Goal: Task Accomplishment & Management: Manage account settings

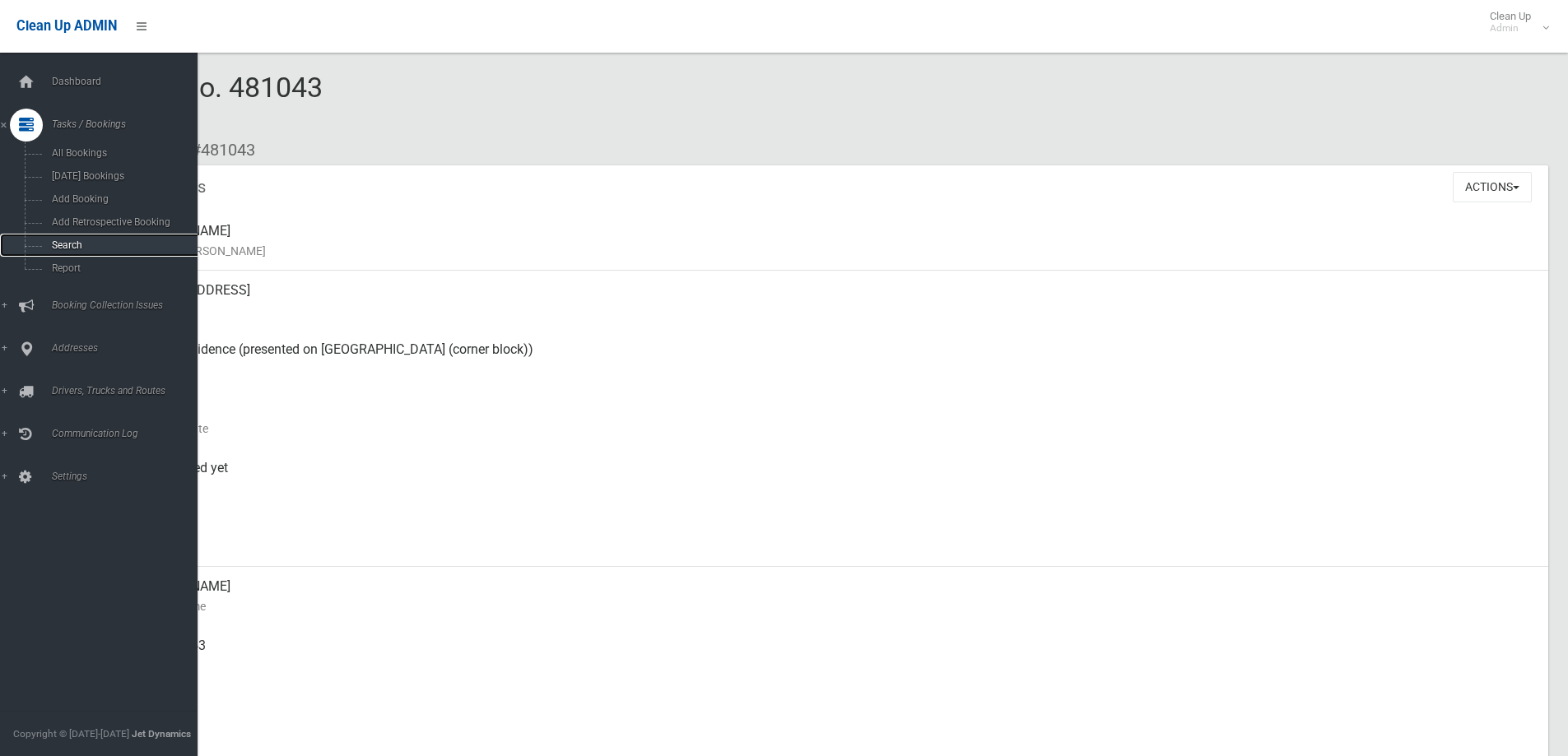
click at [51, 239] on span "Search" at bounding box center [121, 245] width 149 height 12
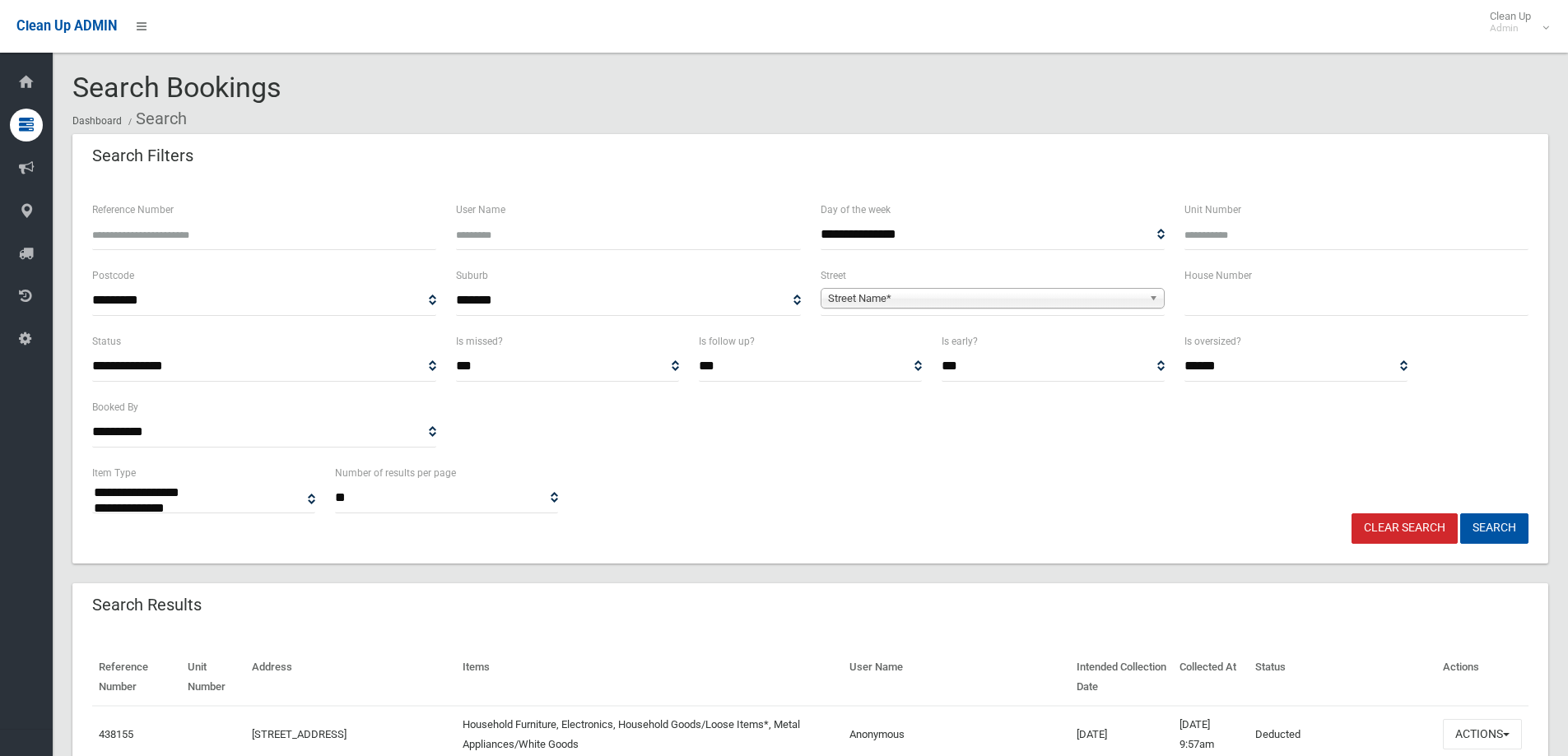
select select
click at [1228, 316] on div "House Number" at bounding box center [1356, 299] width 364 height 65
click at [1233, 308] on input "text" at bounding box center [1356, 301] width 344 height 31
type input "**"
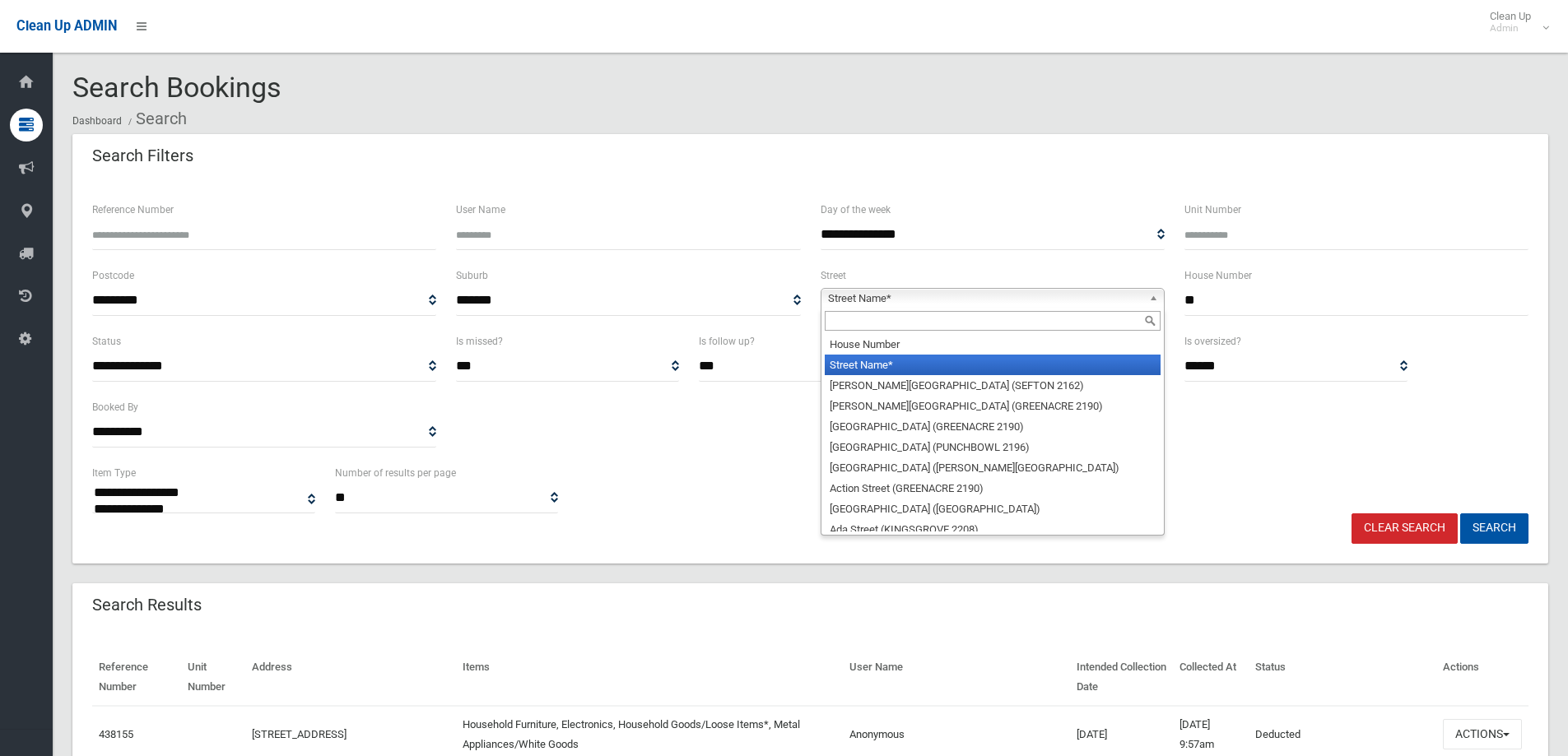
click at [982, 297] on span "Street Name*" at bounding box center [984, 299] width 315 height 20
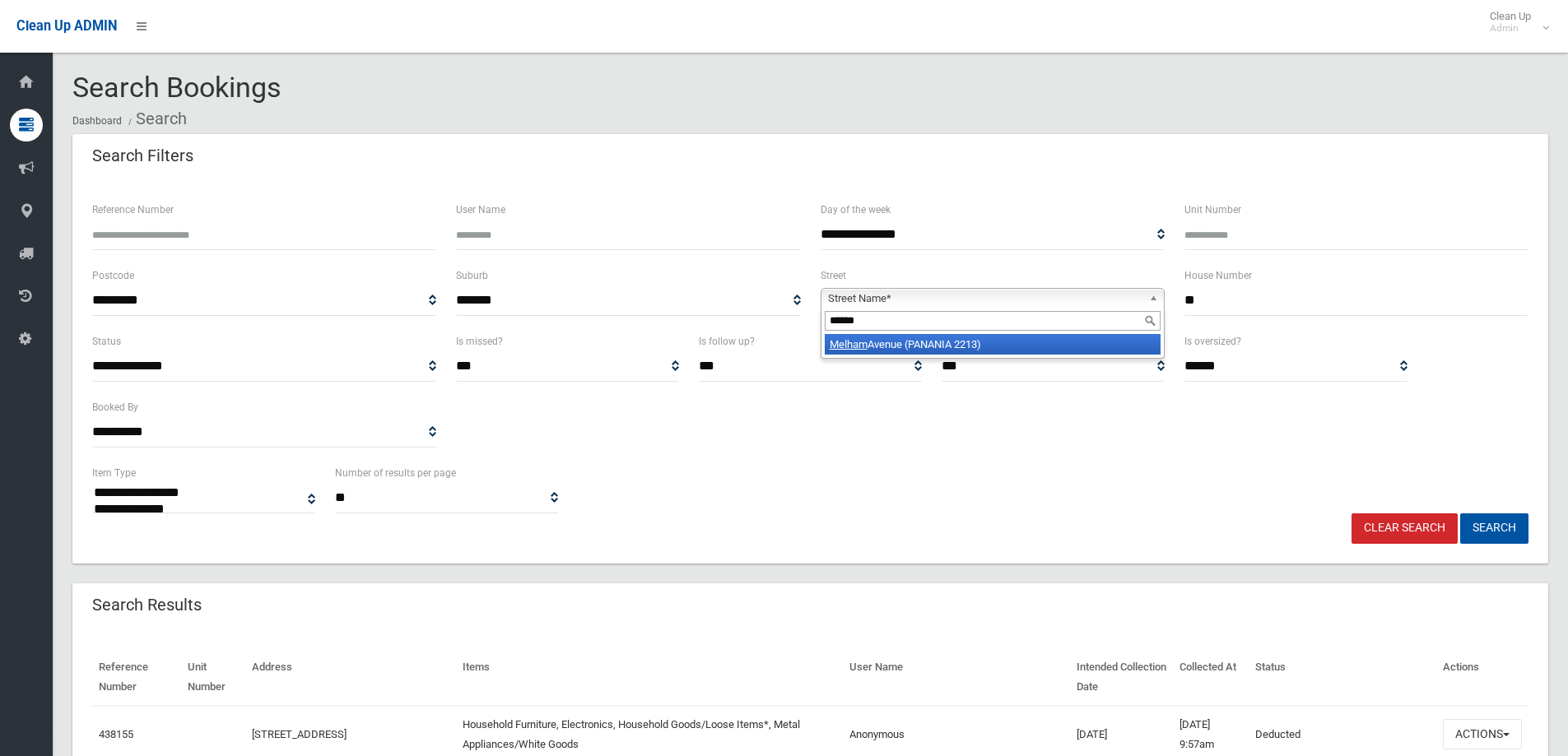
type input "******"
click at [1005, 342] on li "Melham Avenue (PANANIA 2213)" at bounding box center [992, 344] width 335 height 21
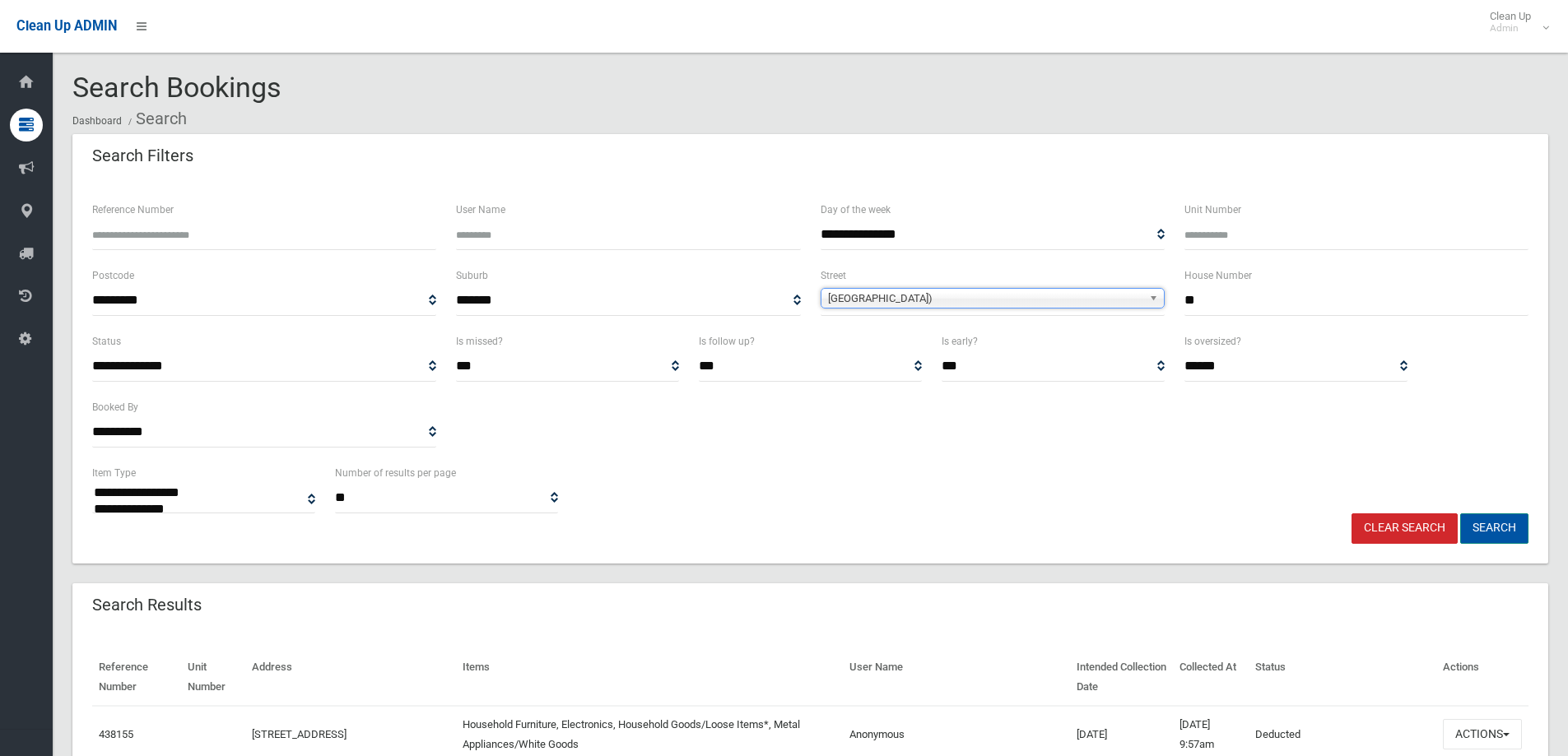
click at [1494, 530] on button "Search" at bounding box center [1494, 528] width 68 height 31
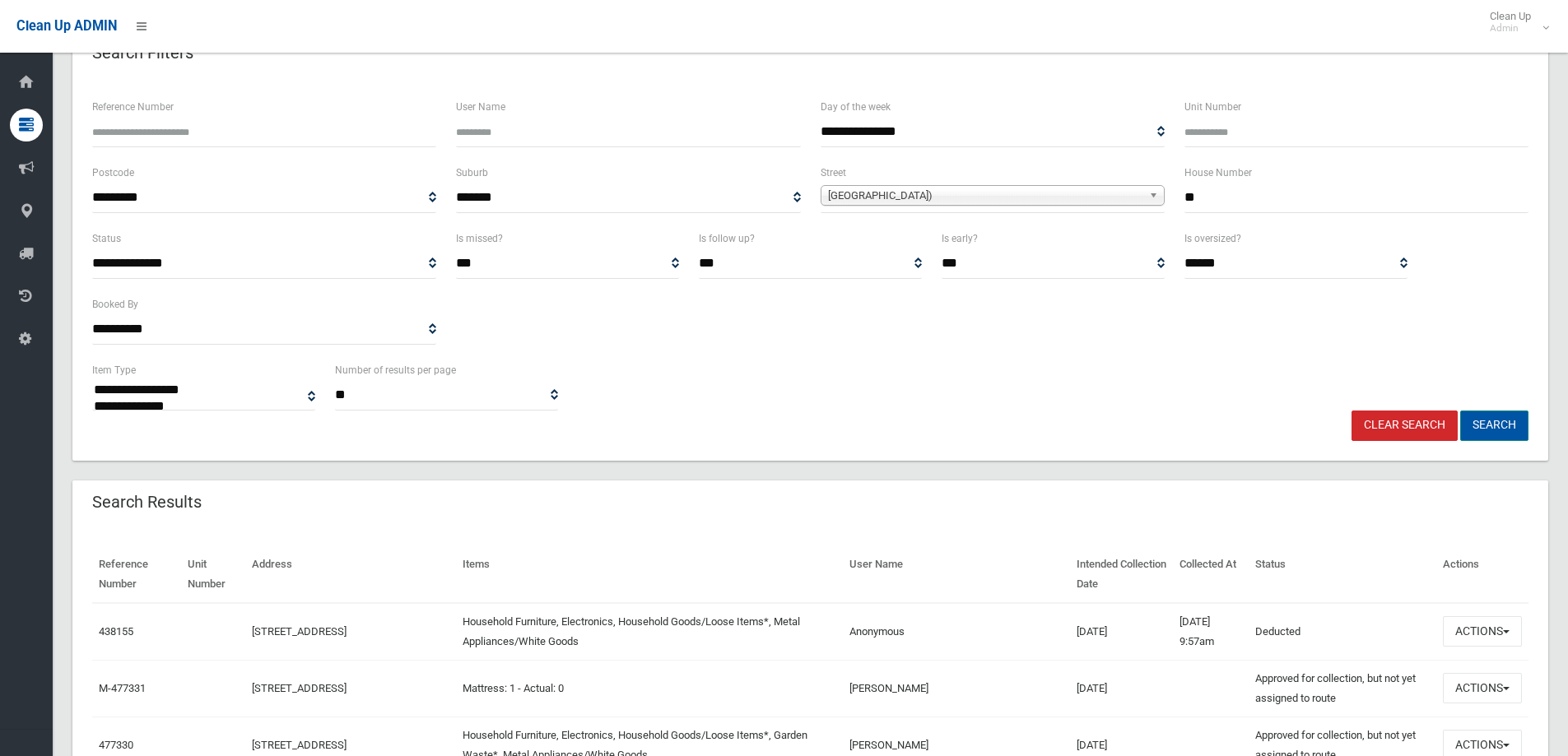
scroll to position [247, 0]
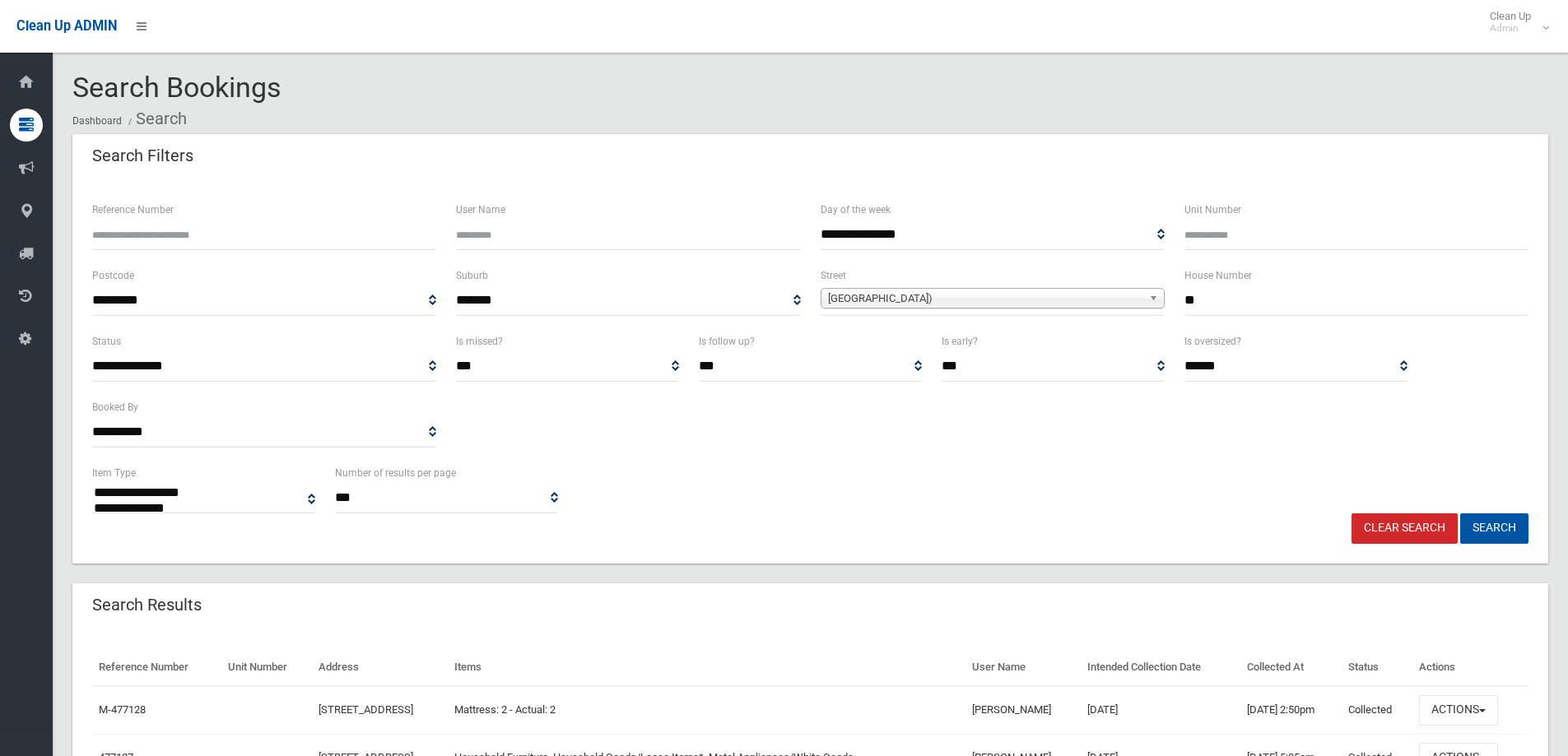
select select
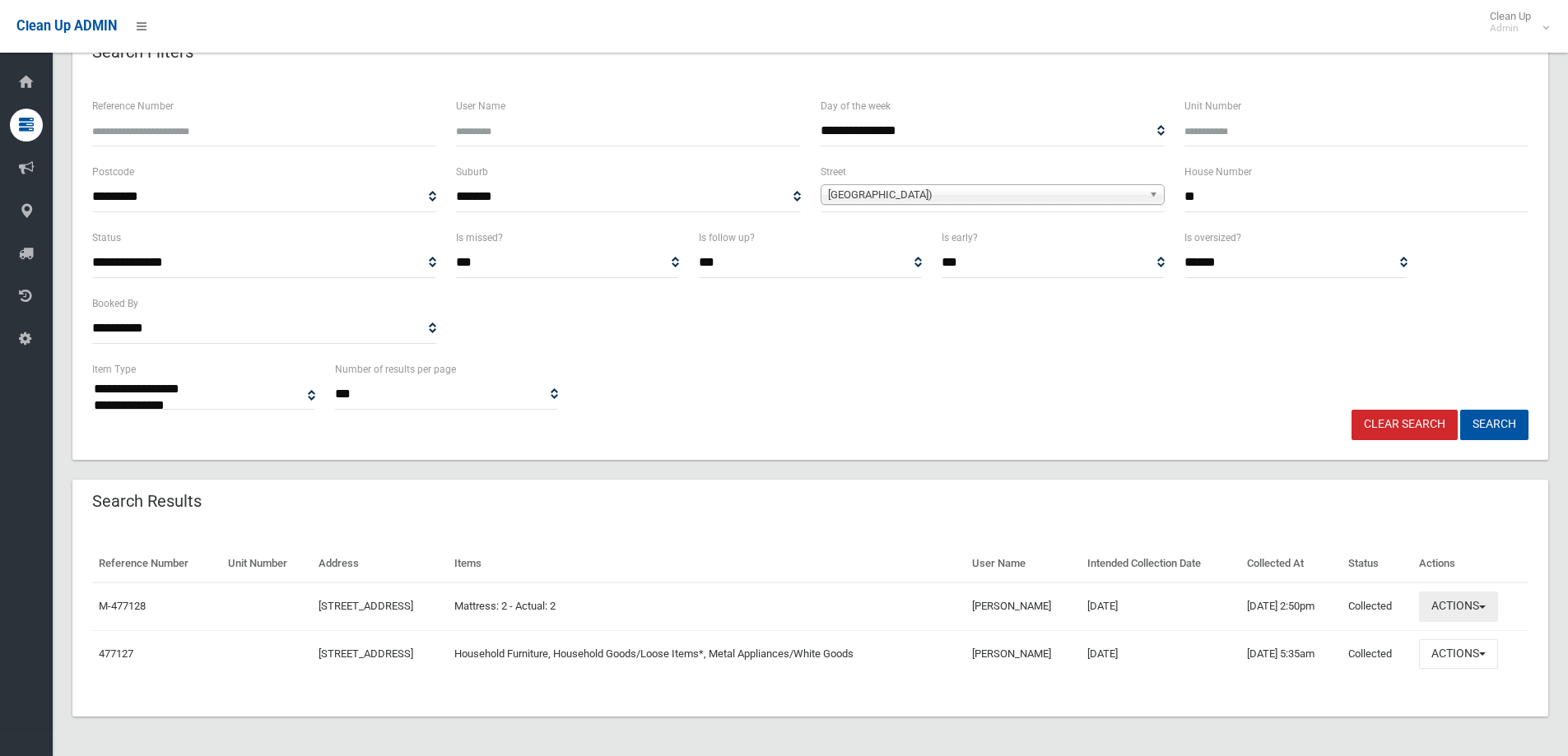
click at [1461, 606] on button "Actions" at bounding box center [1459, 606] width 79 height 31
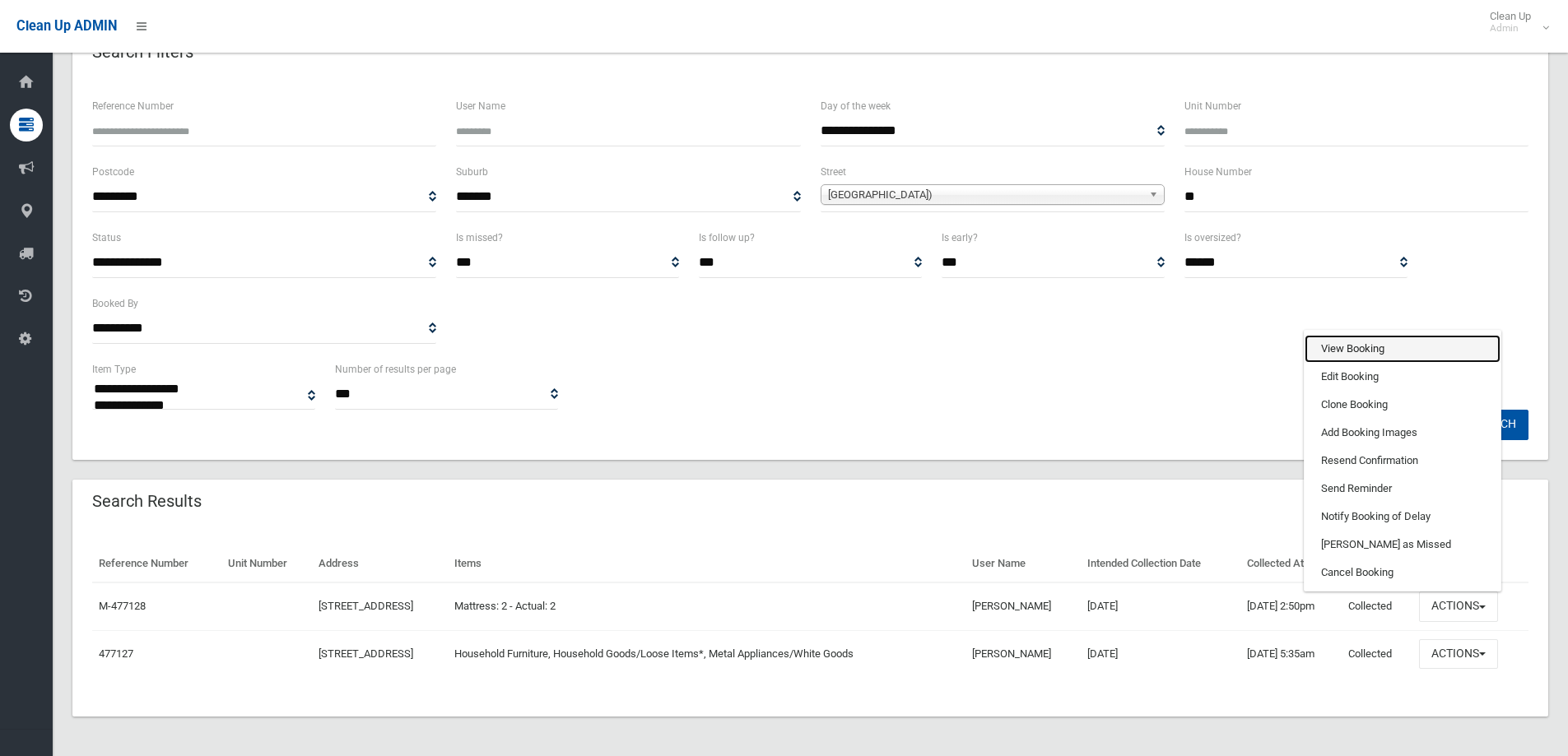
click at [1328, 347] on link "View Booking" at bounding box center [1401, 349] width 196 height 28
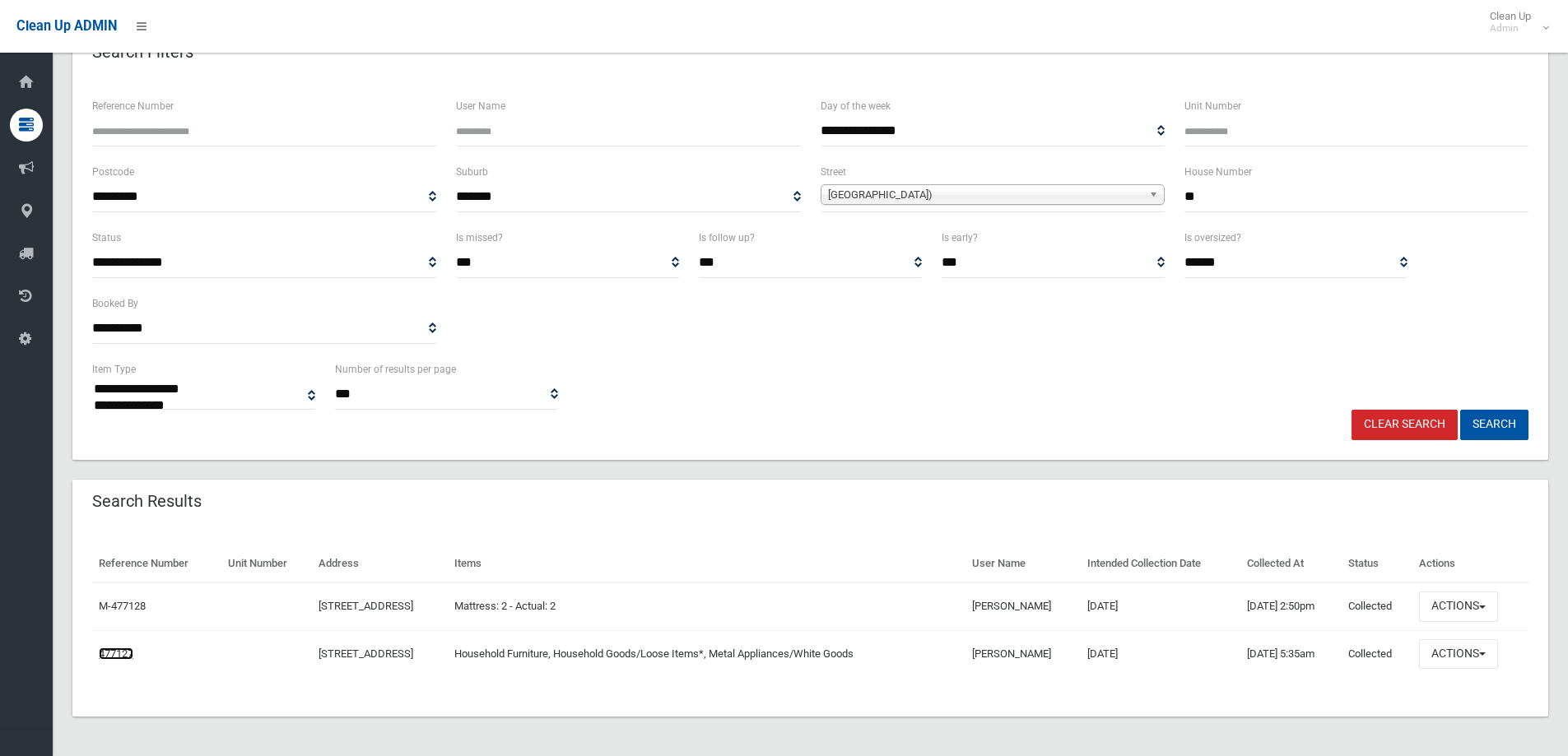
click at [133, 653] on link "477127" at bounding box center [116, 654] width 35 height 12
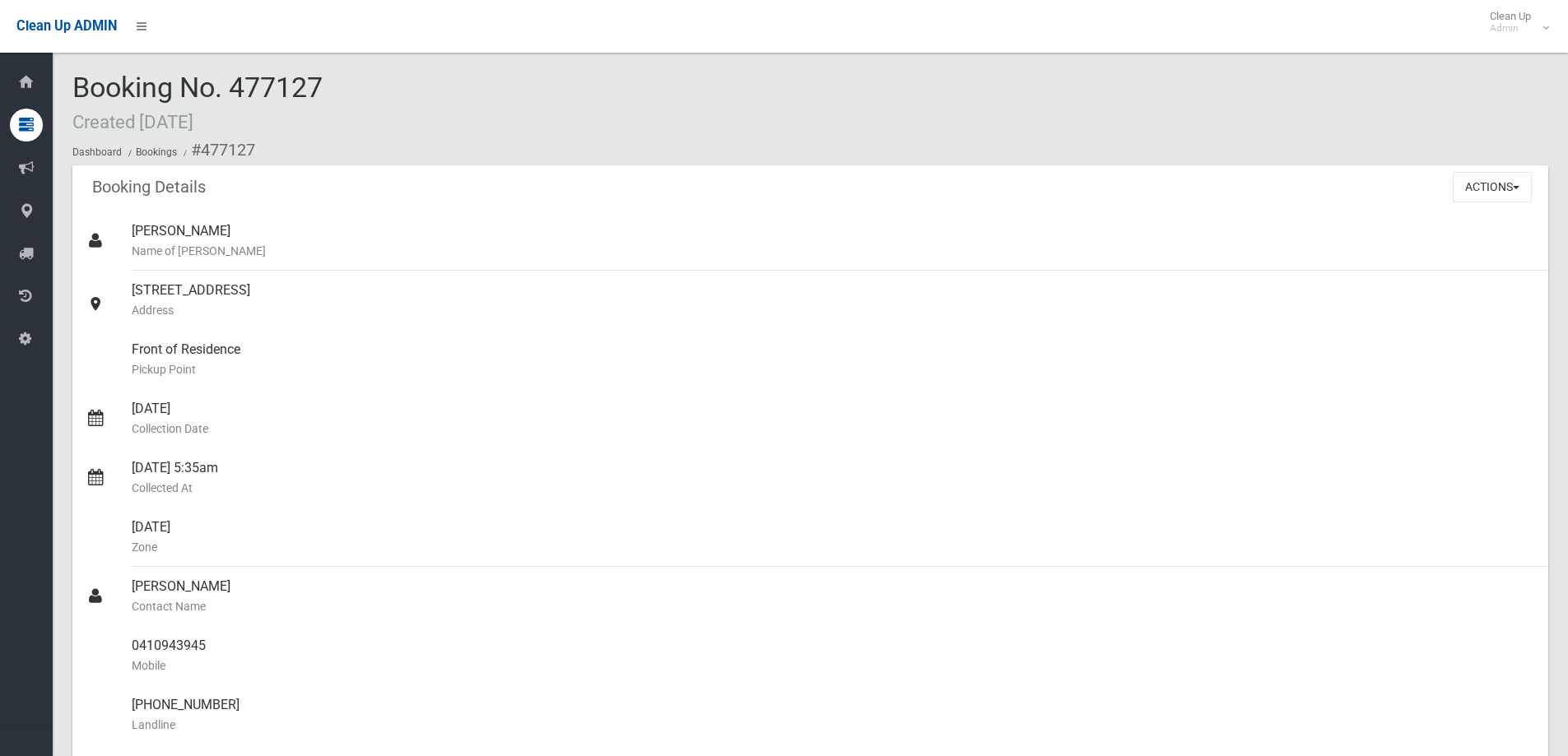
drag, startPoint x: 238, startPoint y: 72, endPoint x: 395, endPoint y: 81, distance: 157.3
click at [395, 81] on div "Booking No. 477127 Created [DATE] Dashboard Bookings #477127" at bounding box center [810, 119] width 1476 height 93
copy span "477127"
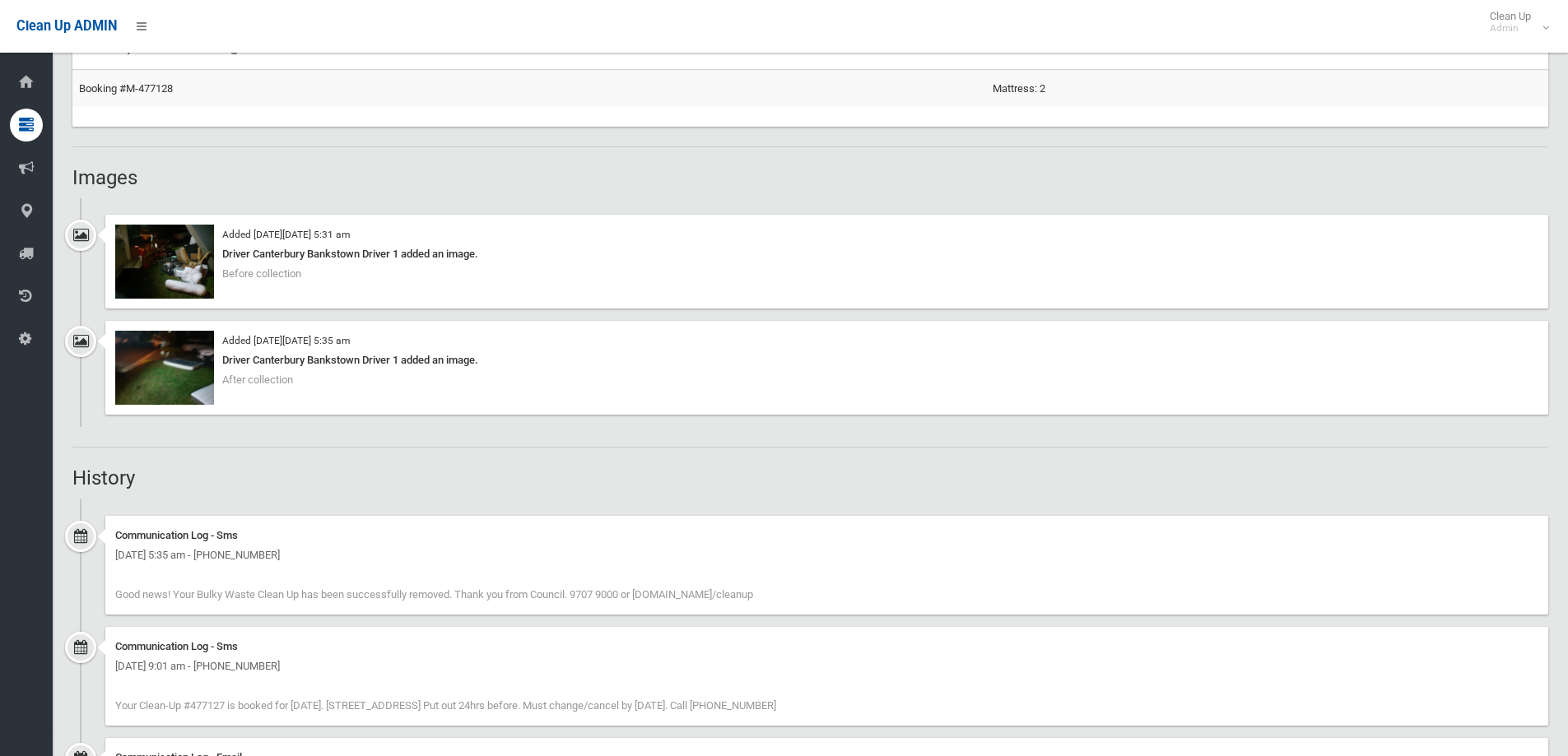
scroll to position [1152, 0]
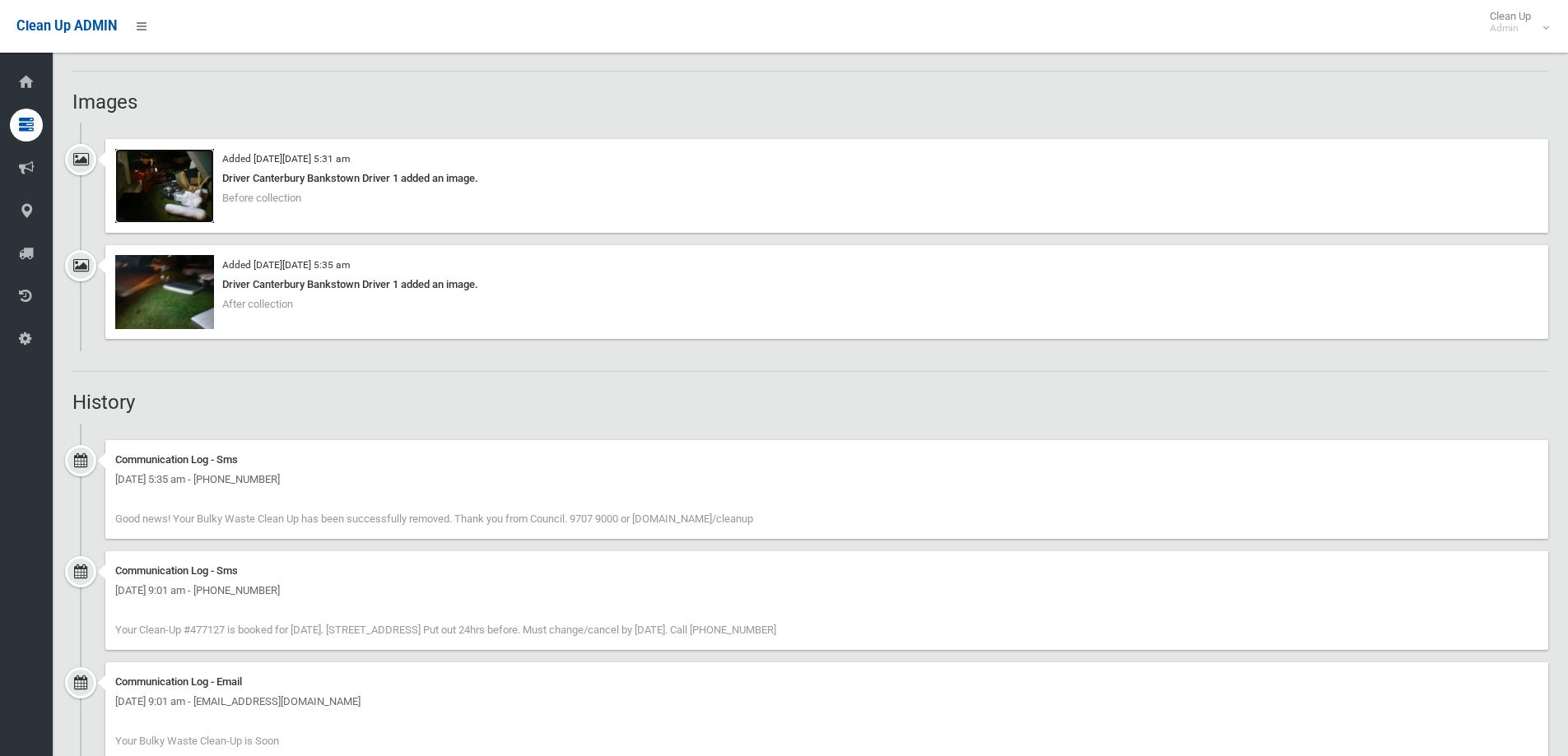
click at [167, 181] on img at bounding box center [165, 186] width 99 height 74
click at [176, 293] on img at bounding box center [165, 292] width 99 height 74
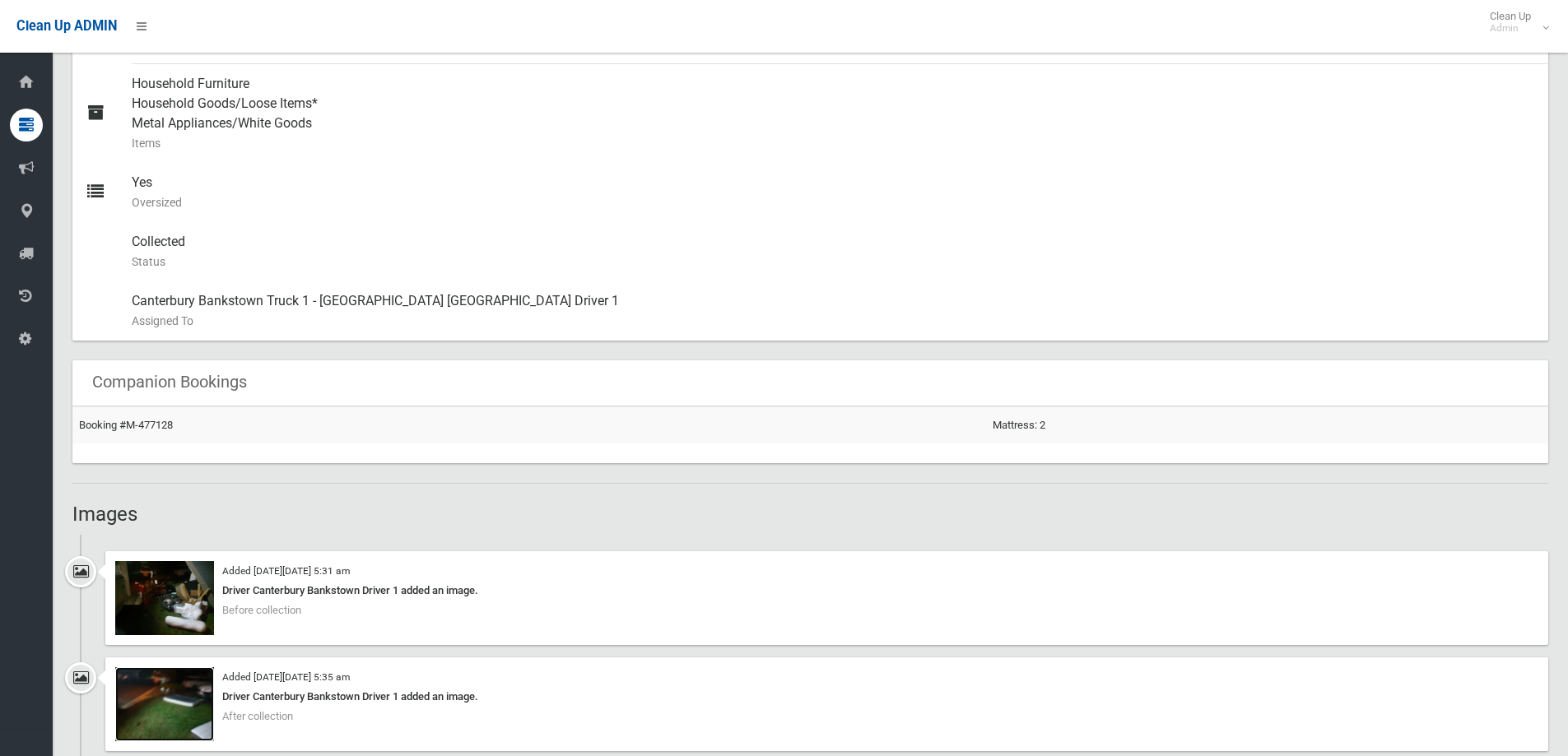
scroll to position [740, 0]
drag, startPoint x: 129, startPoint y: 176, endPoint x: 200, endPoint y: 216, distance: 81.5
click at [200, 216] on link "Yes Oversized" at bounding box center [810, 191] width 1476 height 60
click at [200, 216] on div "Yes Oversized" at bounding box center [834, 191] width 1403 height 60
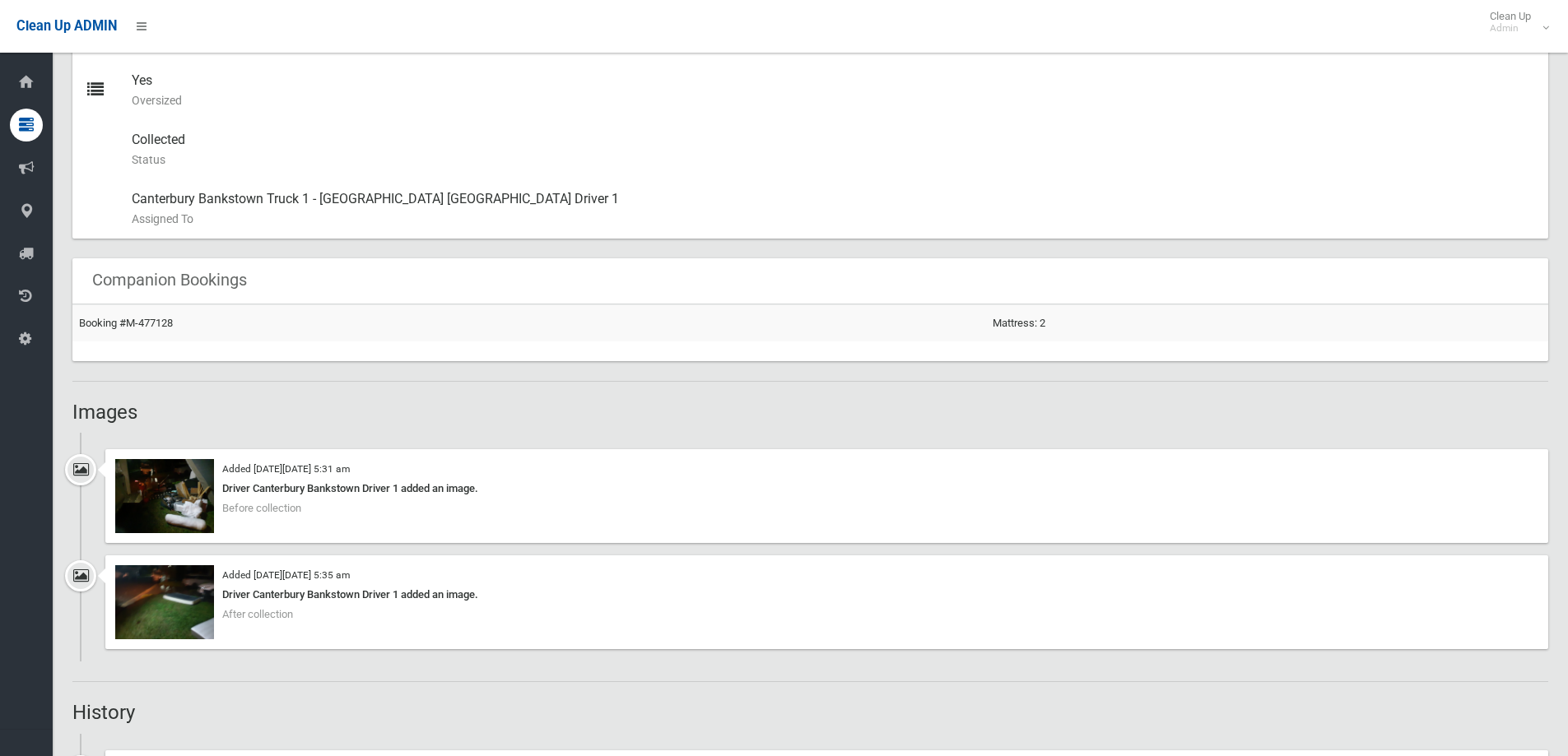
scroll to position [905, 0]
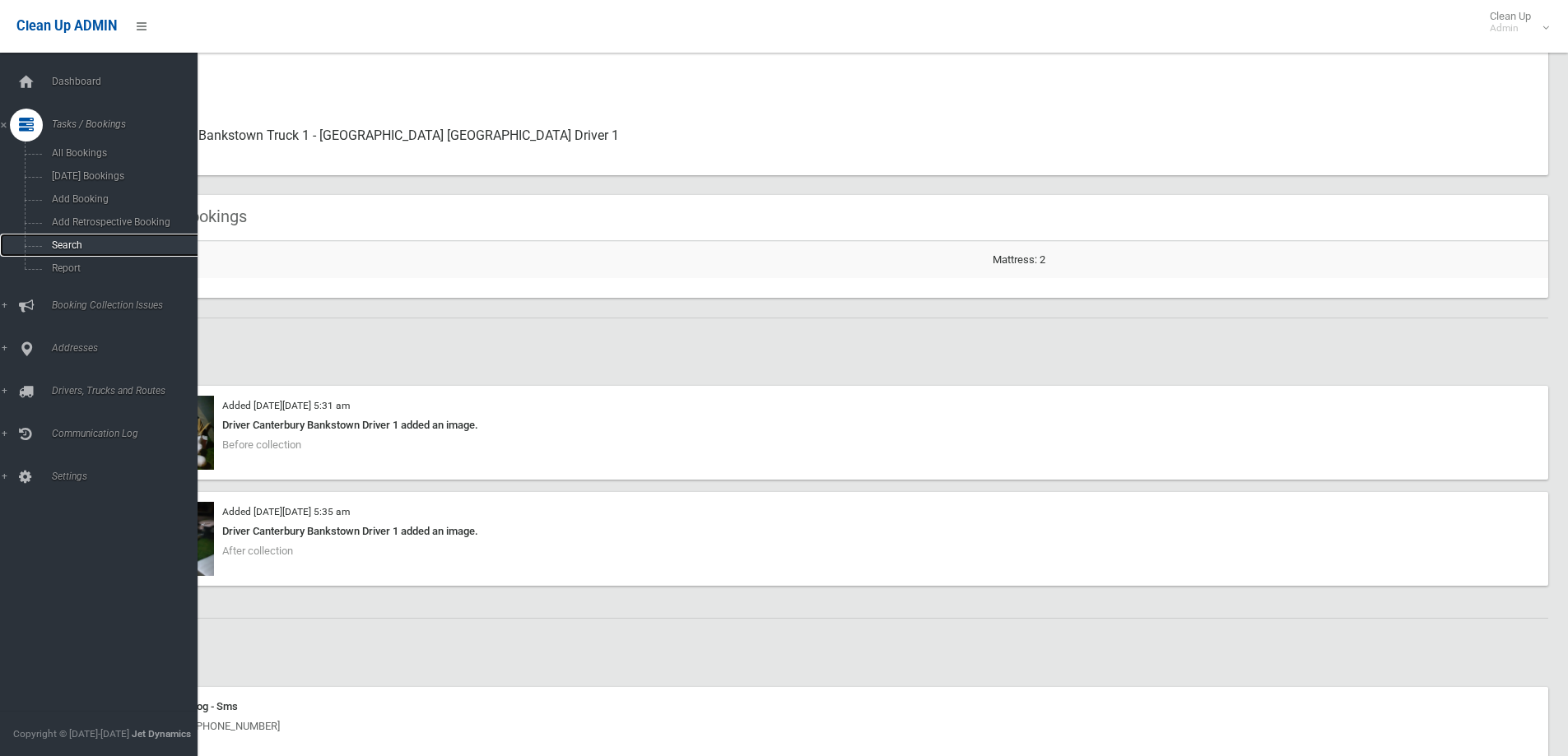
click at [57, 239] on link "Search" at bounding box center [104, 245] width 209 height 23
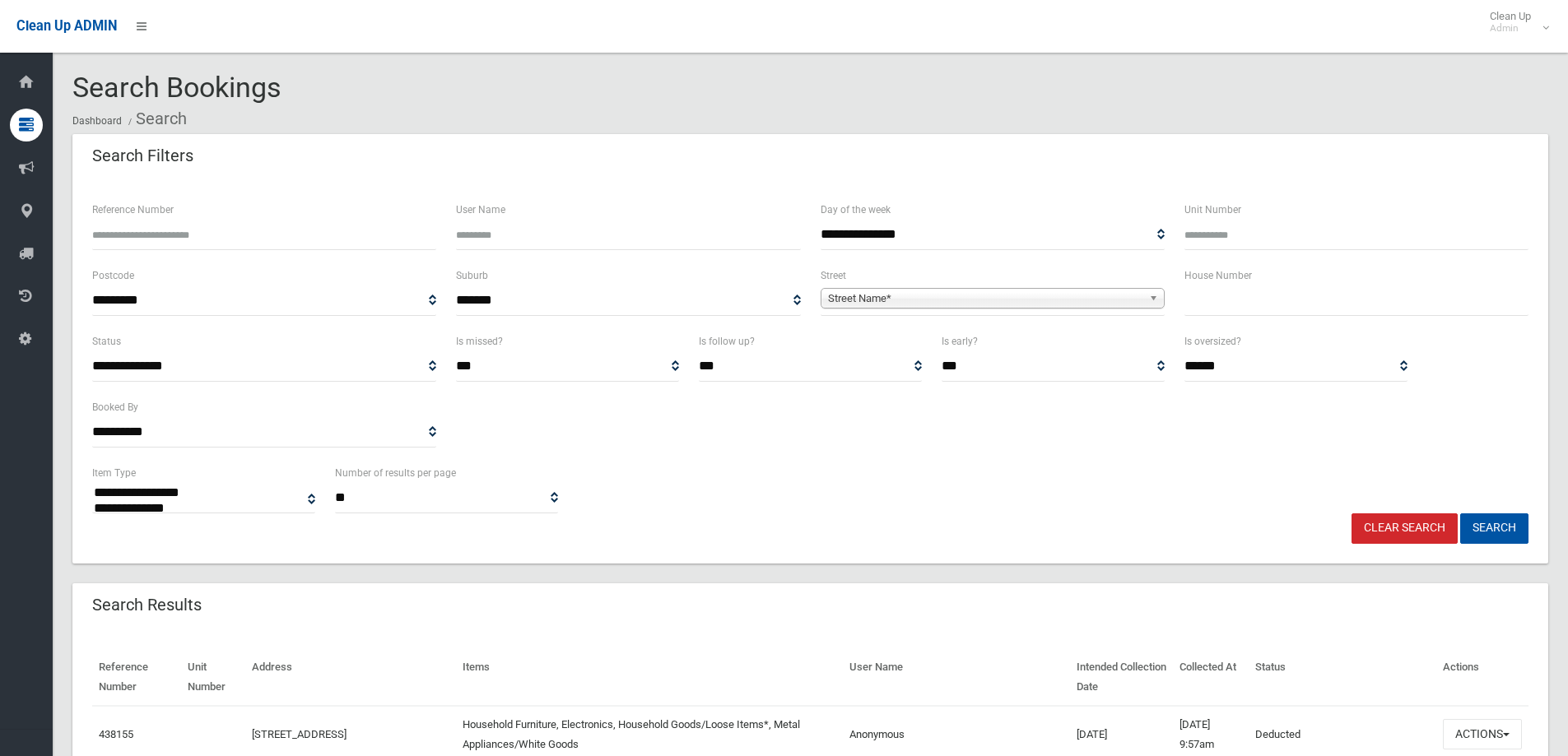
select select
click at [1202, 318] on div "House Number" at bounding box center [1356, 299] width 364 height 65
click at [1218, 313] on input "text" at bounding box center [1356, 301] width 344 height 31
type input "*"
click at [1102, 305] on span "Street Name*" at bounding box center [984, 299] width 315 height 20
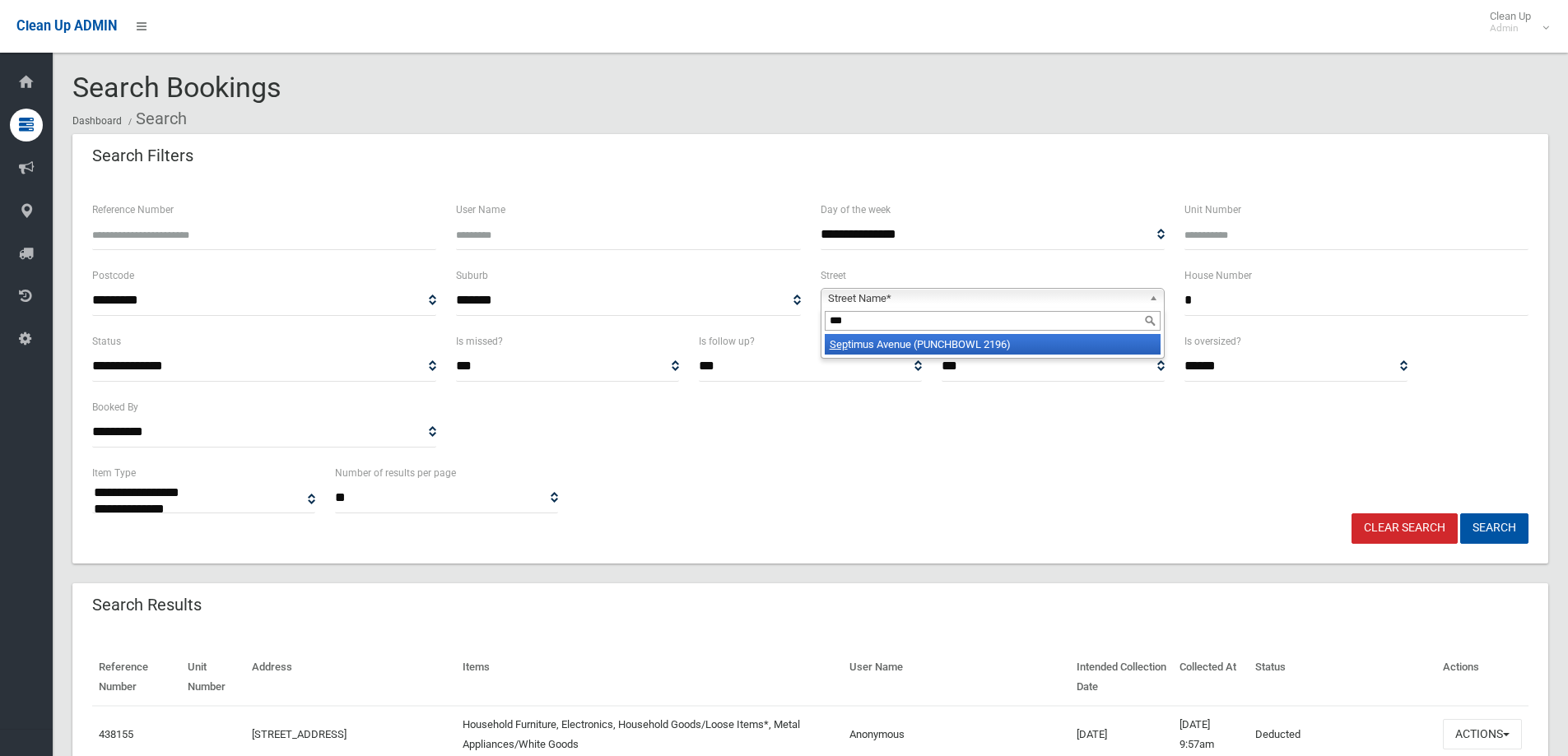
type input "***"
click at [1089, 346] on li "Sep timus Avenue (PUNCHBOWL 2196)" at bounding box center [992, 344] width 335 height 21
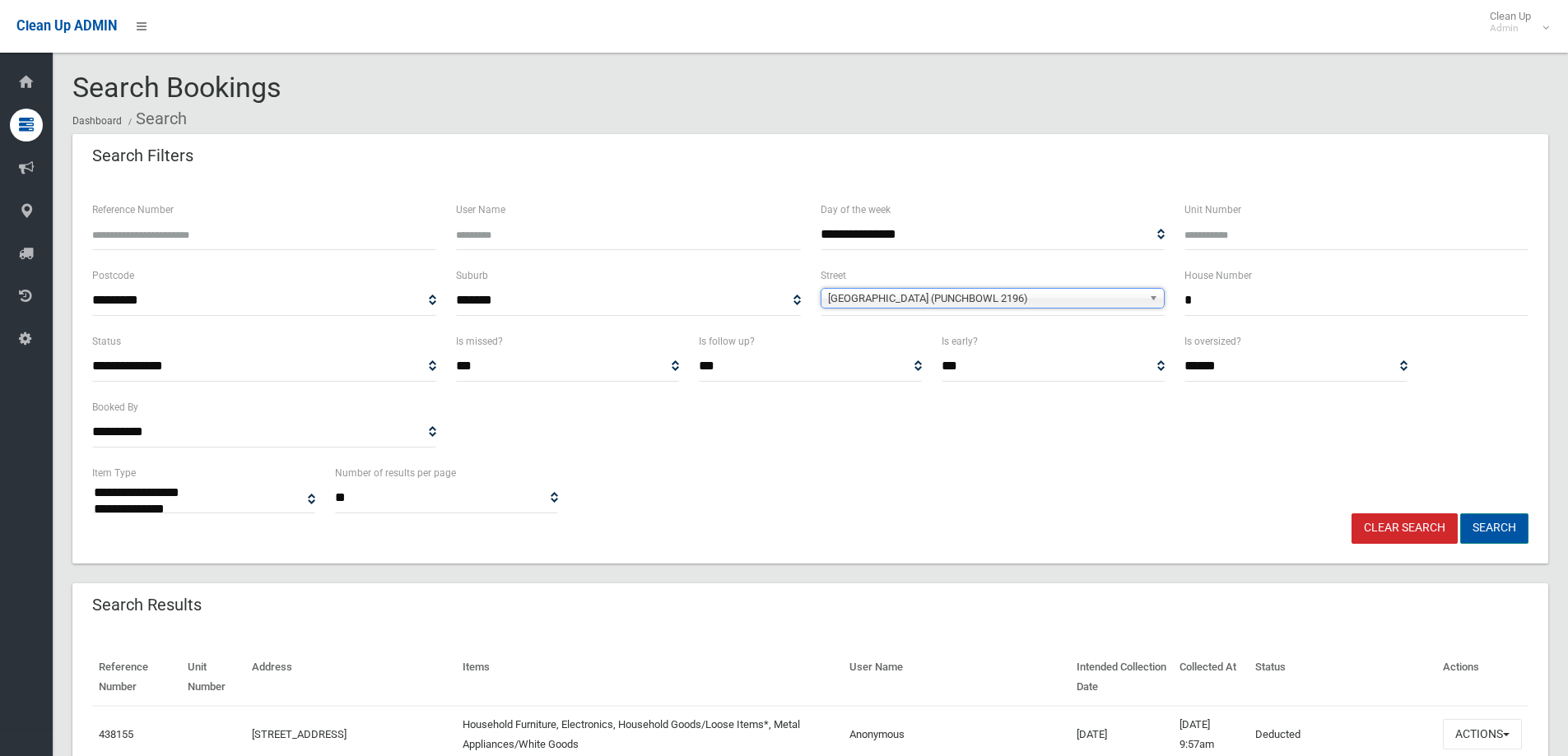
click at [1493, 531] on button "Search" at bounding box center [1494, 528] width 68 height 31
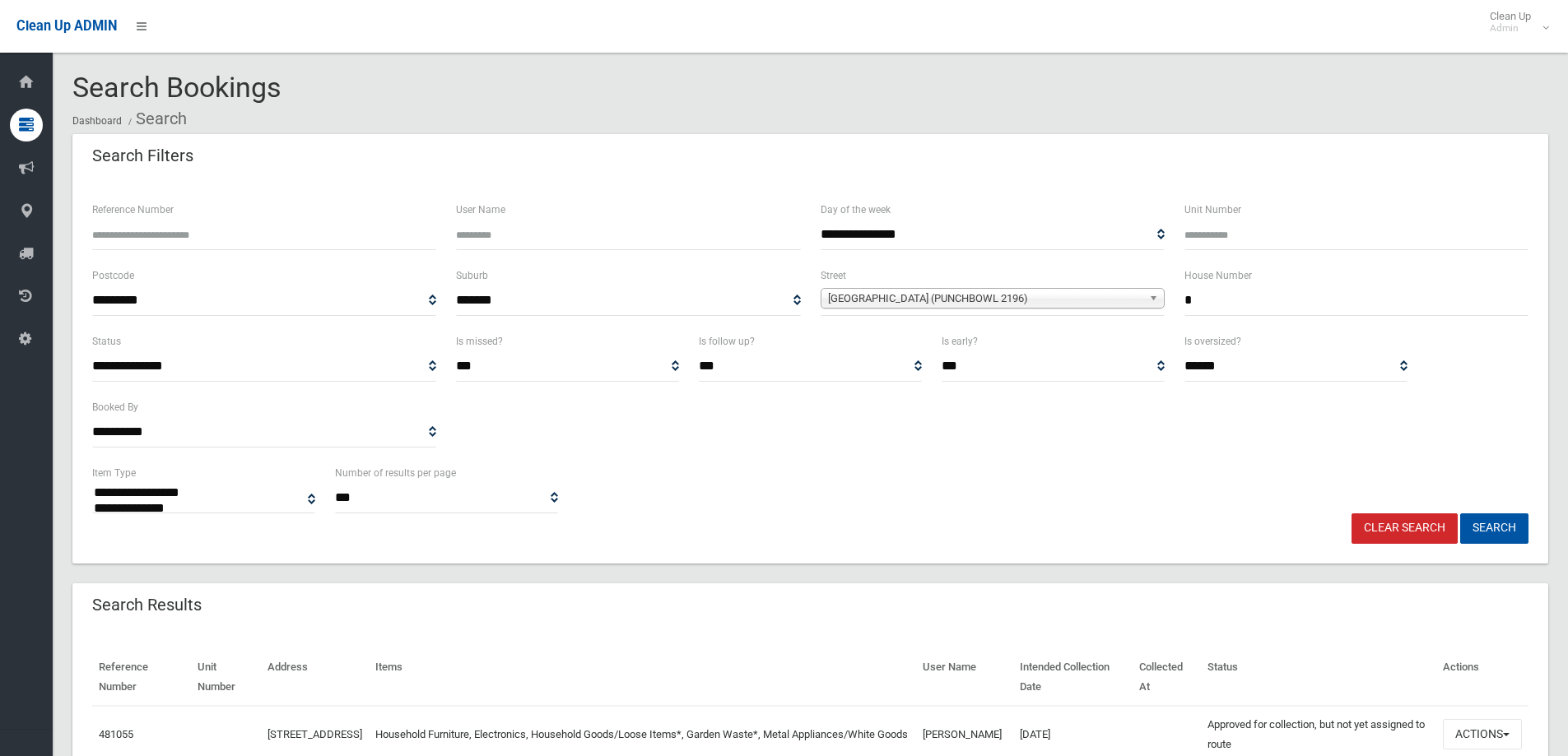
select select
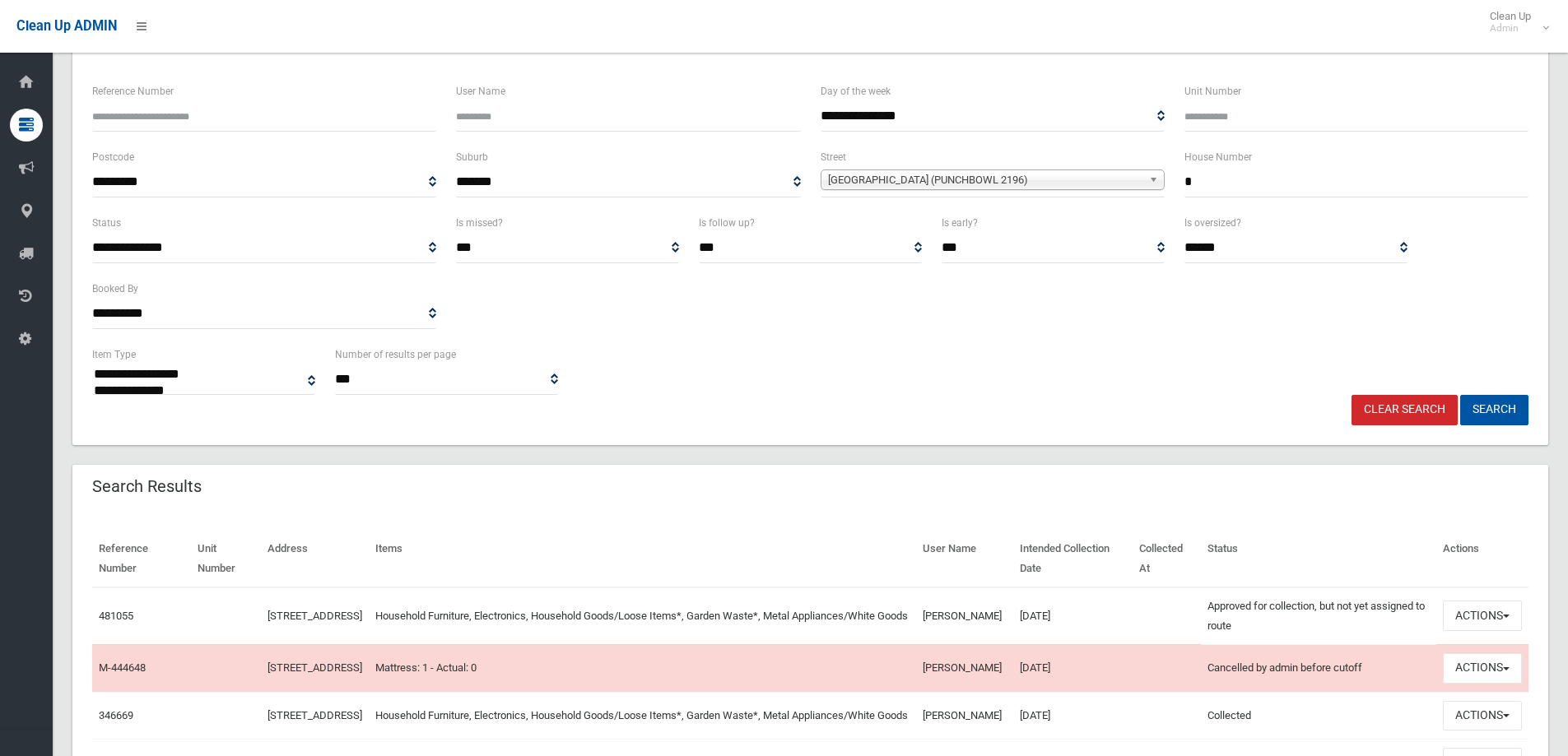
scroll to position [247, 0]
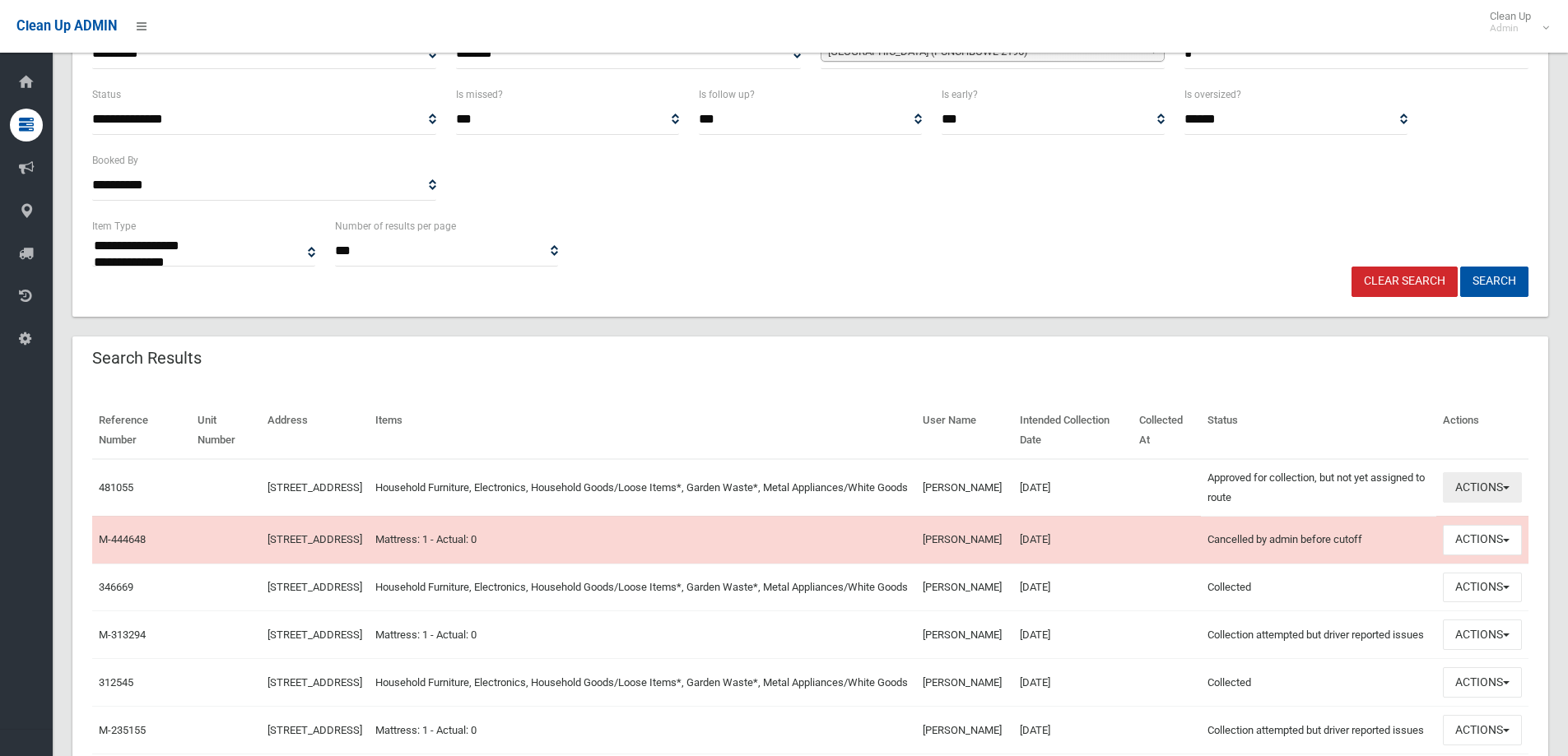
click at [1471, 488] on button "Actions" at bounding box center [1483, 487] width 79 height 31
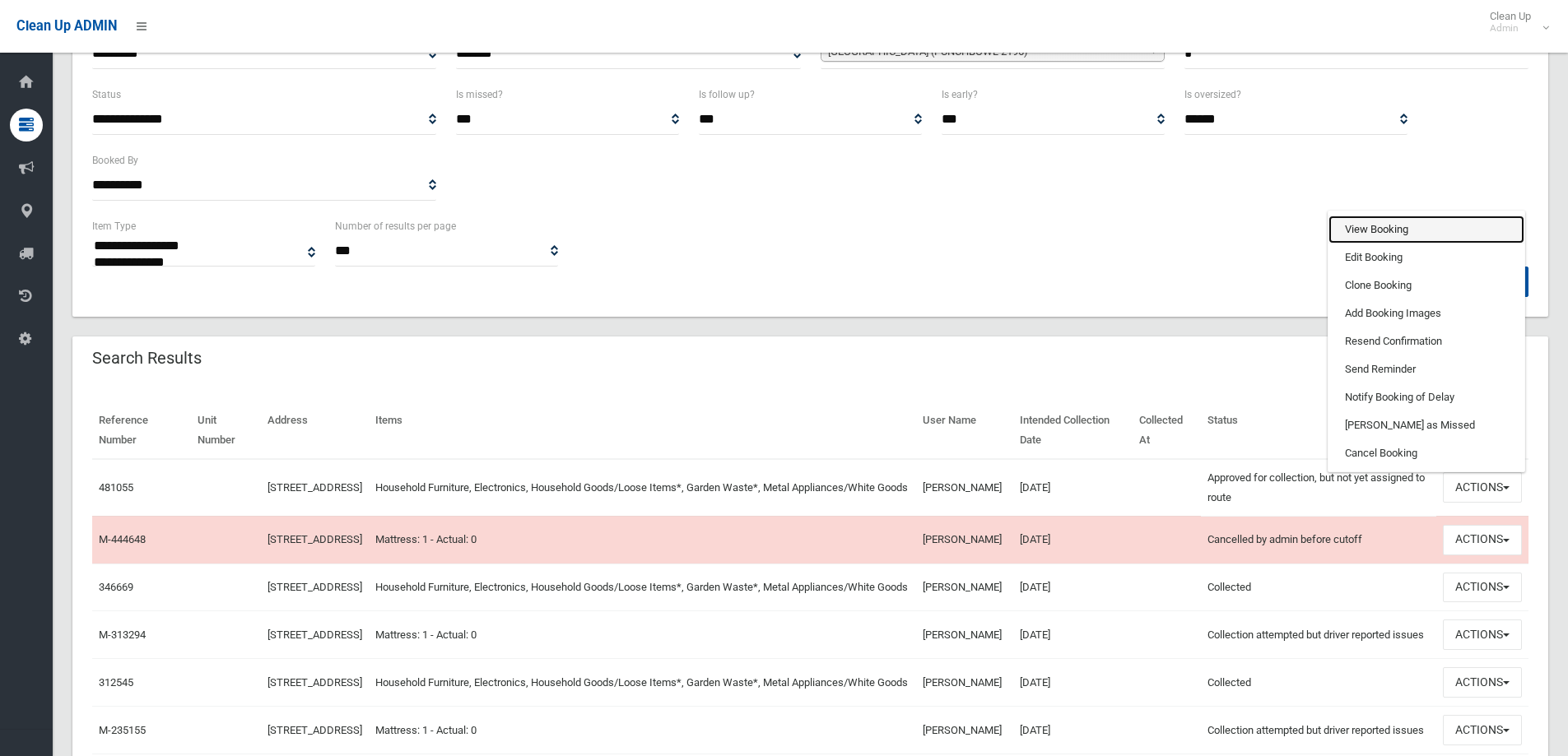
click at [1402, 238] on link "View Booking" at bounding box center [1426, 229] width 196 height 28
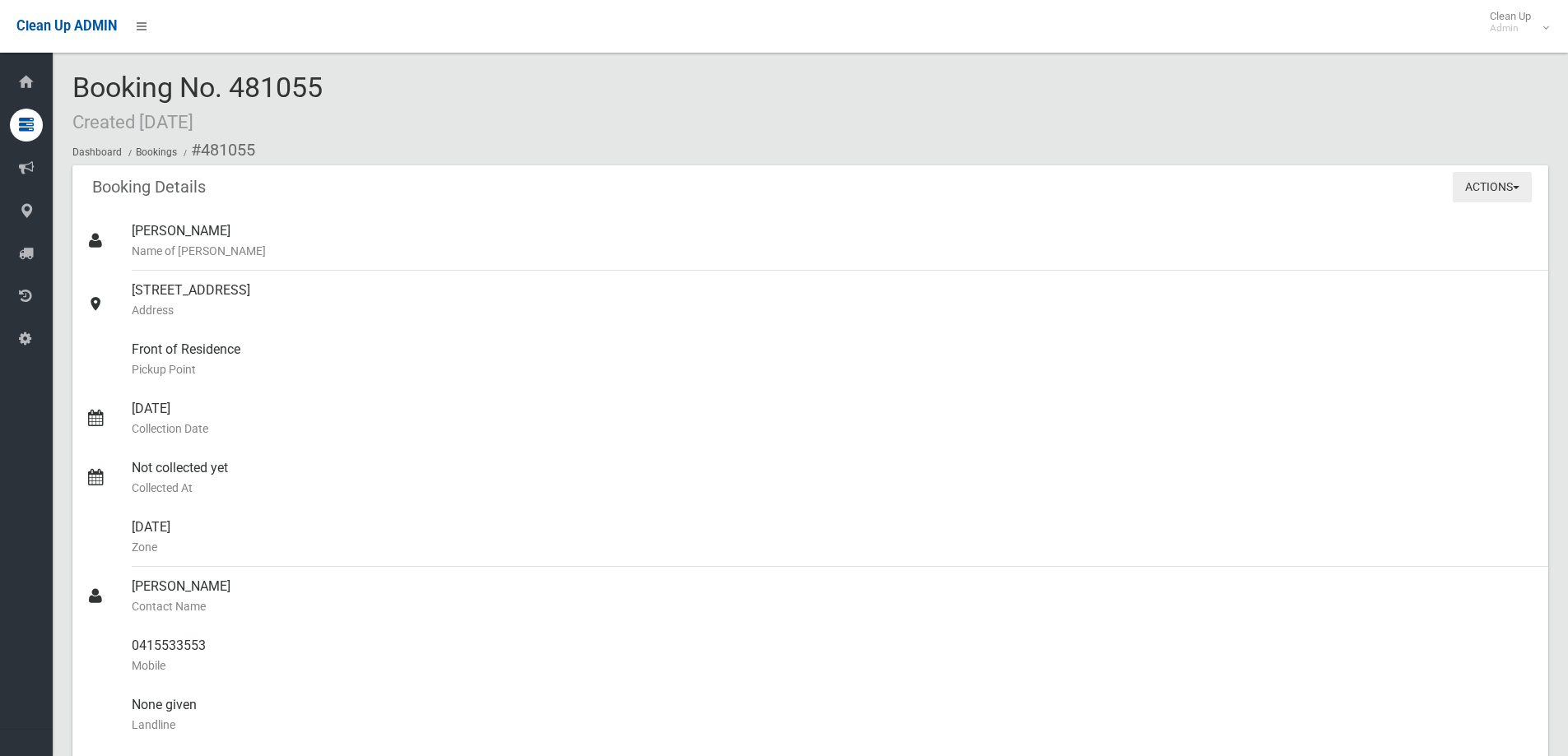
click at [1497, 200] on button "Actions" at bounding box center [1493, 187] width 79 height 31
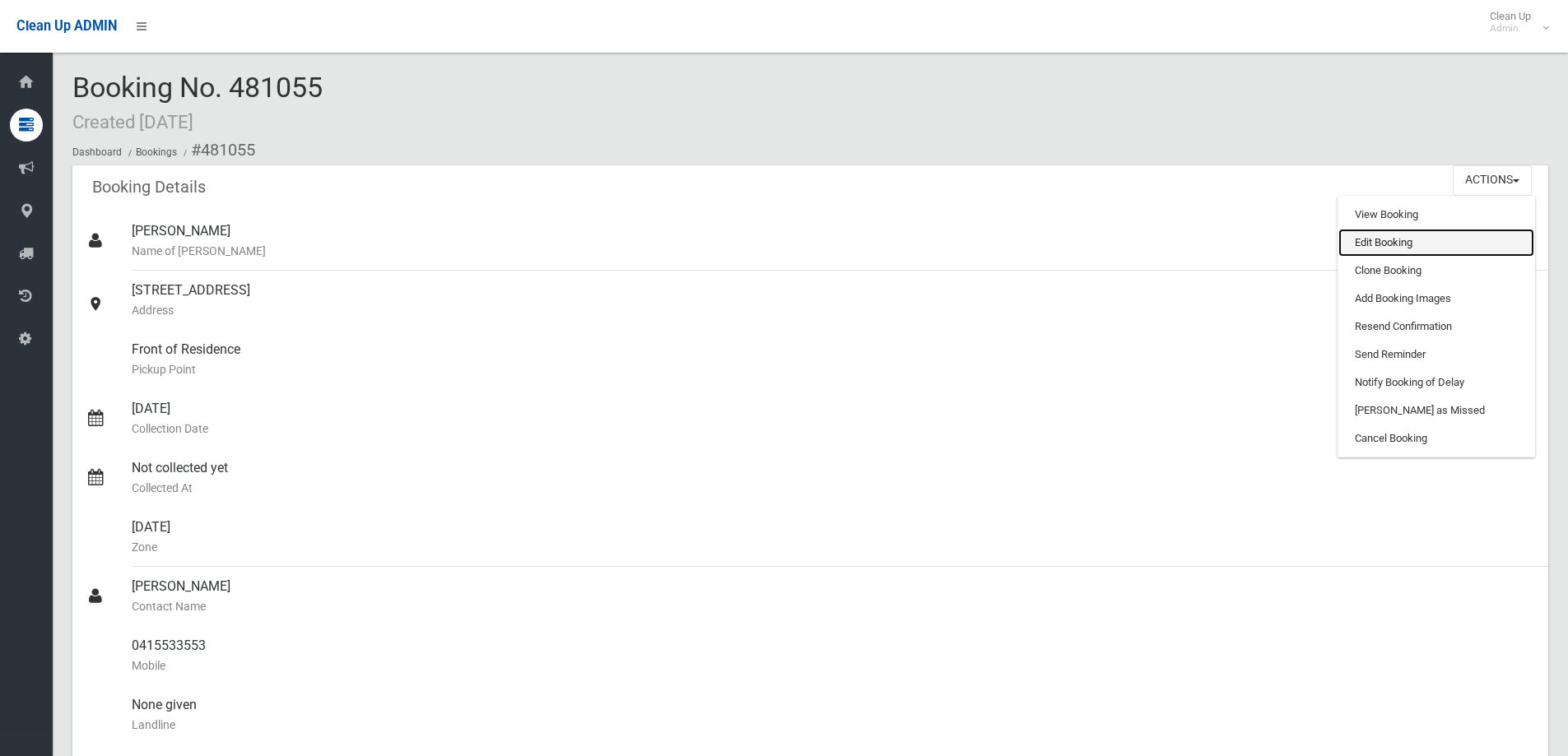
click at [1414, 249] on link "Edit Booking" at bounding box center [1435, 243] width 196 height 28
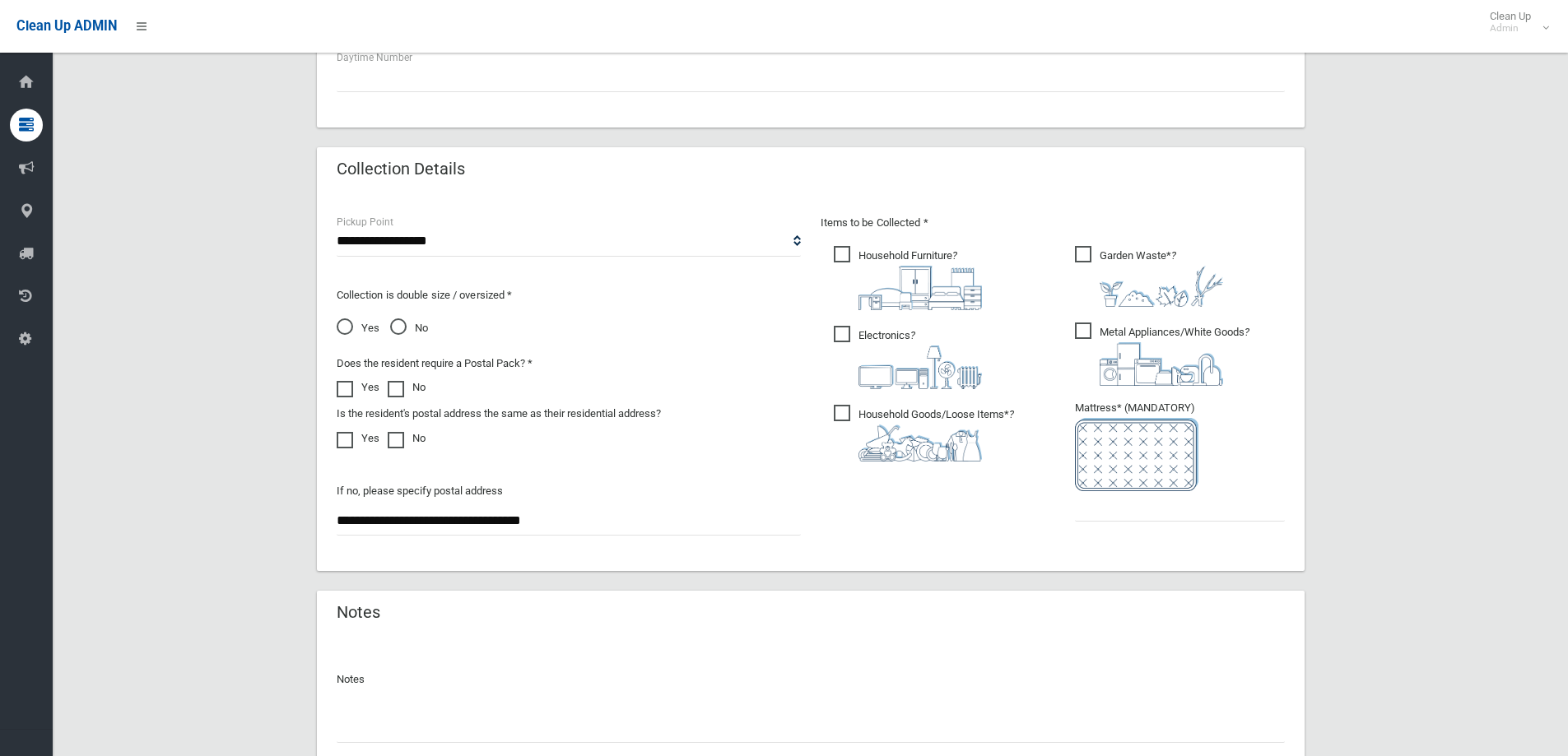
click at [396, 323] on span "No" at bounding box center [409, 328] width 38 height 20
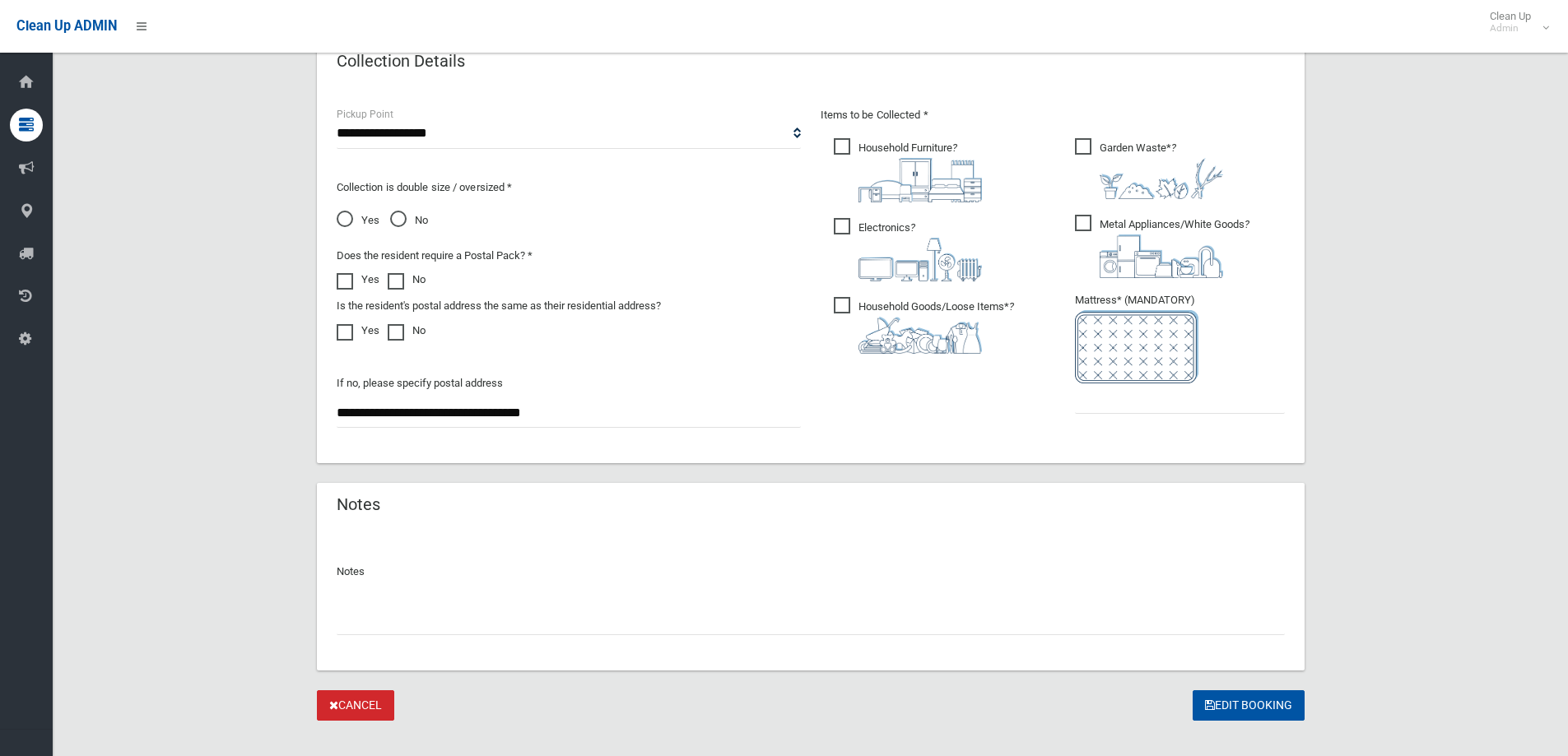
scroll to position [872, 0]
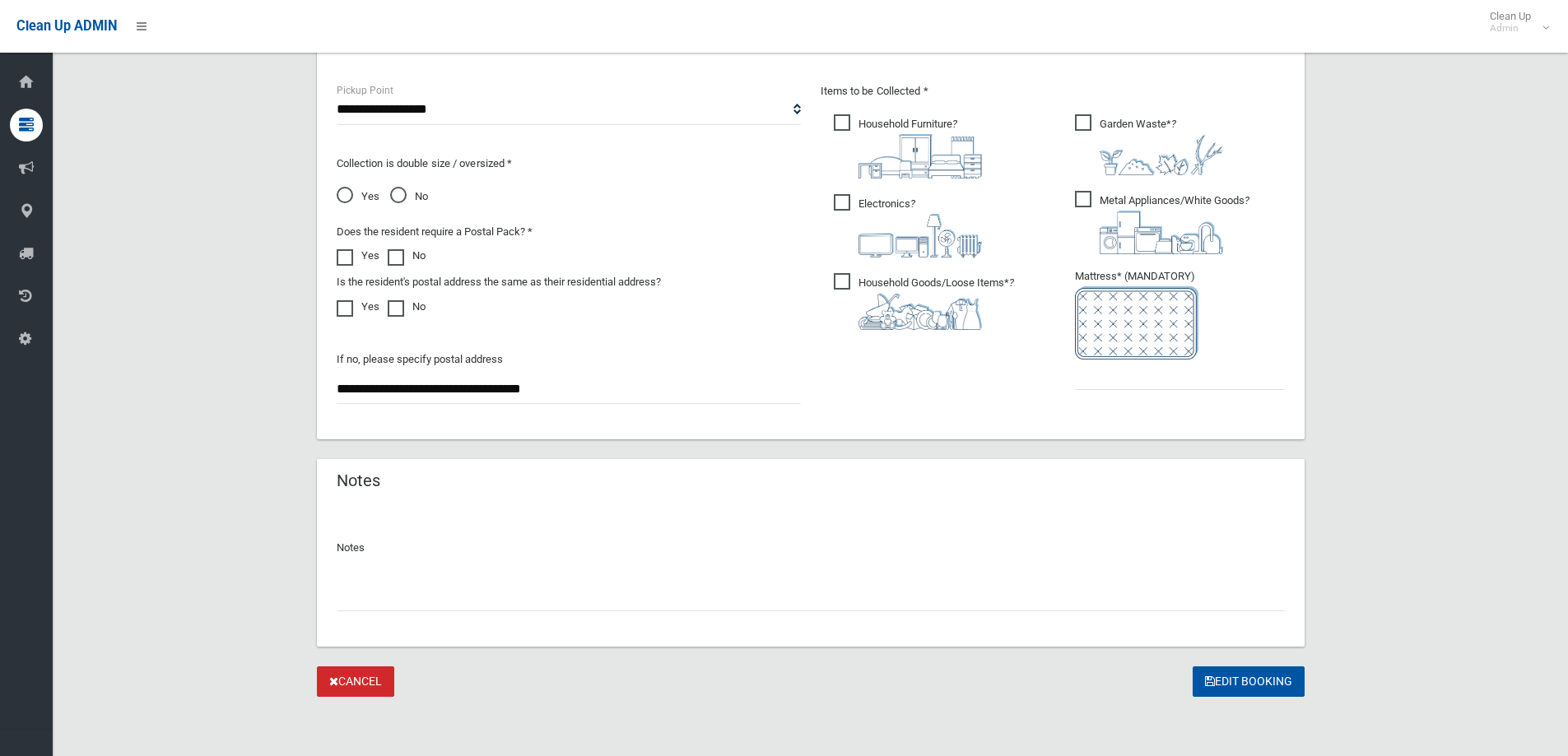
click at [535, 616] on div "Notes" at bounding box center [810, 575] width 987 height 142
click at [551, 590] on input "text" at bounding box center [810, 595] width 948 height 31
type input "********"
click at [1094, 388] on input "text" at bounding box center [1179, 374] width 209 height 31
type input "*"
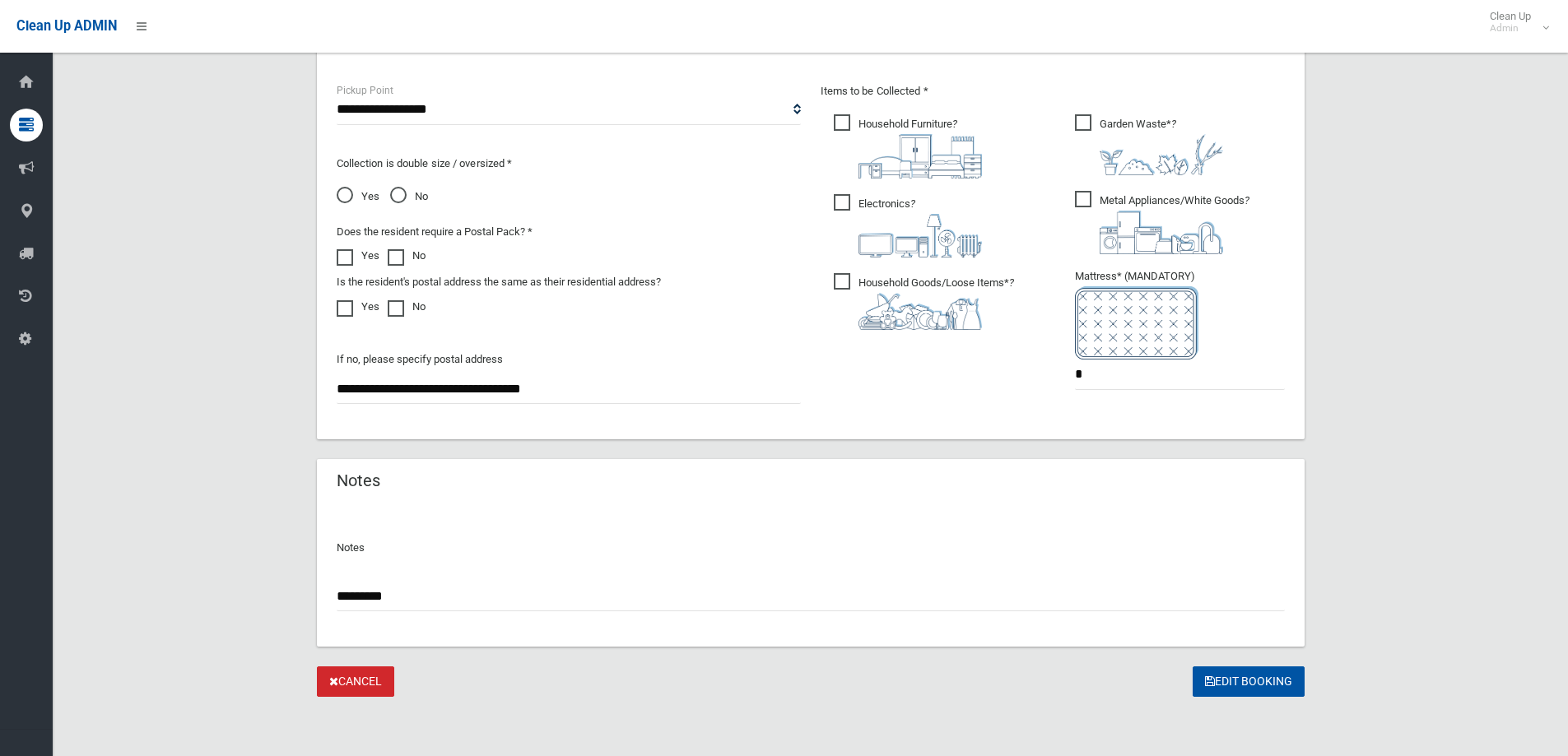
click at [822, 595] on input "********" at bounding box center [810, 595] width 948 height 31
type input "**********"
click at [1252, 684] on button "Edit Booking" at bounding box center [1248, 682] width 112 height 31
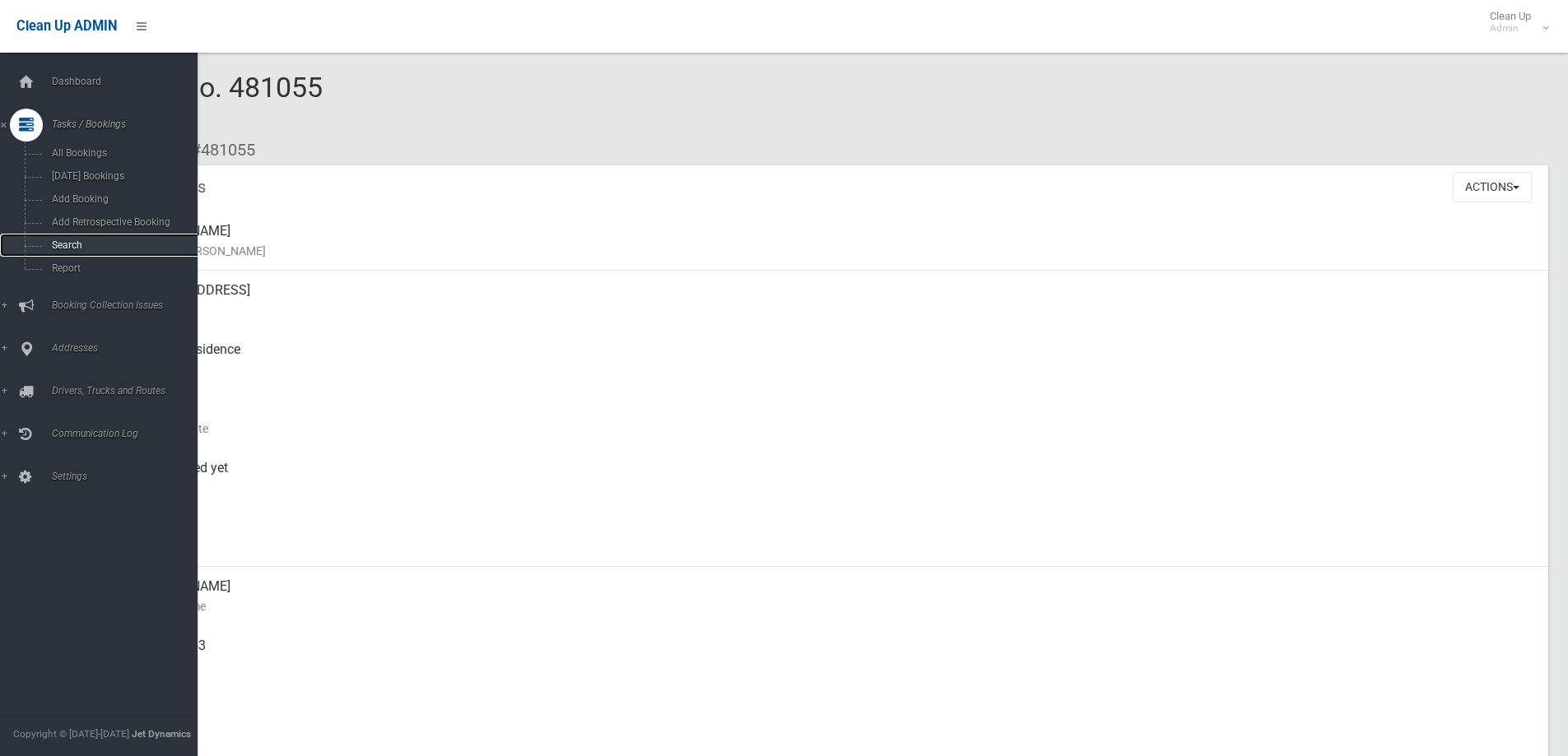
click at [34, 242] on link "Search" at bounding box center [104, 245] width 209 height 23
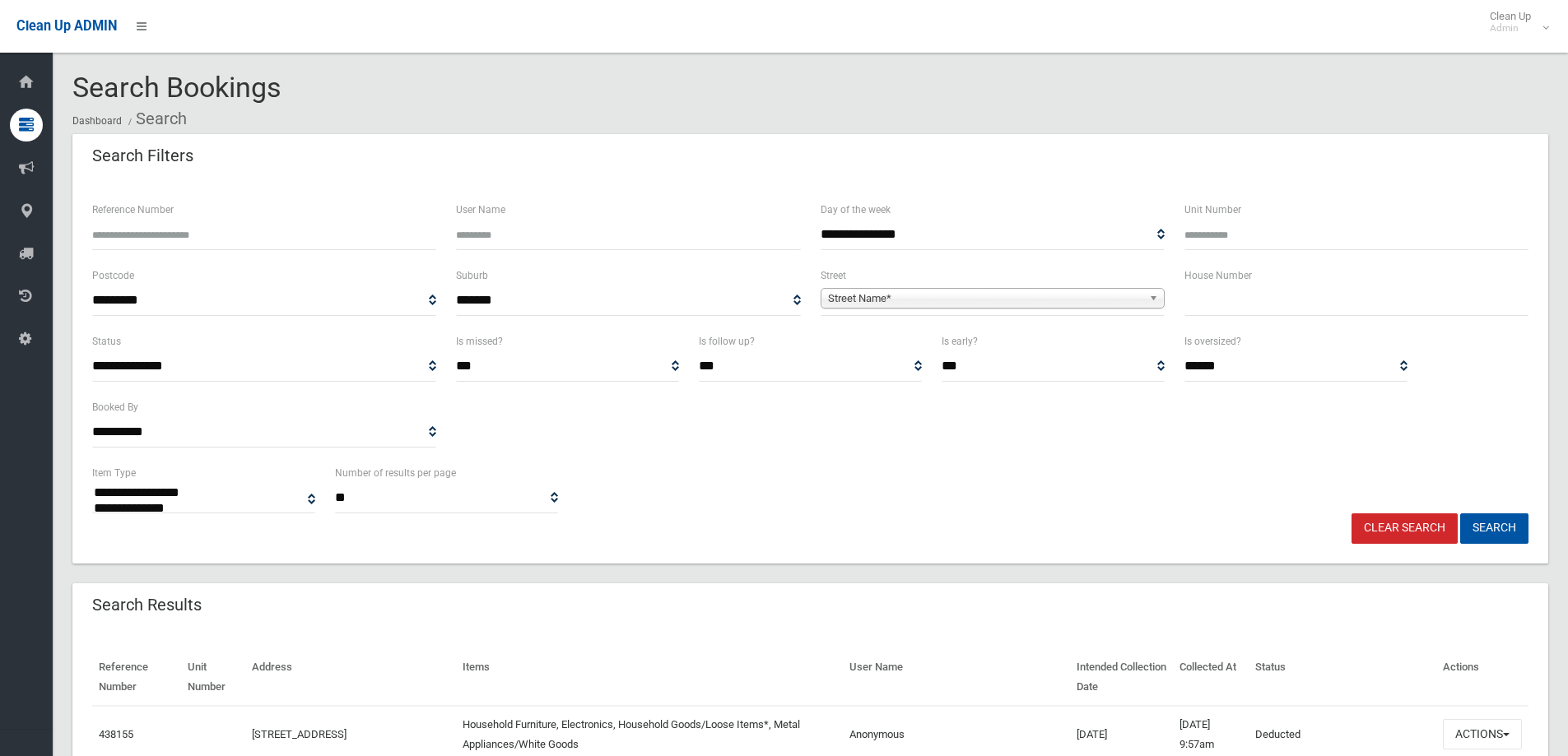
select select
click at [1253, 308] on input "text" at bounding box center [1356, 301] width 344 height 31
type input "**"
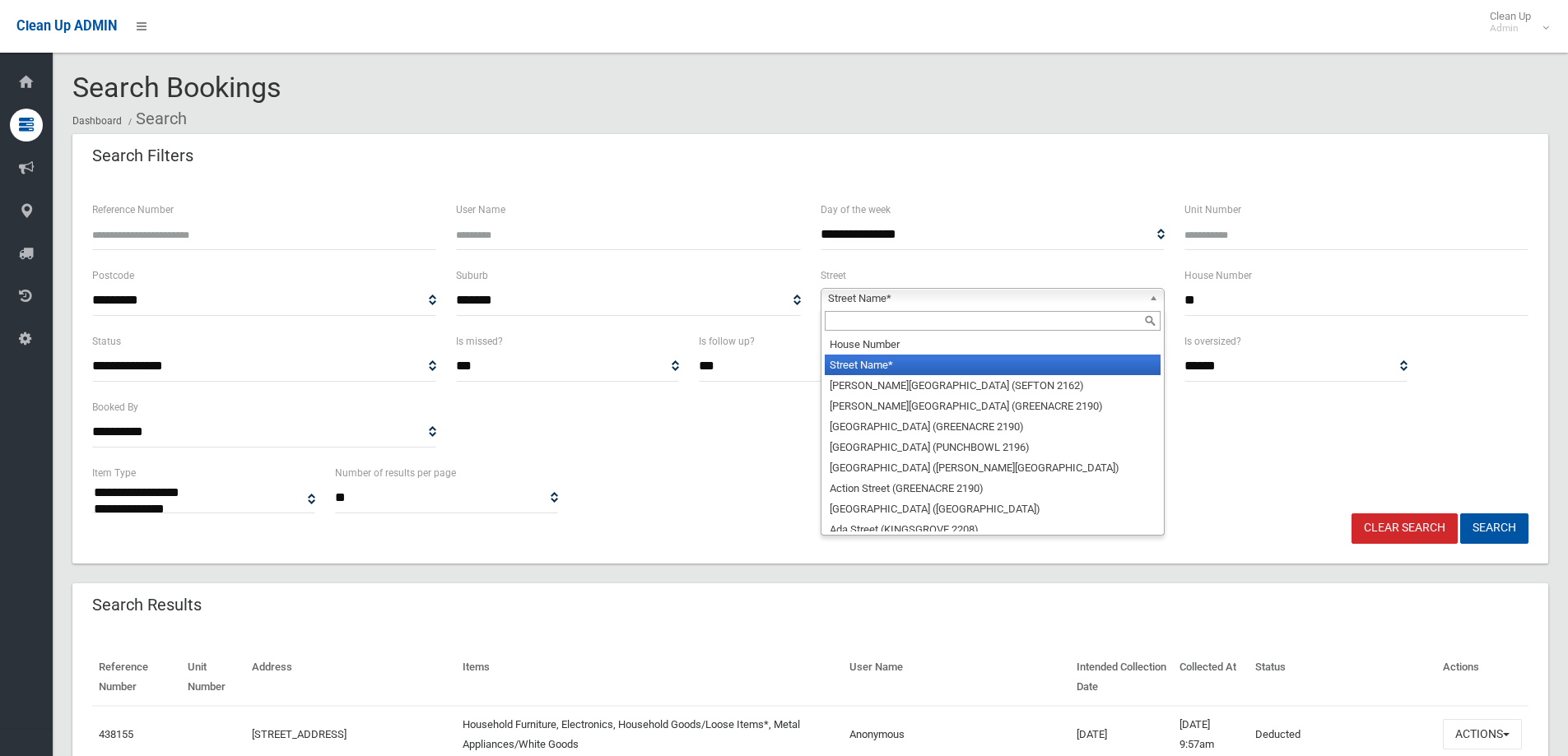
click at [1135, 302] on span "Street Name*" at bounding box center [984, 299] width 315 height 20
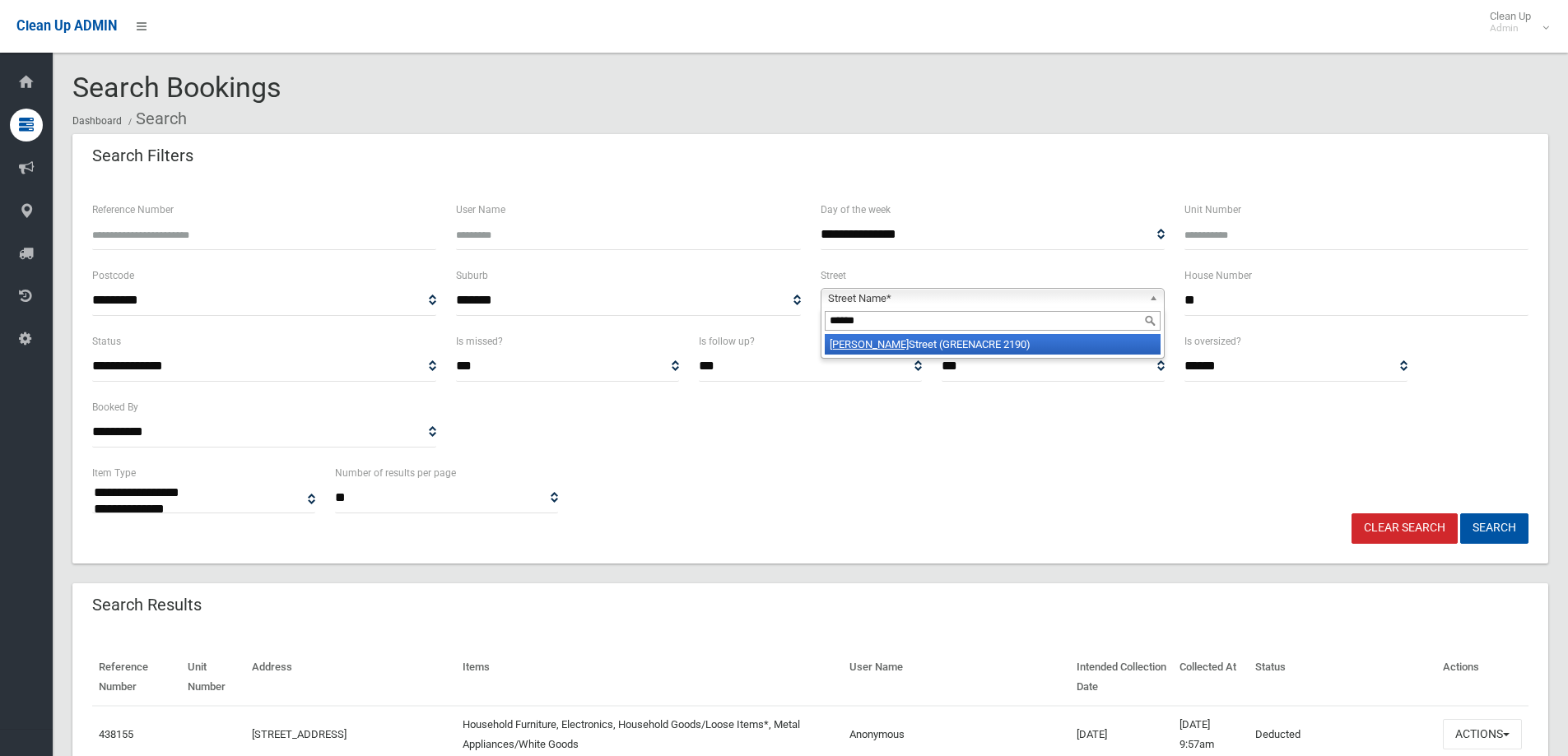
type input "******"
click at [1075, 341] on li "Wilbur Street (GREENACRE 2190)" at bounding box center [992, 344] width 335 height 21
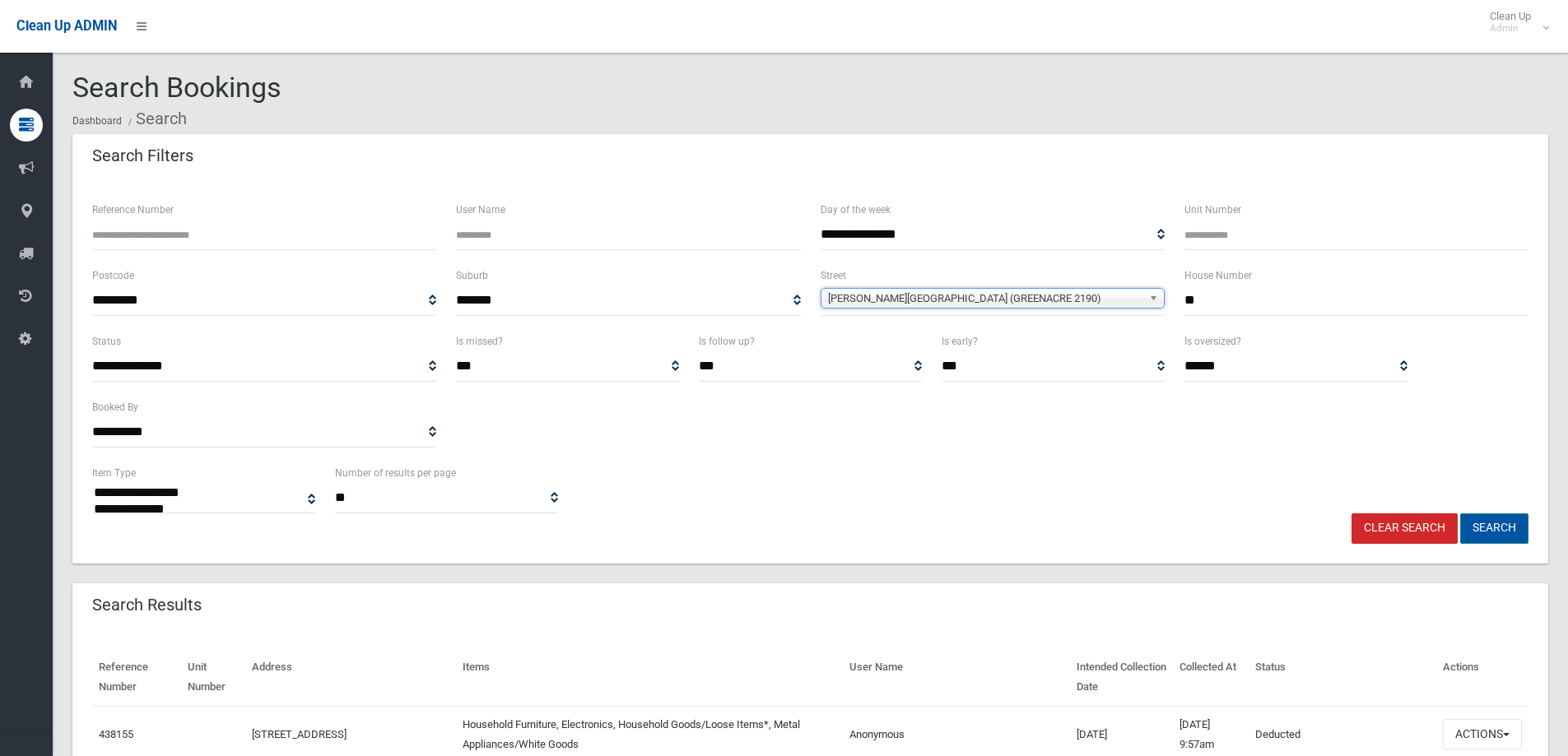
click at [1498, 537] on button "Search" at bounding box center [1494, 528] width 68 height 31
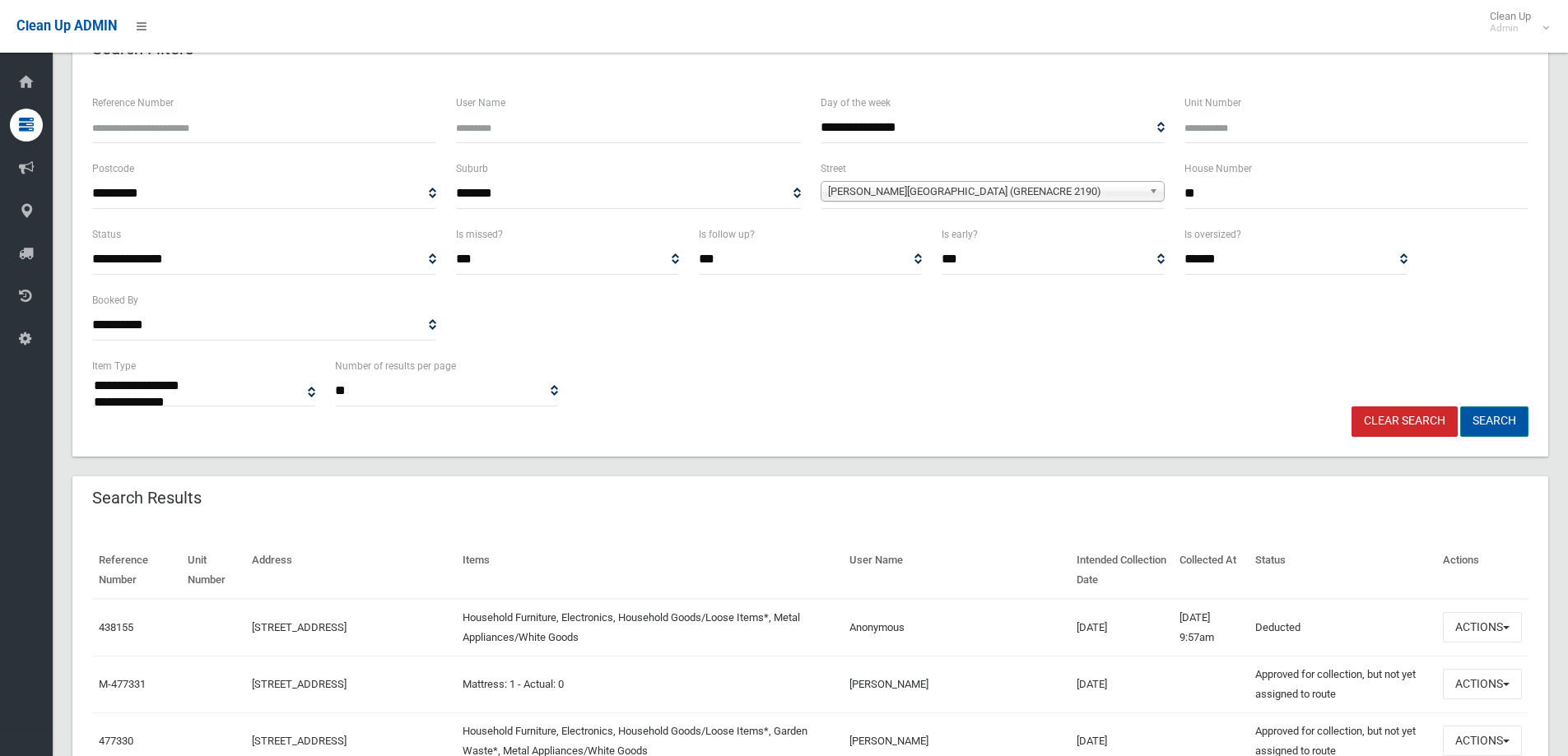
scroll to position [329, 0]
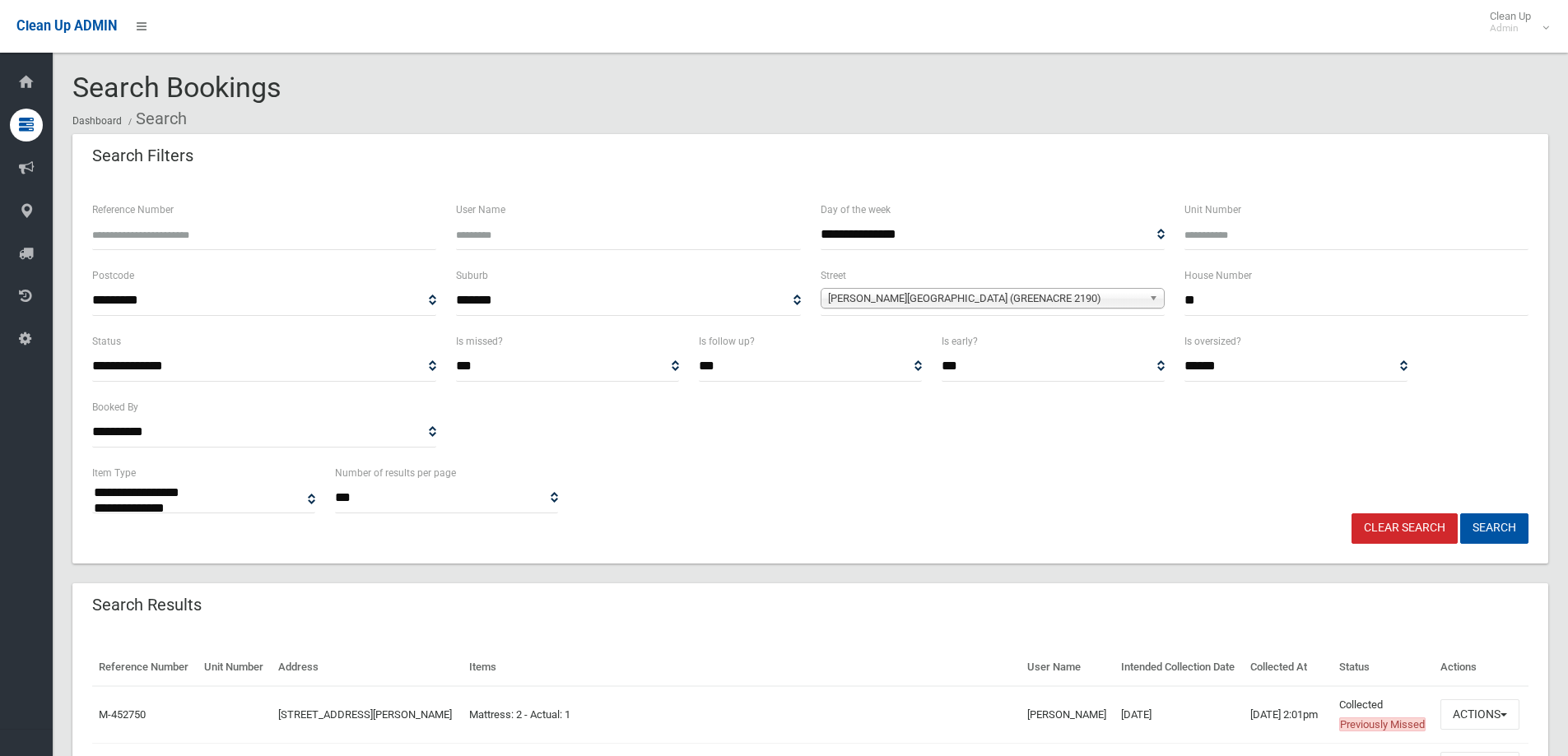
select select
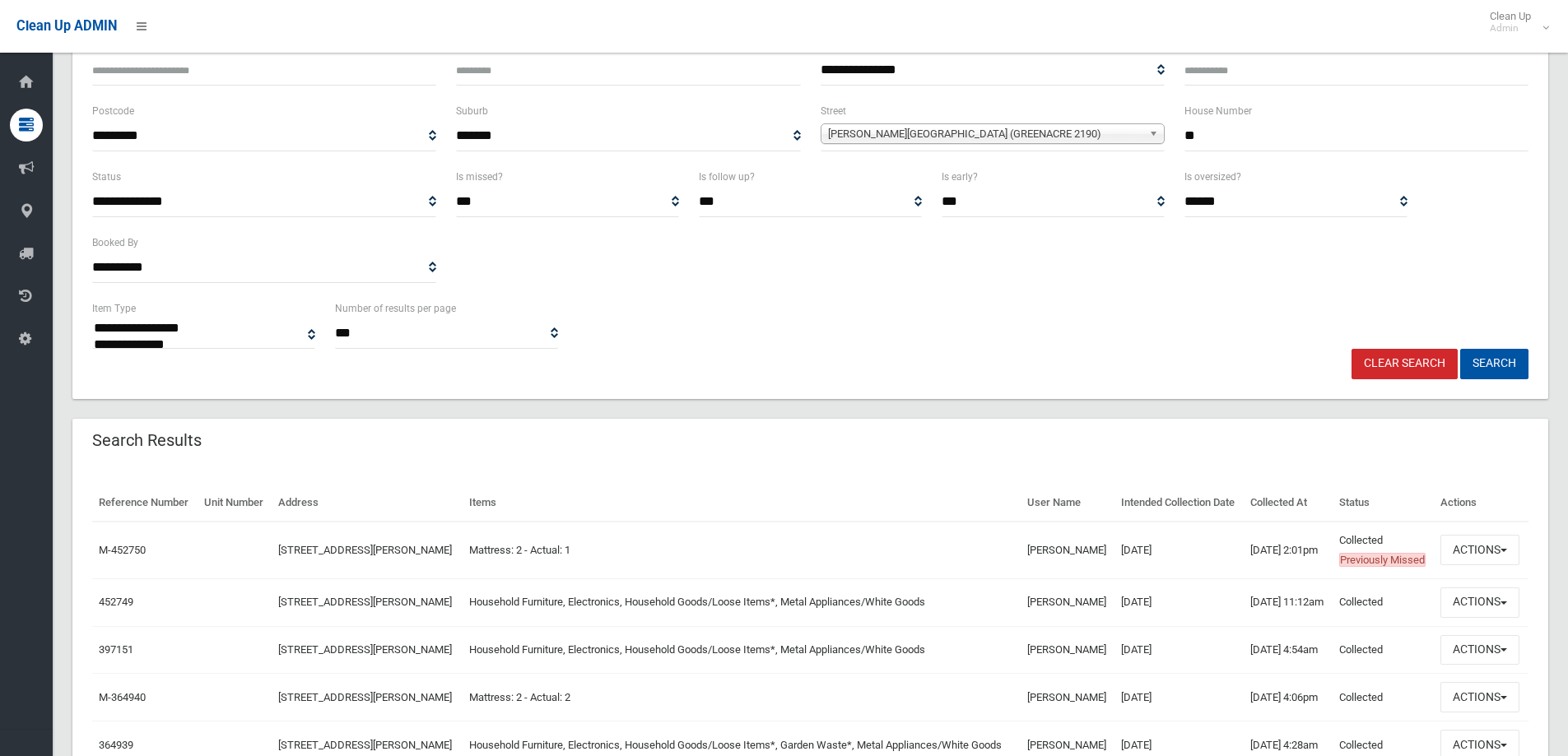
scroll to position [165, 0]
click at [1479, 626] on td "Actions View Booking Edit Booking Clone Booking Add Booking Images Resend Confi…" at bounding box center [1481, 602] width 94 height 48
click at [1481, 618] on button "Actions" at bounding box center [1480, 602] width 79 height 31
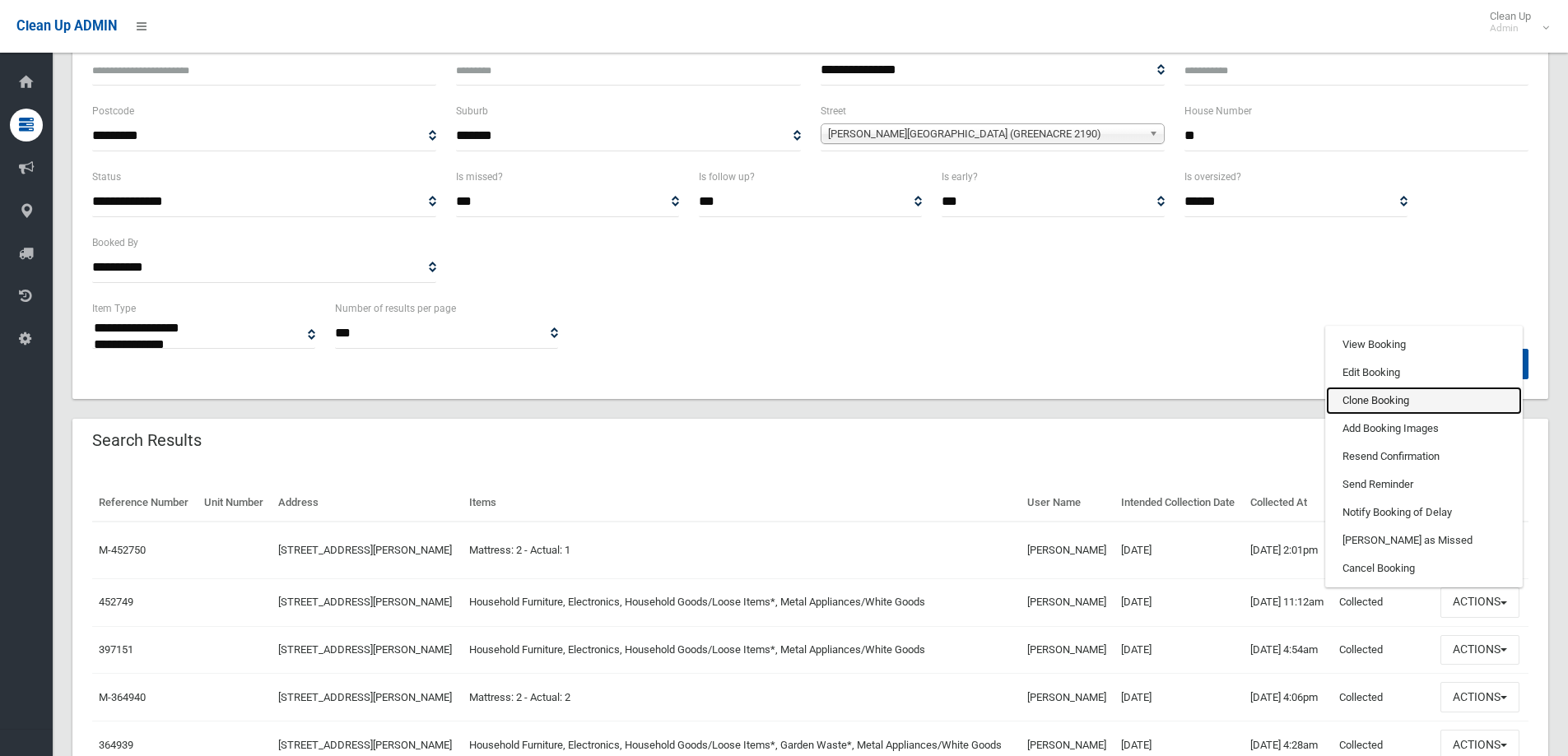
click at [1383, 415] on link "Clone Booking" at bounding box center [1423, 401] width 196 height 28
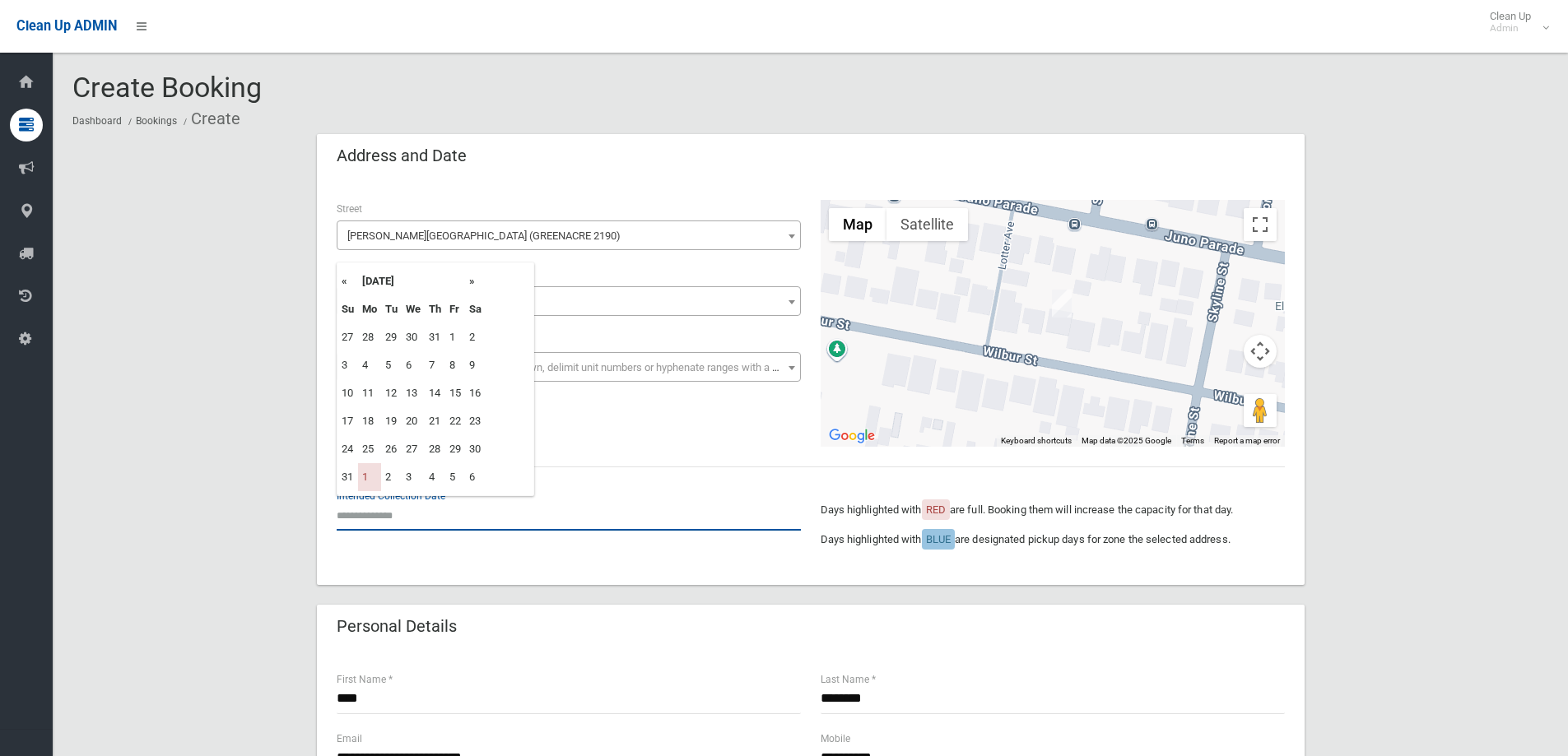
click at [398, 513] on input "text" at bounding box center [569, 515] width 464 height 31
click at [474, 282] on th "»" at bounding box center [475, 282] width 21 height 28
click at [377, 367] on td "8" at bounding box center [369, 365] width 23 height 28
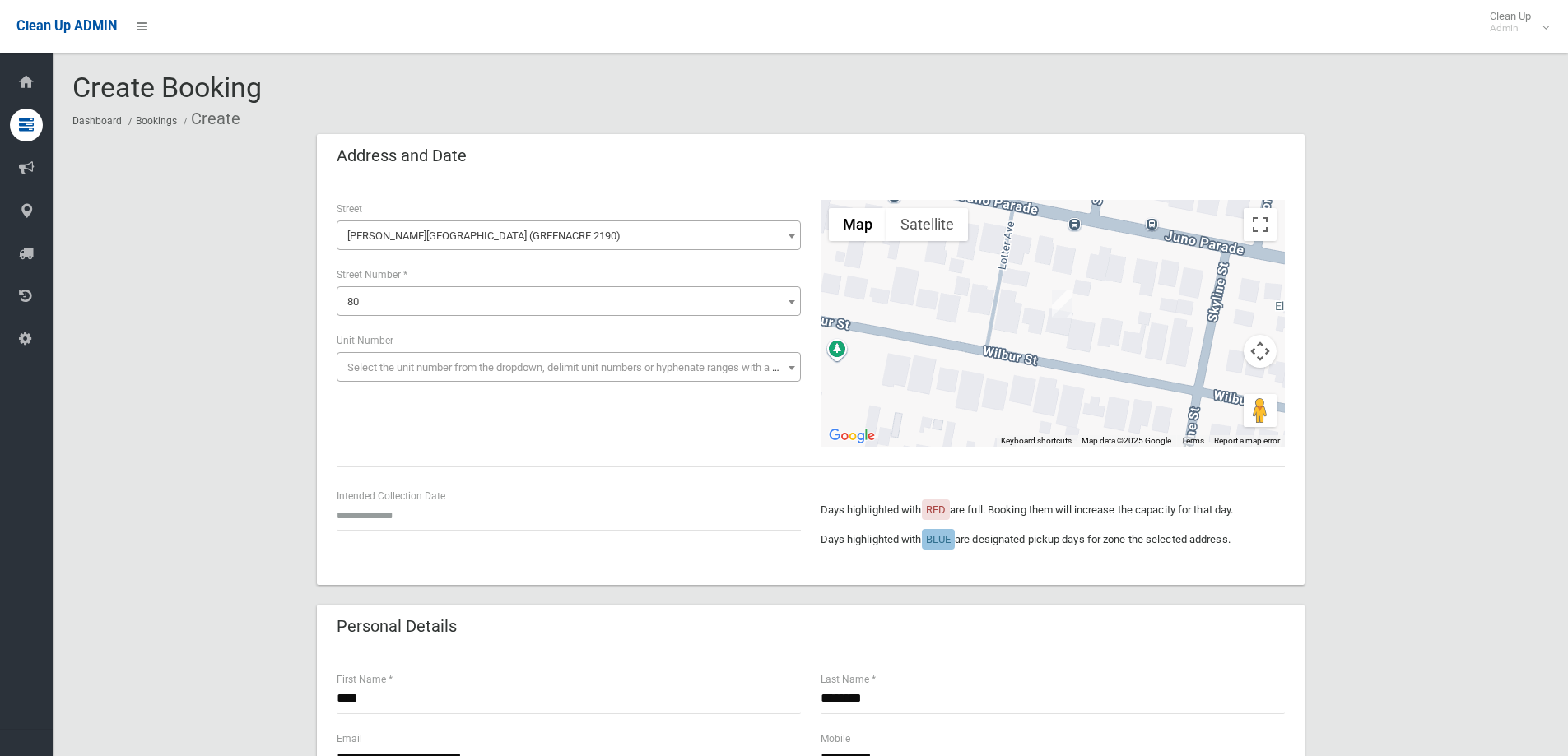
type input "**********"
click at [581, 417] on div "**********" at bounding box center [810, 323] width 968 height 247
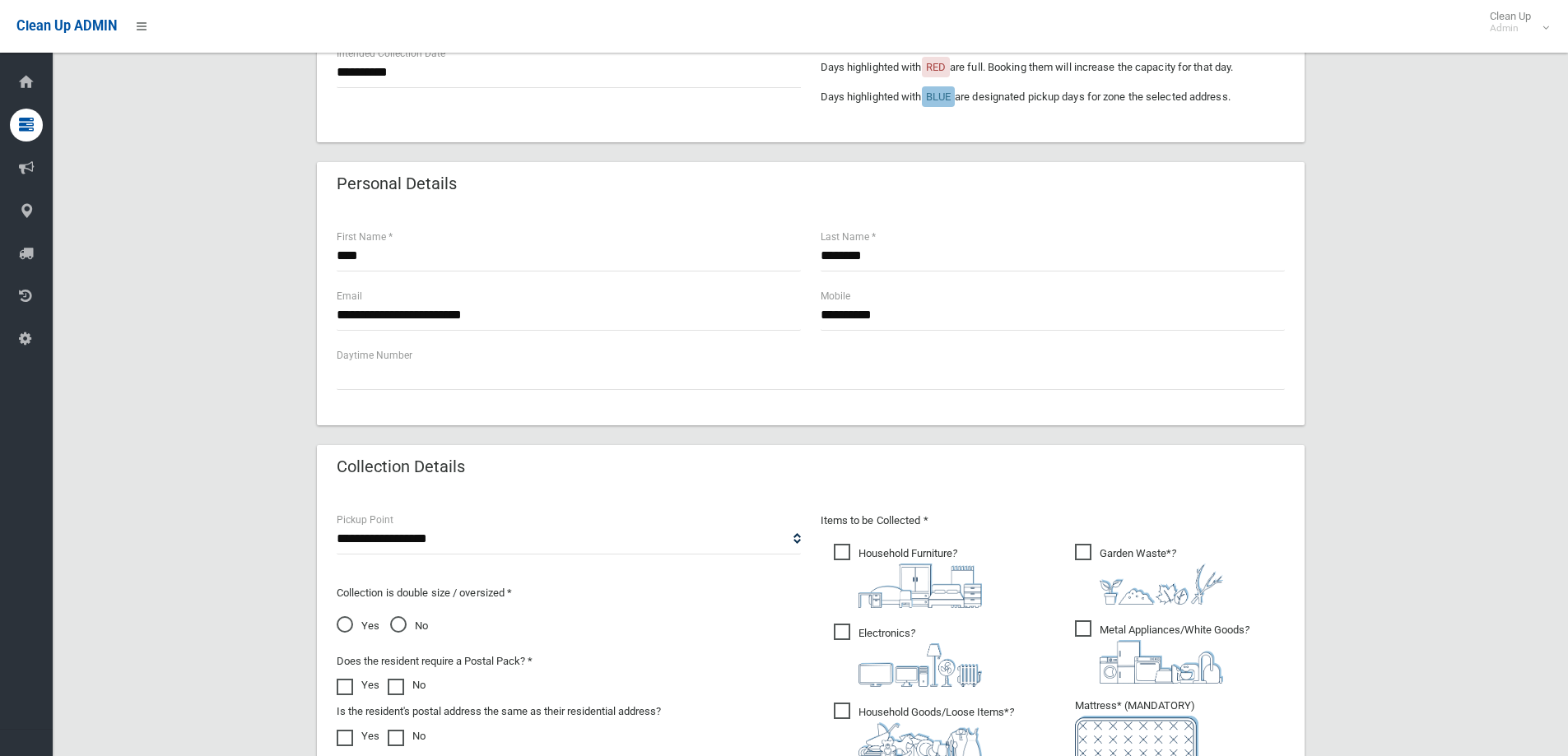
scroll to position [576, 0]
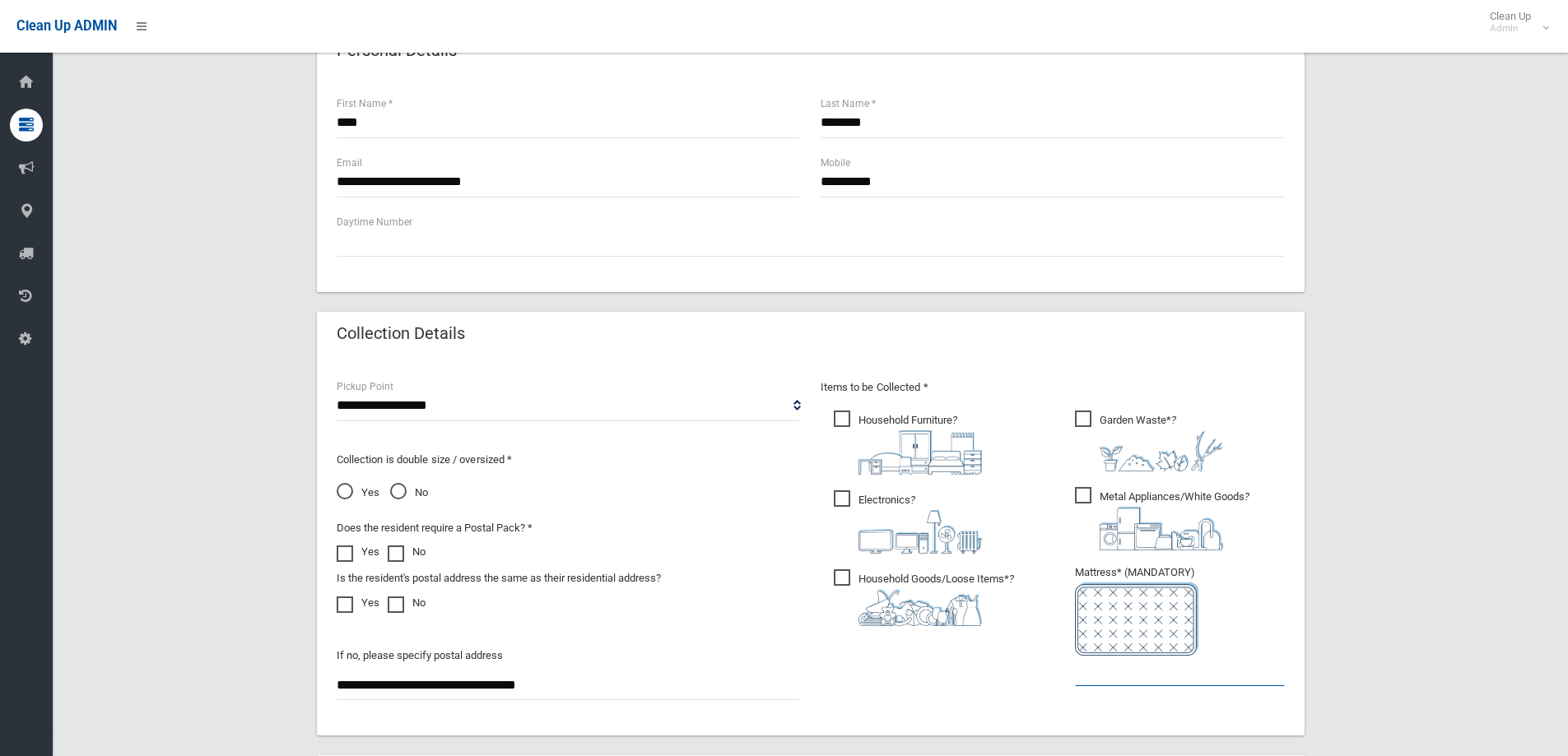
click at [1140, 672] on input "text" at bounding box center [1179, 671] width 209 height 31
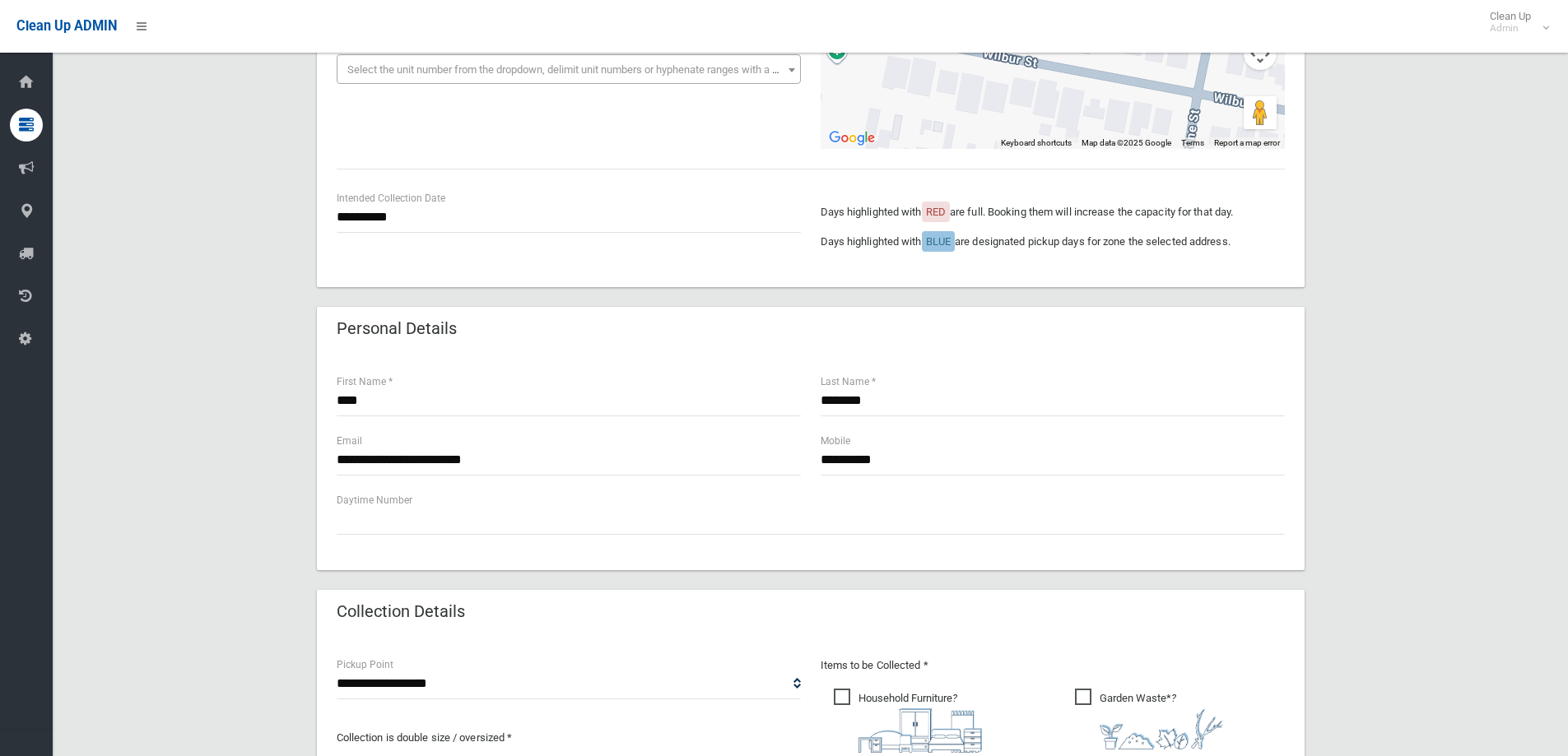
scroll to position [297, 0]
type input "*"
click at [420, 405] on input "****" at bounding box center [569, 403] width 464 height 31
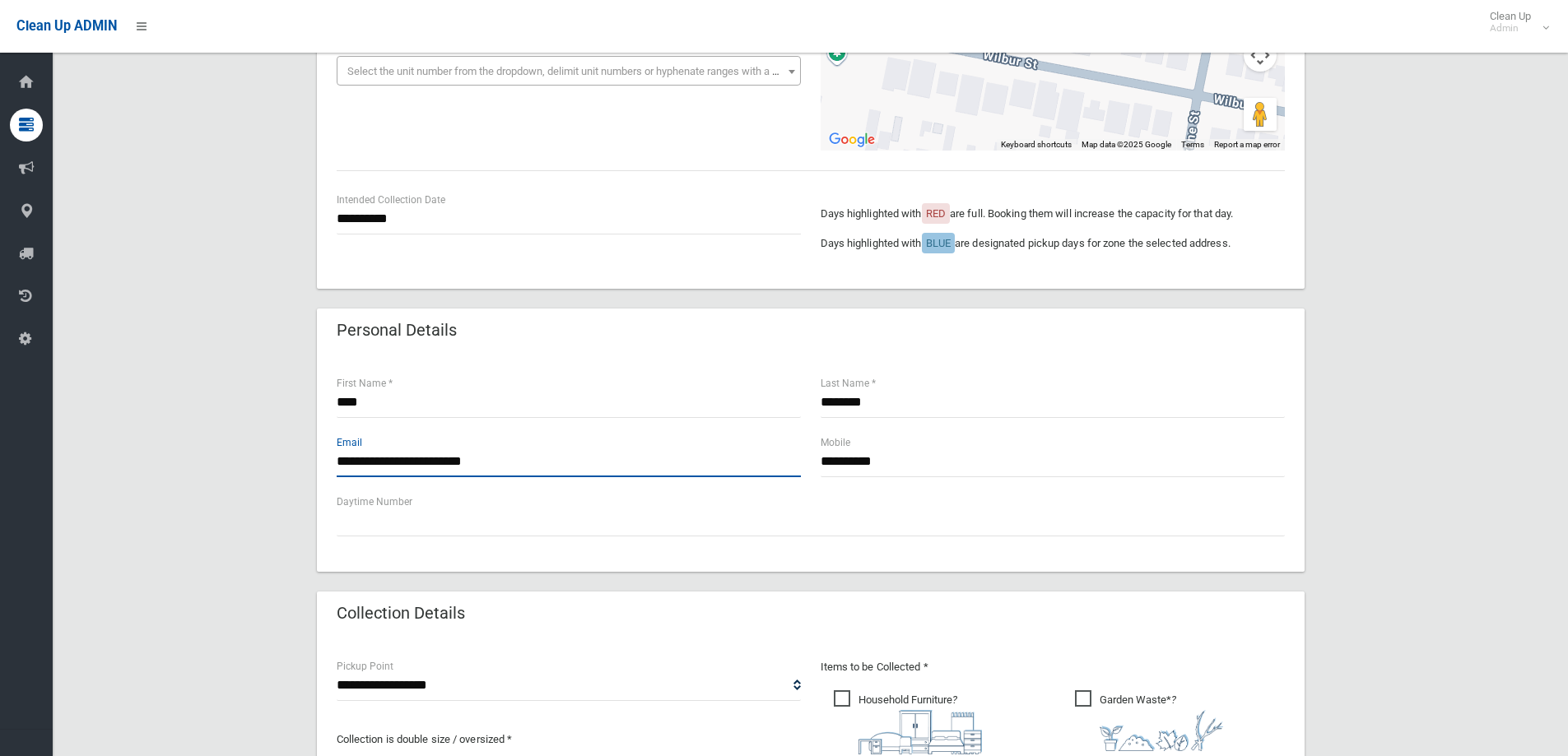
click at [555, 463] on input "**********" at bounding box center [569, 461] width 464 height 31
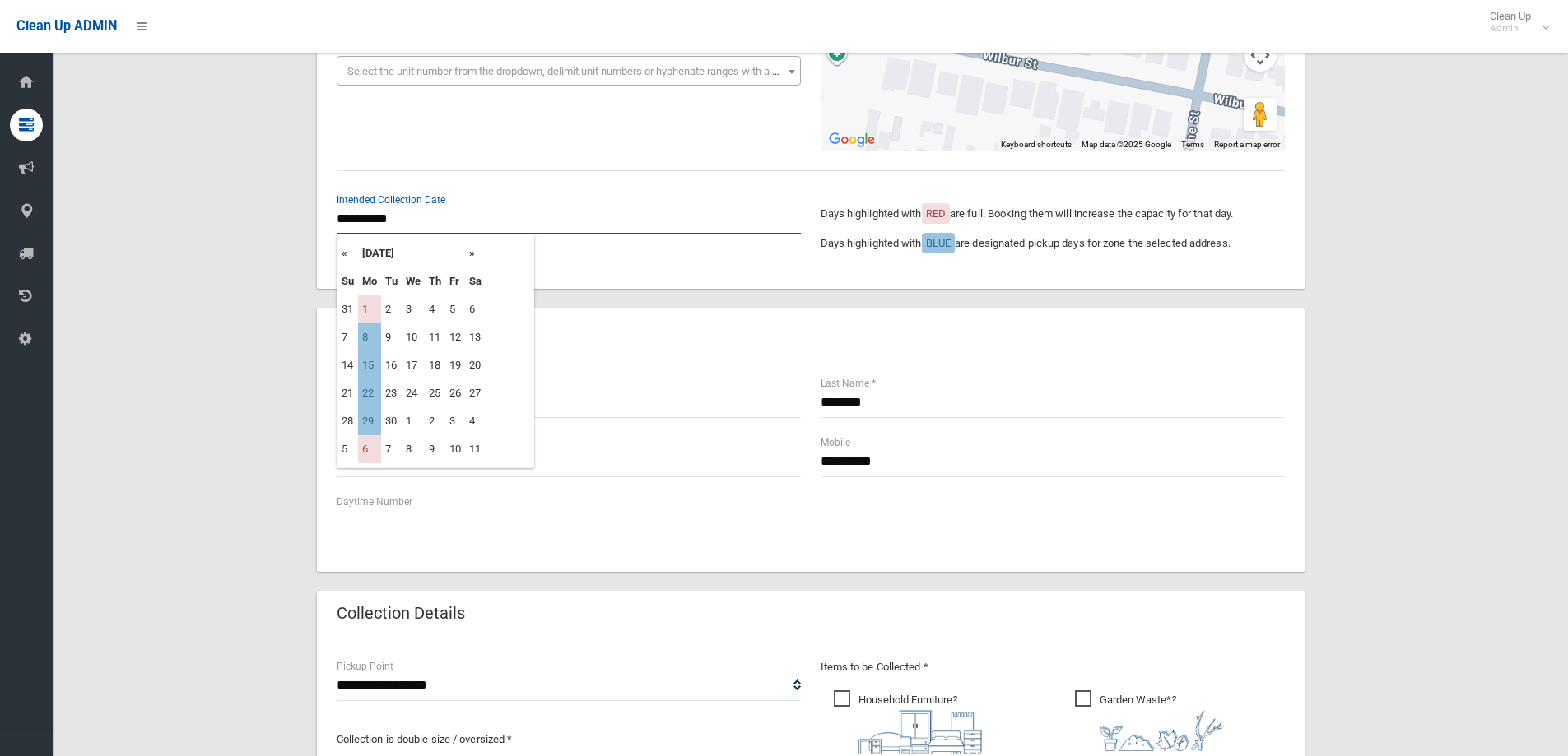
click at [397, 222] on input "**********" at bounding box center [569, 219] width 464 height 31
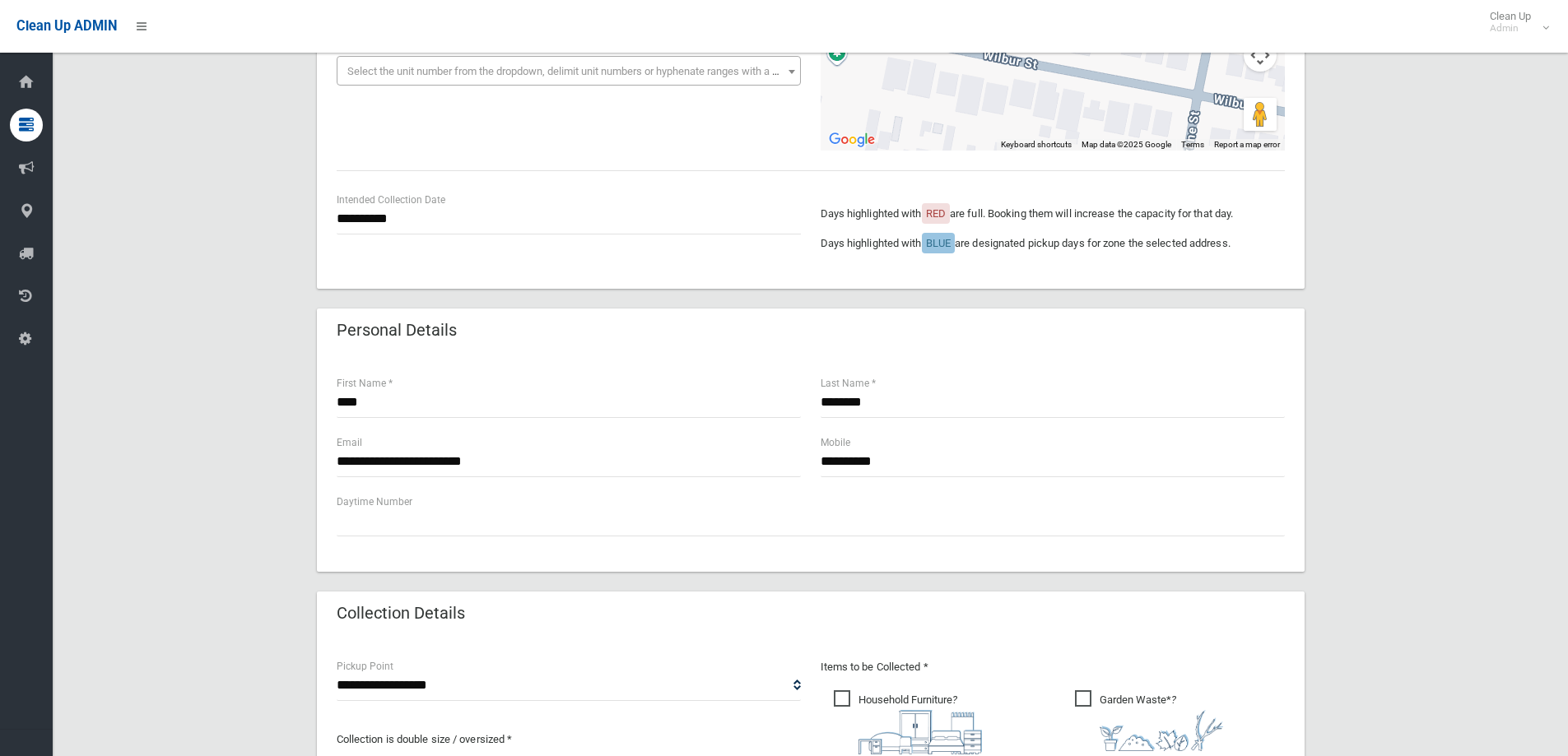
click at [909, 312] on div "Personal Details" at bounding box center [810, 331] width 987 height 46
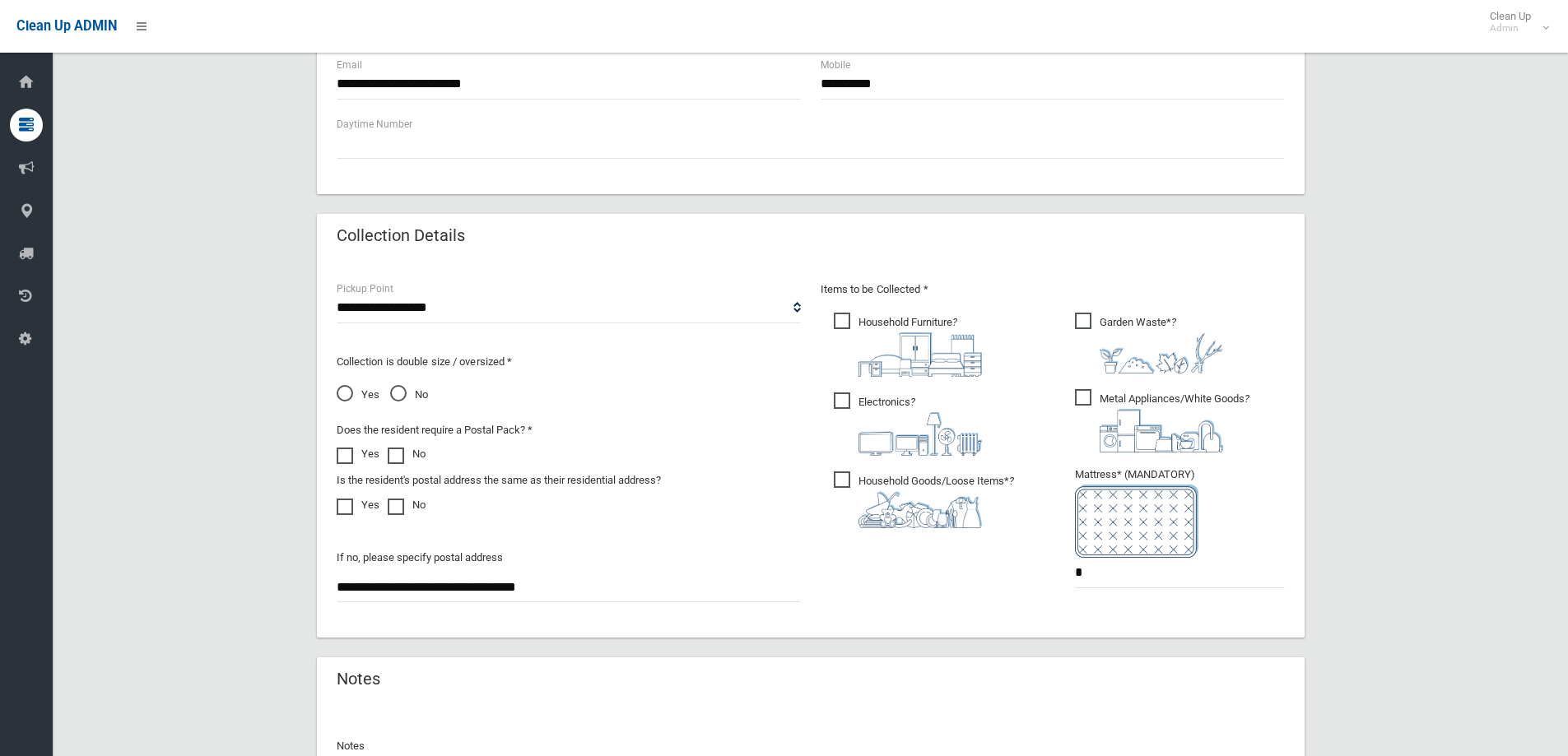
scroll to position [872, 0]
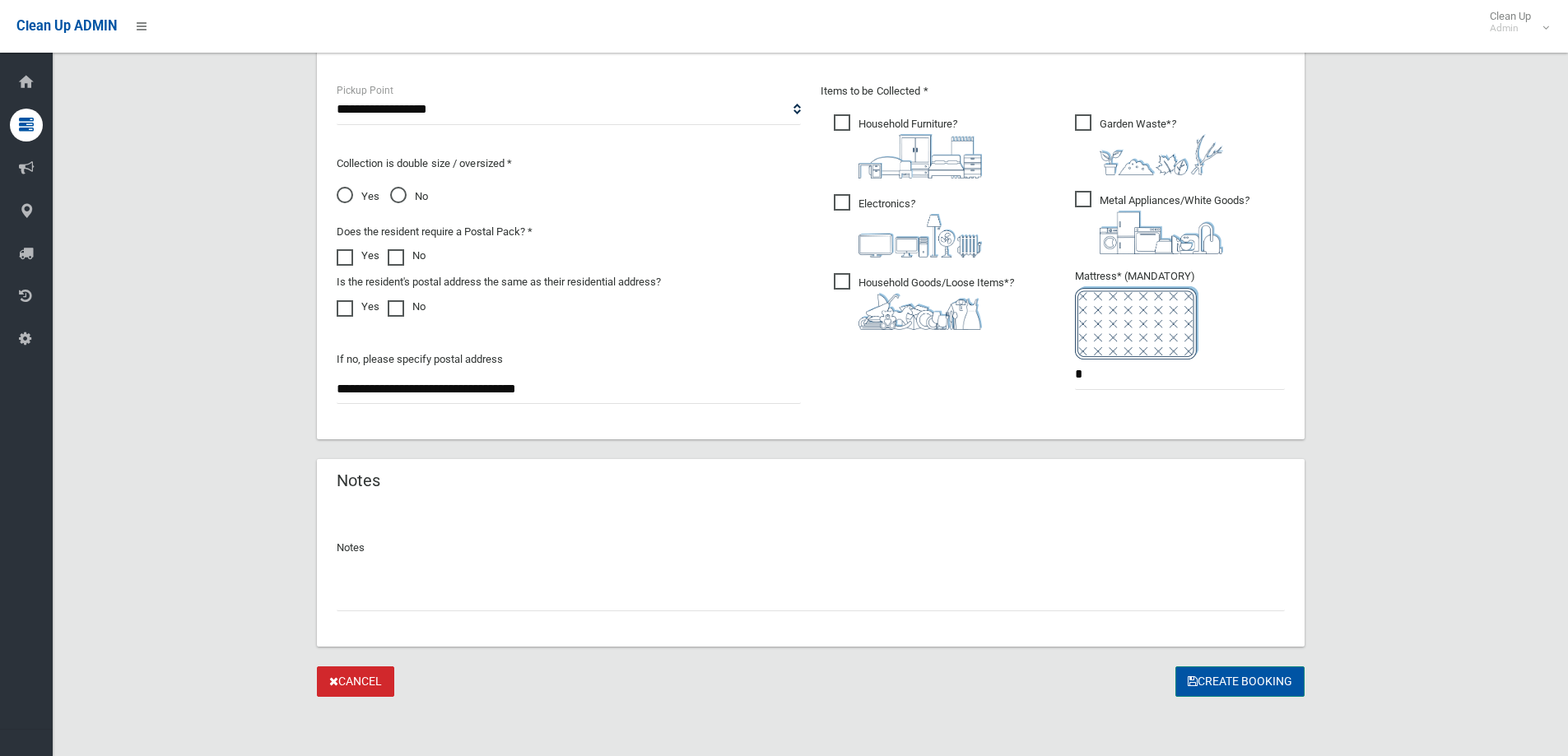
click at [1221, 682] on button "Create Booking" at bounding box center [1240, 682] width 129 height 31
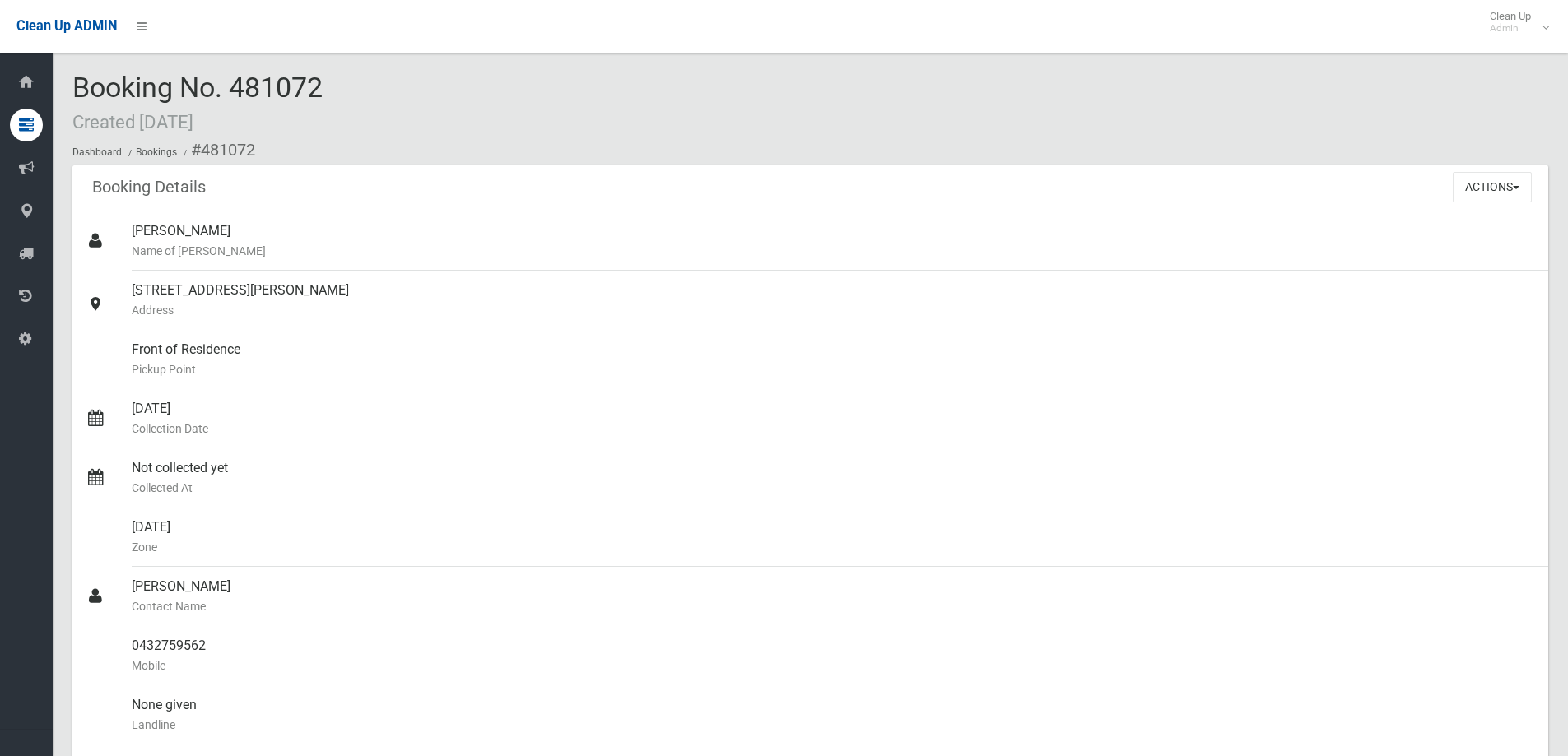
drag, startPoint x: 248, startPoint y: 90, endPoint x: 367, endPoint y: 118, distance: 122.2
click at [367, 118] on div "Booking No. 481072 Created [DATE] Dashboard Bookings #481072" at bounding box center [810, 119] width 1476 height 93
click at [344, 101] on div "Booking No. 481072 Created [DATE] Dashboard Bookings #481072" at bounding box center [810, 119] width 1476 height 93
drag, startPoint x: 340, startPoint y: 93, endPoint x: 67, endPoint y: 87, distance: 273.1
click at [61, 84] on section "Booking No. 481072 Created [DATE] Dashboard Bookings #481072 Booking Details Ac…" at bounding box center [810, 732] width 1515 height 1320
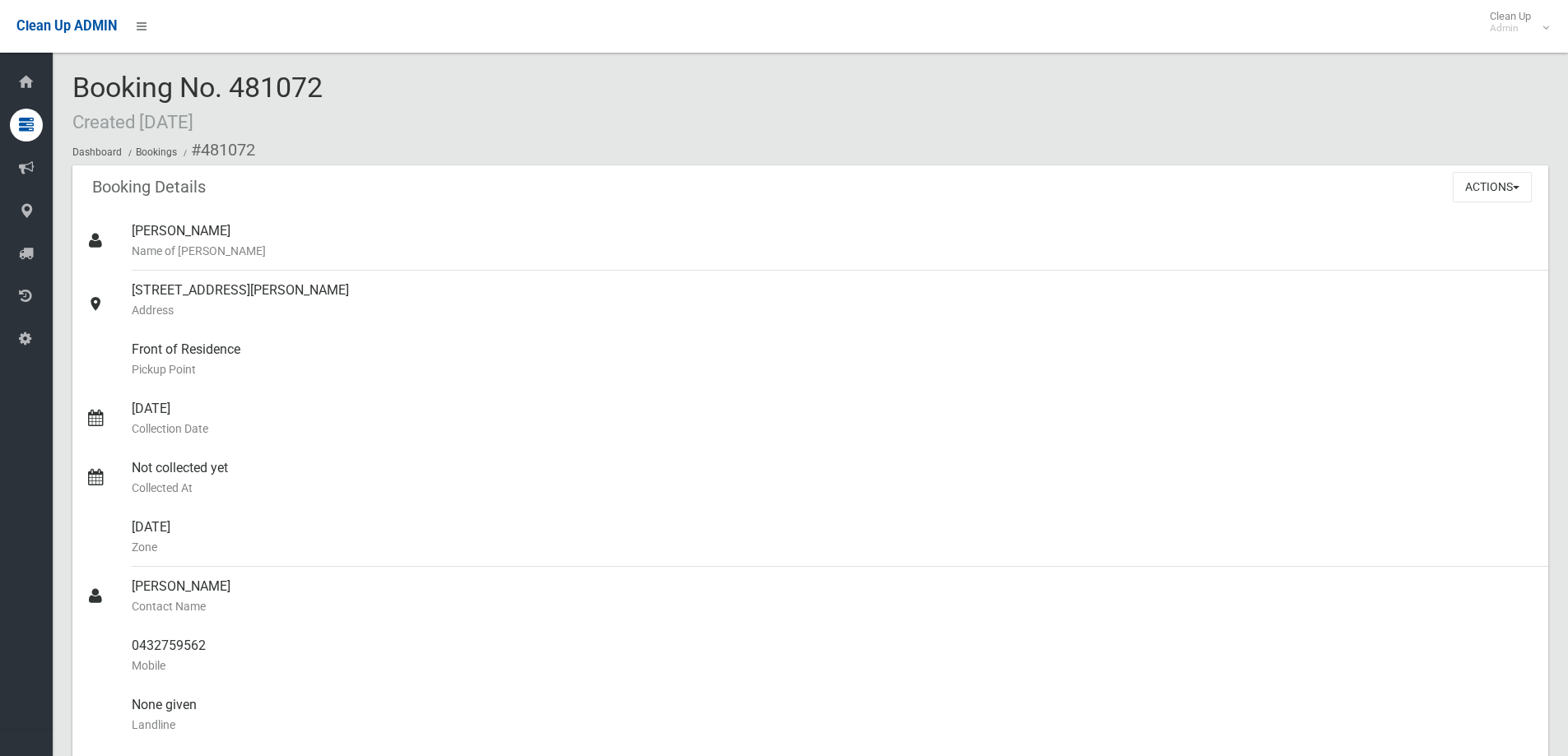
click at [76, 89] on span "Booking No. 481072 Created [DATE]" at bounding box center [197, 102] width 250 height 64
drag, startPoint x: 76, startPoint y: 89, endPoint x: 421, endPoint y: 79, distance: 345.1
click at [421, 79] on div "Booking No. 481072 Created [DATE] Dashboard Bookings #481072" at bounding box center [810, 119] width 1476 height 93
click at [418, 81] on div "Booking No. 481072 Created [DATE] Dashboard Bookings #481072" at bounding box center [810, 119] width 1476 height 93
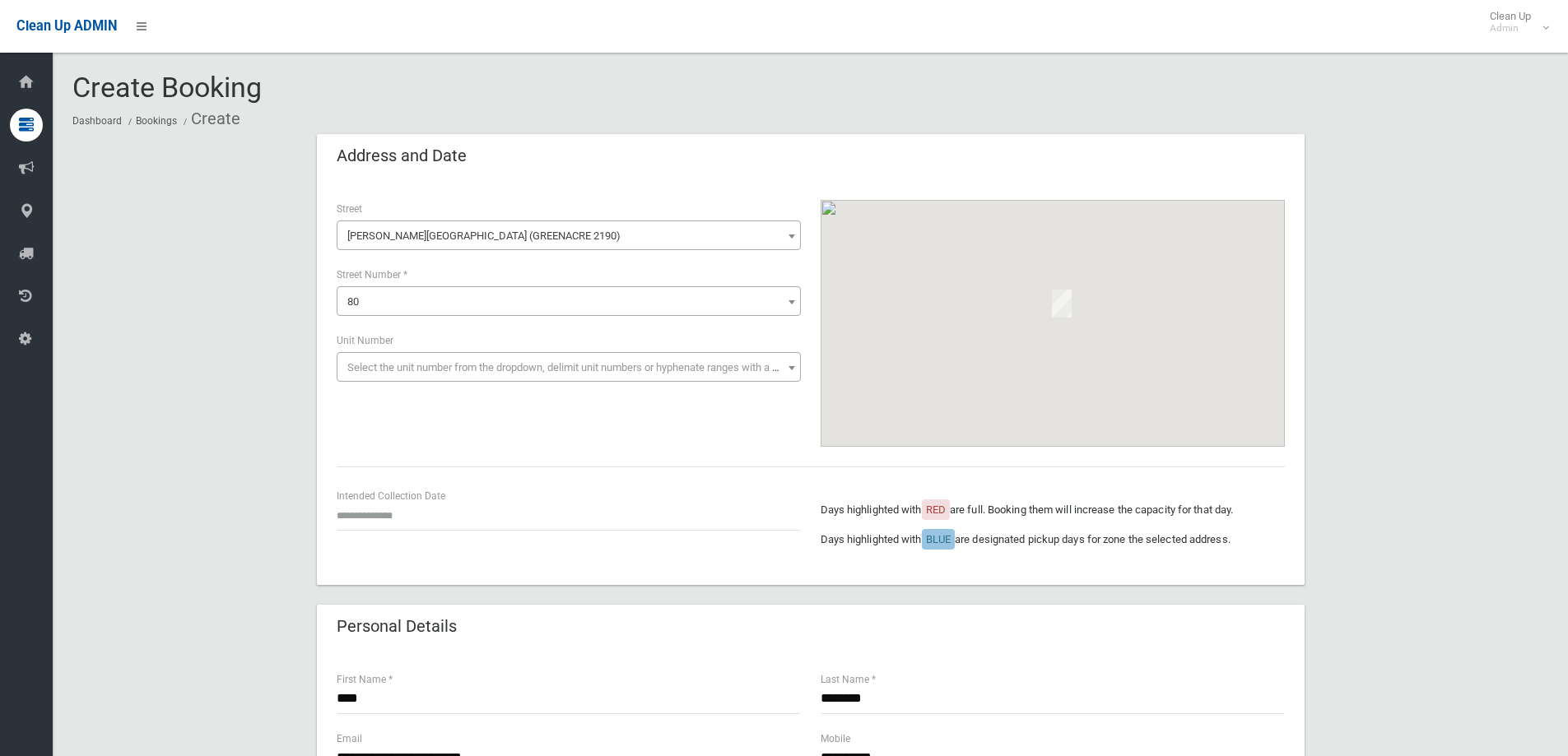
scroll to position [872, 0]
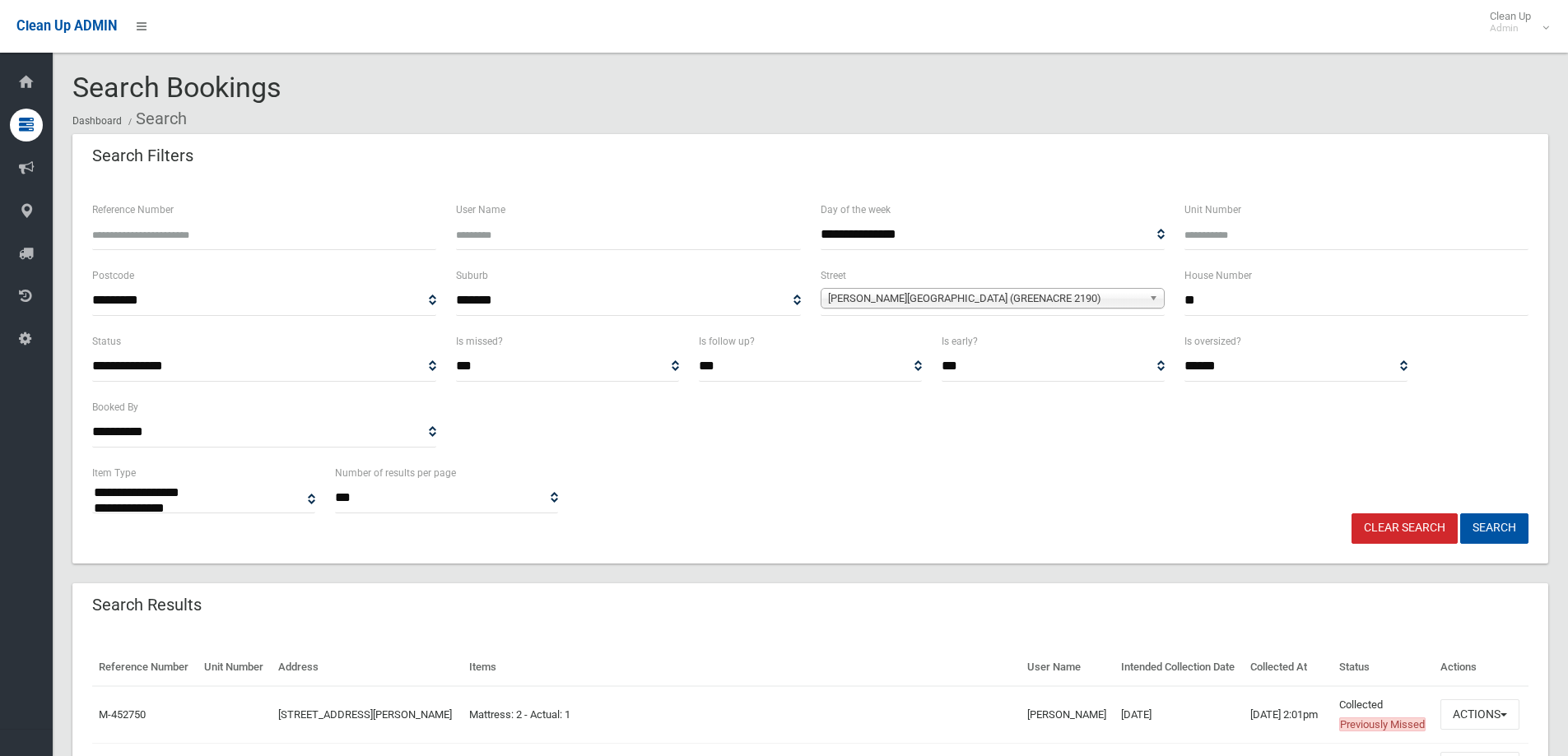
select select
click at [1422, 527] on link "Clear Search" at bounding box center [1404, 528] width 106 height 31
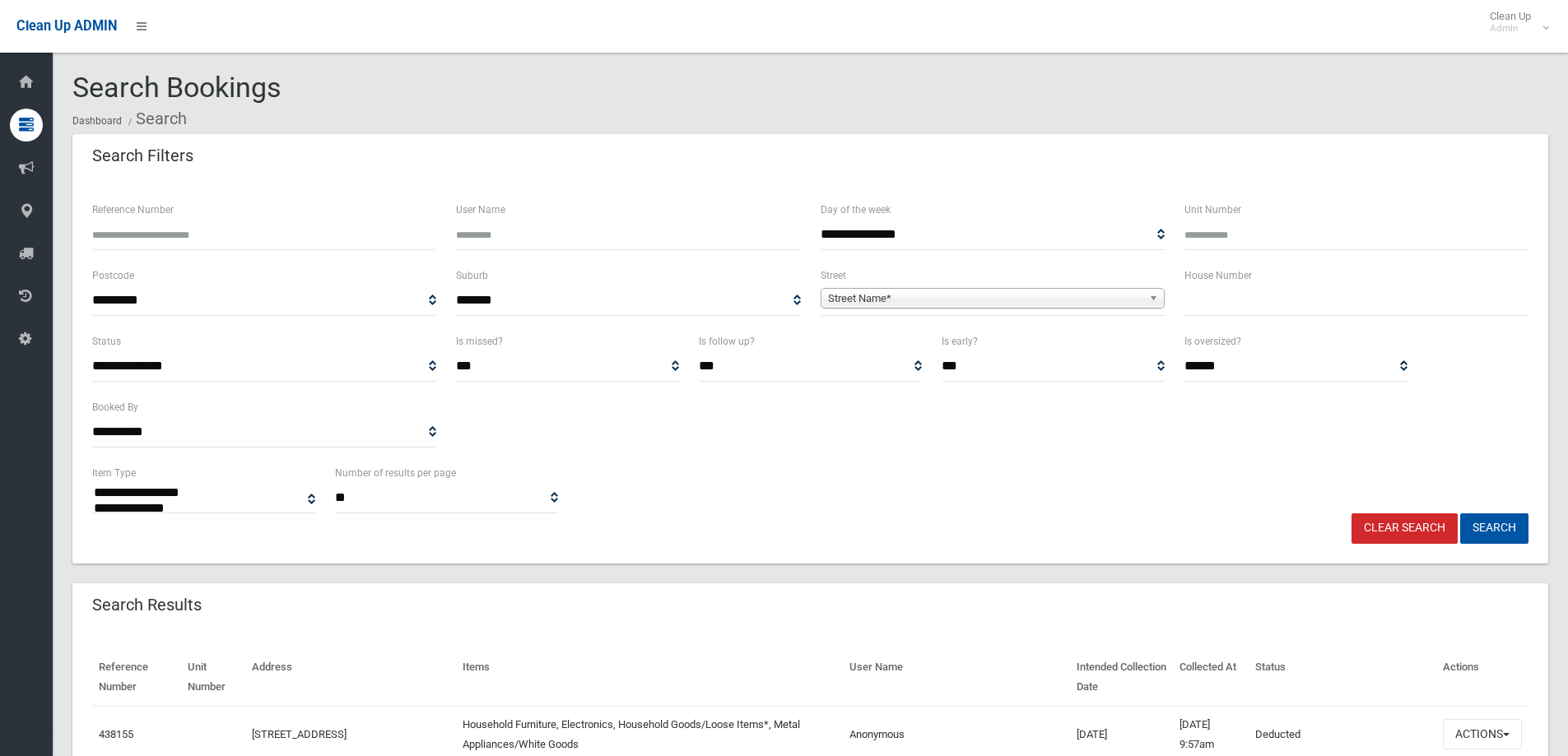
select select
click at [1219, 311] on input "text" at bounding box center [1356, 301] width 344 height 31
type input "**"
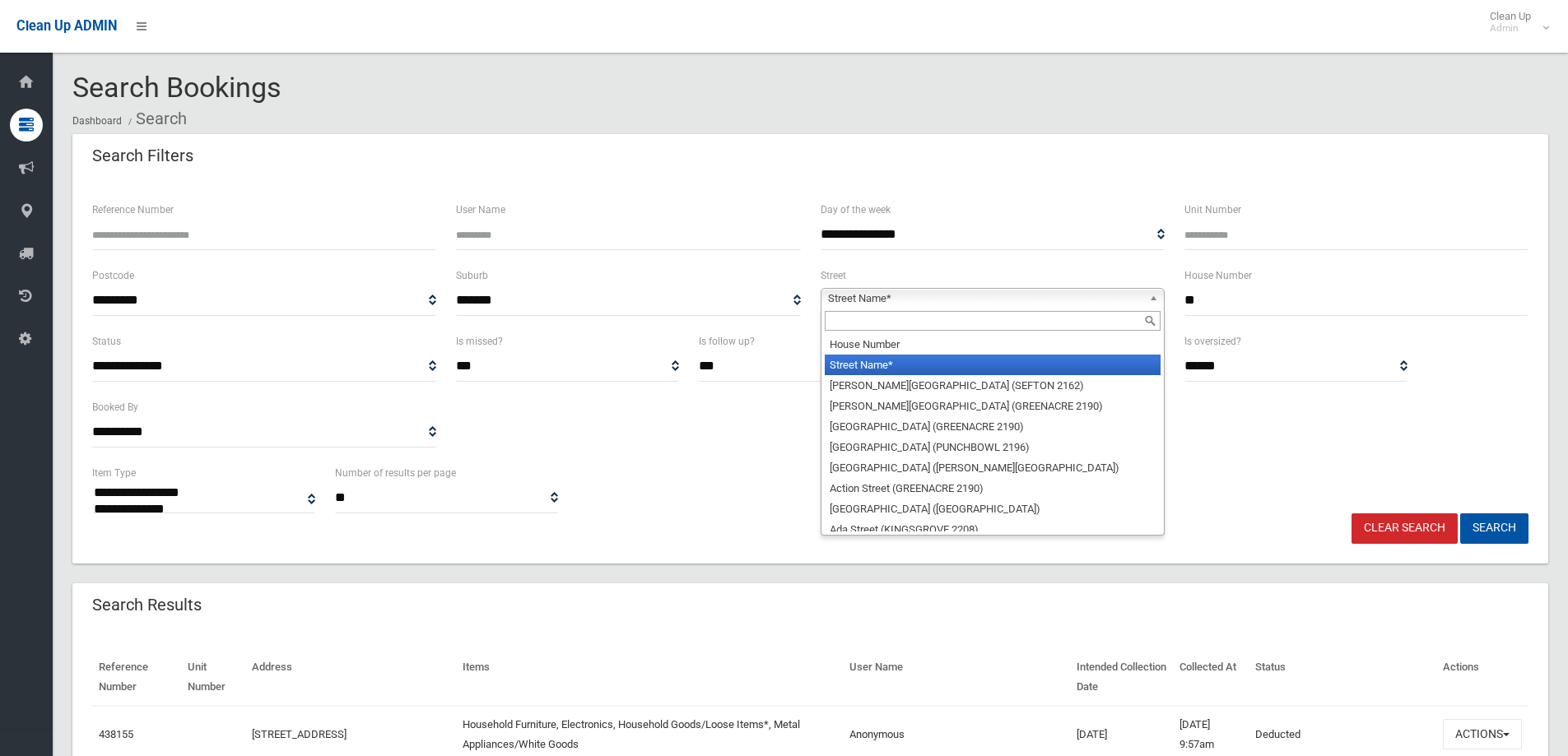
click at [1151, 309] on div "Street Name* House Number Street Name* Abbott Avenue (SEFTON 2162) Abel Street …" at bounding box center [992, 298] width 344 height 21
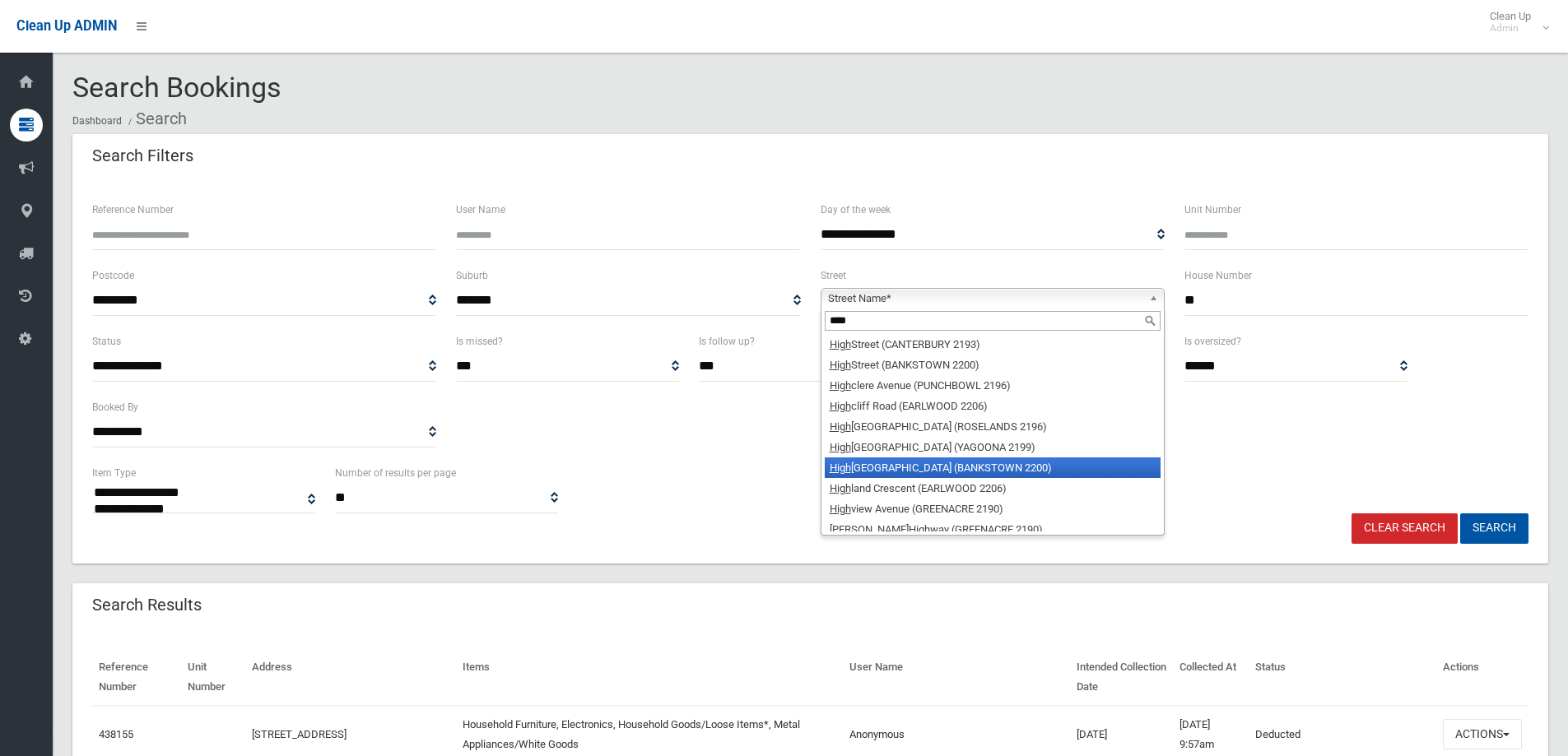
type input "****"
click at [886, 470] on li "High land Avenue (BANKSTOWN 2200)" at bounding box center [992, 467] width 335 height 21
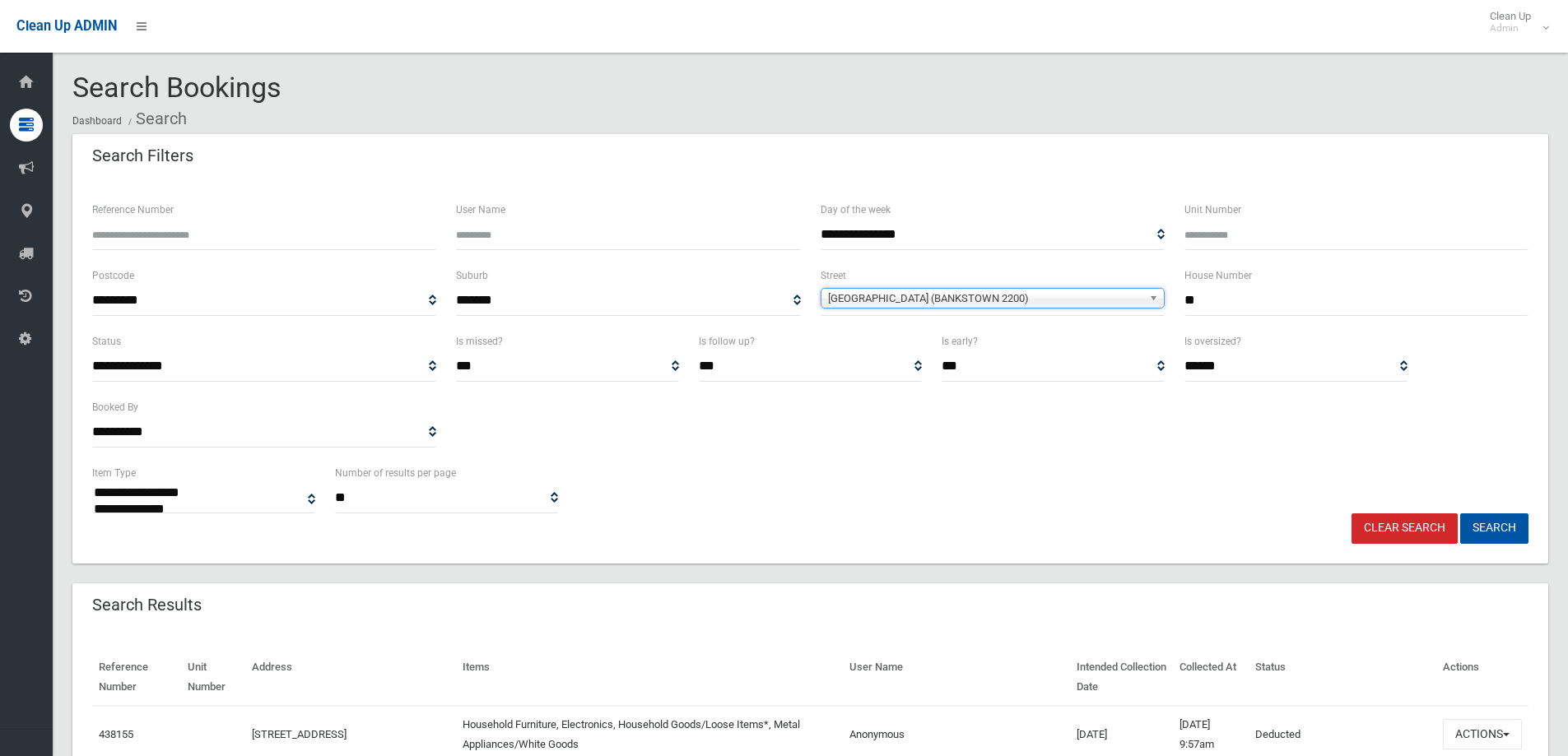
click at [1211, 312] on input "**" at bounding box center [1356, 301] width 344 height 31
type input "***"
click at [1501, 528] on button "Search" at bounding box center [1494, 528] width 68 height 31
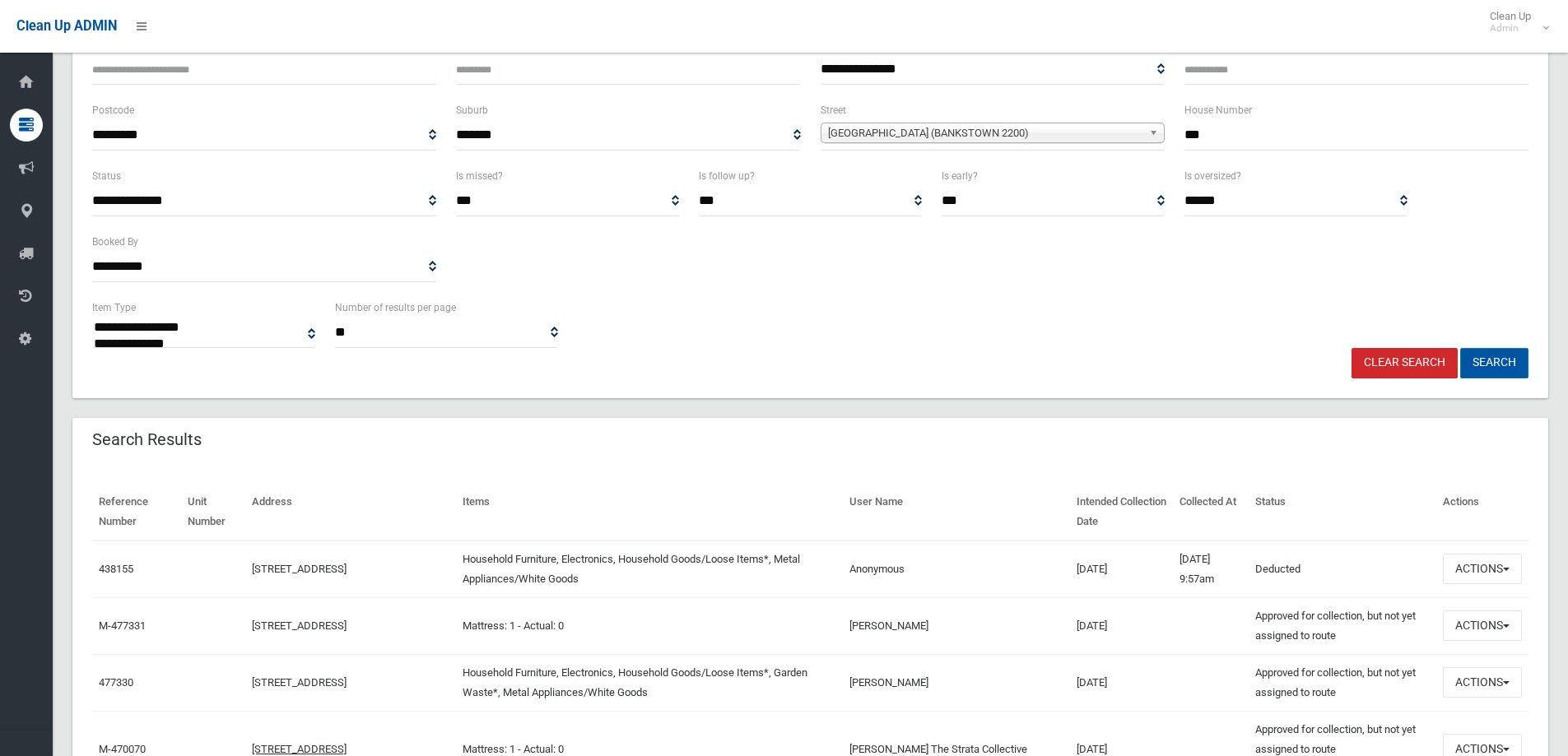
scroll to position [329, 0]
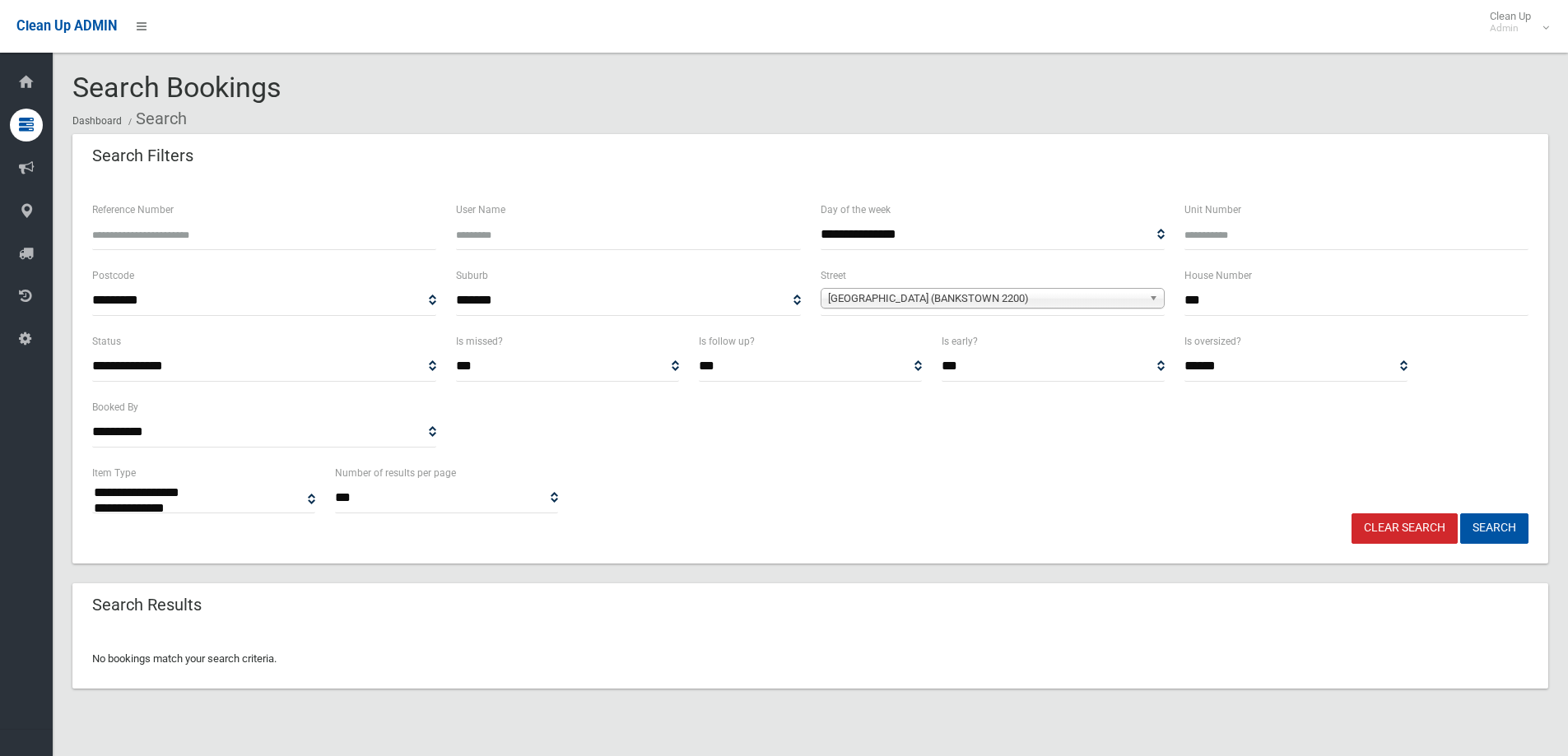
select select
click at [1232, 311] on input "***" at bounding box center [1356, 301] width 344 height 31
type input "**"
click at [1460, 513] on button "Search" at bounding box center [1494, 528] width 68 height 31
select select
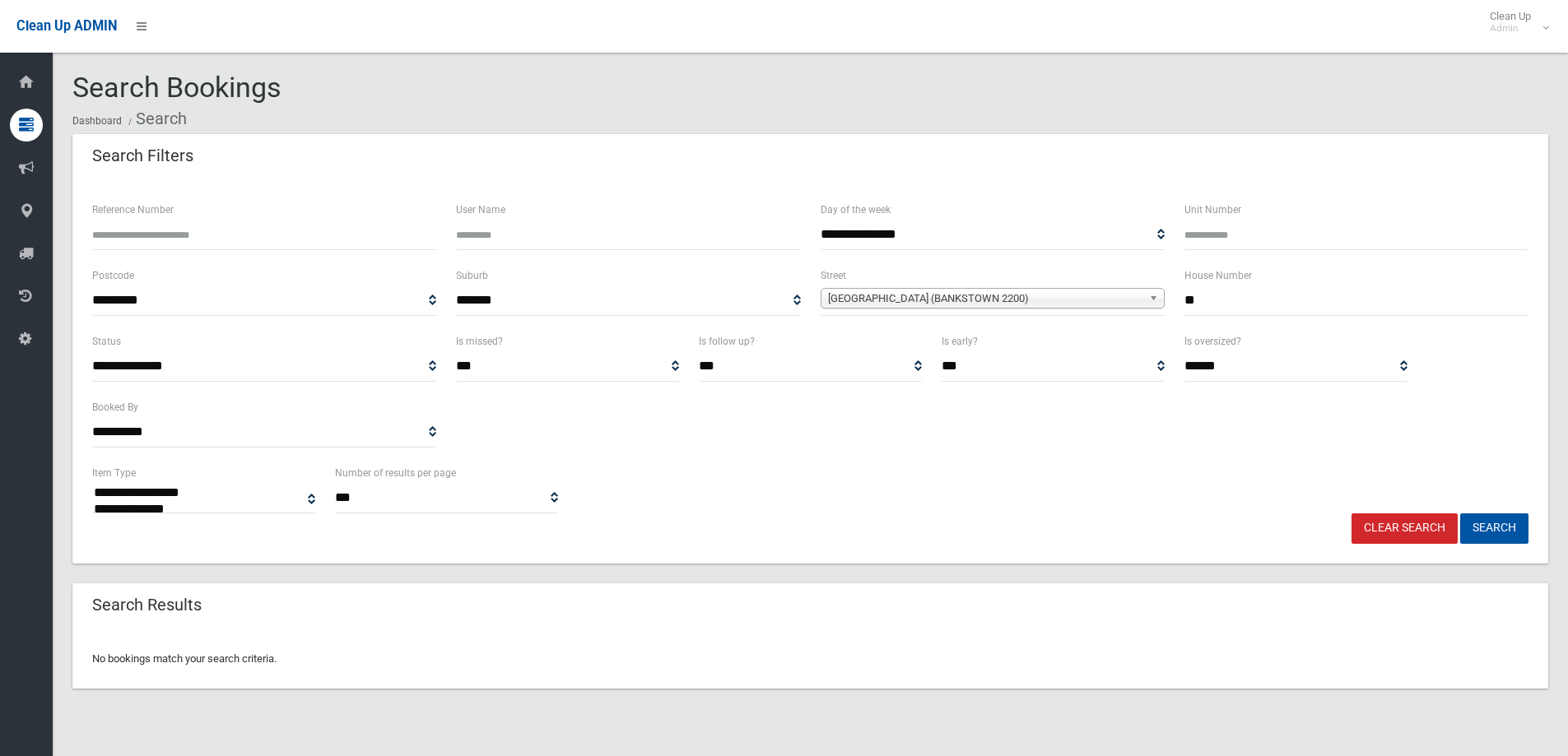
click at [1372, 533] on link "Clear Search" at bounding box center [1404, 528] width 106 height 31
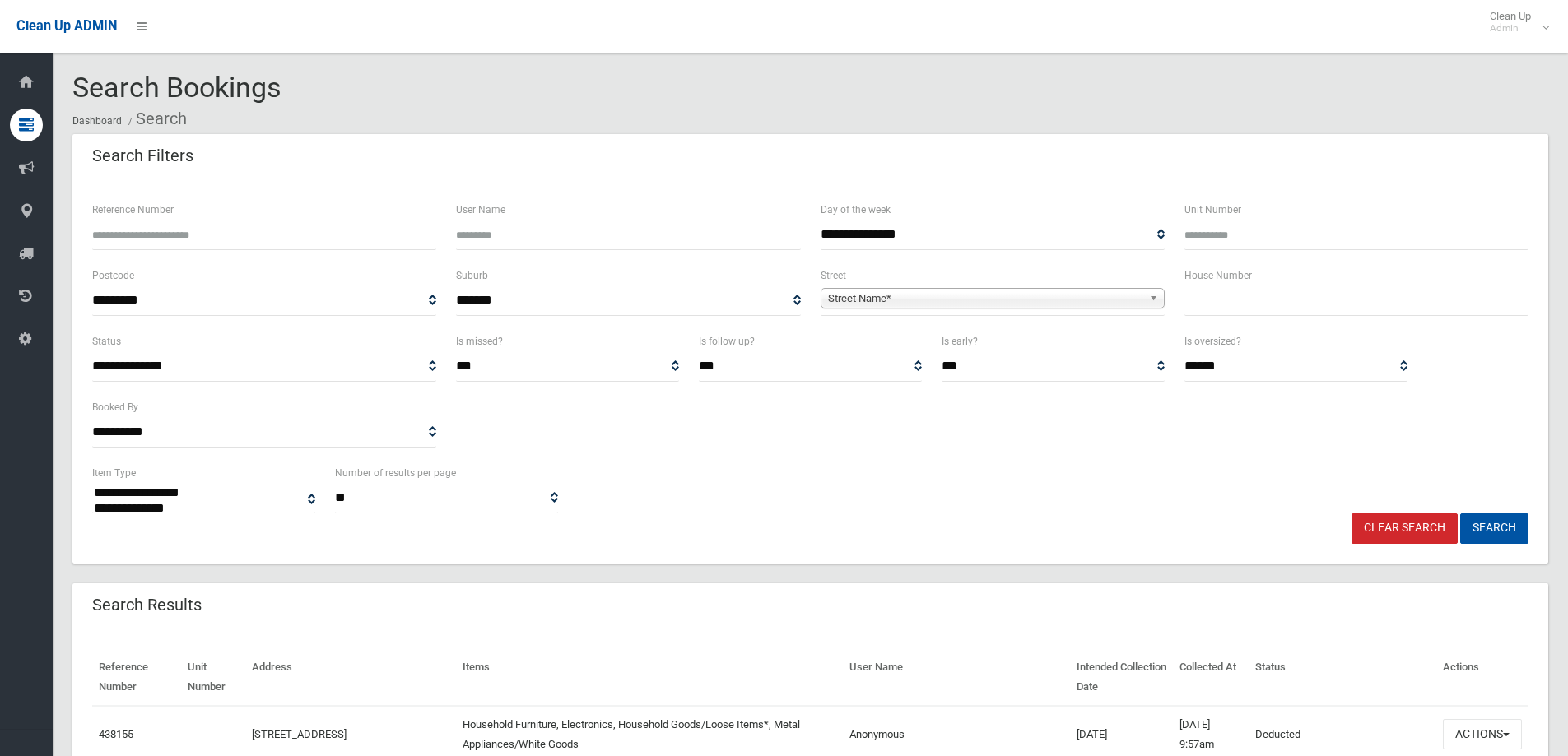
select select
type input "******"
click at [1460, 513] on button "Search" at bounding box center [1494, 528] width 68 height 31
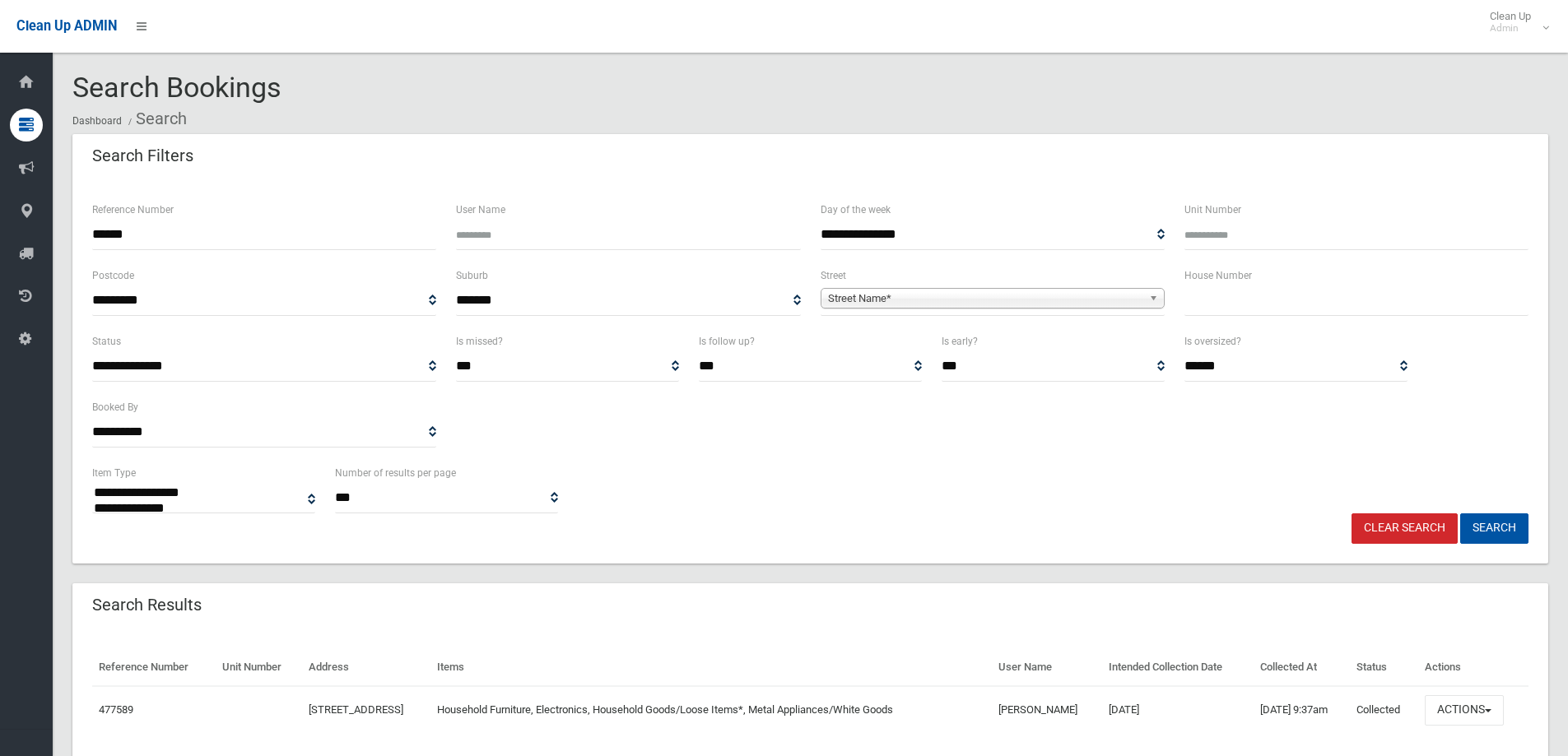
select select
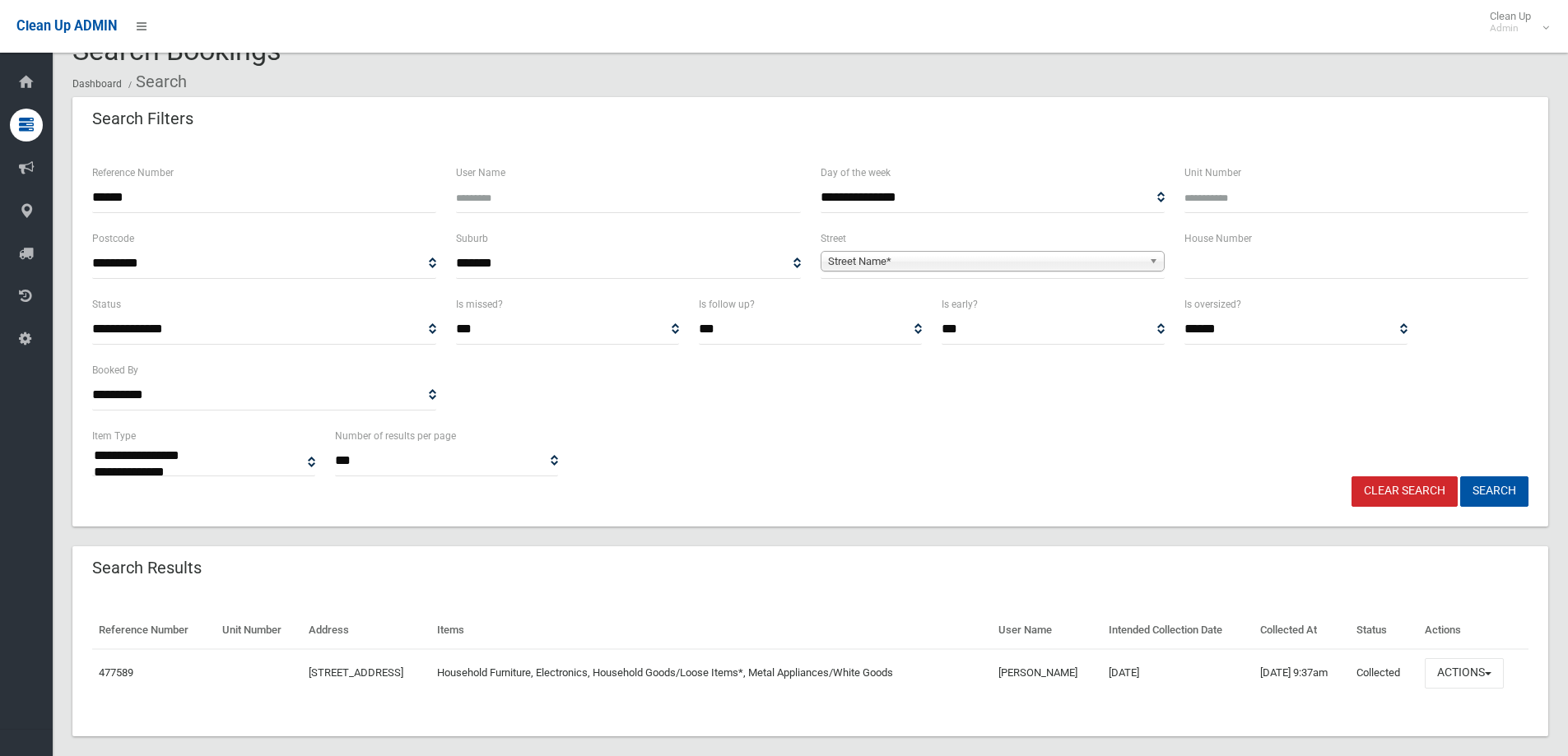
scroll to position [57, 0]
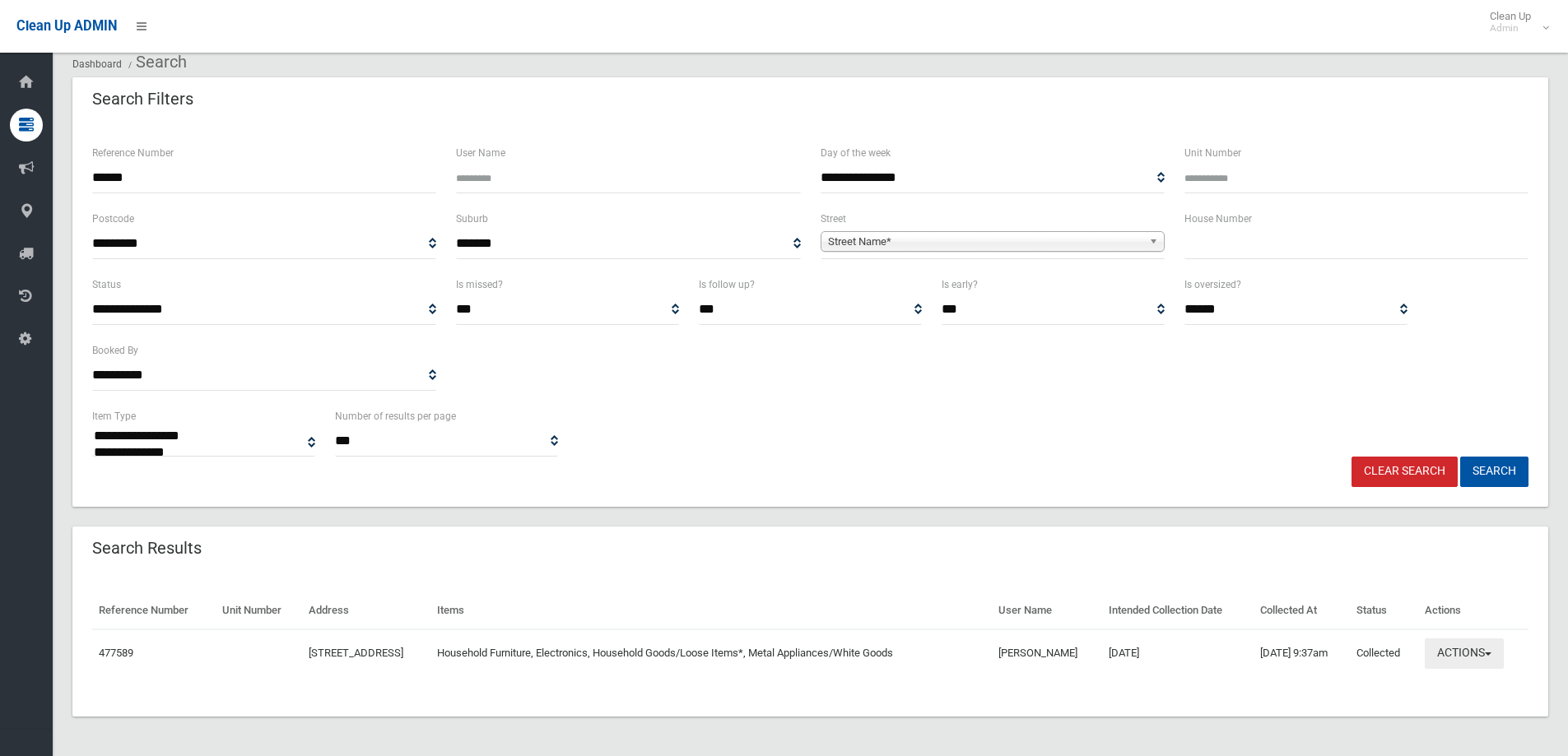
click at [1468, 662] on button "Actions" at bounding box center [1465, 654] width 79 height 31
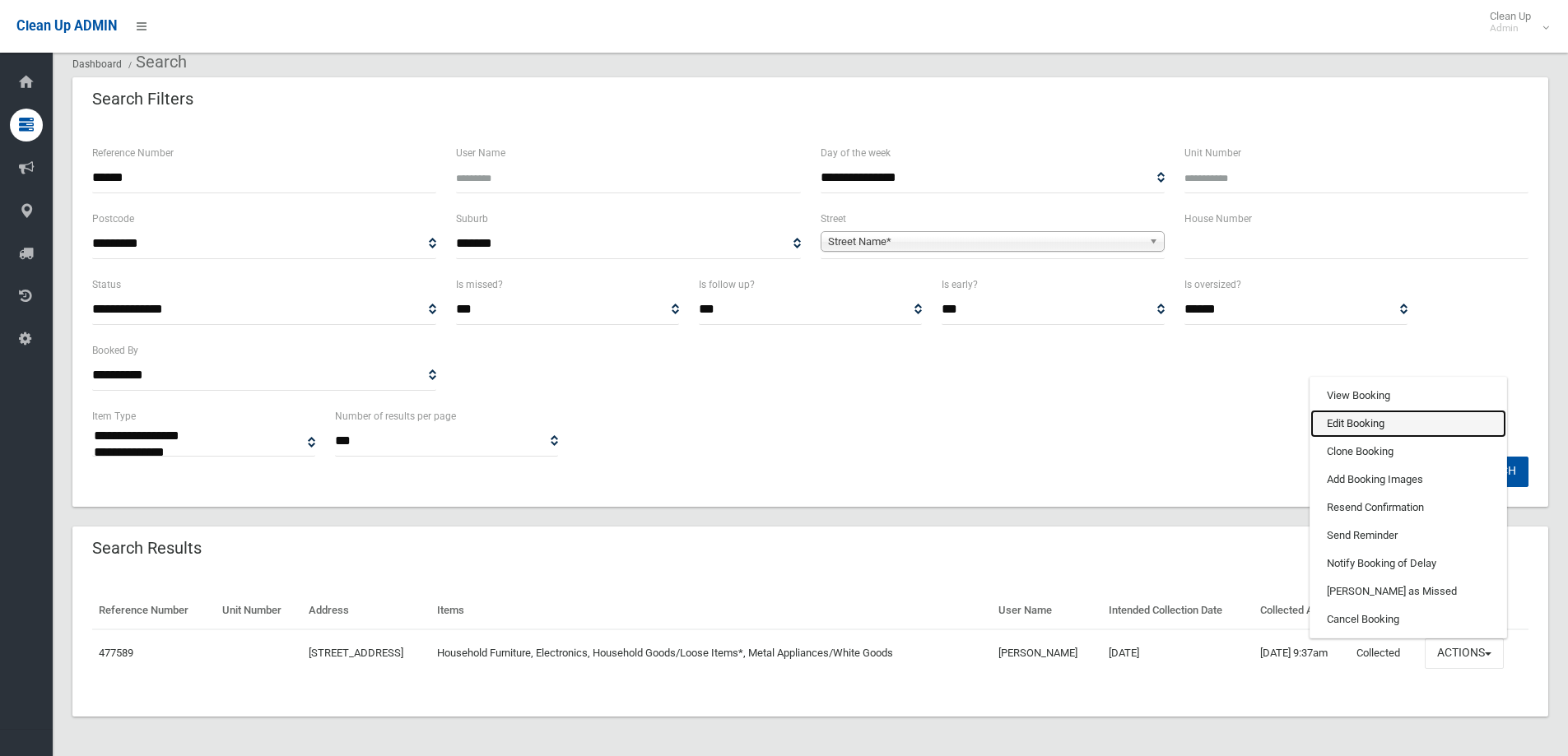
click at [1399, 430] on link "Edit Booking" at bounding box center [1407, 424] width 196 height 28
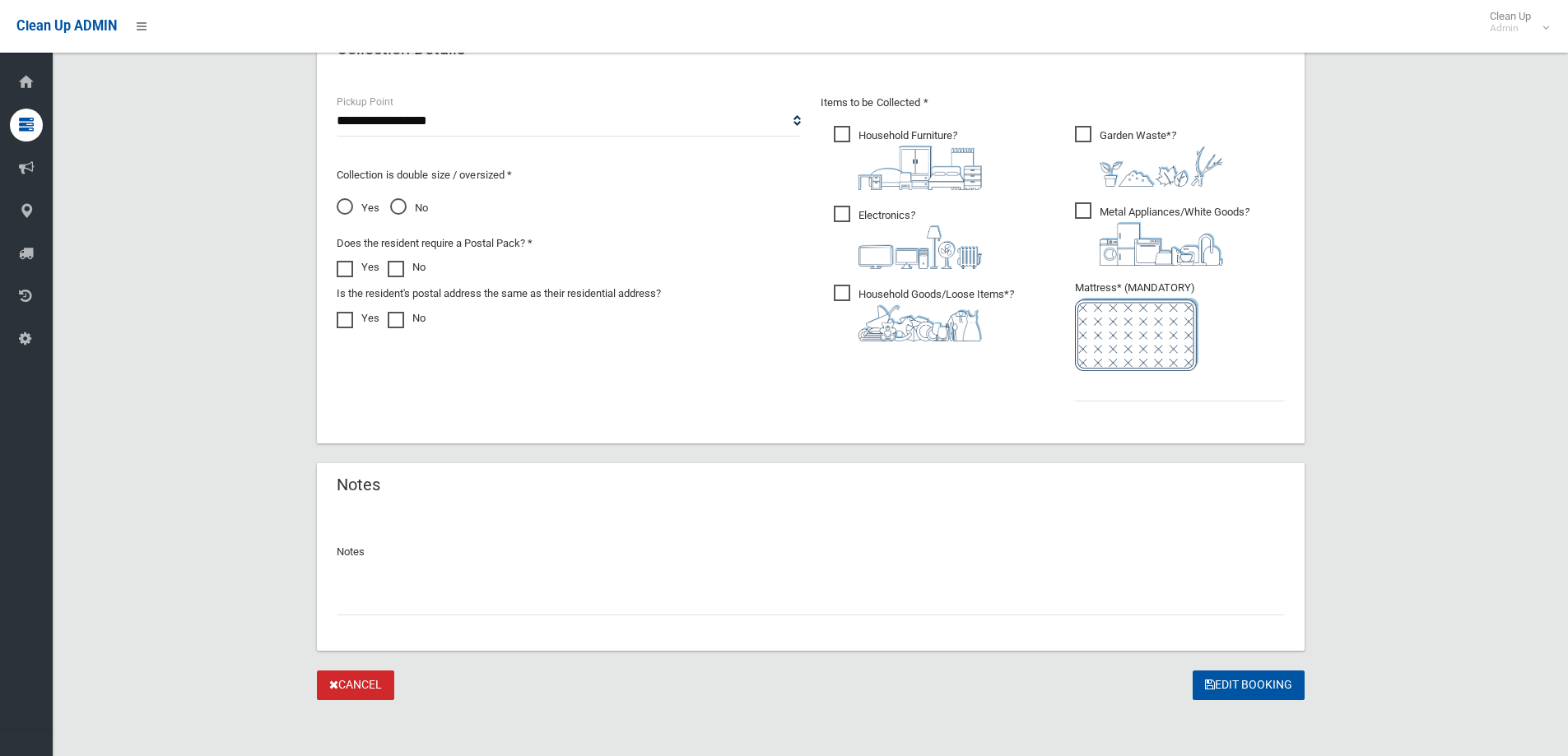
scroll to position [864, 0]
click at [1107, 395] on input "text" at bounding box center [1179, 383] width 209 height 31
type input "*"
drag, startPoint x: 1035, startPoint y: 585, endPoint x: 1034, endPoint y: 600, distance: 15.0
click at [1034, 590] on input "text" at bounding box center [810, 596] width 948 height 31
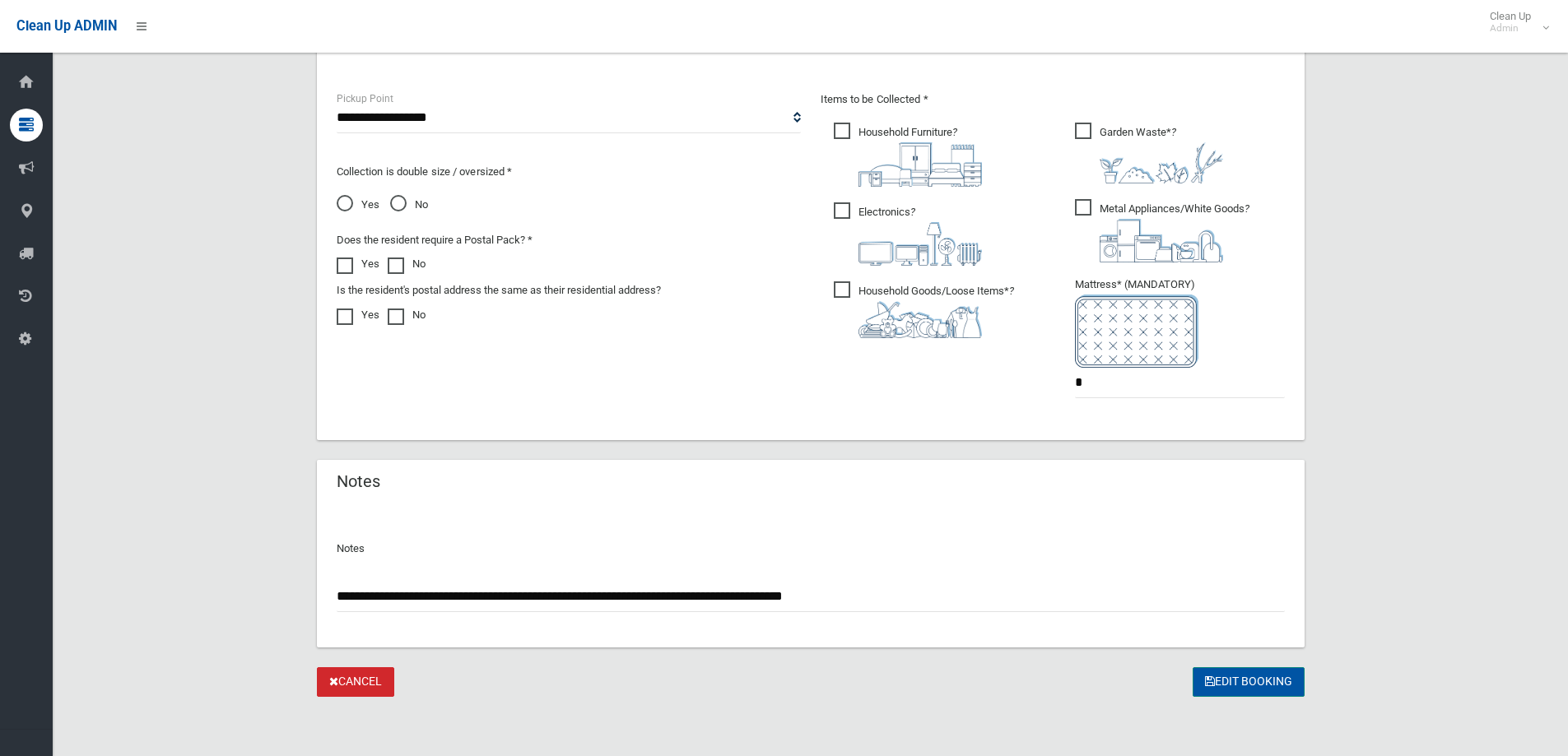
type input "**********"
click at [1268, 691] on button "Edit Booking" at bounding box center [1248, 683] width 112 height 31
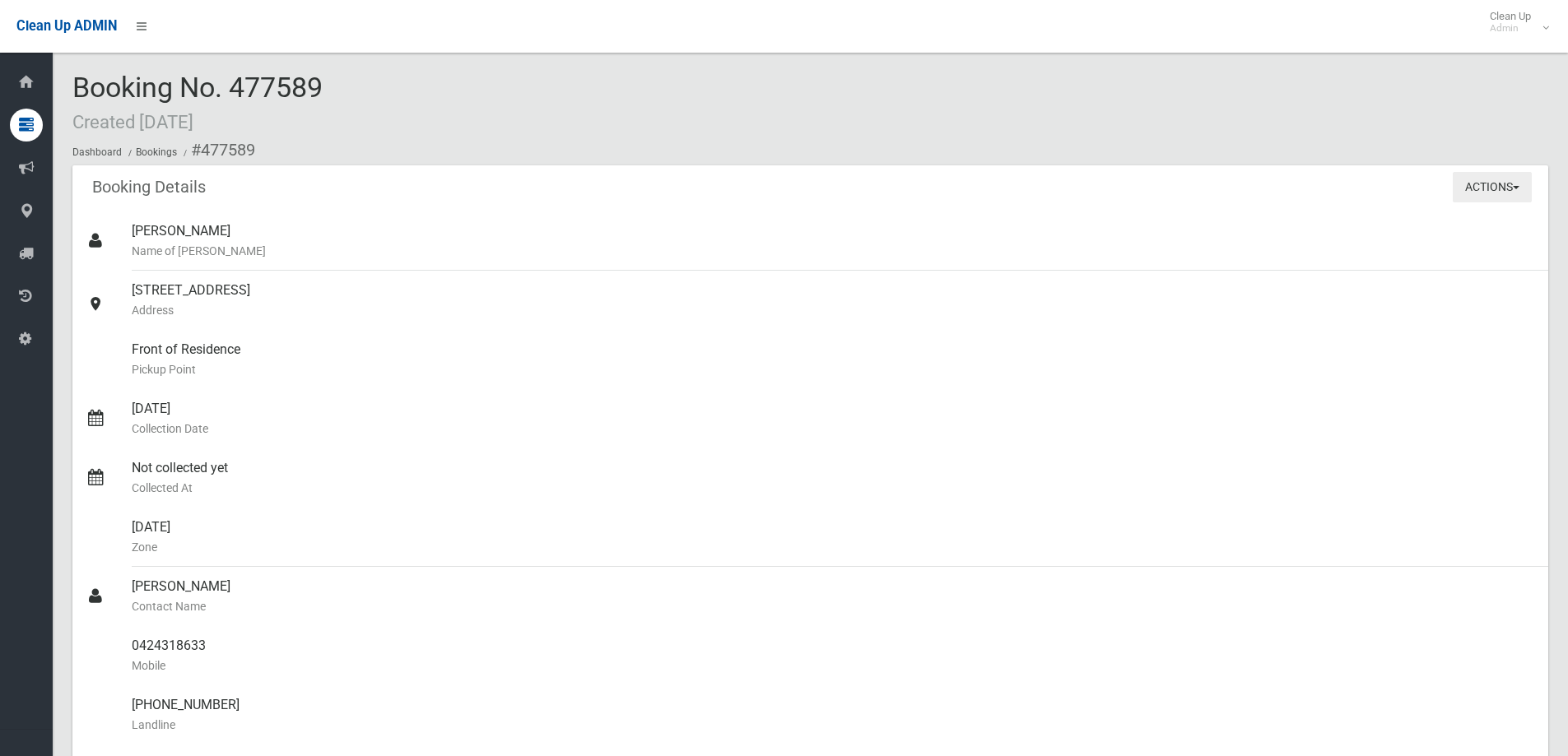
click at [1498, 181] on button "Actions" at bounding box center [1493, 187] width 79 height 31
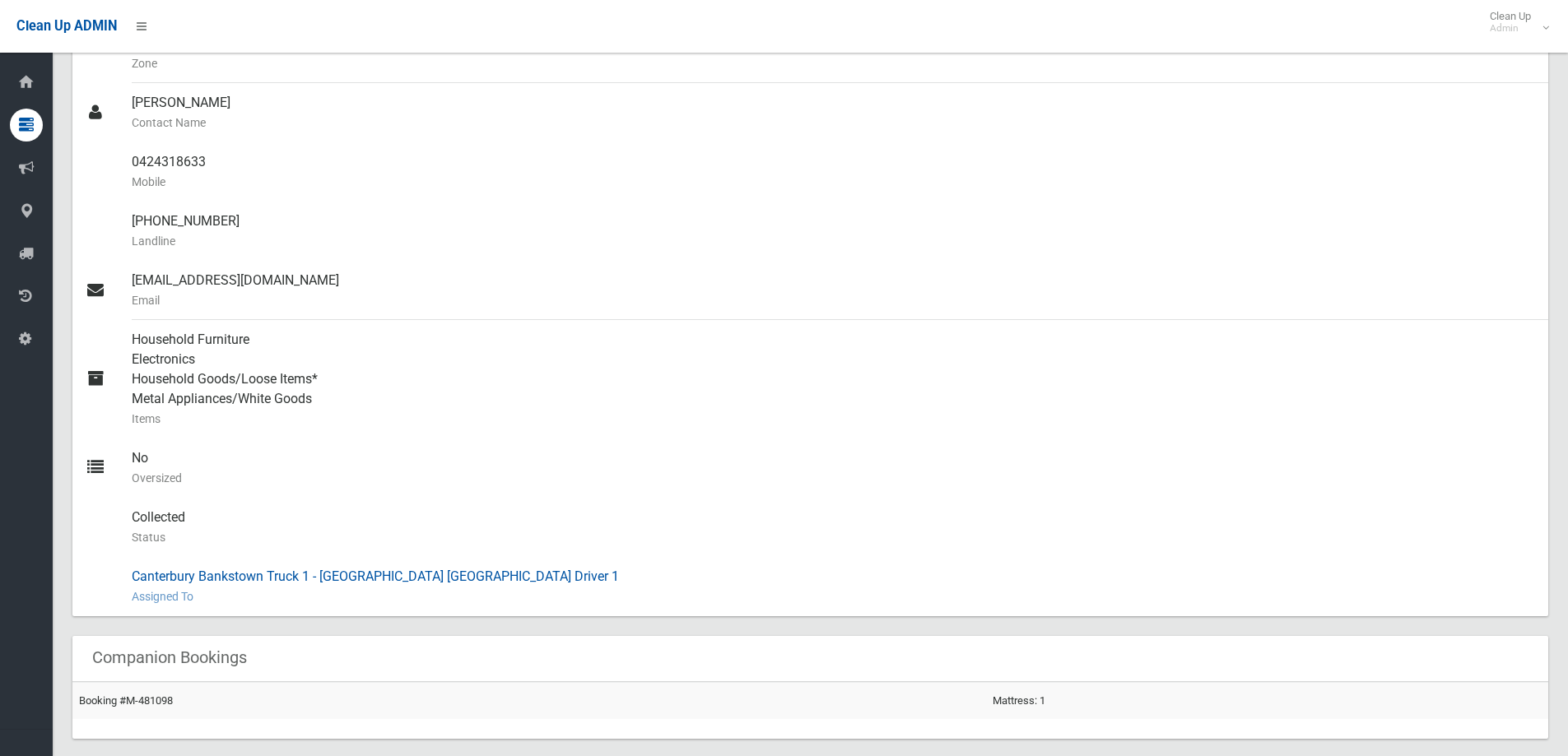
scroll to position [494, 0]
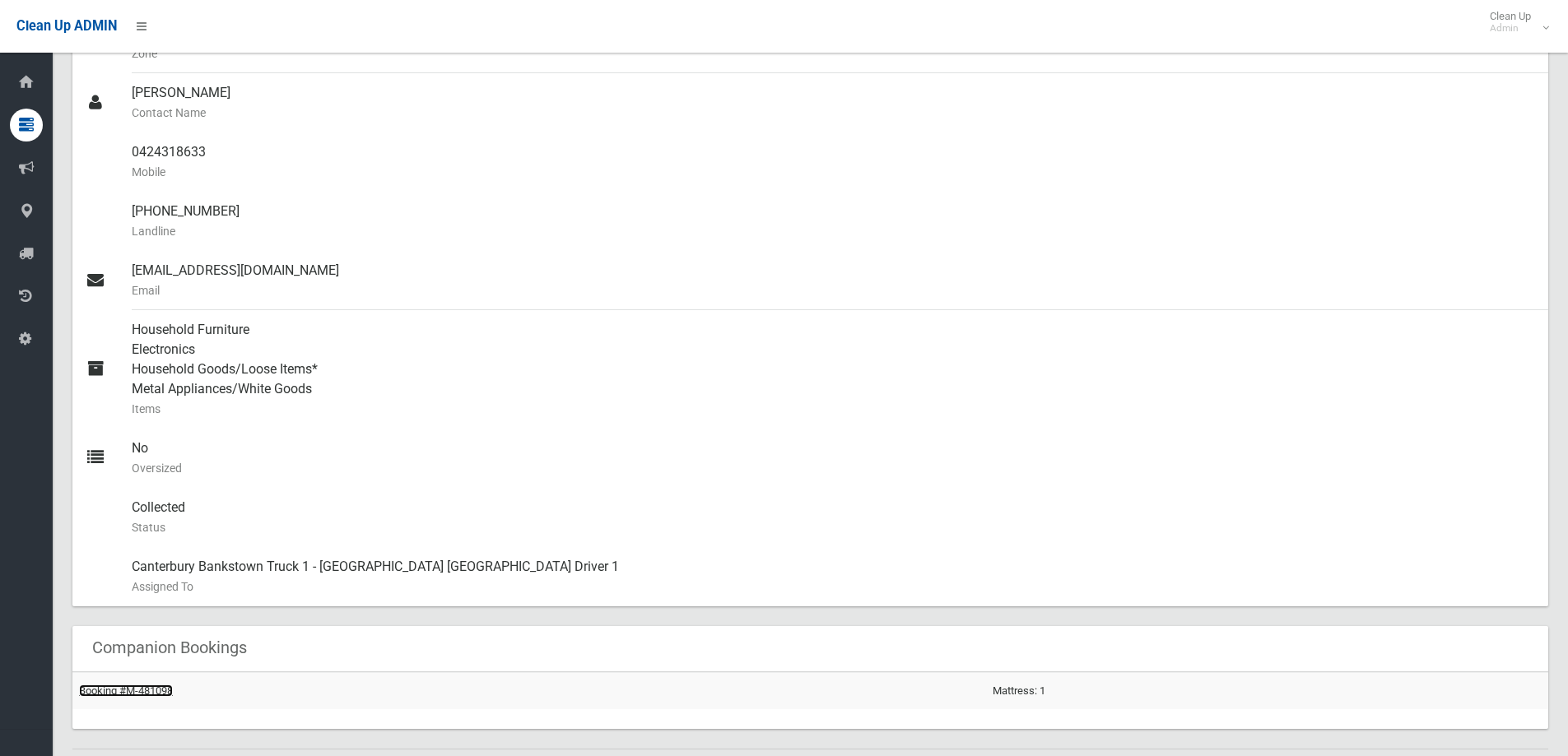
click at [150, 696] on link "Booking #M-481098" at bounding box center [126, 691] width 94 height 12
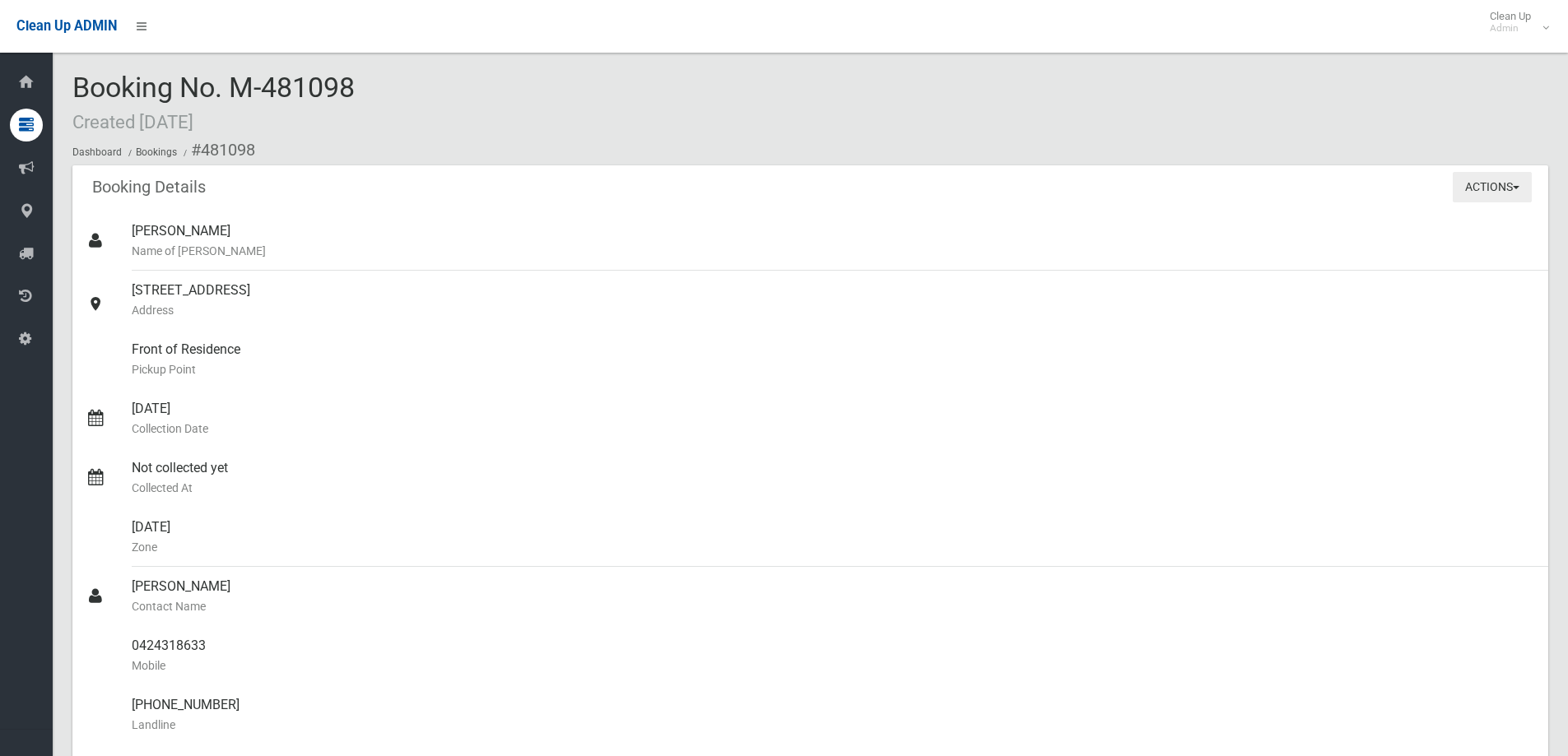
click at [1493, 177] on button "Actions" at bounding box center [1493, 187] width 79 height 31
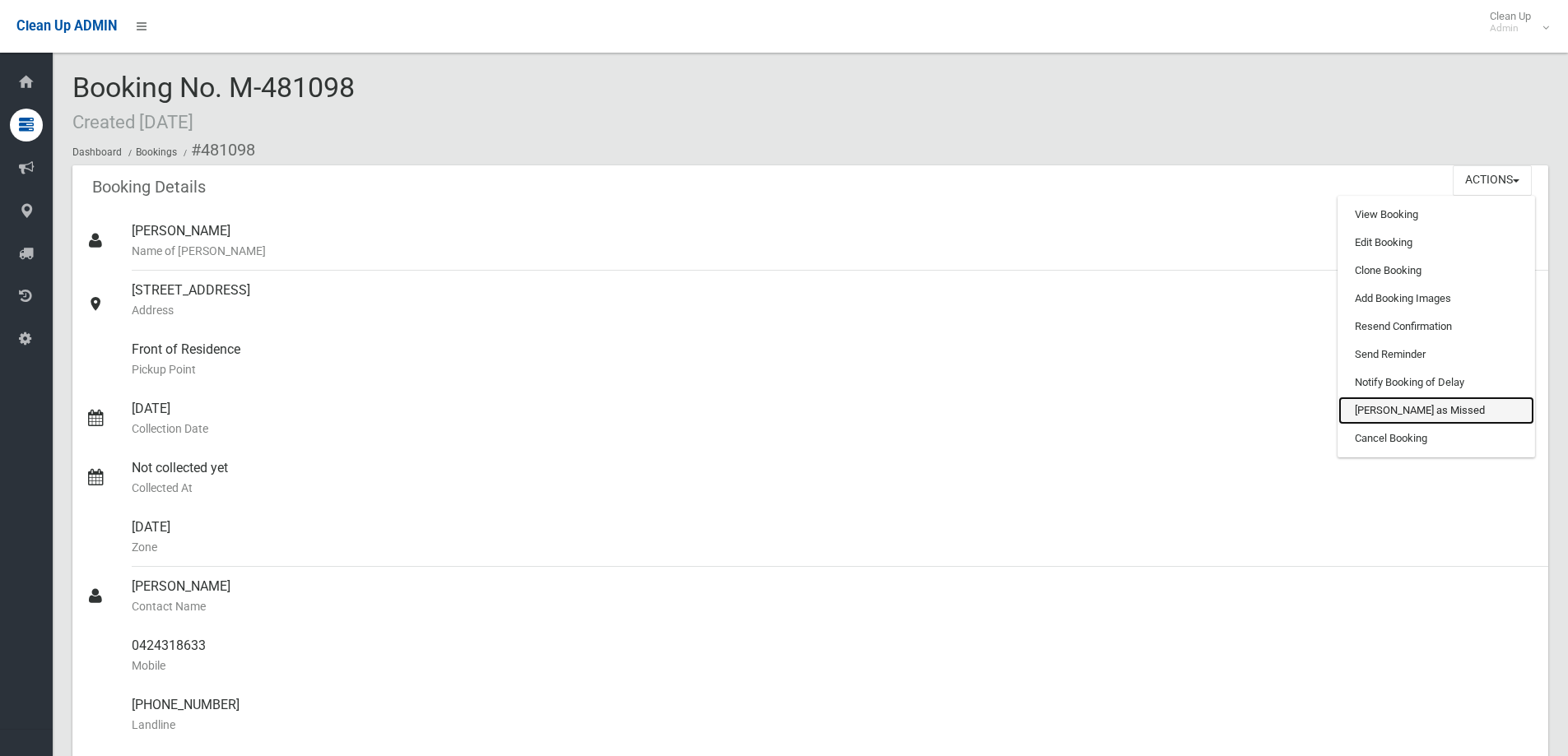
click at [1404, 408] on link "[PERSON_NAME] as Missed" at bounding box center [1435, 411] width 196 height 28
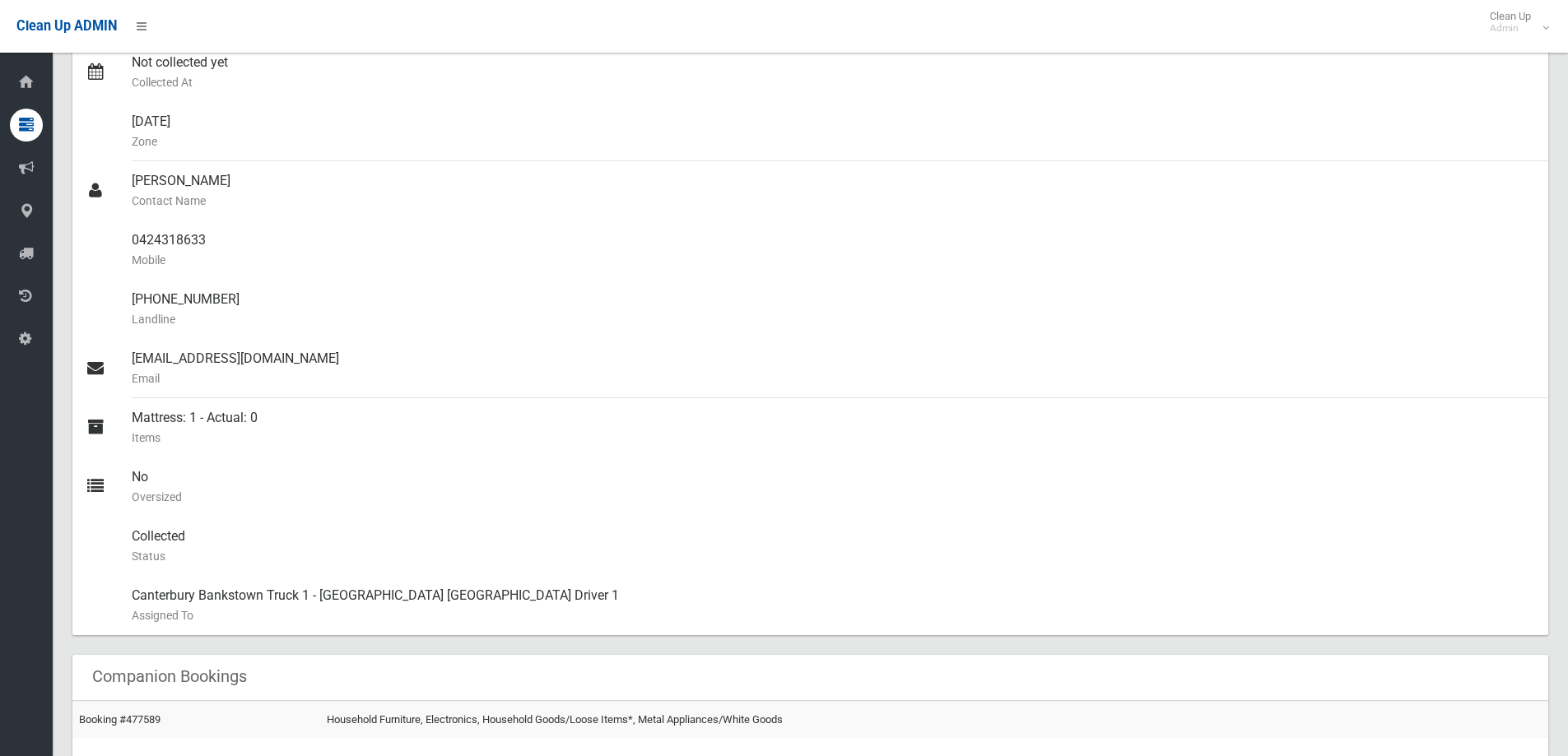
scroll to position [427, 0]
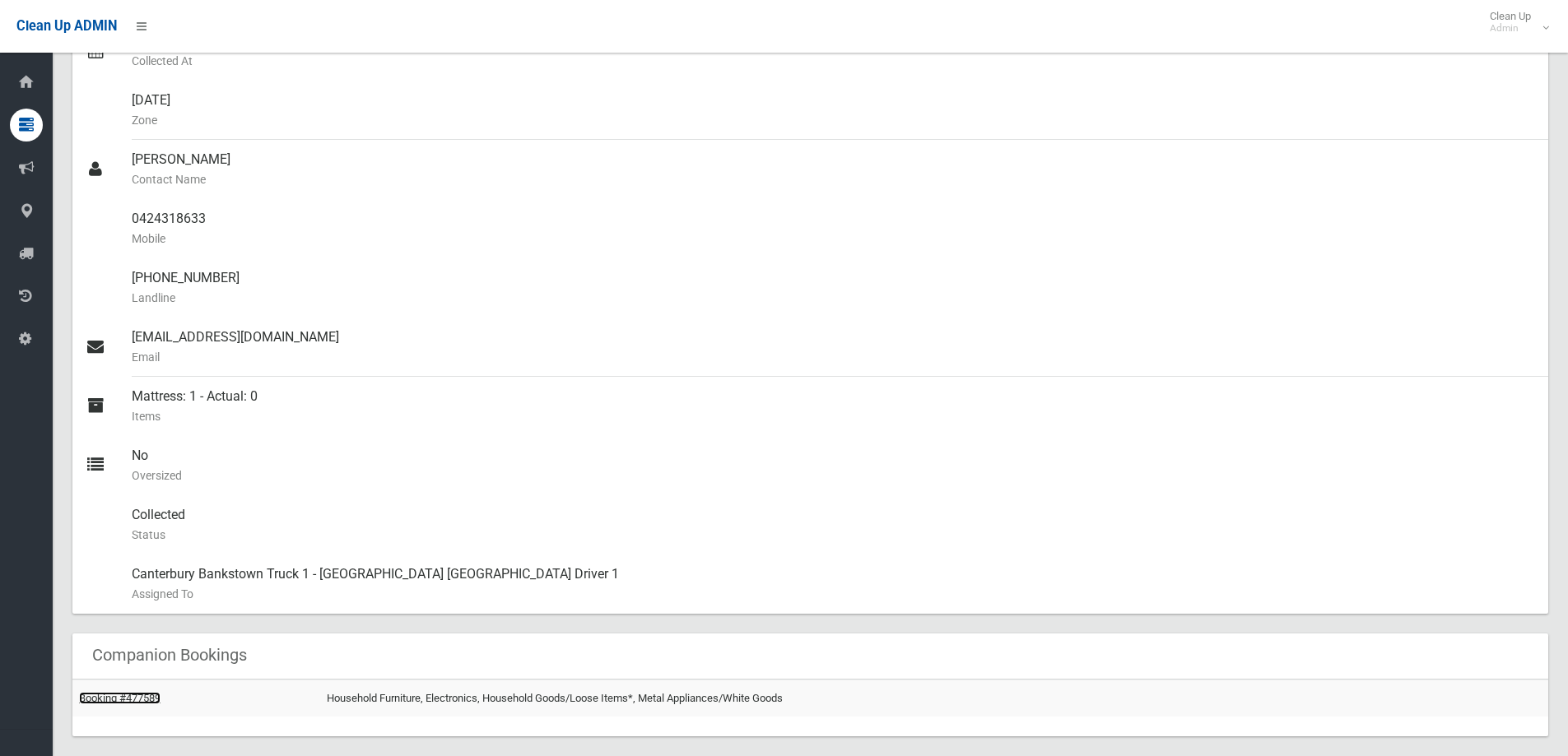
click at [153, 695] on link "Booking #477589" at bounding box center [120, 697] width 81 height 12
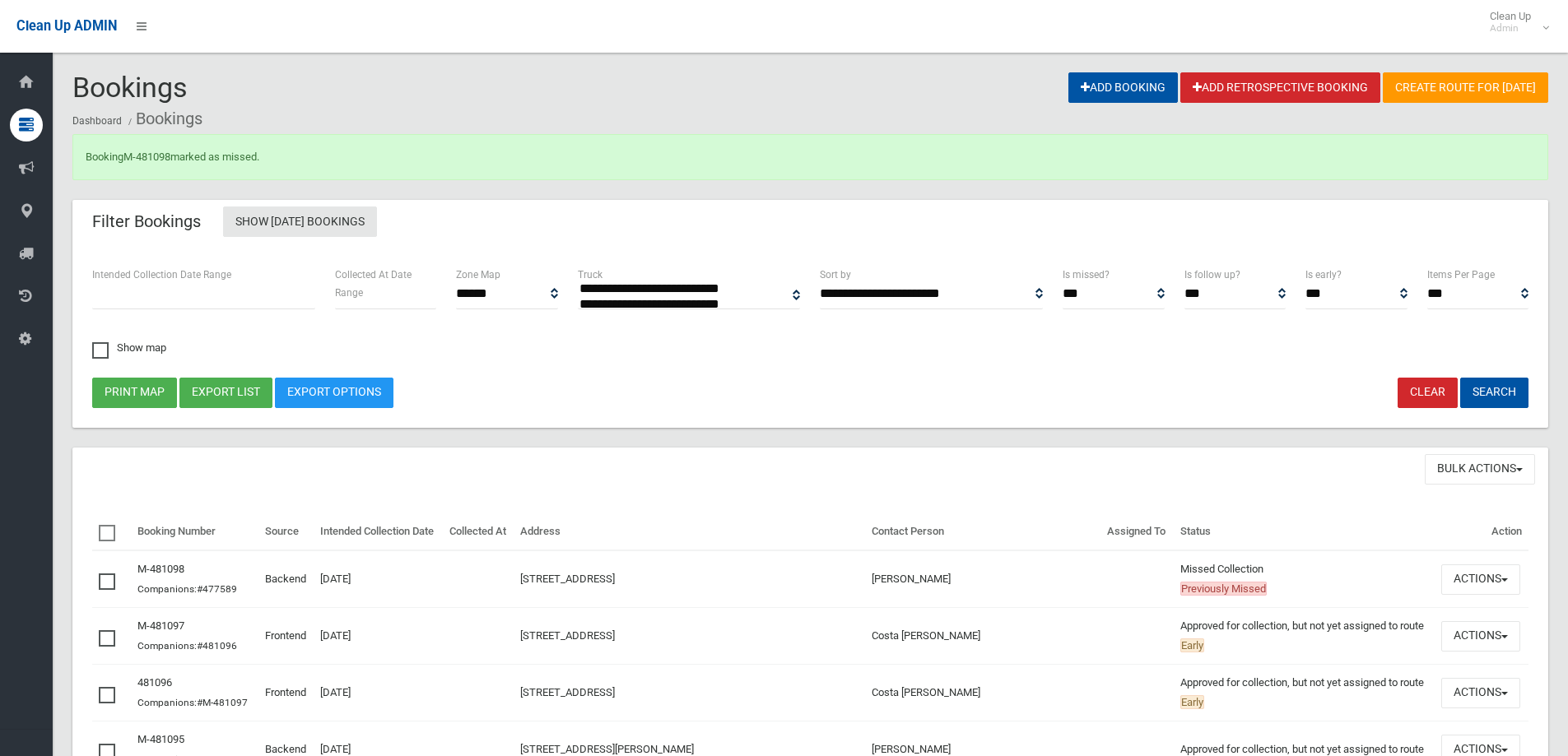
select select
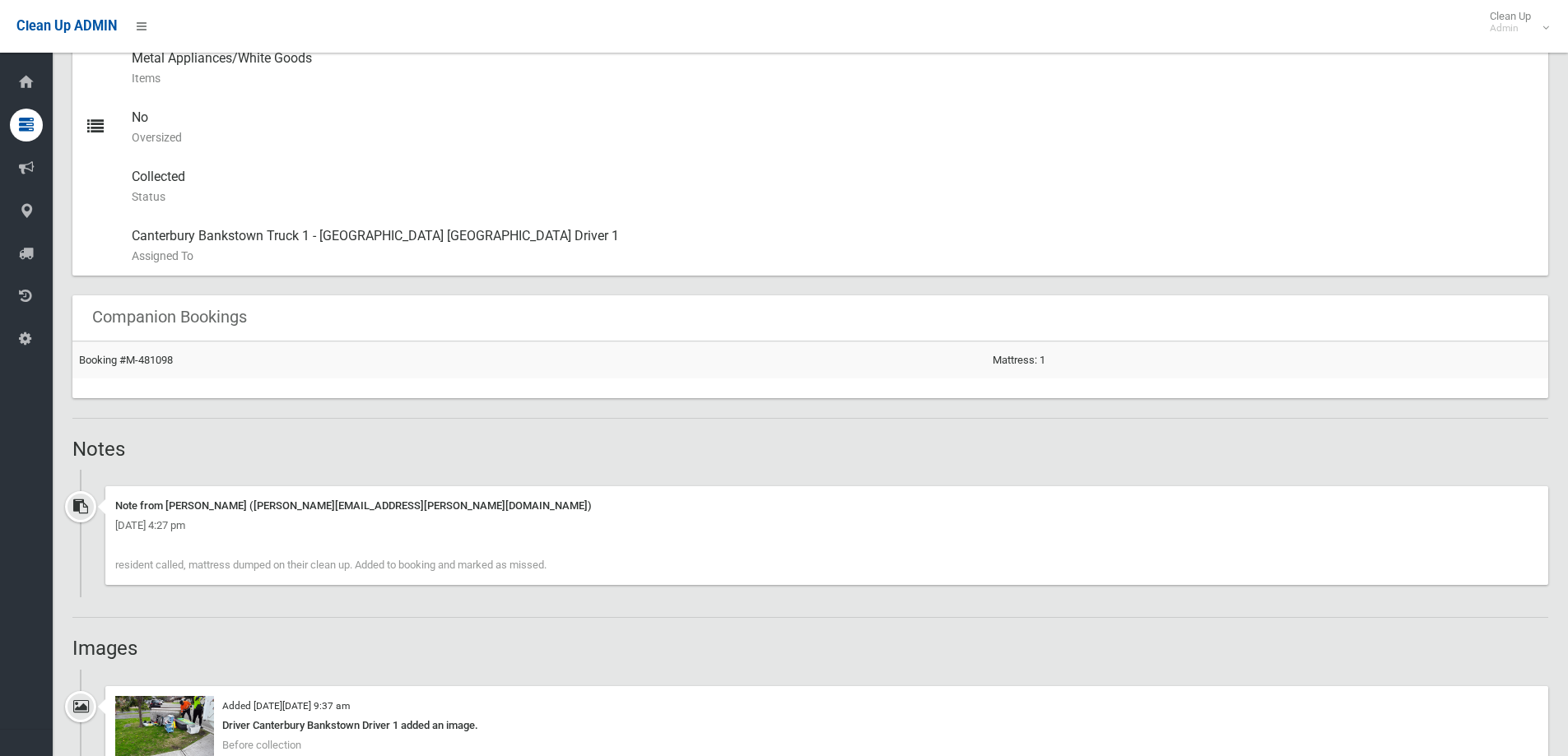
scroll to position [1152, 0]
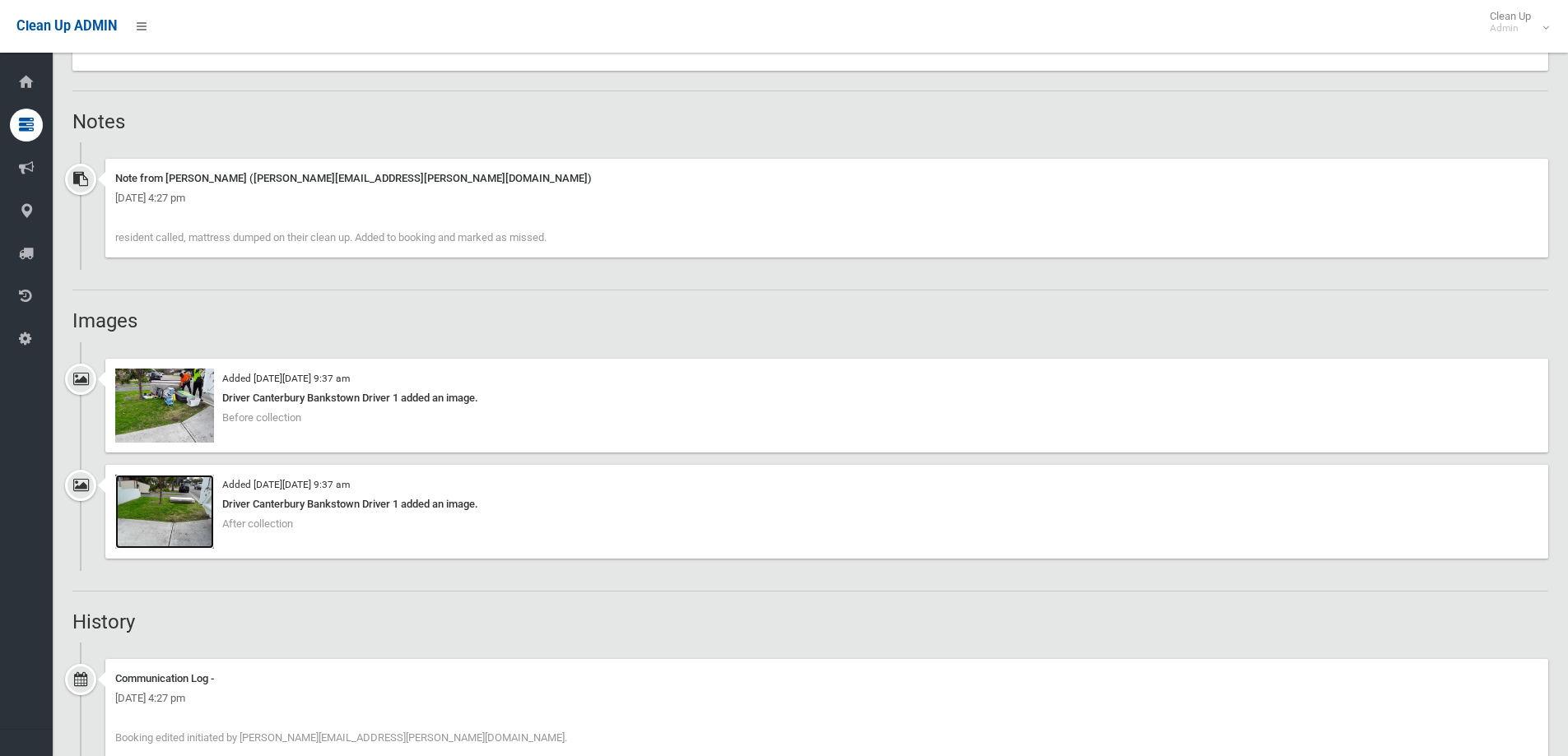
click at [183, 498] on img at bounding box center [165, 512] width 99 height 74
click at [169, 403] on img at bounding box center [165, 406] width 99 height 74
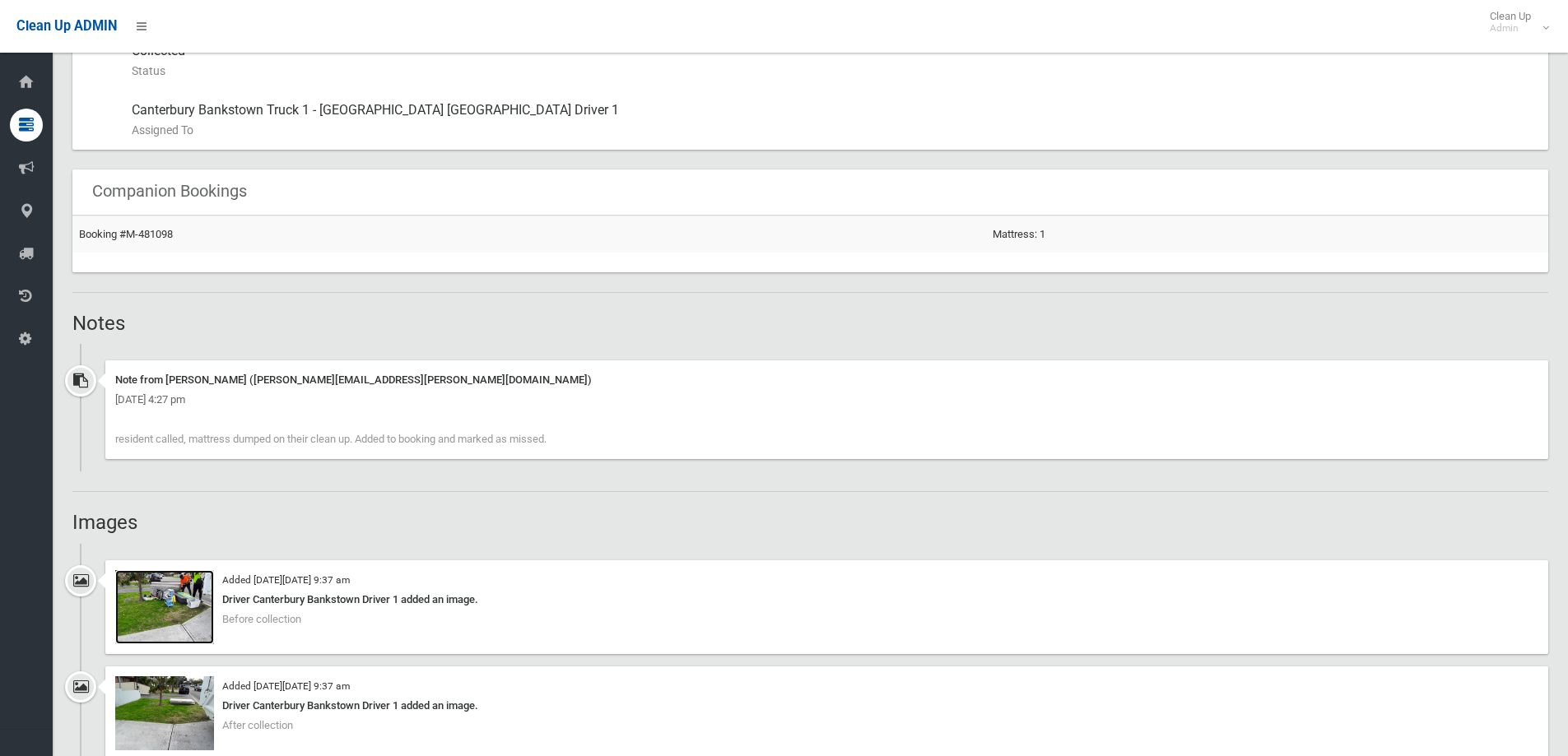
scroll to position [987, 0]
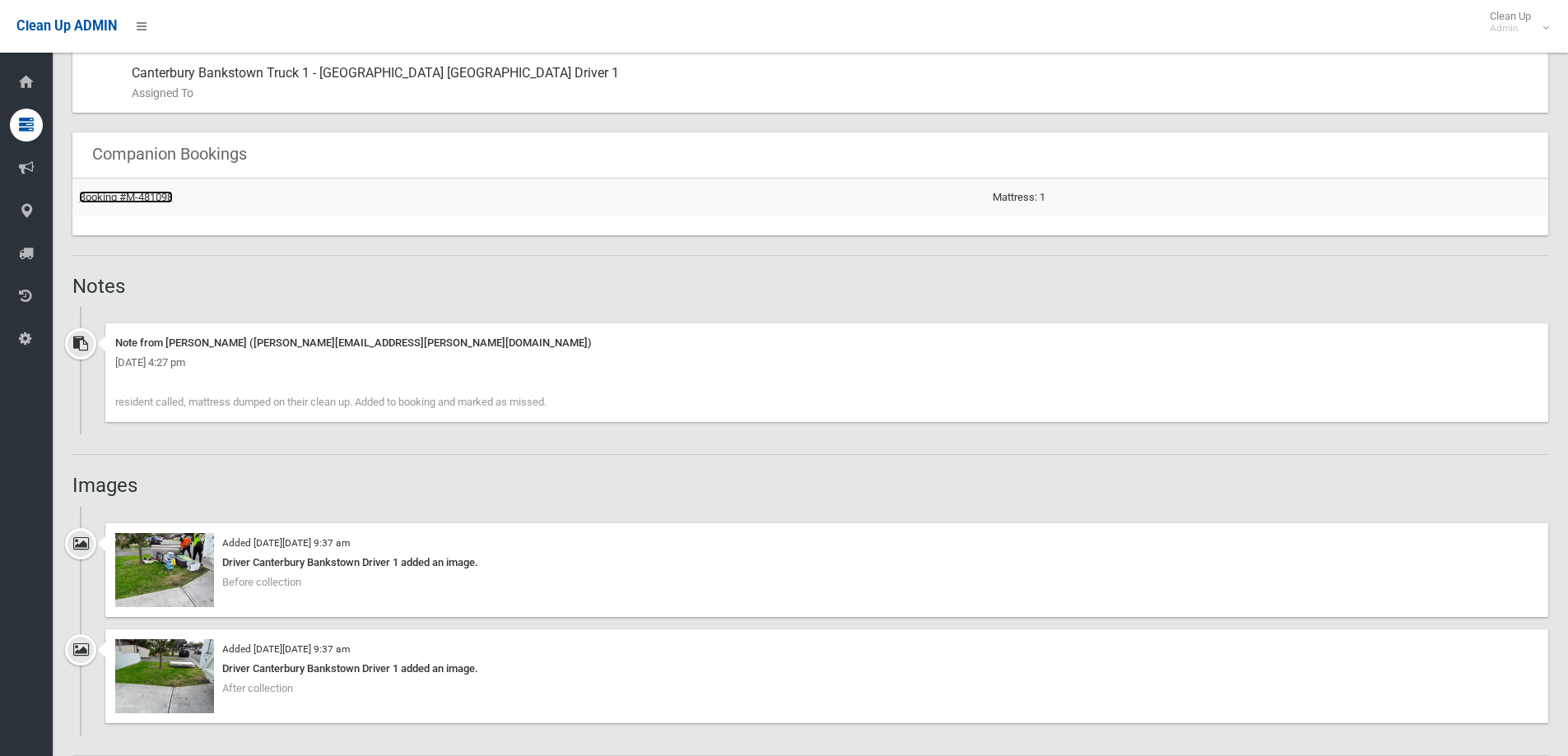
click at [139, 199] on link "Booking #M-481098" at bounding box center [126, 196] width 94 height 12
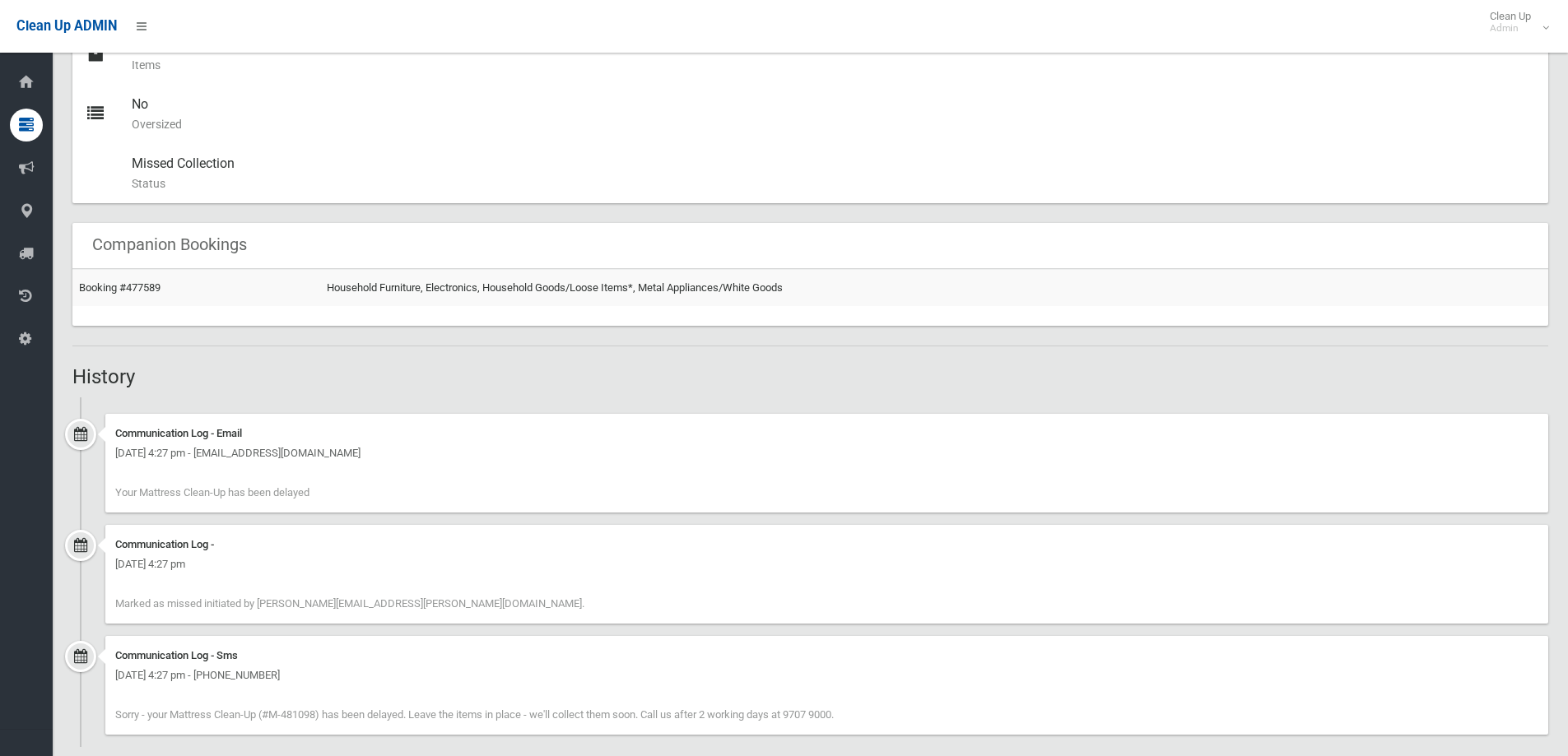
scroll to position [799, 0]
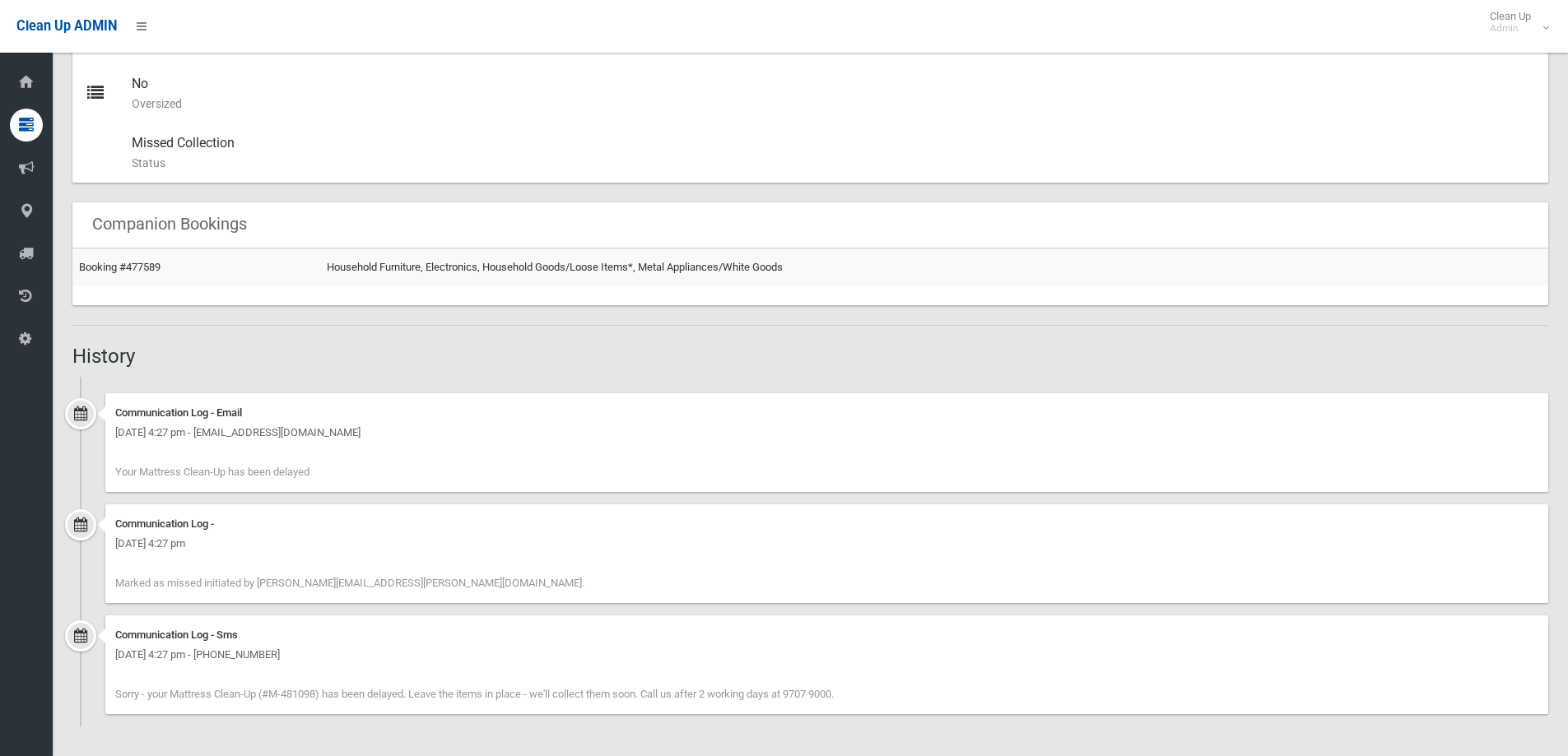
drag, startPoint x: 362, startPoint y: 476, endPoint x: 84, endPoint y: 488, distance: 278.3
click at [84, 488] on div "Communication Log - Email [DATE] 4:27 pm - [EMAIL_ADDRESS][DOMAIN_NAME] Your Ma…" at bounding box center [810, 448] width 1476 height 111
click at [427, 463] on div "Communication Log - Email [DATE] 4:27 pm - [EMAIL_ADDRESS][DOMAIN_NAME] Your Ma…" at bounding box center [827, 442] width 1443 height 99
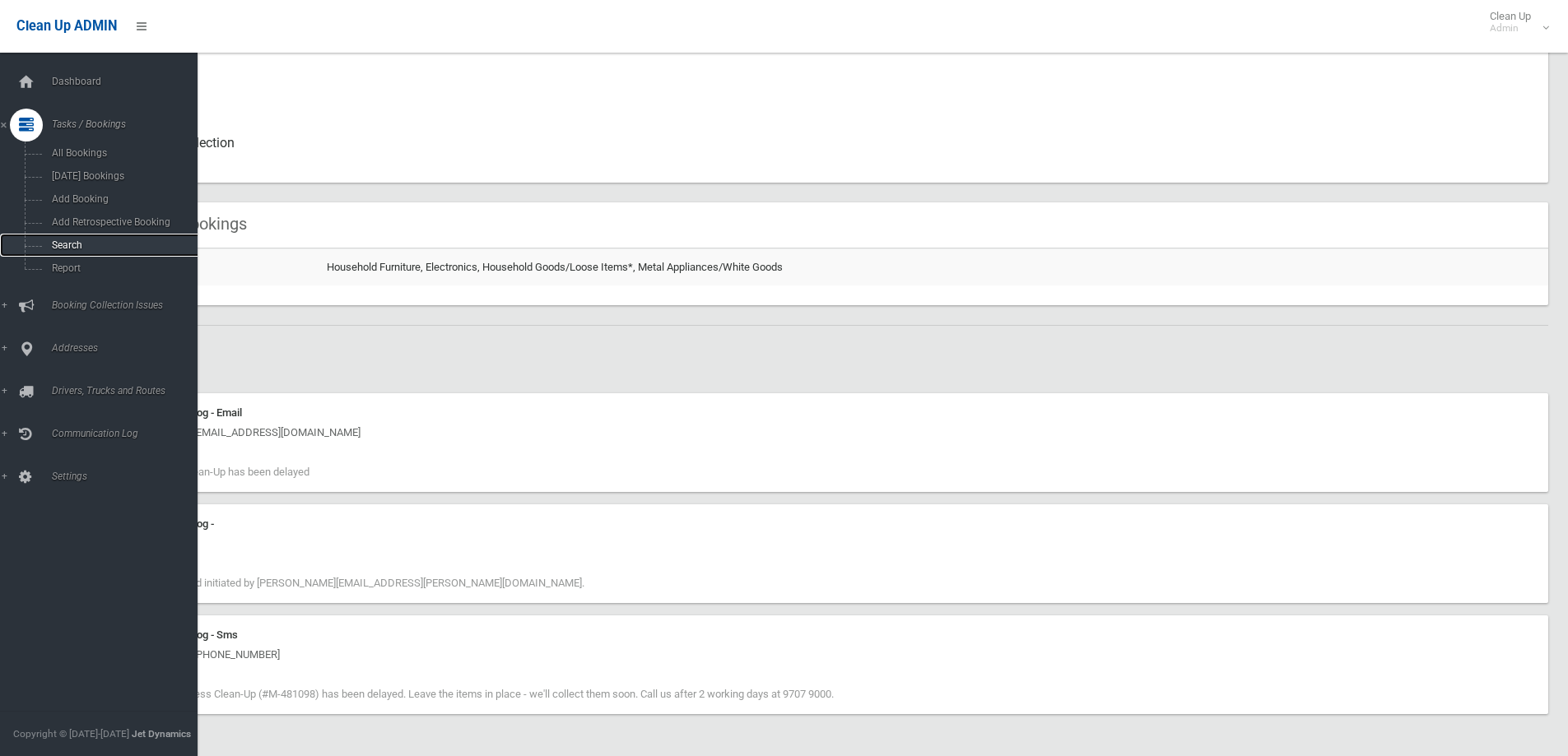
click at [53, 239] on span "Search" at bounding box center [121, 245] width 149 height 12
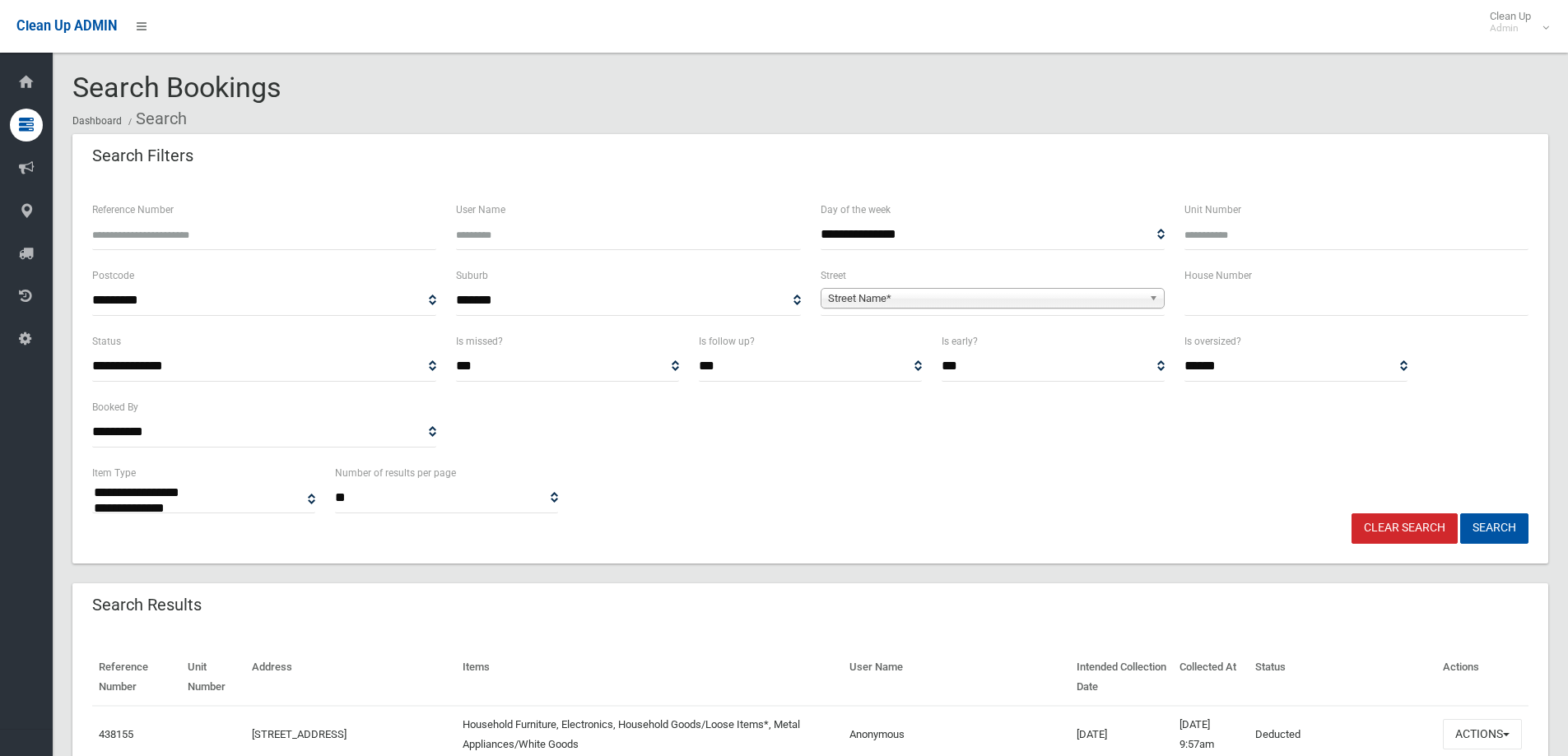
select select
click at [1401, 320] on div "House Number" at bounding box center [1356, 299] width 364 height 65
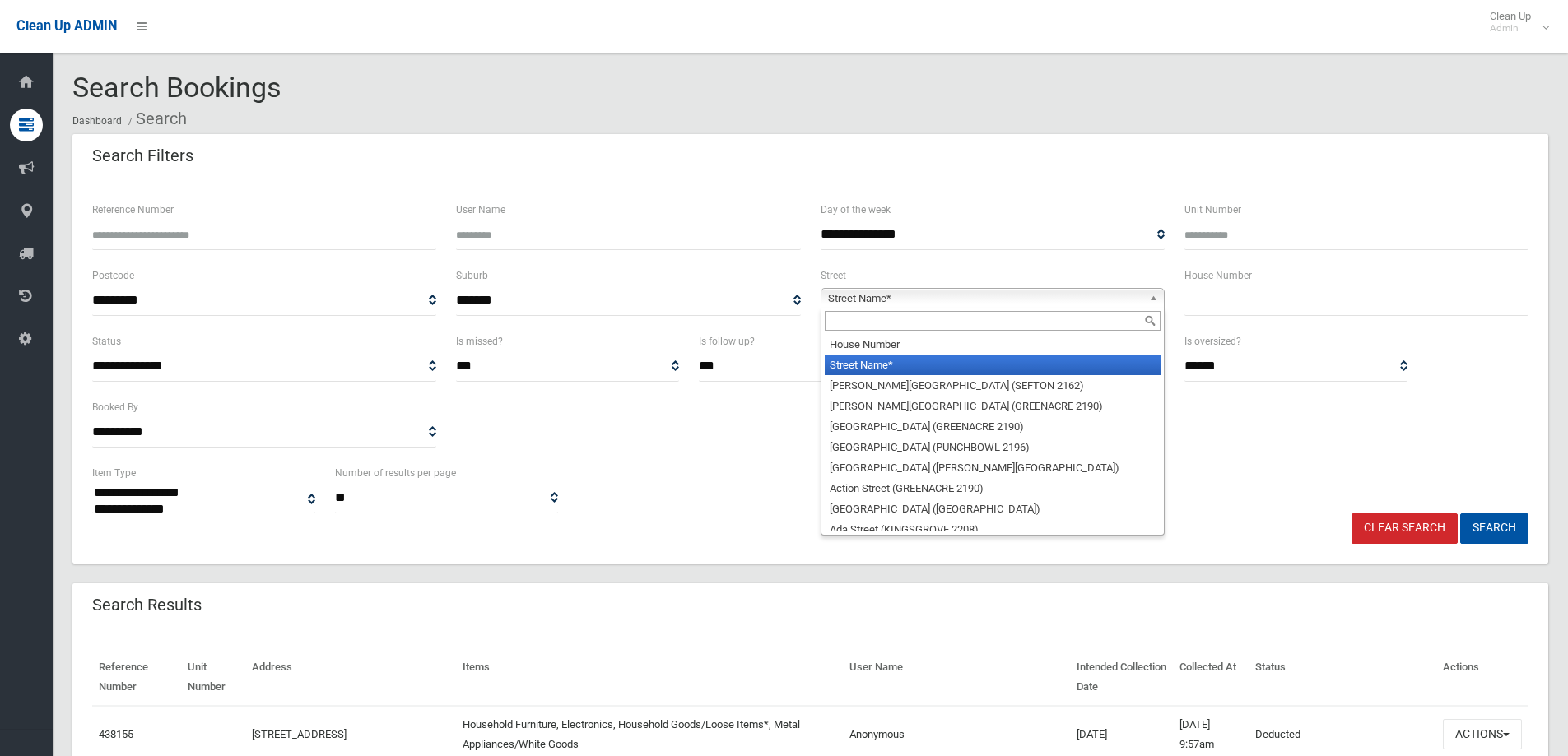
click at [991, 297] on span "Street Name*" at bounding box center [984, 299] width 315 height 20
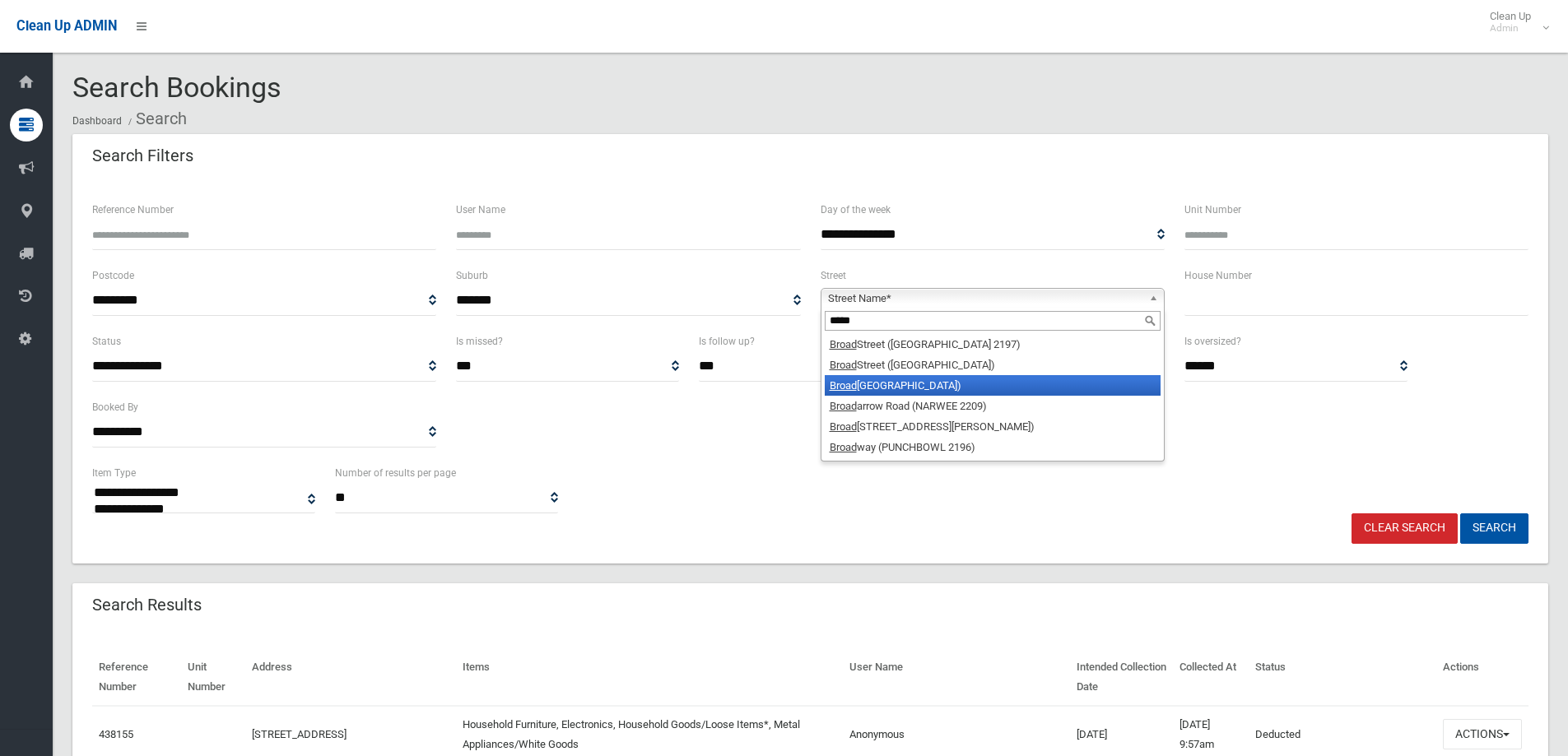
type input "*****"
click at [917, 382] on li "Broad arrow Road (RIVERWOOD 2210)" at bounding box center [992, 385] width 335 height 21
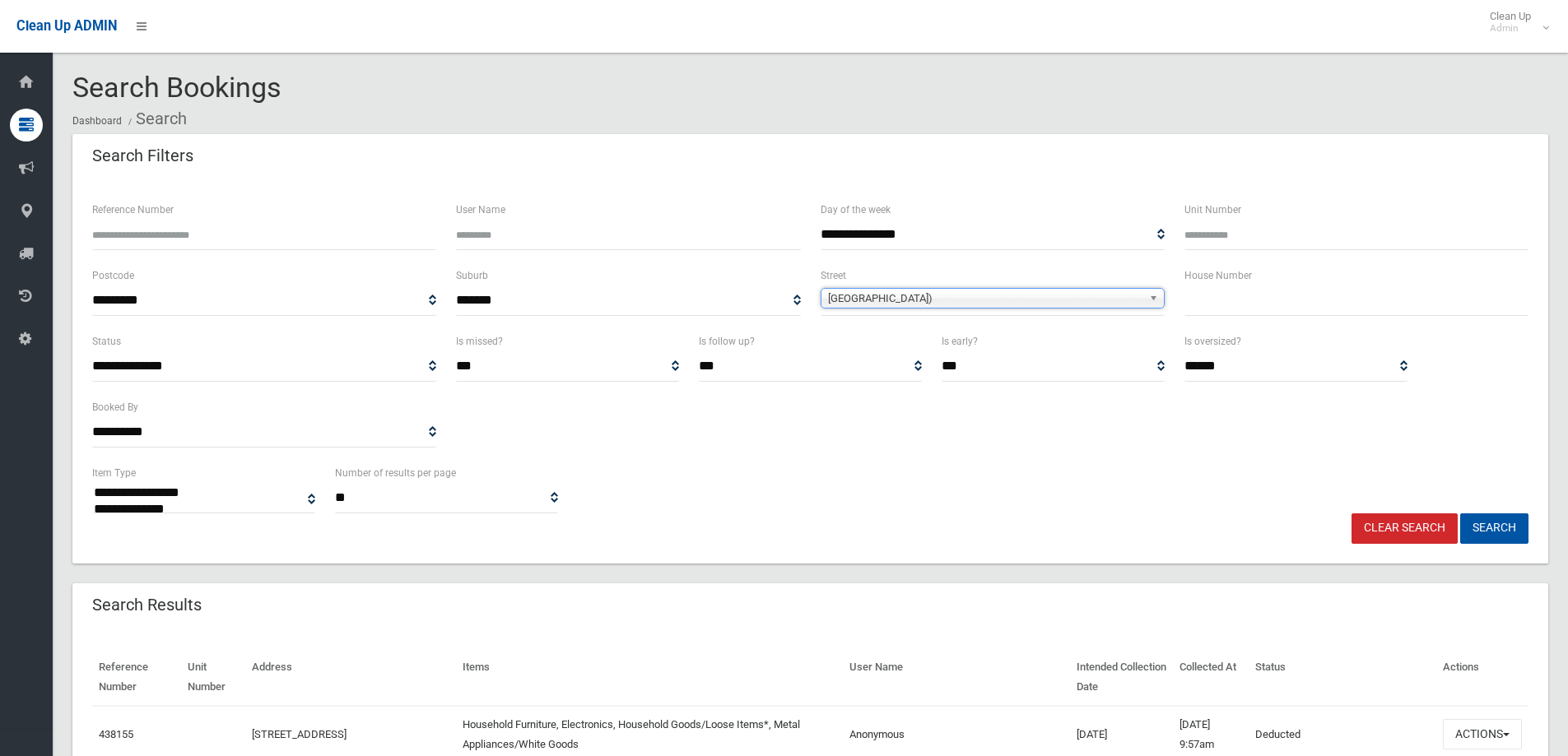
click at [1289, 323] on div "House Number" at bounding box center [1356, 299] width 364 height 65
click at [1292, 307] on input "text" at bounding box center [1356, 301] width 344 height 31
type input "***"
click at [1513, 532] on button "Search" at bounding box center [1494, 528] width 68 height 31
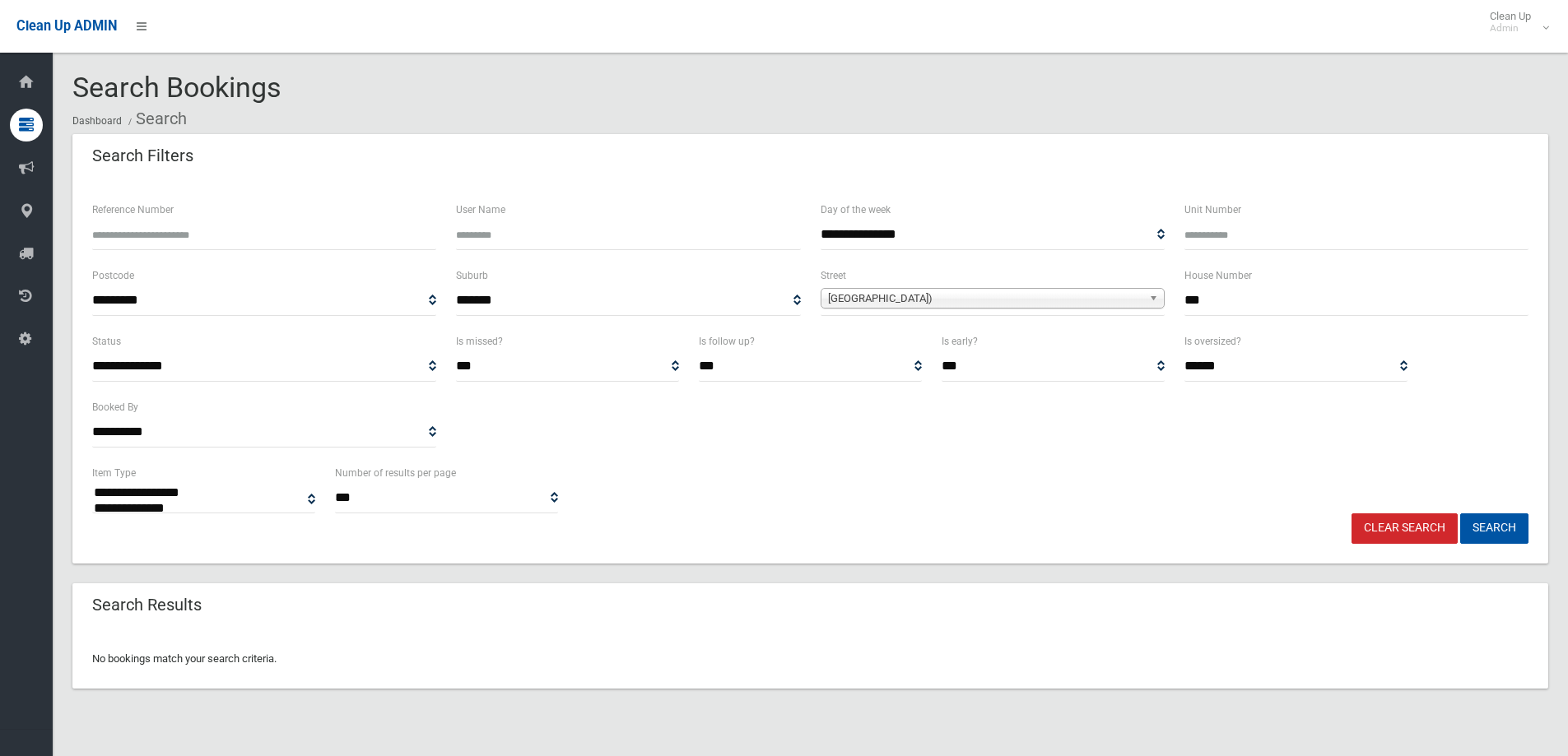
select select
click at [1228, 299] on input "***" at bounding box center [1356, 301] width 344 height 31
drag, startPoint x: 1228, startPoint y: 299, endPoint x: 1178, endPoint y: 301, distance: 50.0
click at [1178, 301] on div "House Number ***" at bounding box center [1356, 299] width 364 height 65
type input "*****"
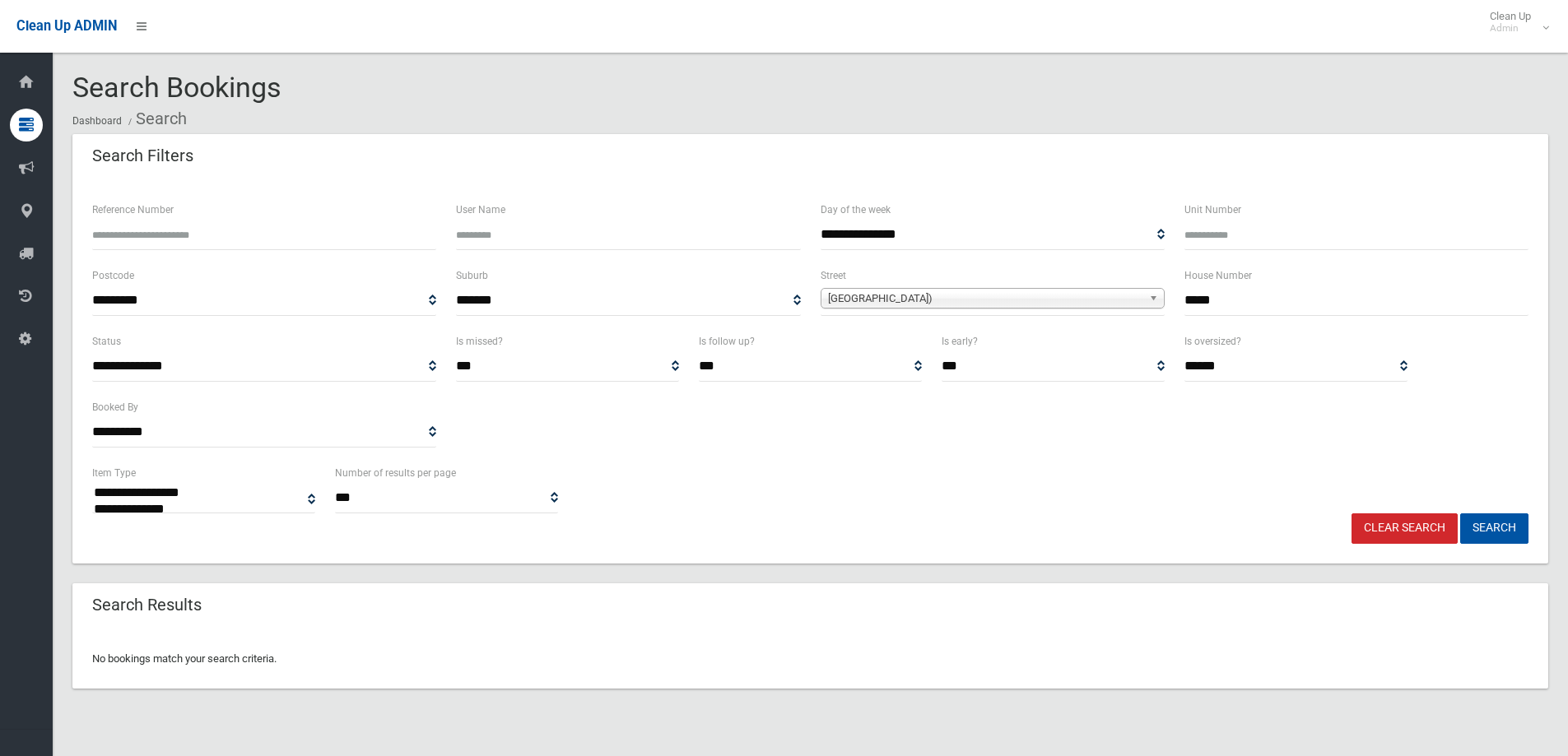
click at [1460, 513] on button "Search" at bounding box center [1494, 528] width 68 height 31
click at [981, 292] on span "[GEOGRAPHIC_DATA])" at bounding box center [984, 299] width 315 height 20
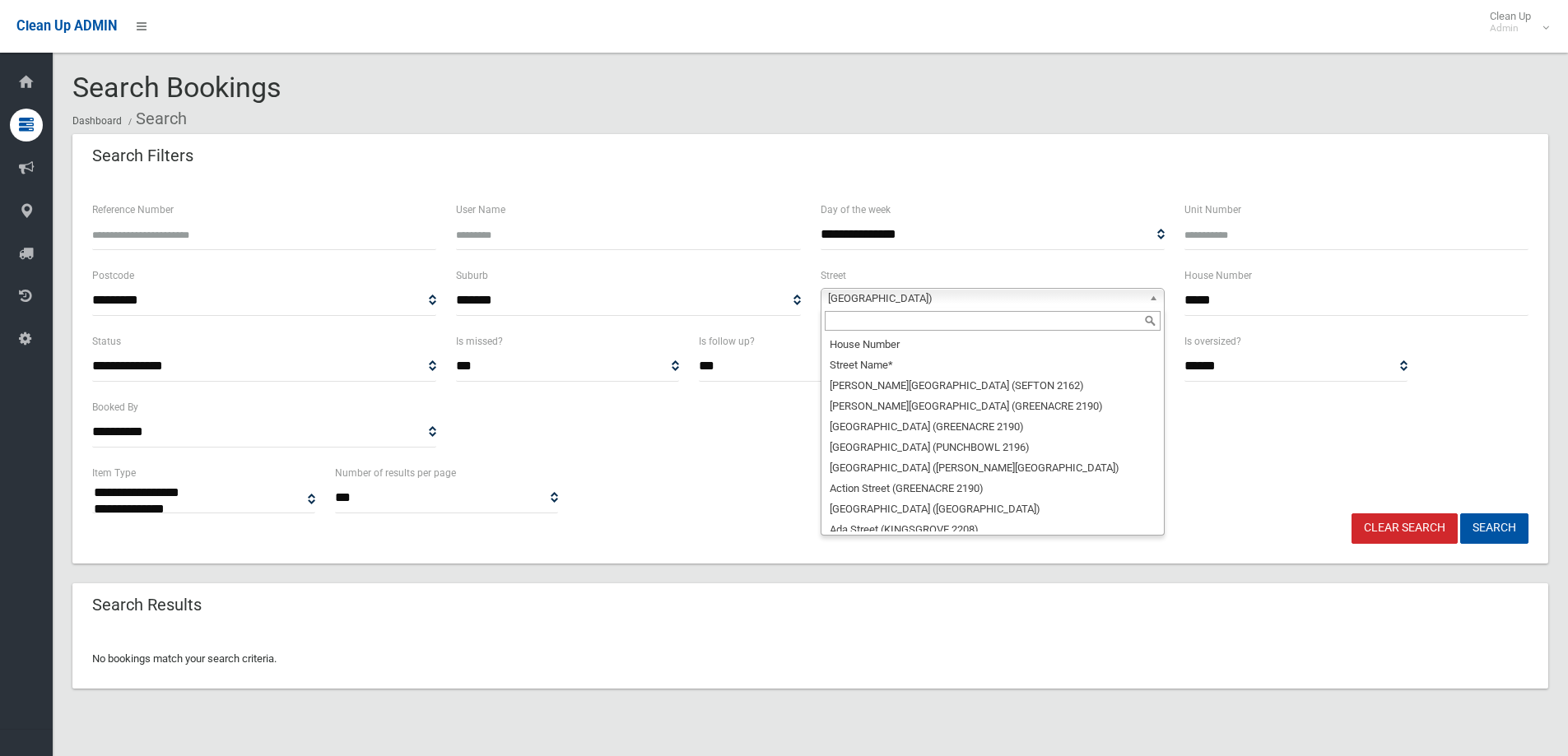
scroll to position [6240, 0]
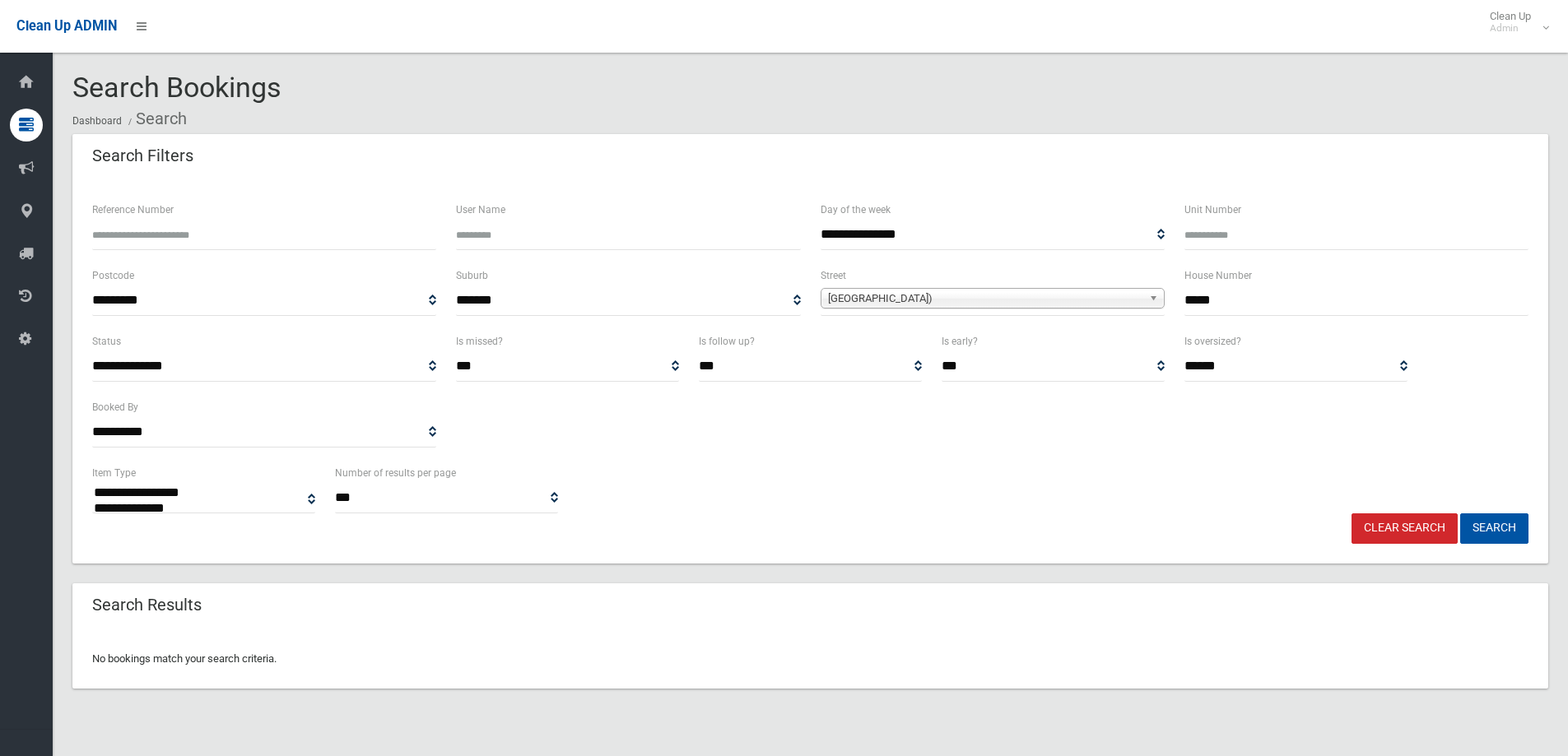
select select
drag, startPoint x: 1261, startPoint y: 301, endPoint x: 1005, endPoint y: 298, distance: 256.0
click at [1005, 301] on div "**********" at bounding box center [810, 299] width 1456 height 65
type input "***"
click at [1460, 513] on button "Search" at bounding box center [1494, 528] width 68 height 31
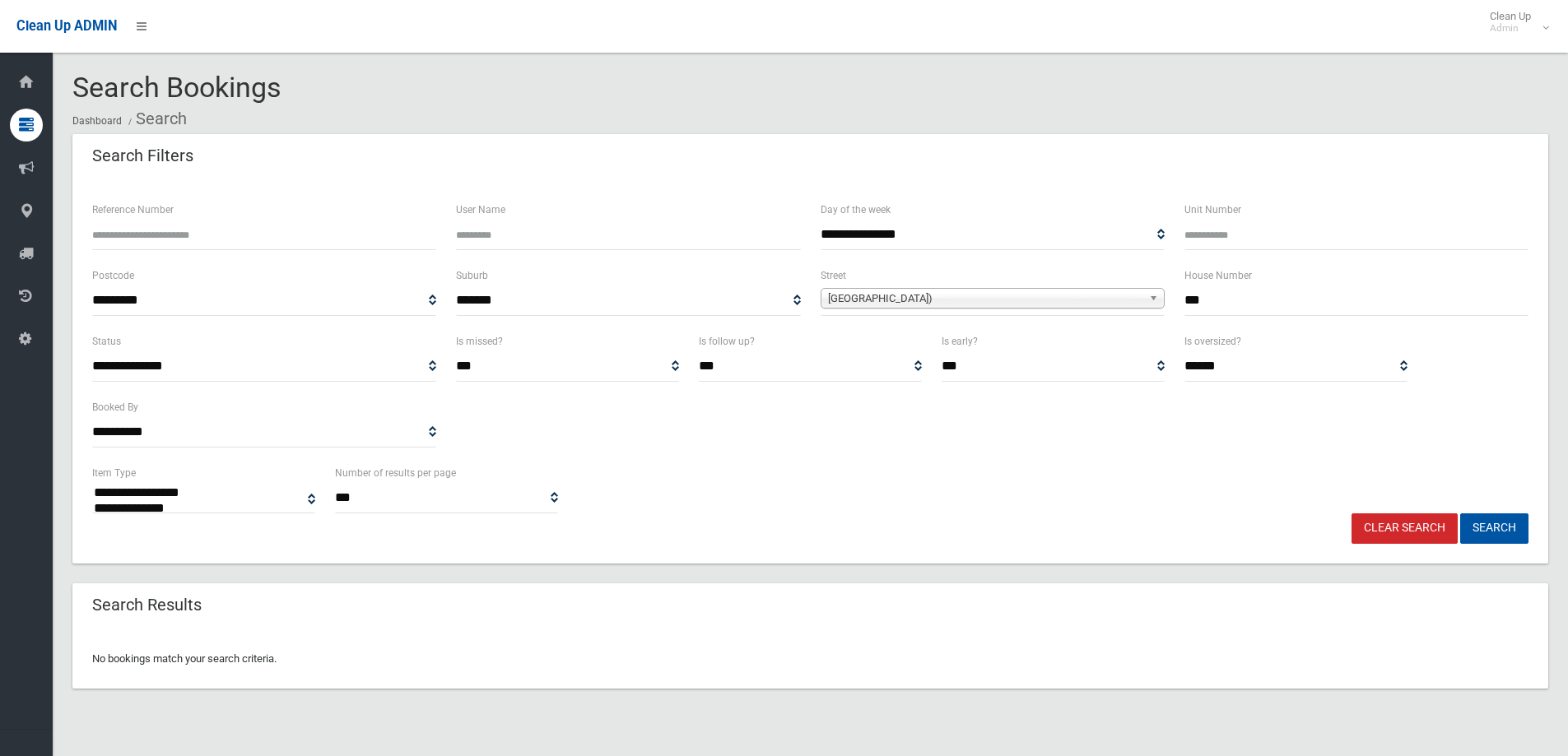
select select
drag, startPoint x: 1216, startPoint y: 294, endPoint x: 1117, endPoint y: 297, distance: 99.0
click at [1117, 297] on div "**********" at bounding box center [810, 299] width 1456 height 65
click at [1479, 514] on button "Search" at bounding box center [1494, 528] width 68 height 31
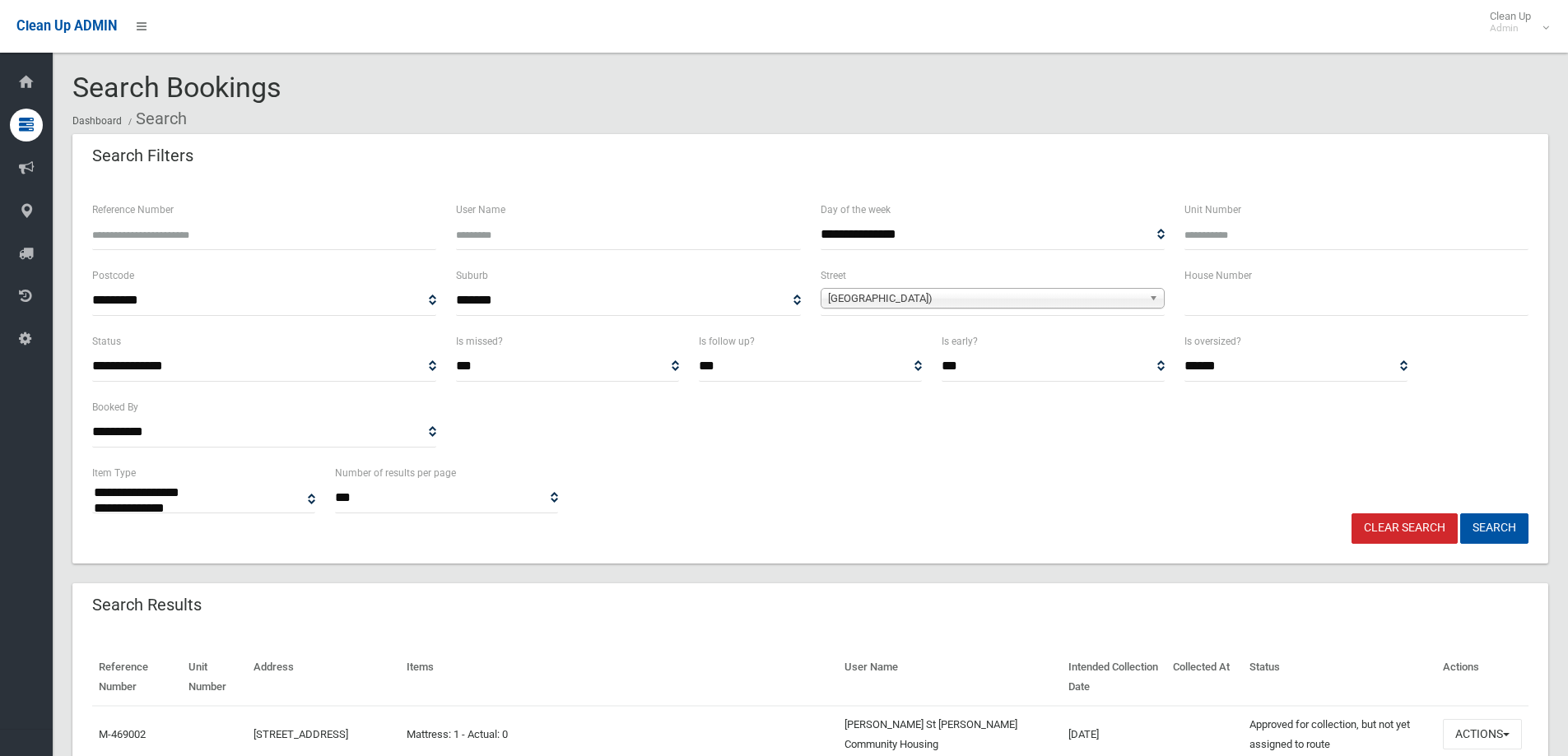
select select
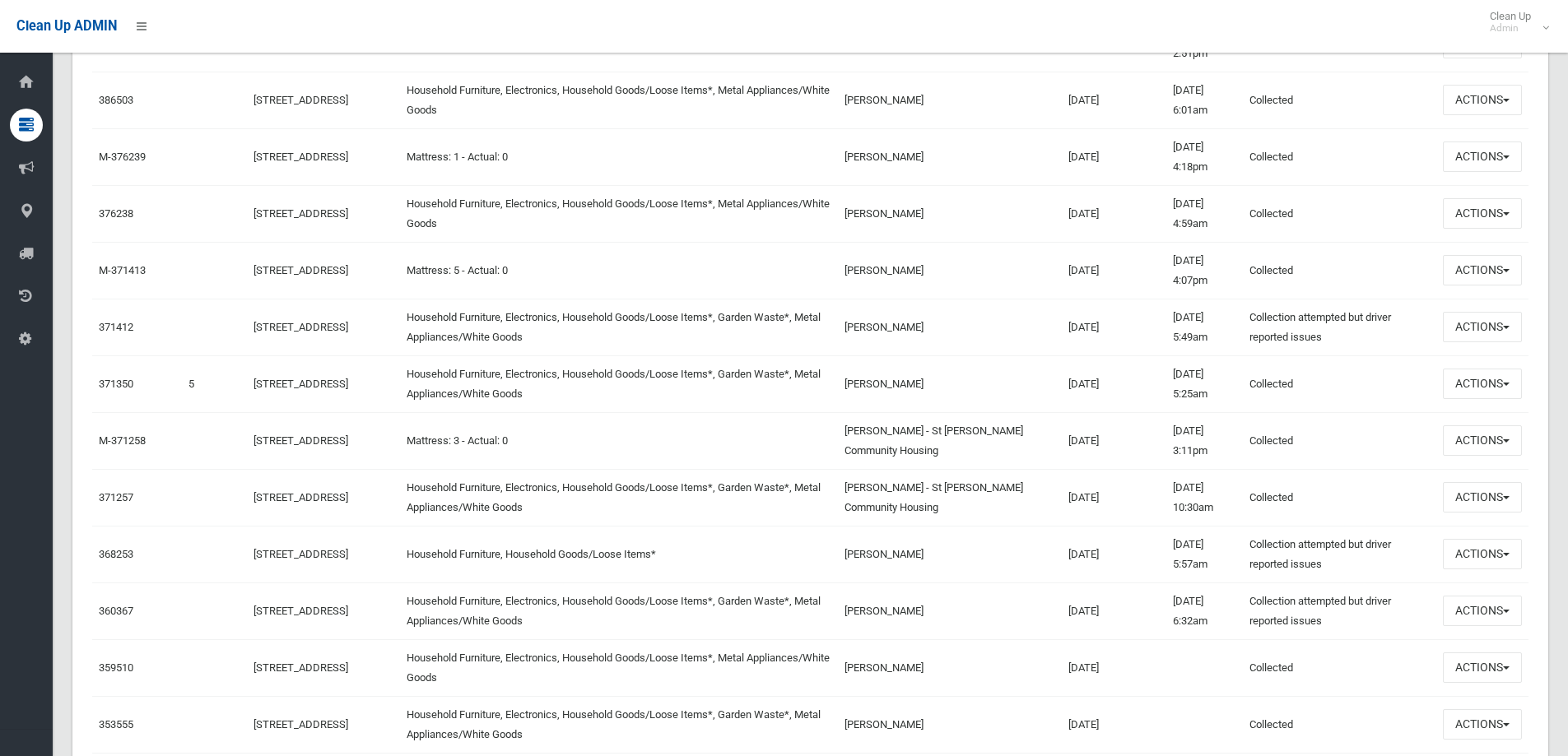
scroll to position [1810, 0]
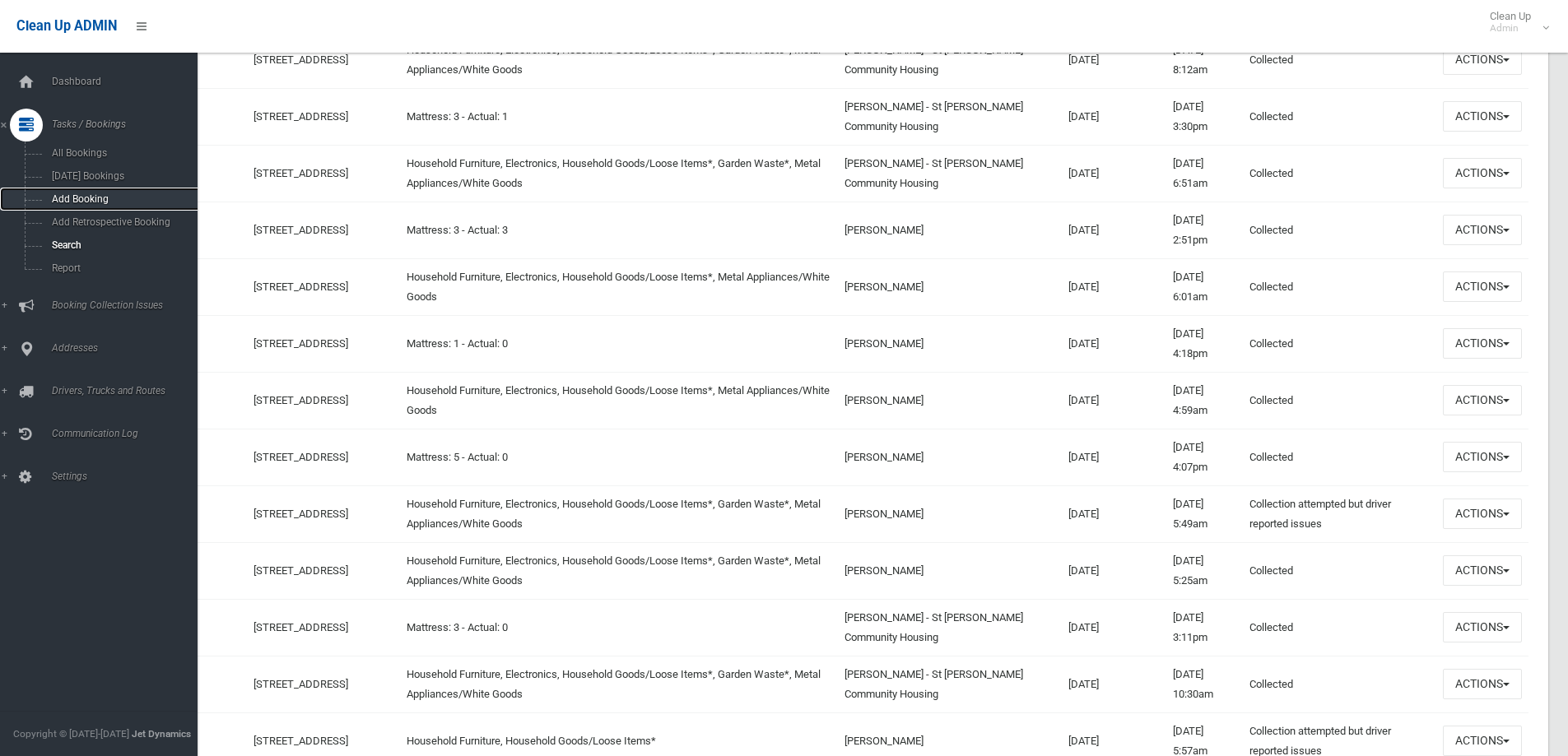
click at [60, 194] on span "Add Booking" at bounding box center [121, 199] width 149 height 12
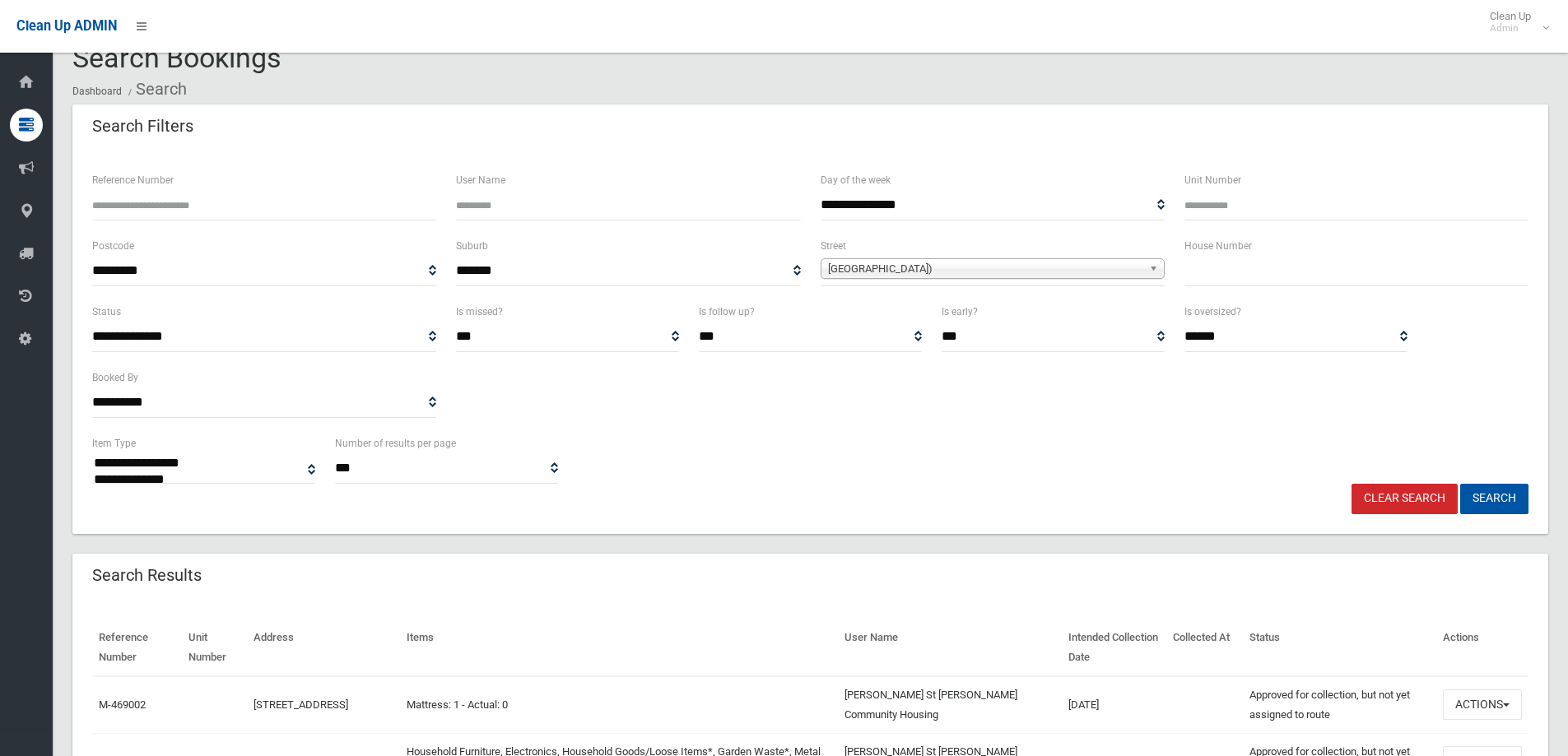
scroll to position [0, 0]
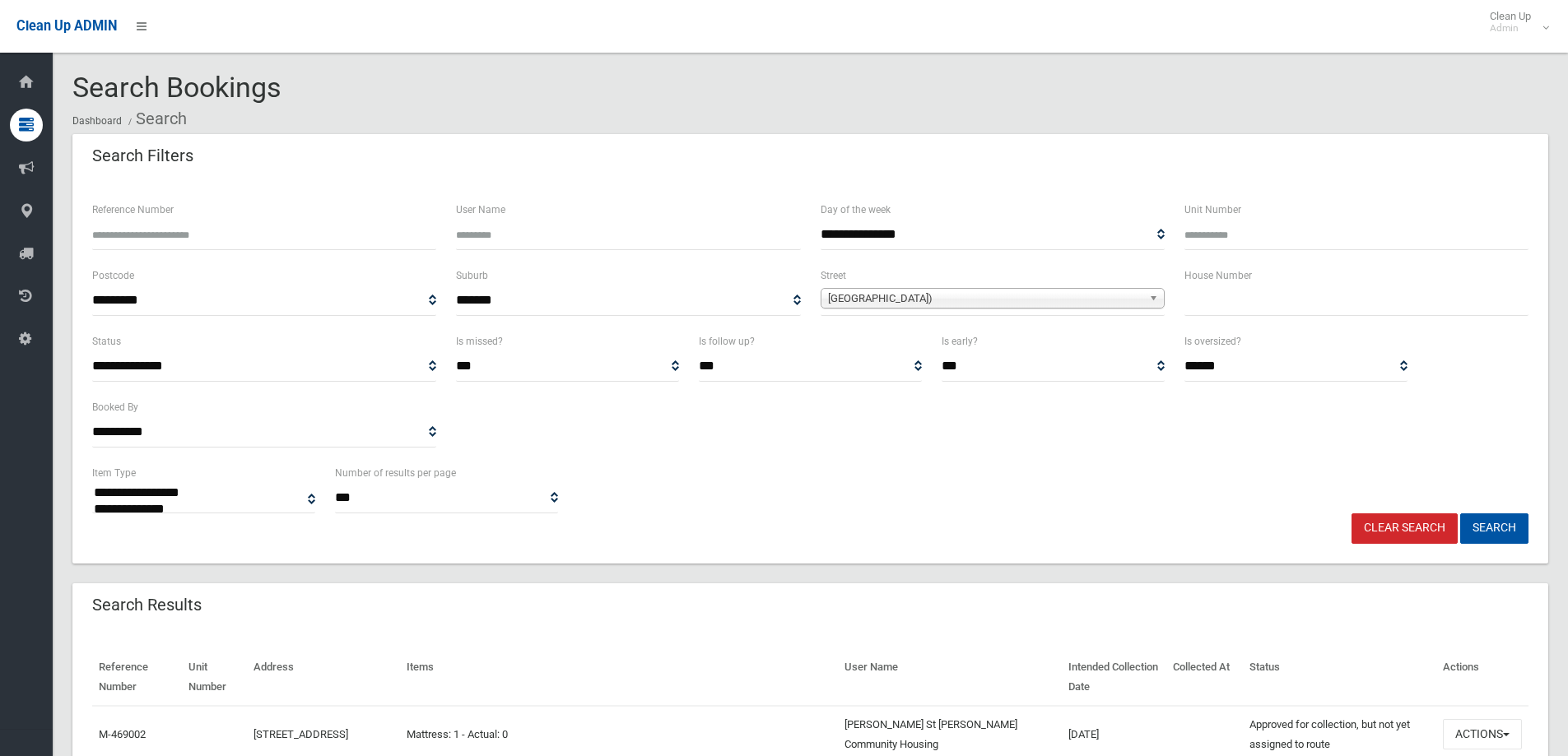
click at [1083, 297] on span "[GEOGRAPHIC_DATA])" at bounding box center [984, 299] width 315 height 20
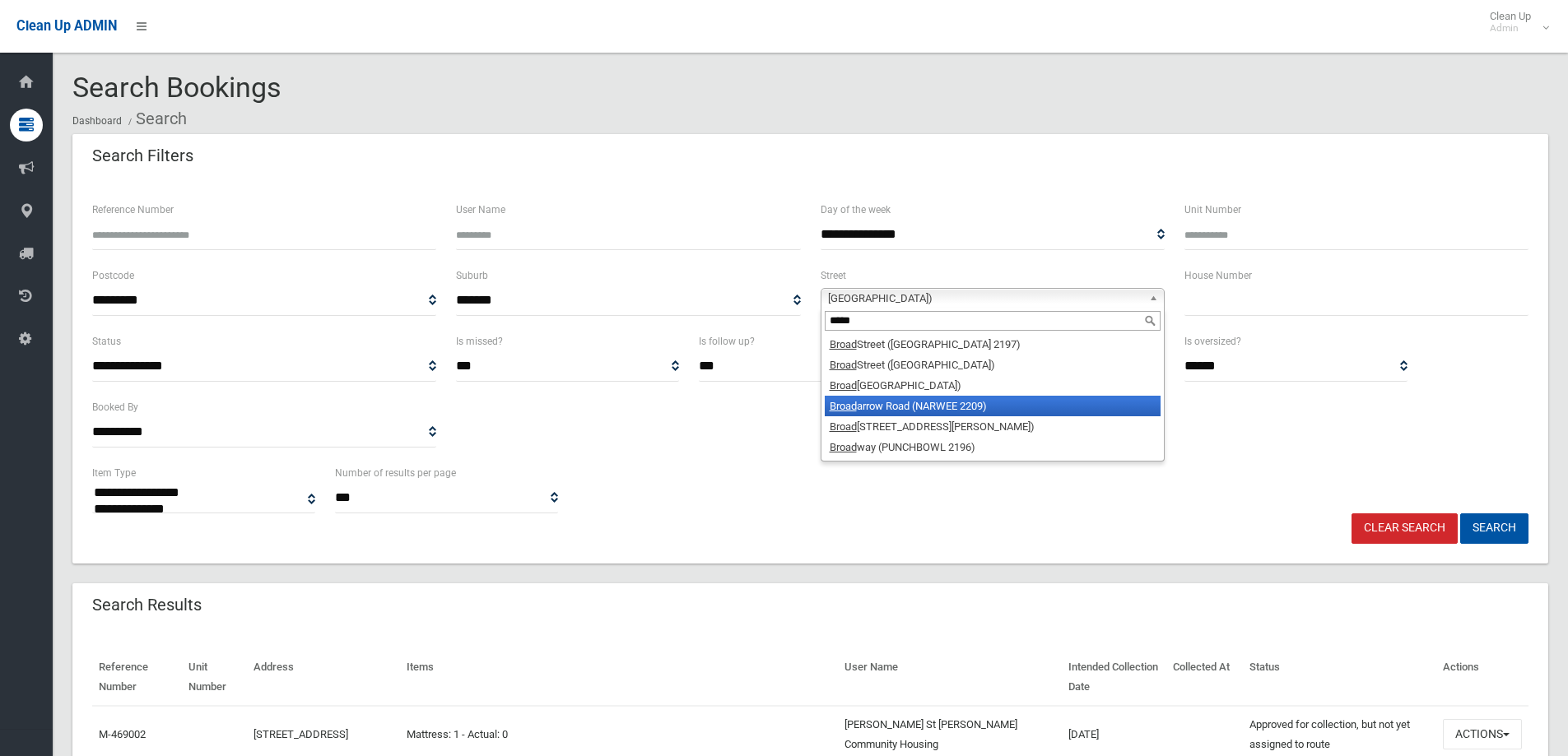
type input "*****"
click at [947, 405] on li "Broad arrow Road (NARWEE 2209)" at bounding box center [992, 406] width 335 height 21
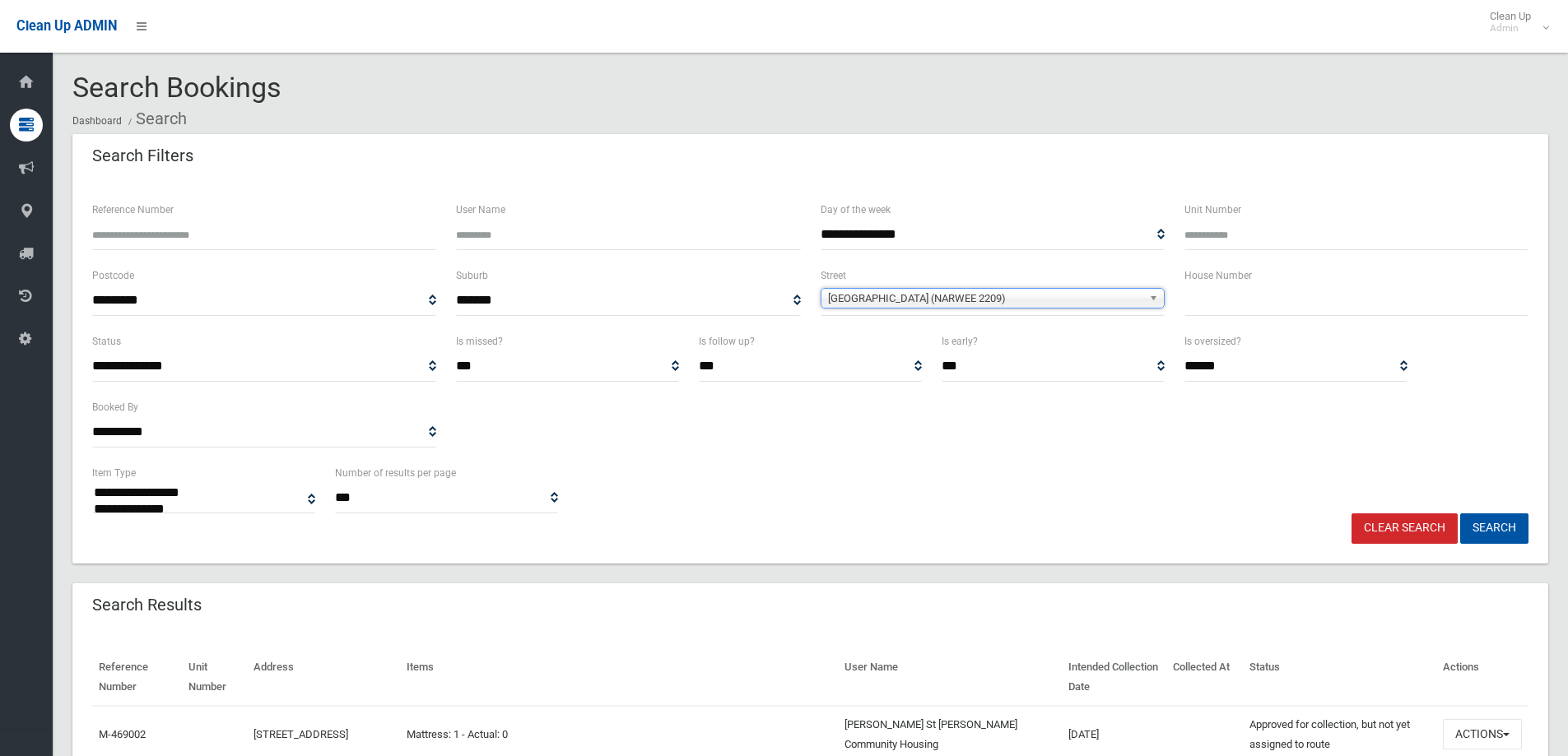
click at [1357, 312] on input "text" at bounding box center [1356, 301] width 344 height 31
type input "***"
click at [1460, 513] on button "Search" at bounding box center [1494, 528] width 68 height 31
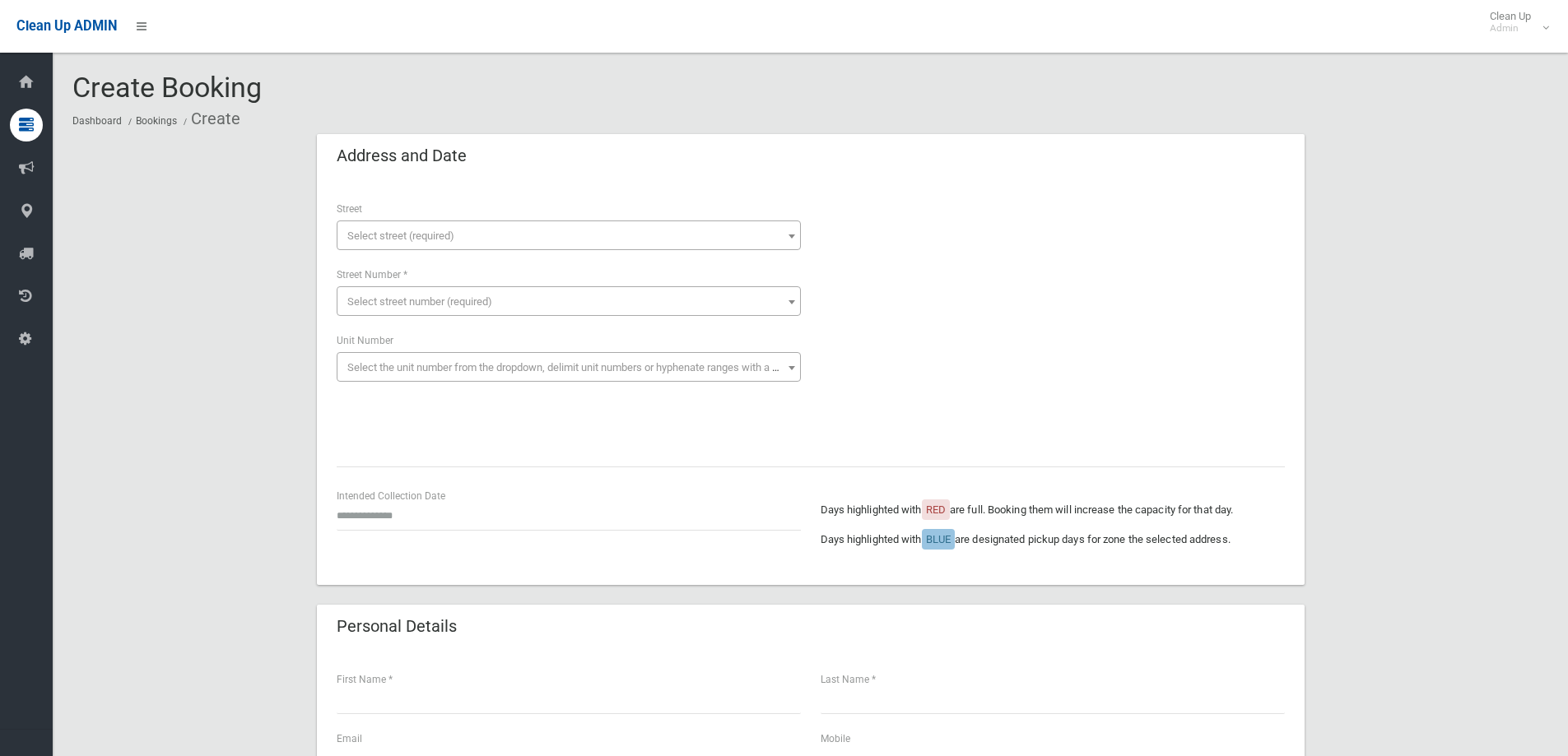
click at [413, 244] on span "Select street (required)" at bounding box center [568, 235] width 456 height 23
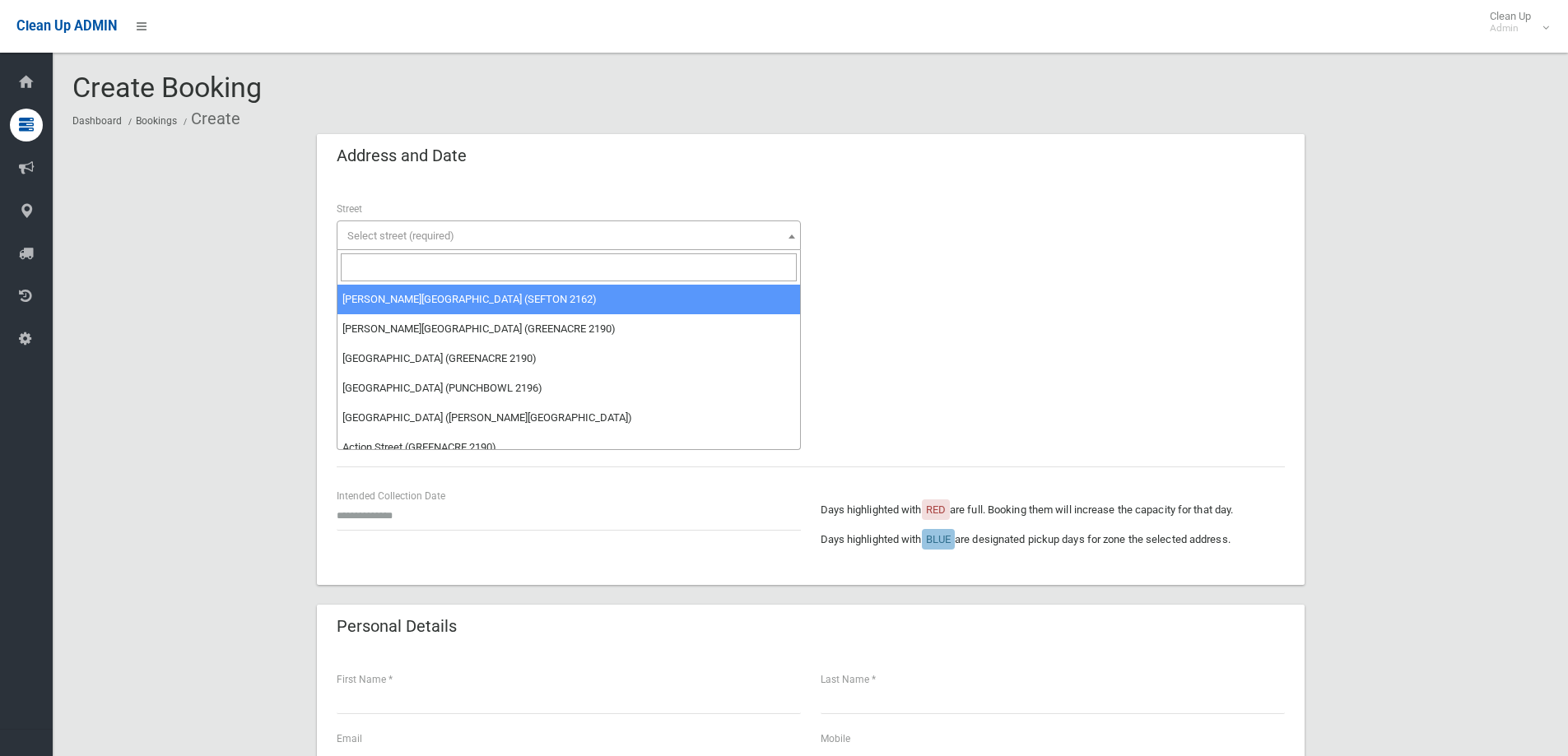
click at [428, 234] on span "Select street (required)" at bounding box center [401, 235] width 107 height 12
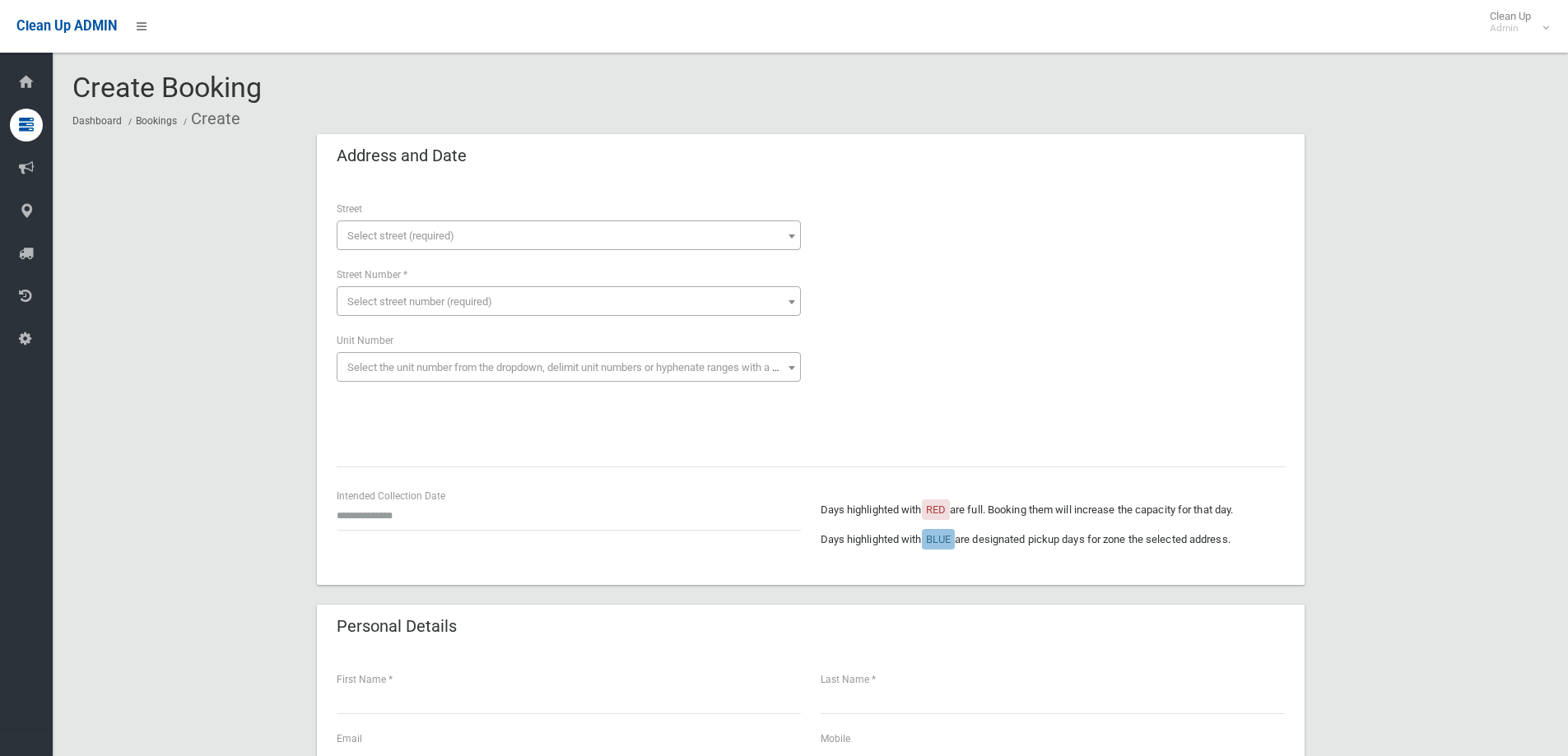
click at [431, 243] on span "Select street (required)" at bounding box center [568, 235] width 456 height 23
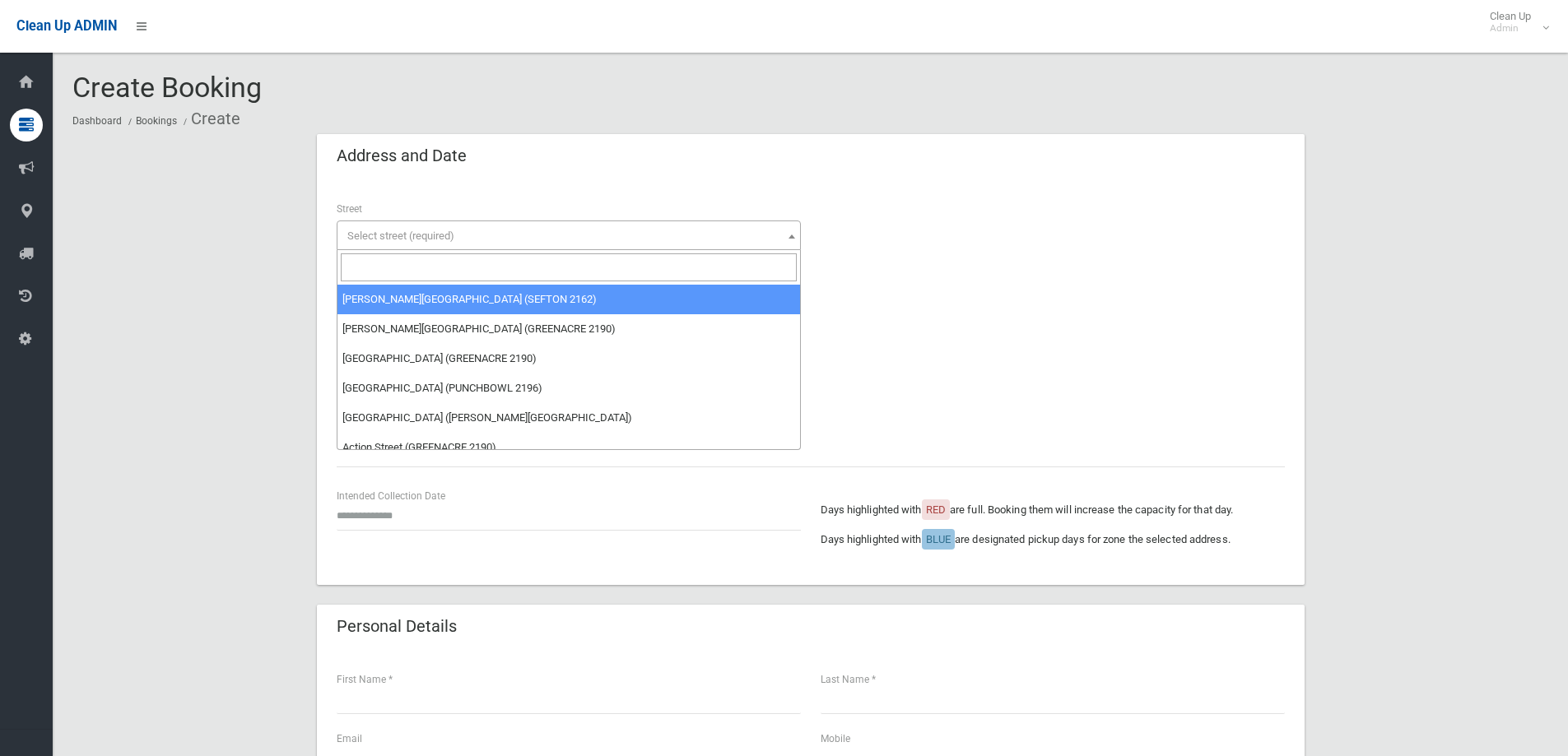
click at [434, 269] on input "search" at bounding box center [568, 267] width 456 height 28
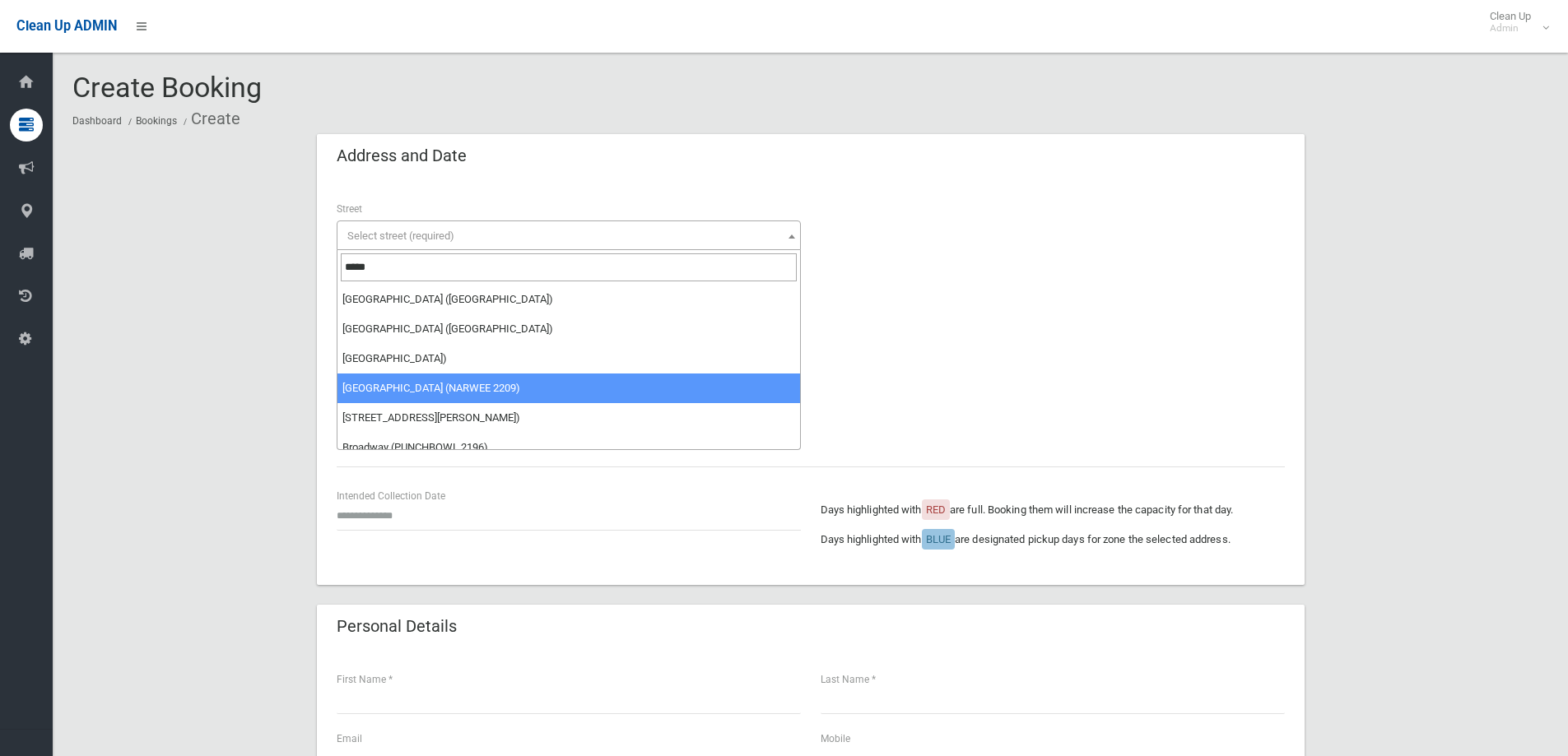
type input "*****"
select select "***"
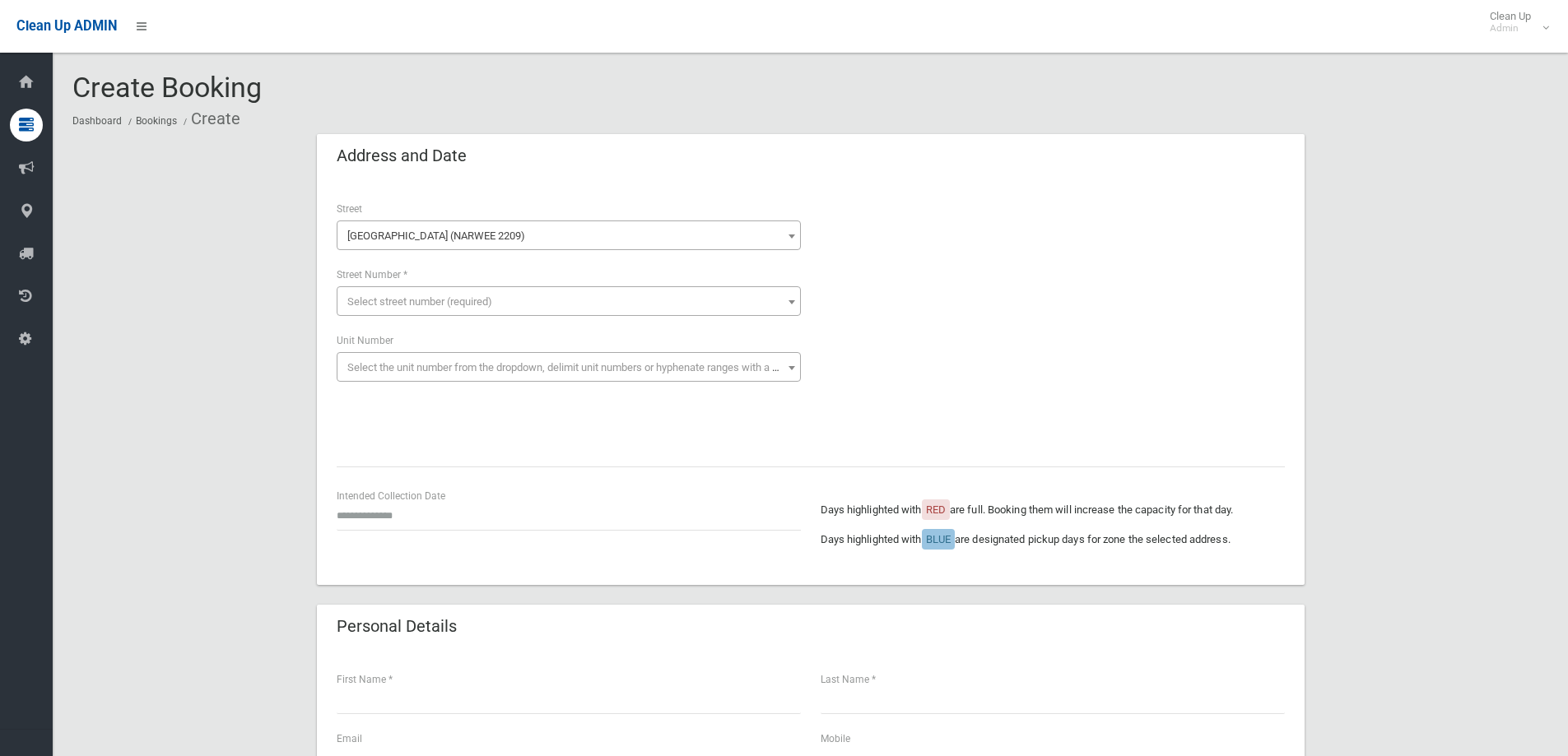
click at [484, 283] on div "Loading ** ** ** ** ** ** ** ** ** ** *** ** ** ** ** ** ** ***** ***** *** ** …" at bounding box center [569, 291] width 464 height 51
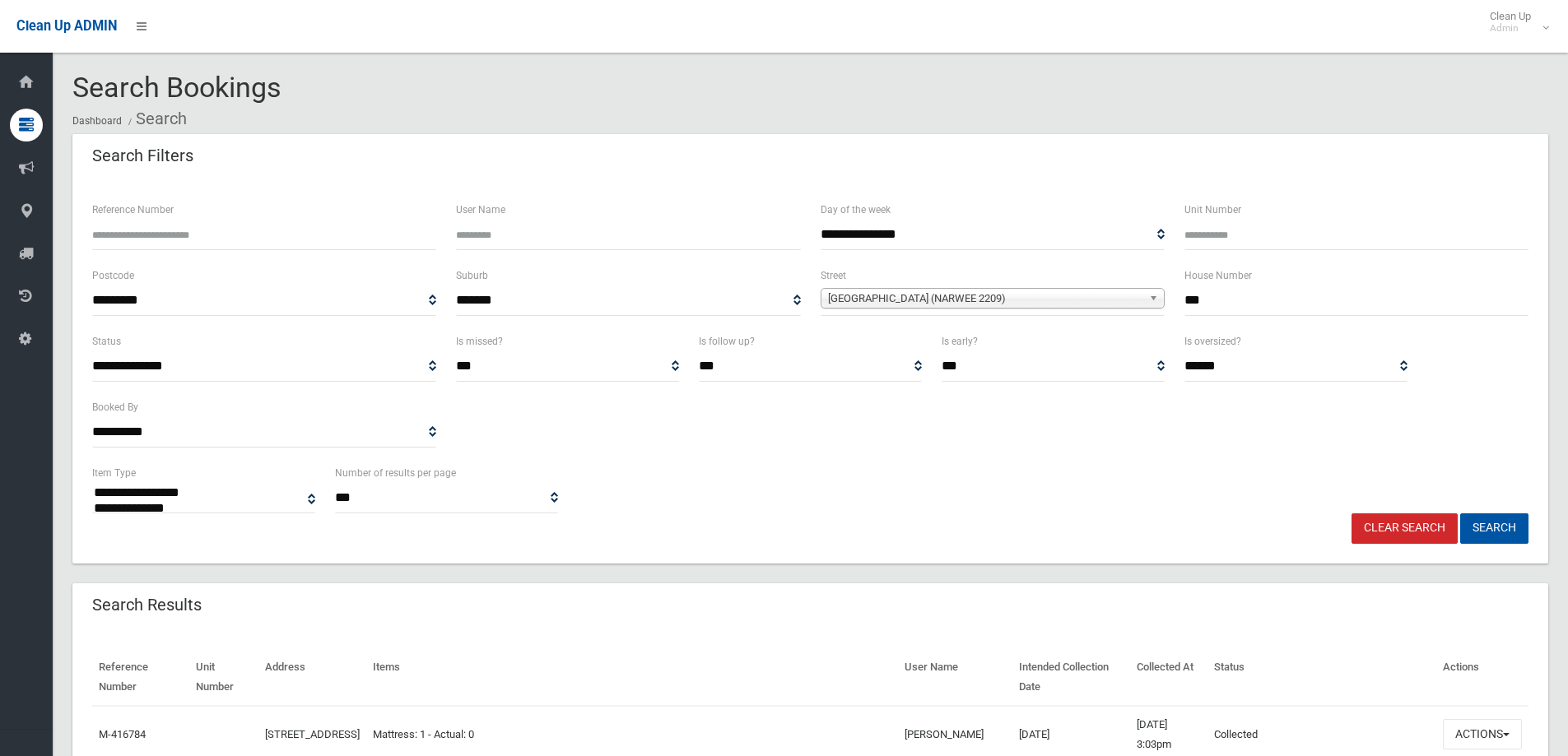
select select
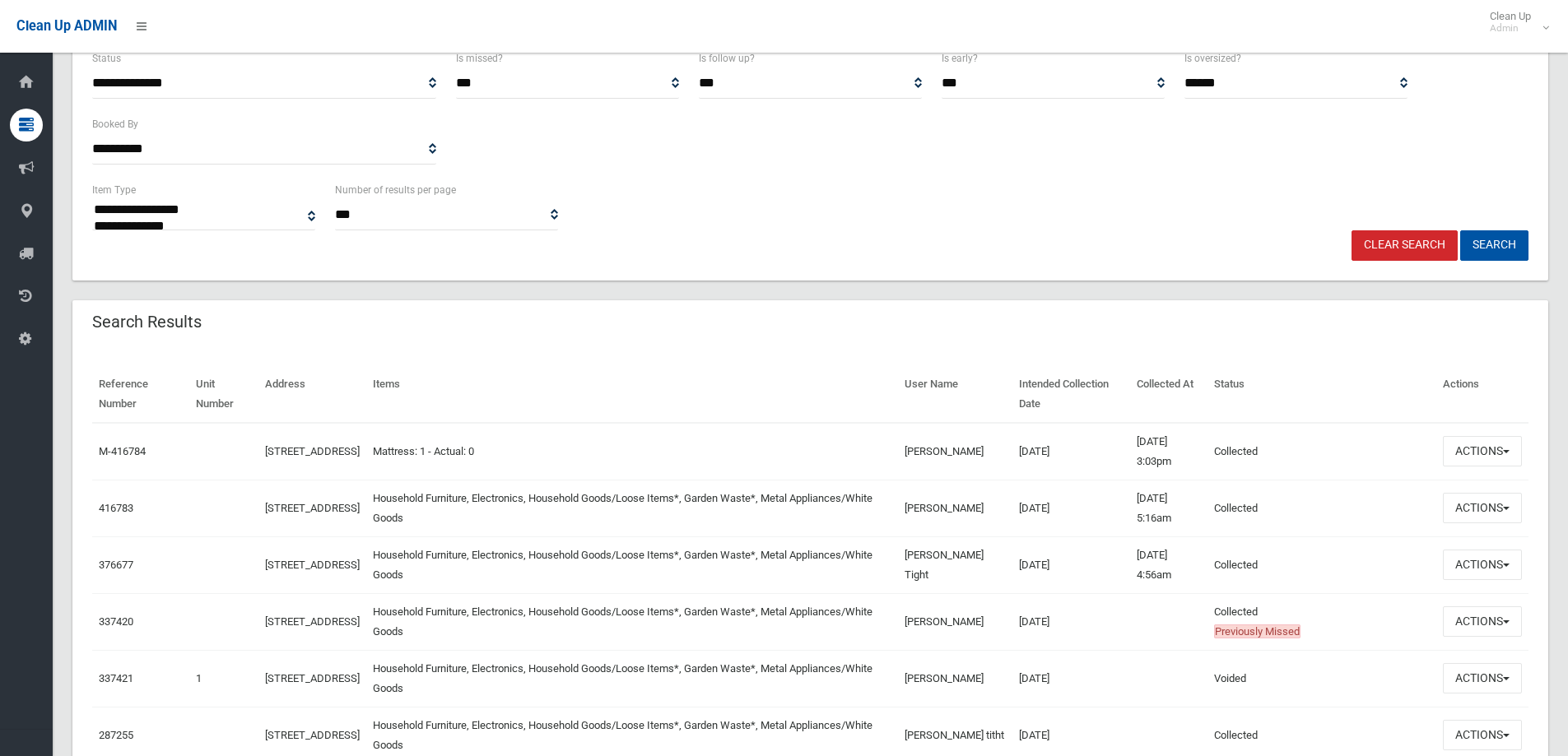
scroll to position [329, 0]
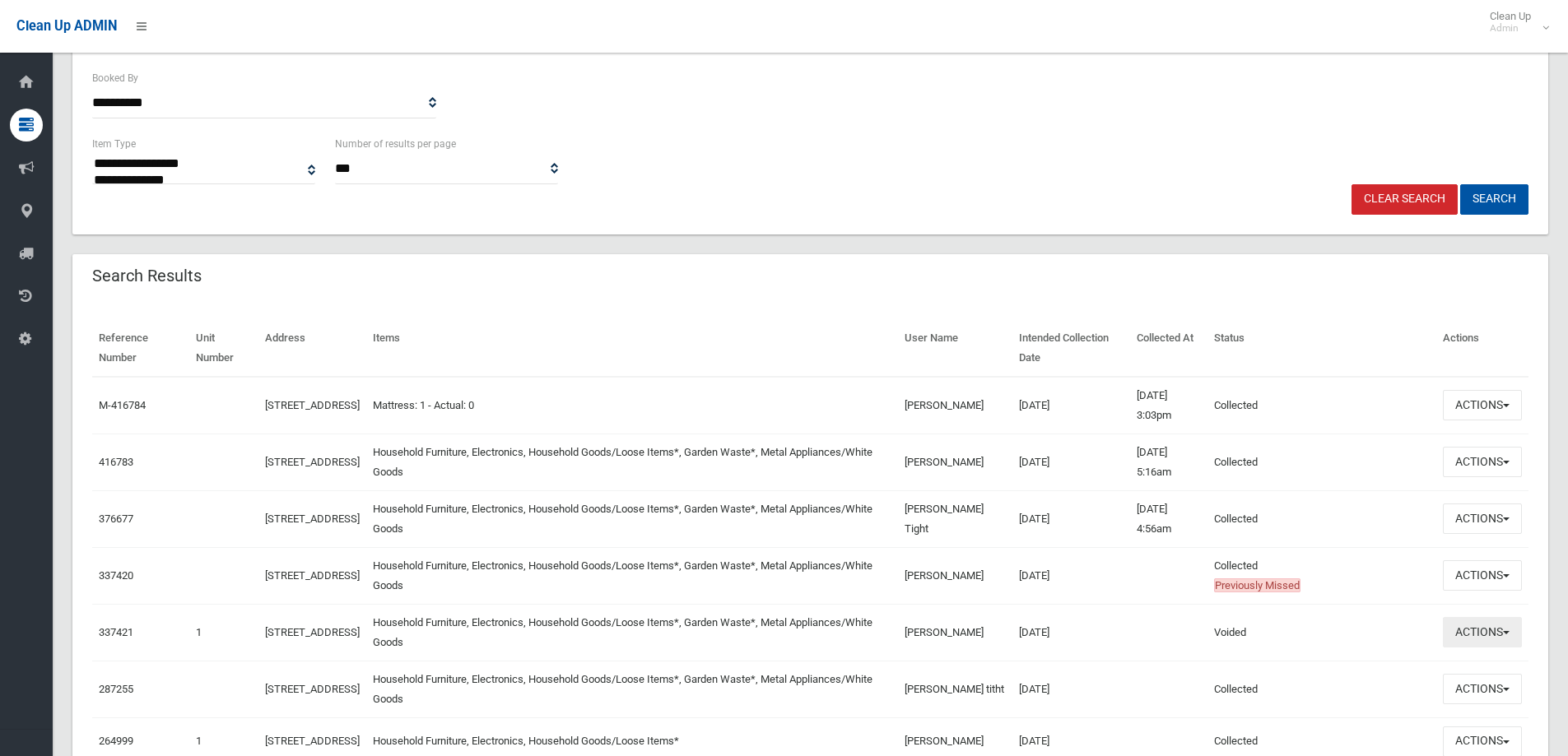
click at [1464, 629] on button "Actions" at bounding box center [1483, 632] width 79 height 31
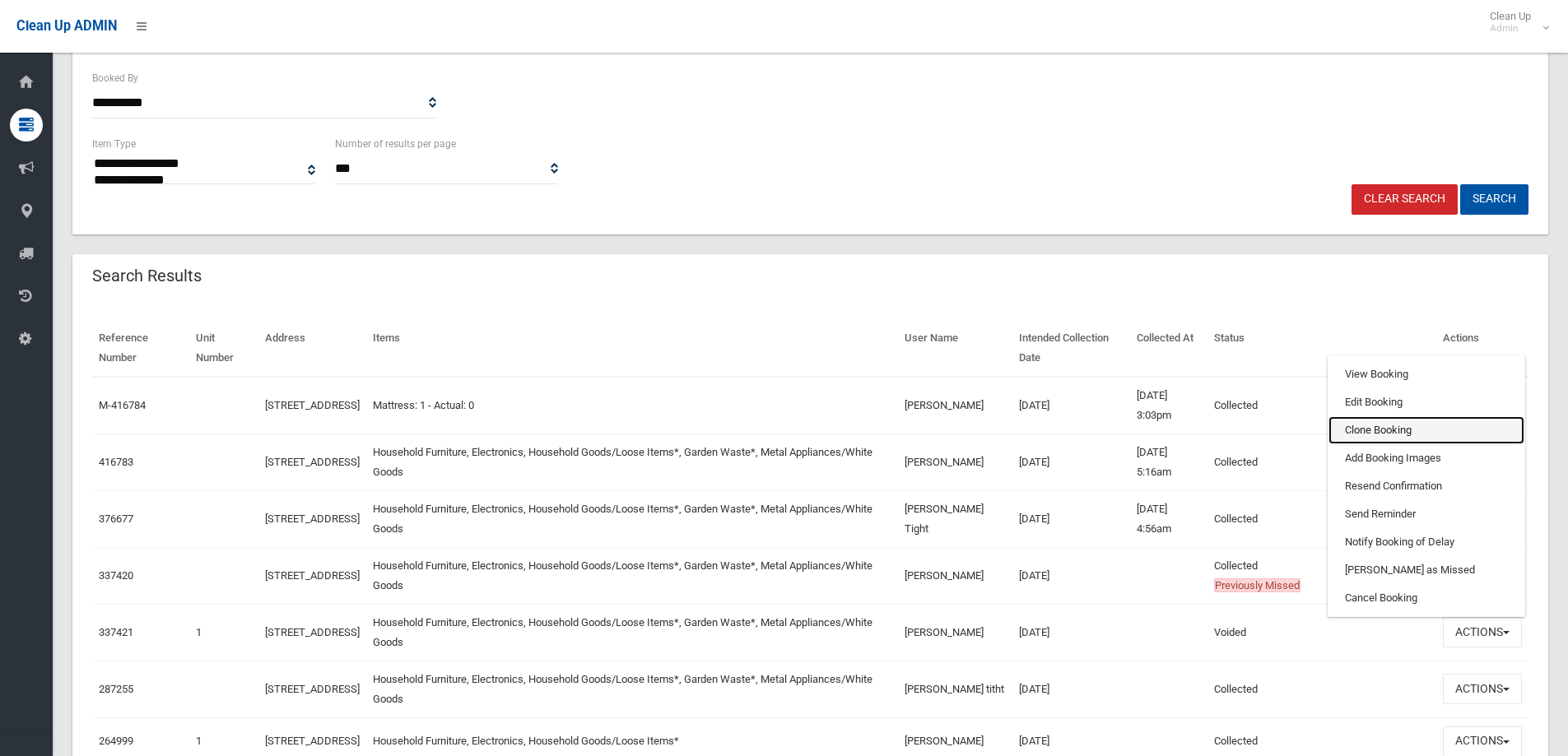
click at [1393, 417] on link "Clone Booking" at bounding box center [1426, 431] width 196 height 28
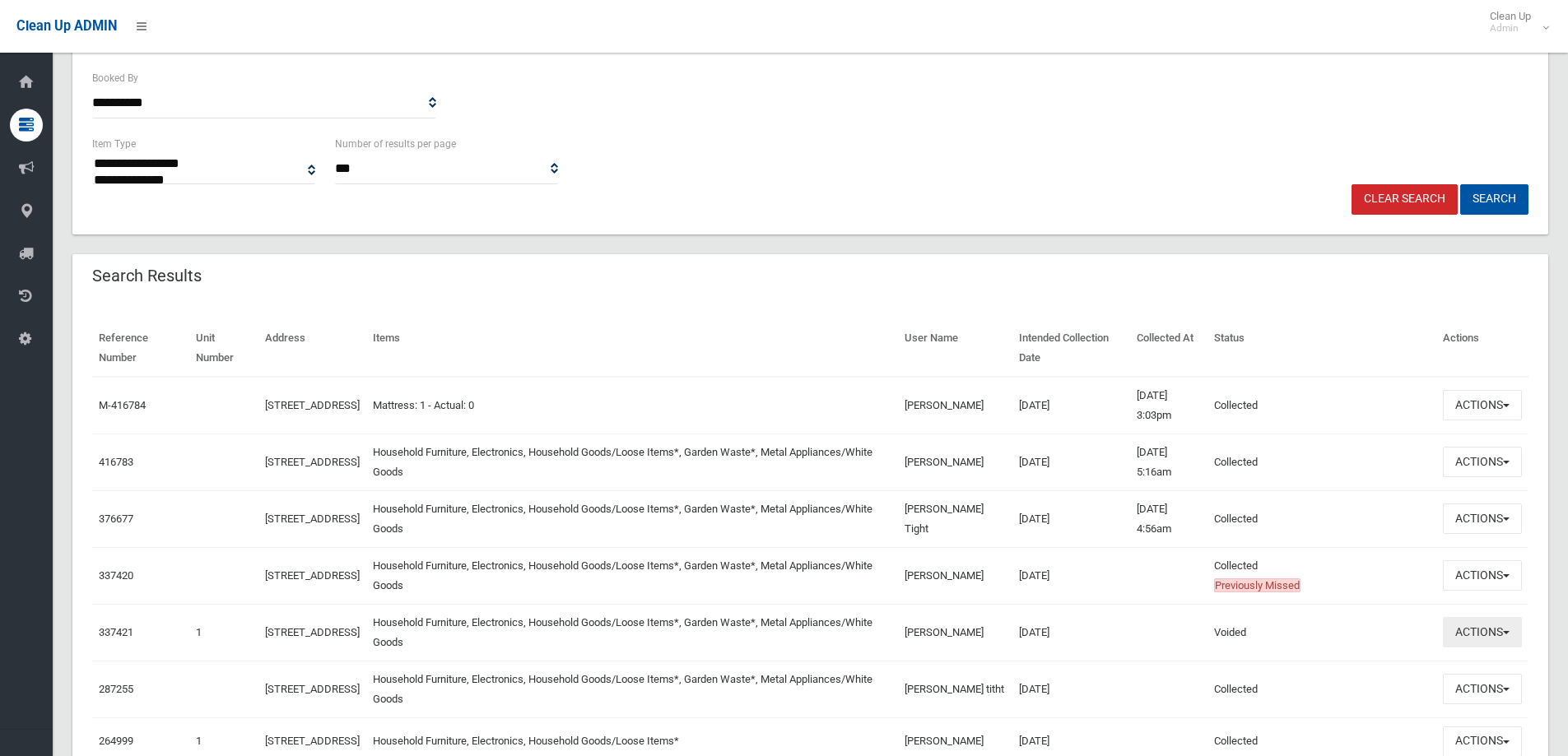
click at [1498, 632] on button "Actions" at bounding box center [1483, 632] width 79 height 31
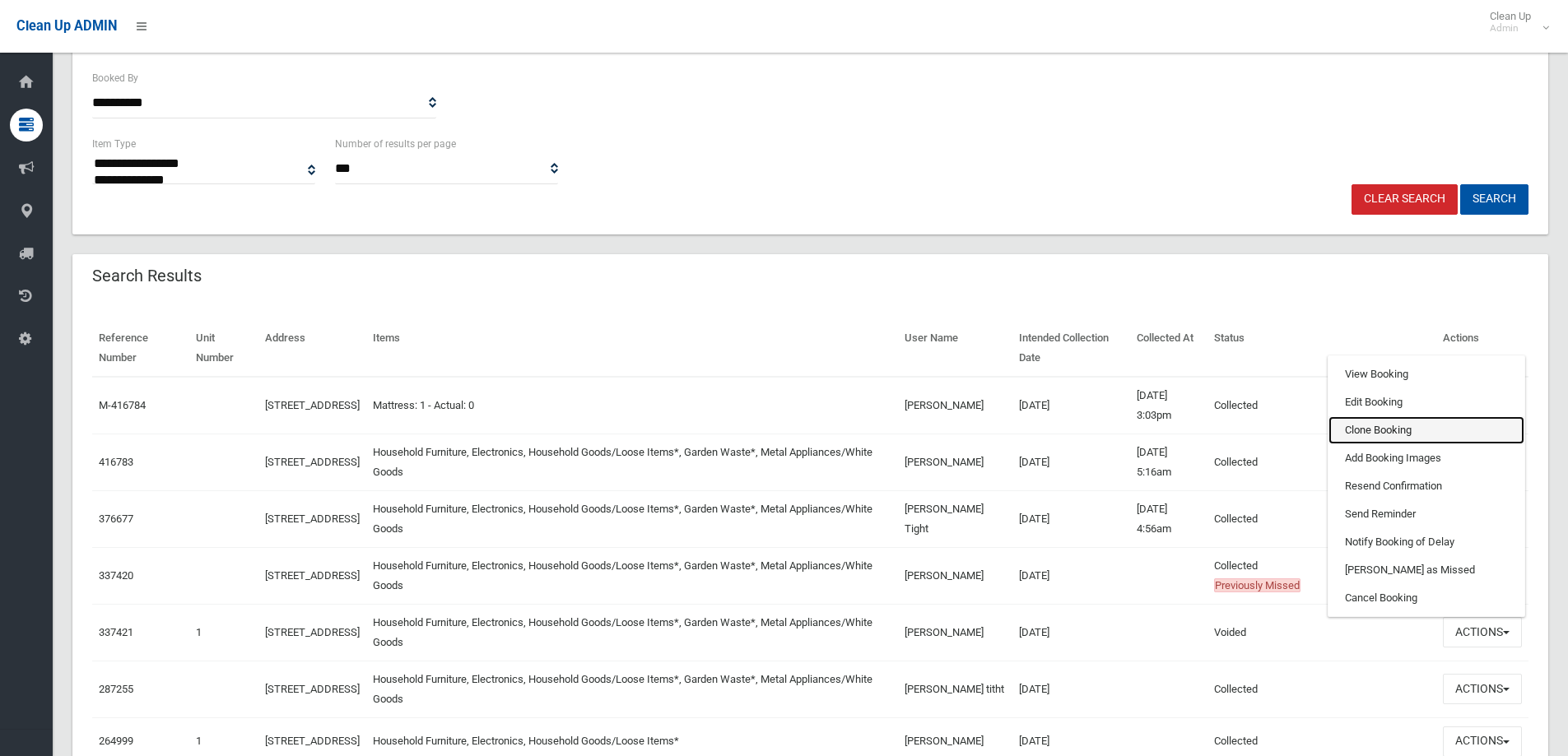
click at [1399, 423] on link "Clone Booking" at bounding box center [1426, 431] width 196 height 28
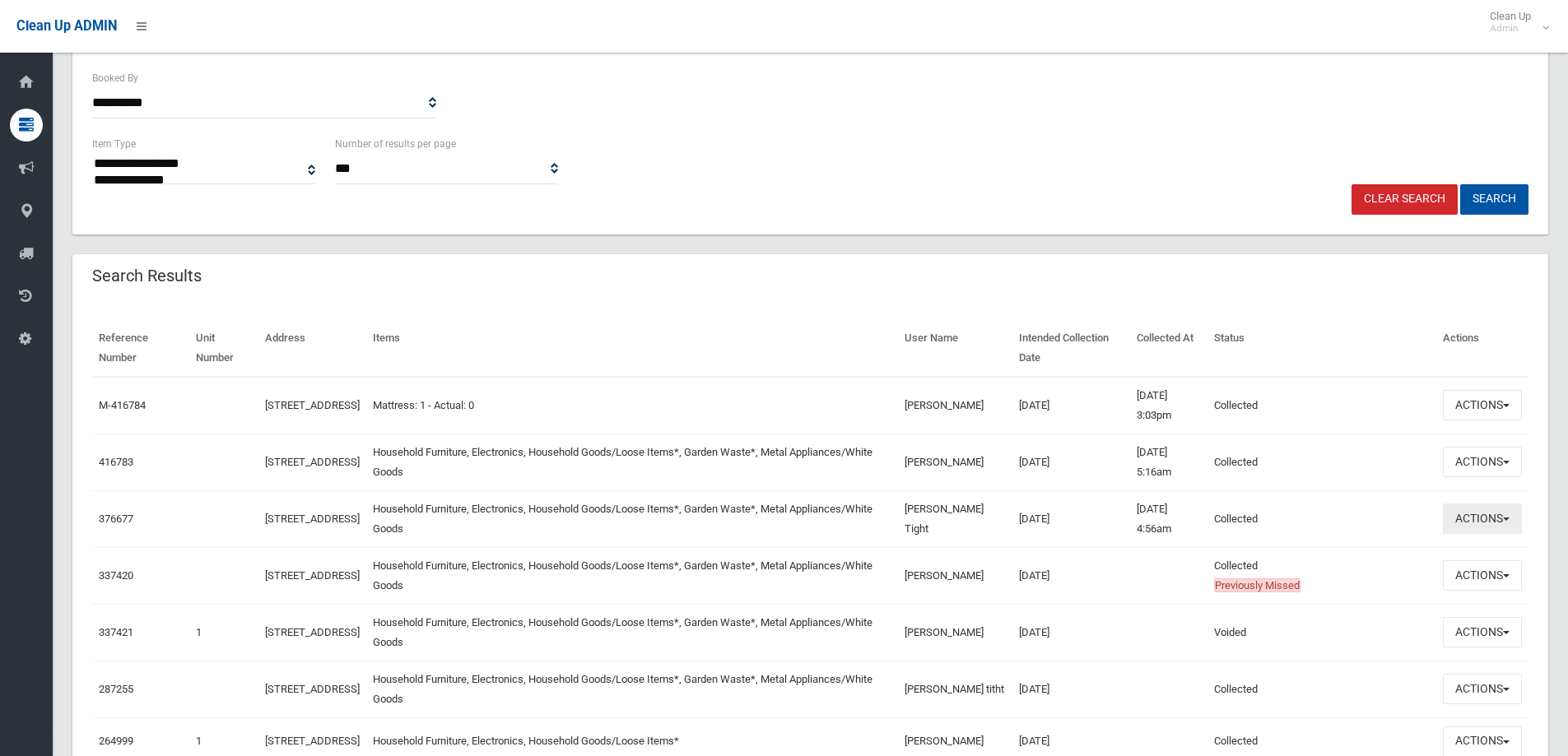
click at [1478, 525] on button "Actions" at bounding box center [1483, 519] width 79 height 31
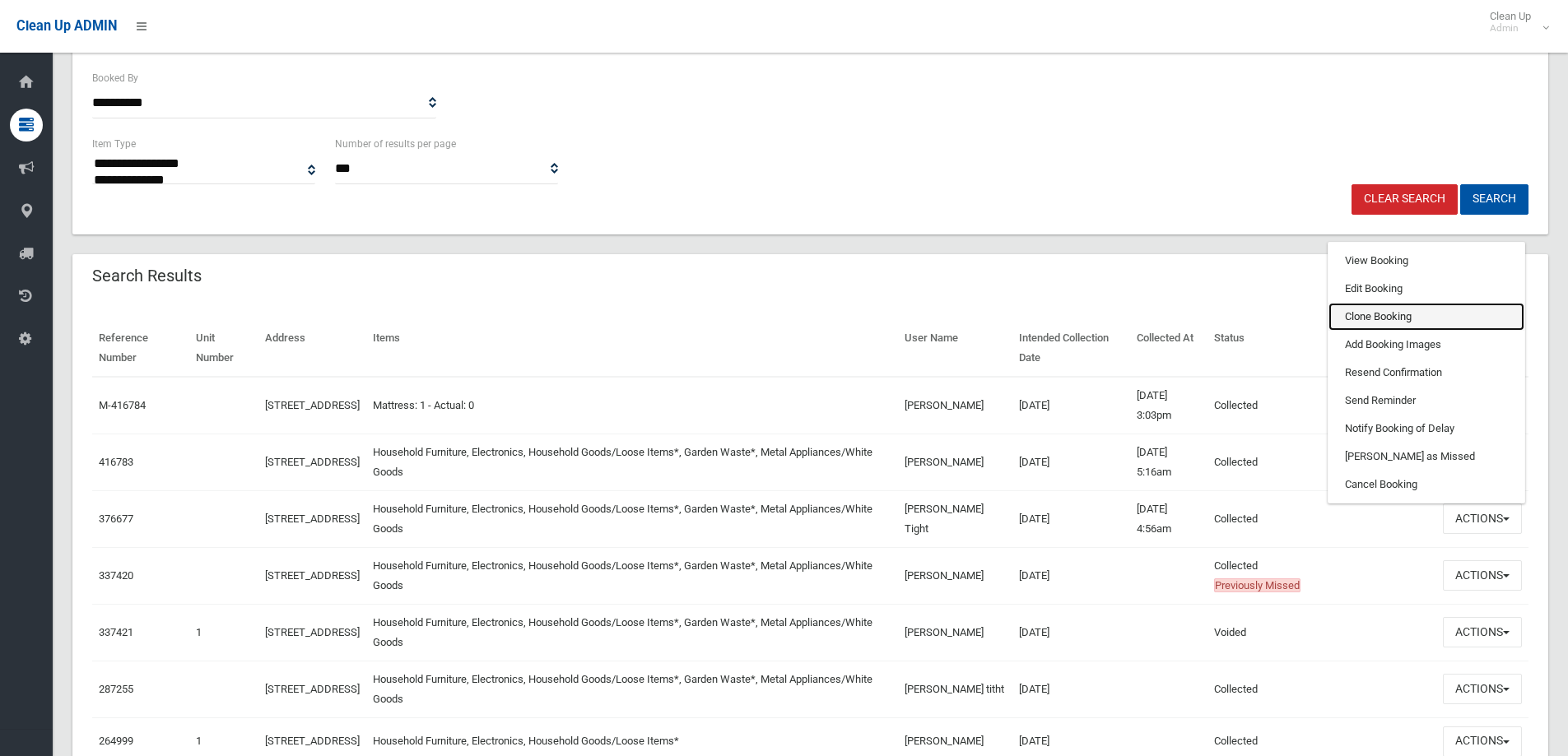
click at [1391, 311] on link "Clone Booking" at bounding box center [1426, 316] width 196 height 28
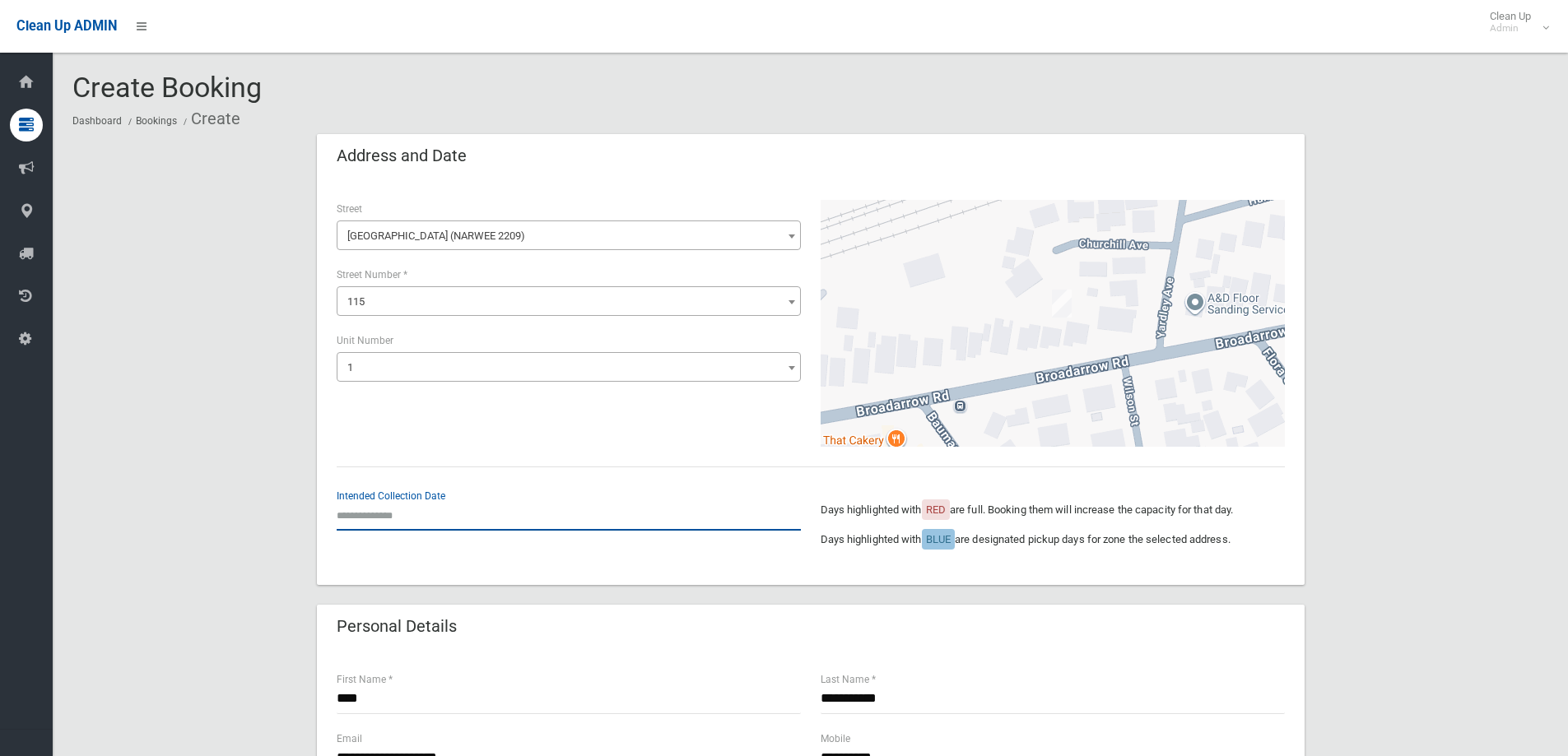
click at [384, 518] on input "text" at bounding box center [569, 515] width 464 height 31
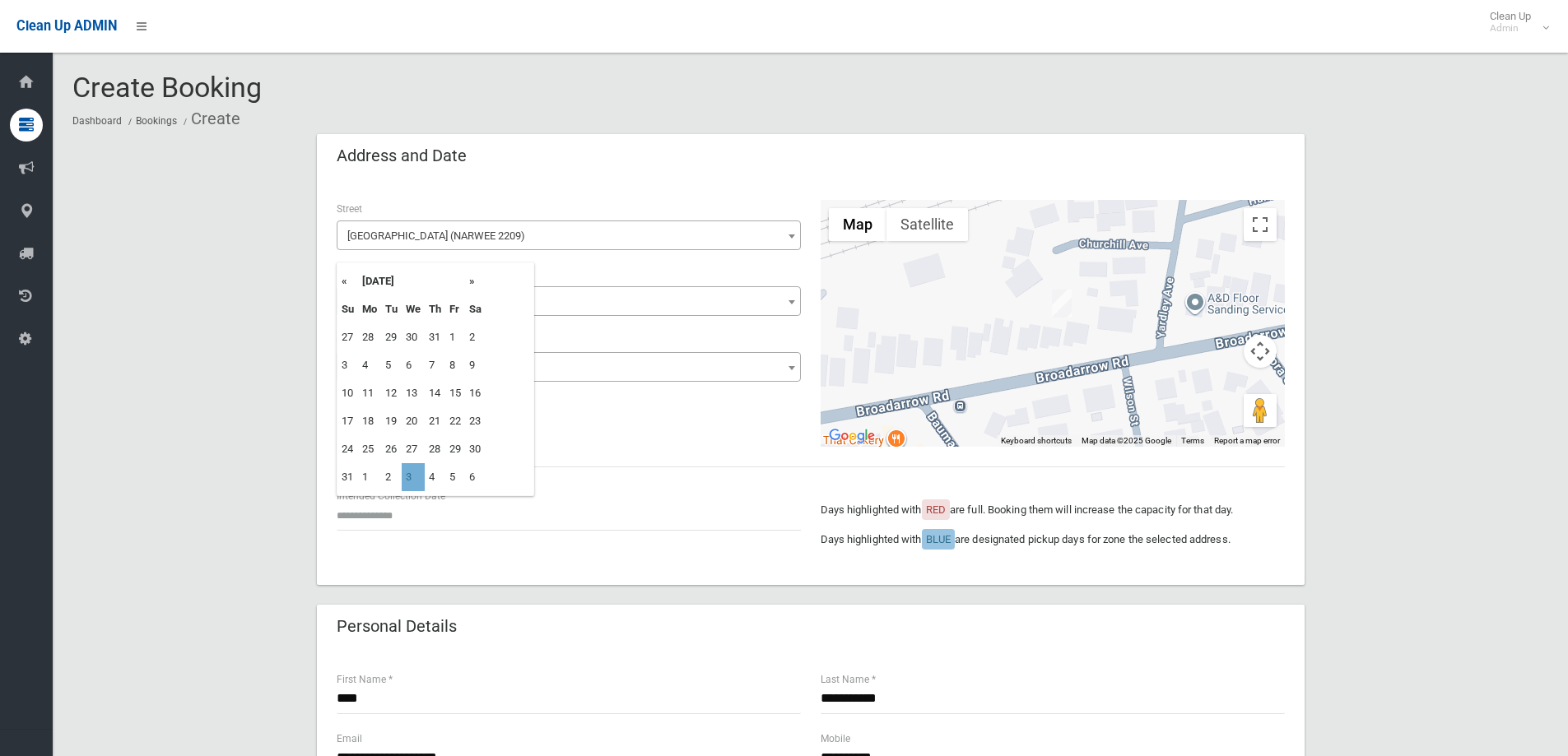
click at [417, 471] on td "3" at bounding box center [413, 477] width 23 height 28
type input "**********"
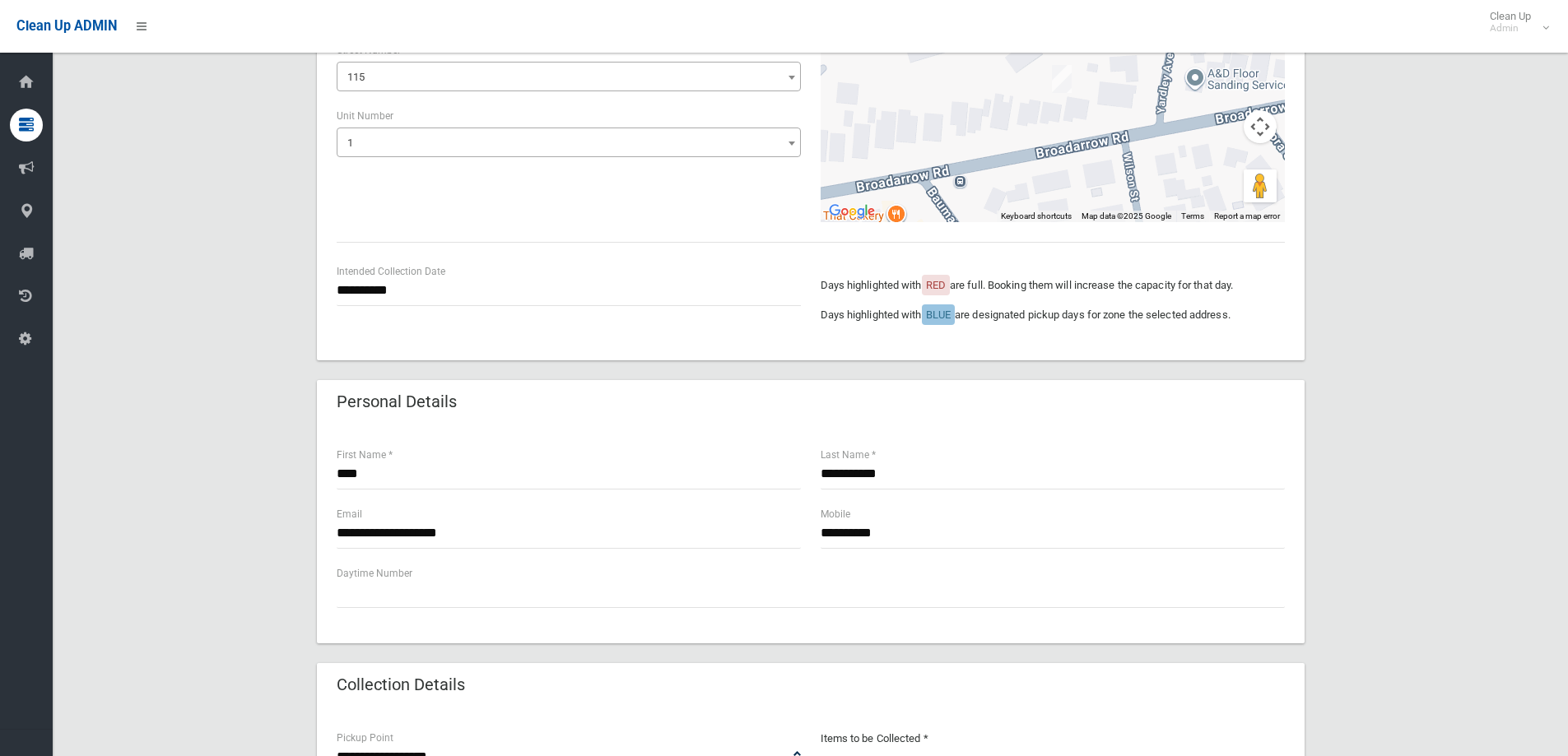
scroll to position [247, 0]
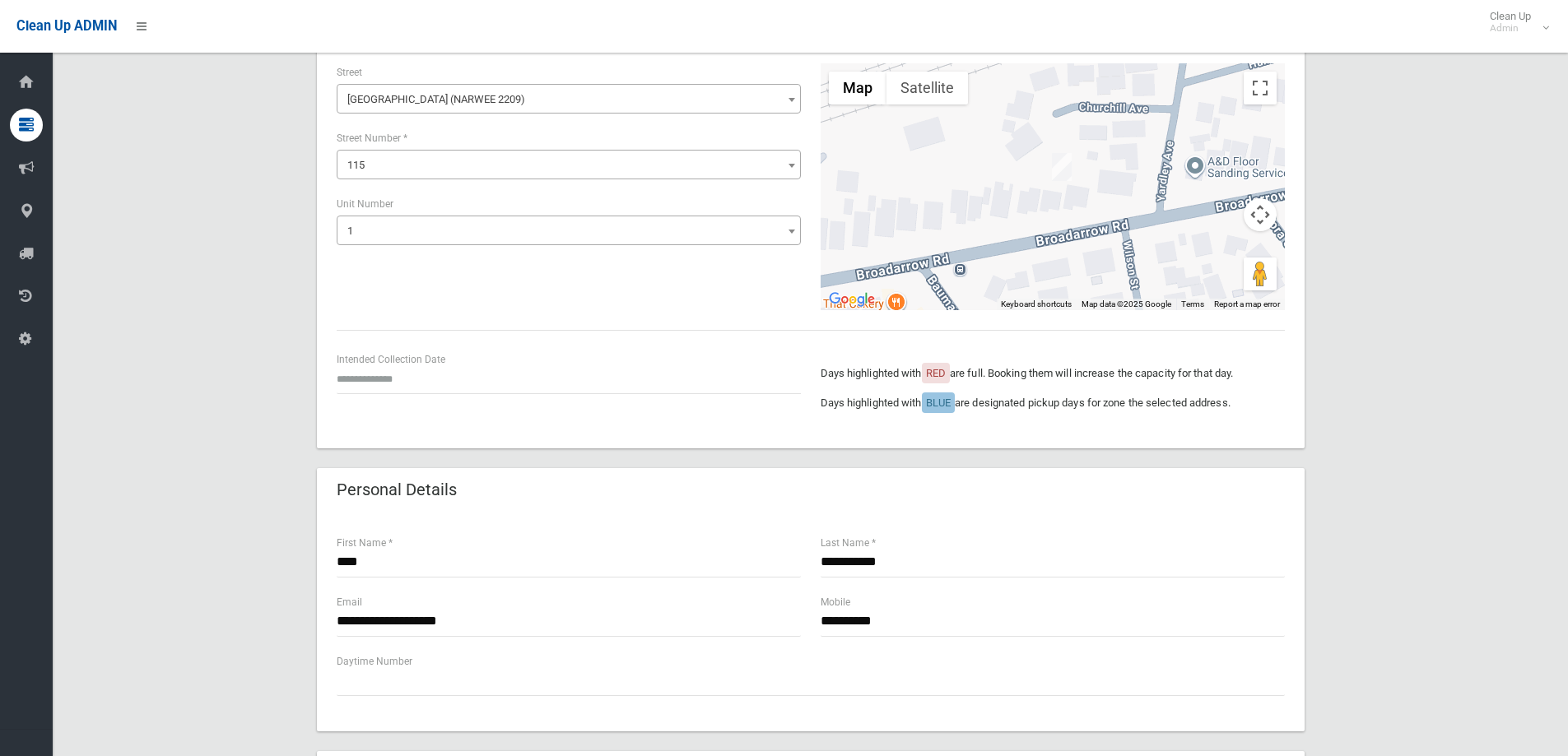
scroll to position [82, 0]
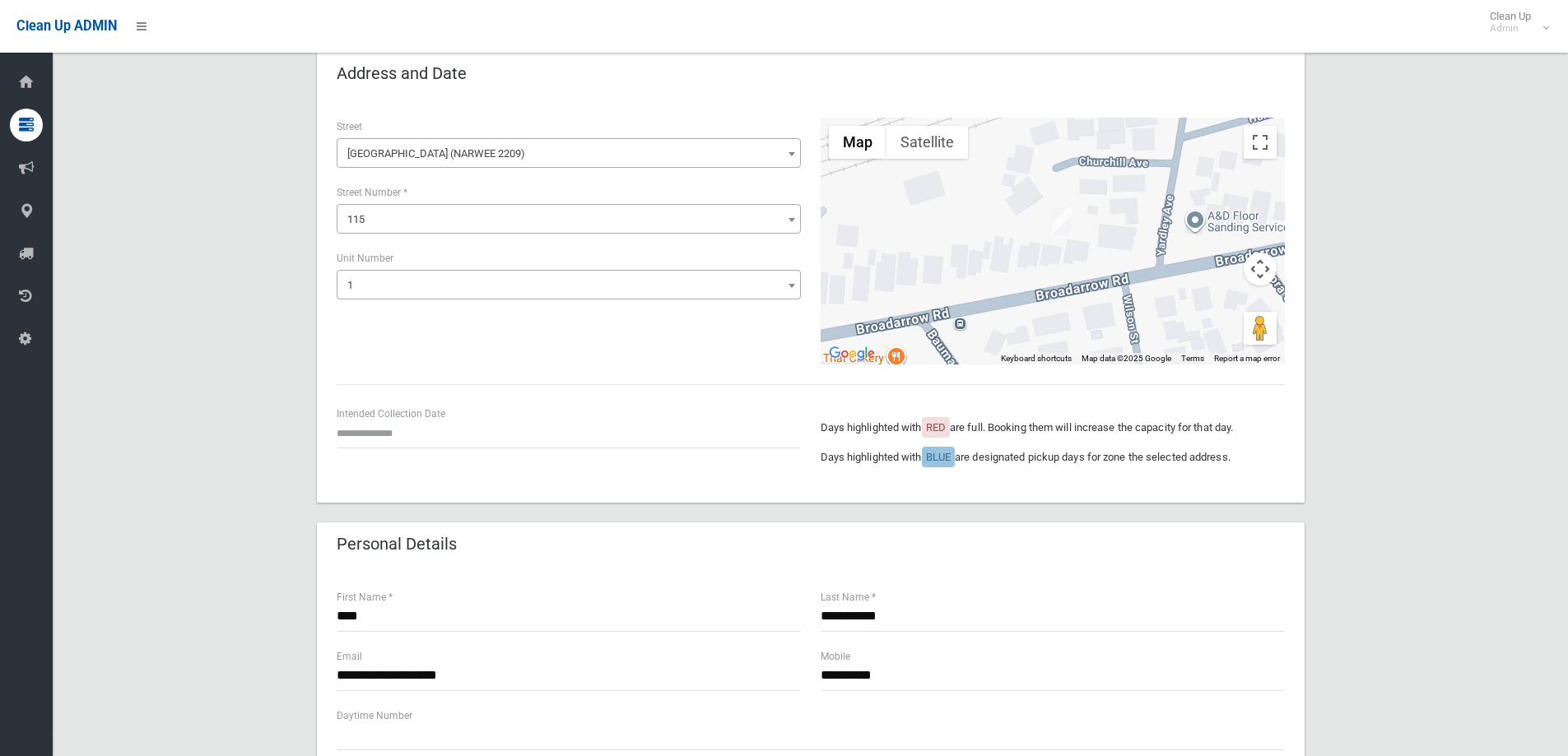
click at [362, 402] on div "**********" at bounding box center [810, 301] width 987 height 405
click at [369, 424] on input "text" at bounding box center [569, 433] width 464 height 31
click at [420, 390] on td "3" at bounding box center [413, 395] width 23 height 28
type input "**********"
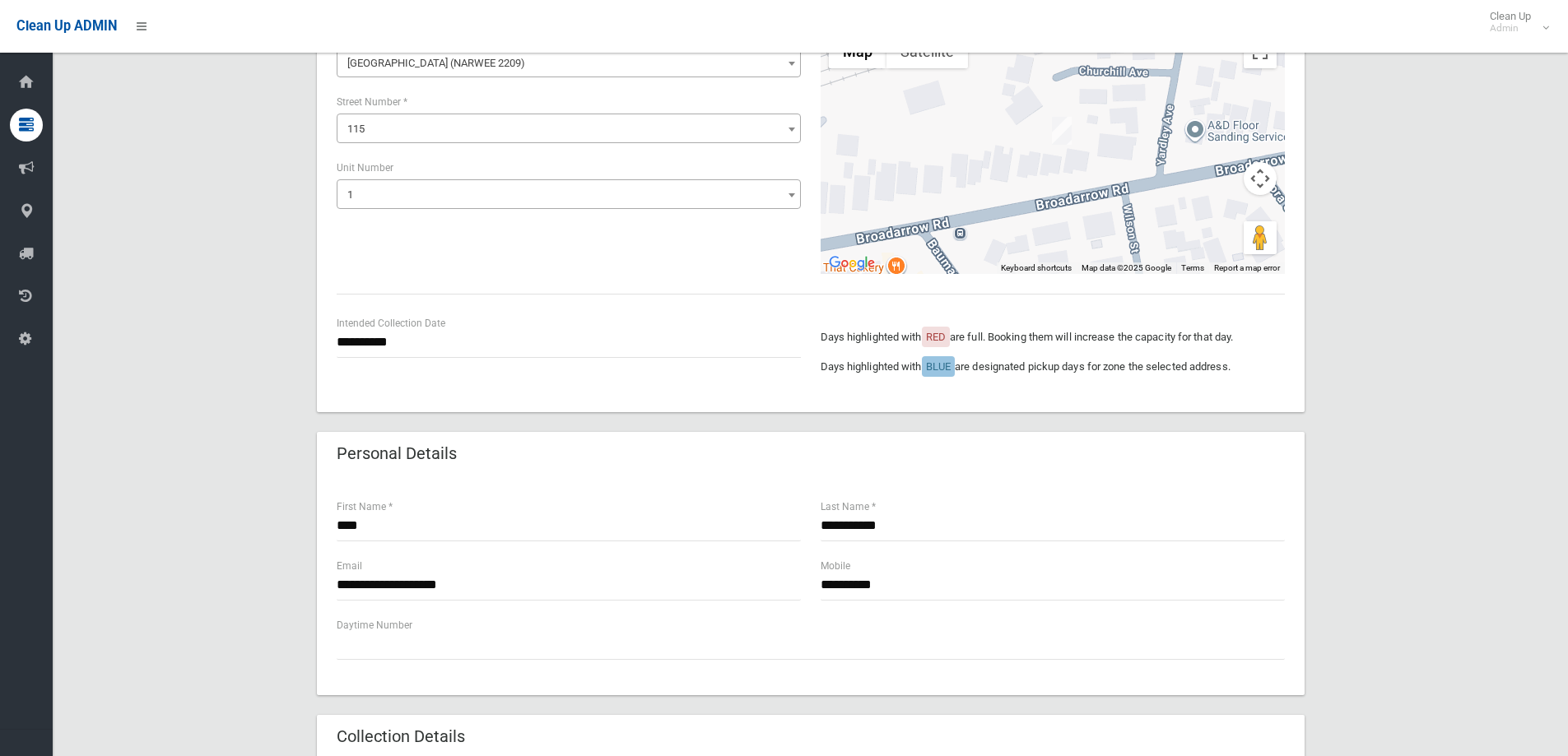
scroll to position [329, 0]
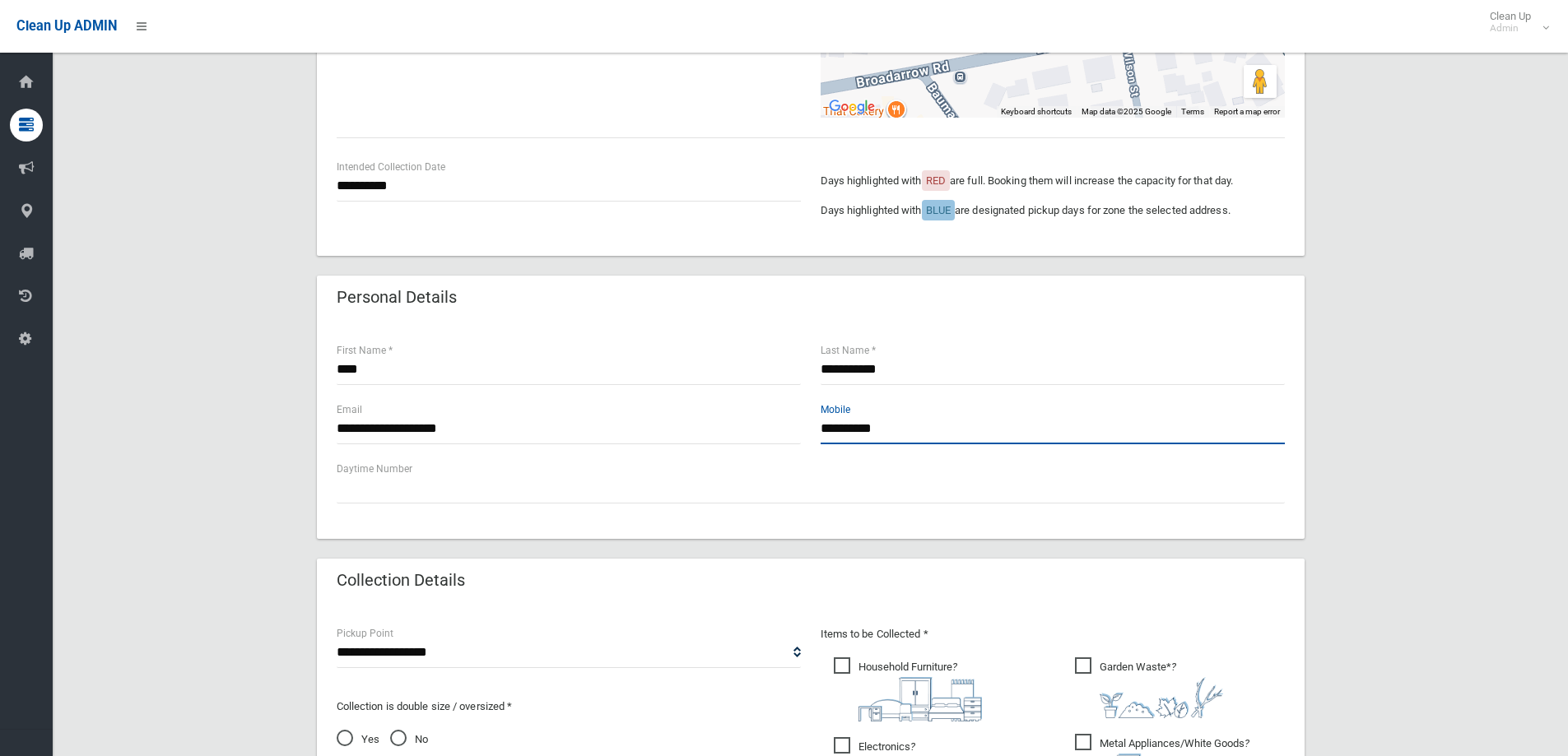
click at [953, 426] on input "**********" at bounding box center [1053, 429] width 464 height 31
click at [949, 425] on input "**********" at bounding box center [1053, 429] width 464 height 31
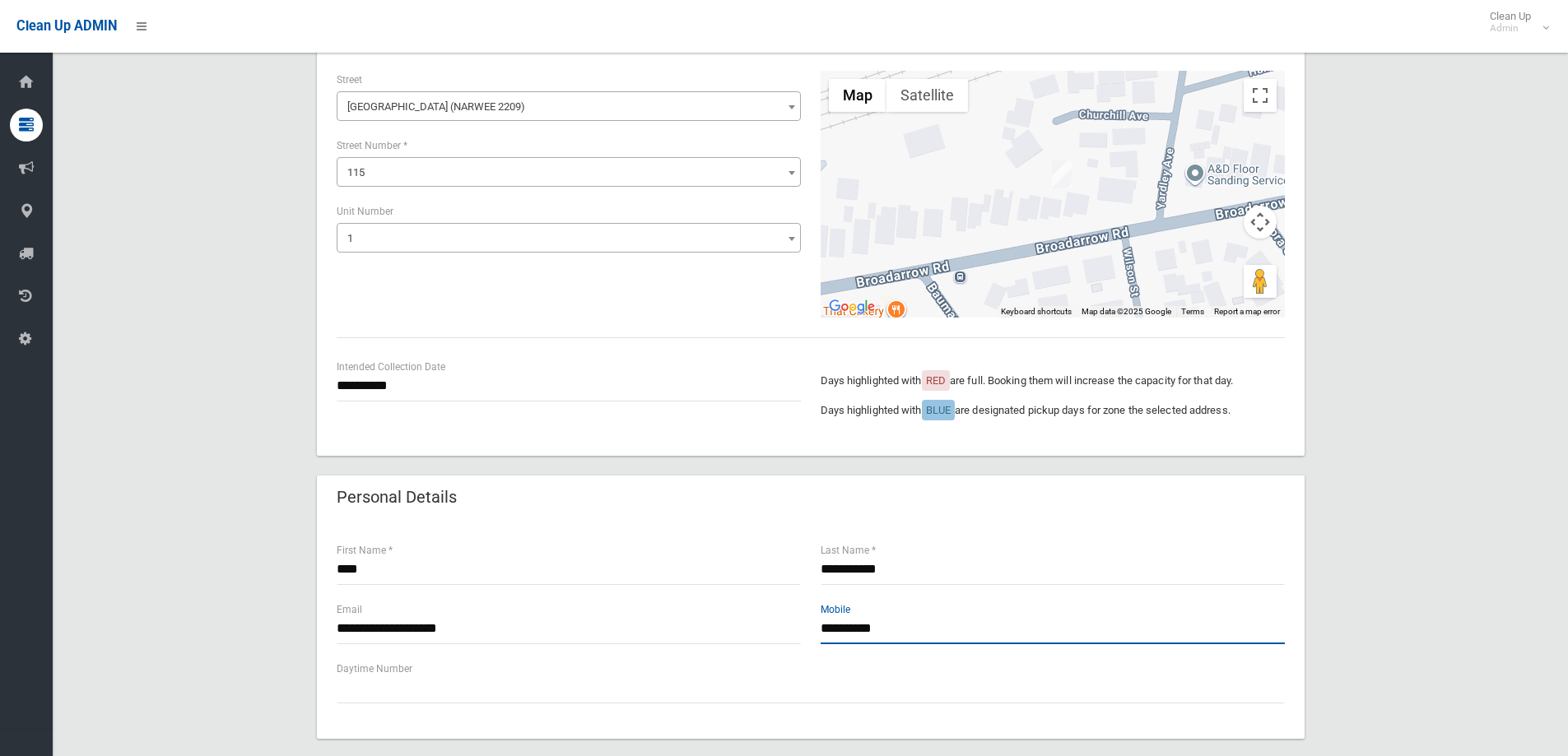
scroll to position [247, 0]
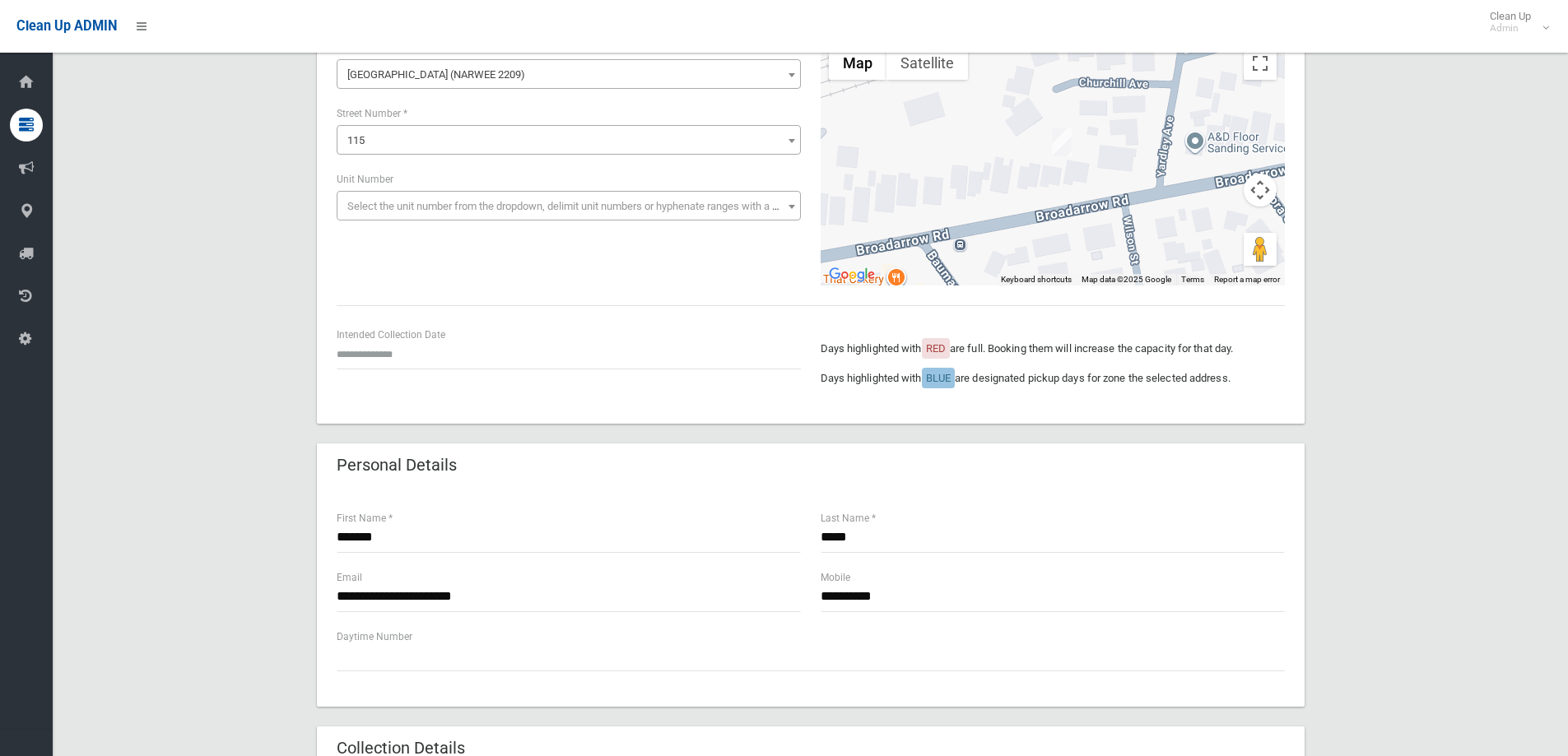
scroll to position [165, 0]
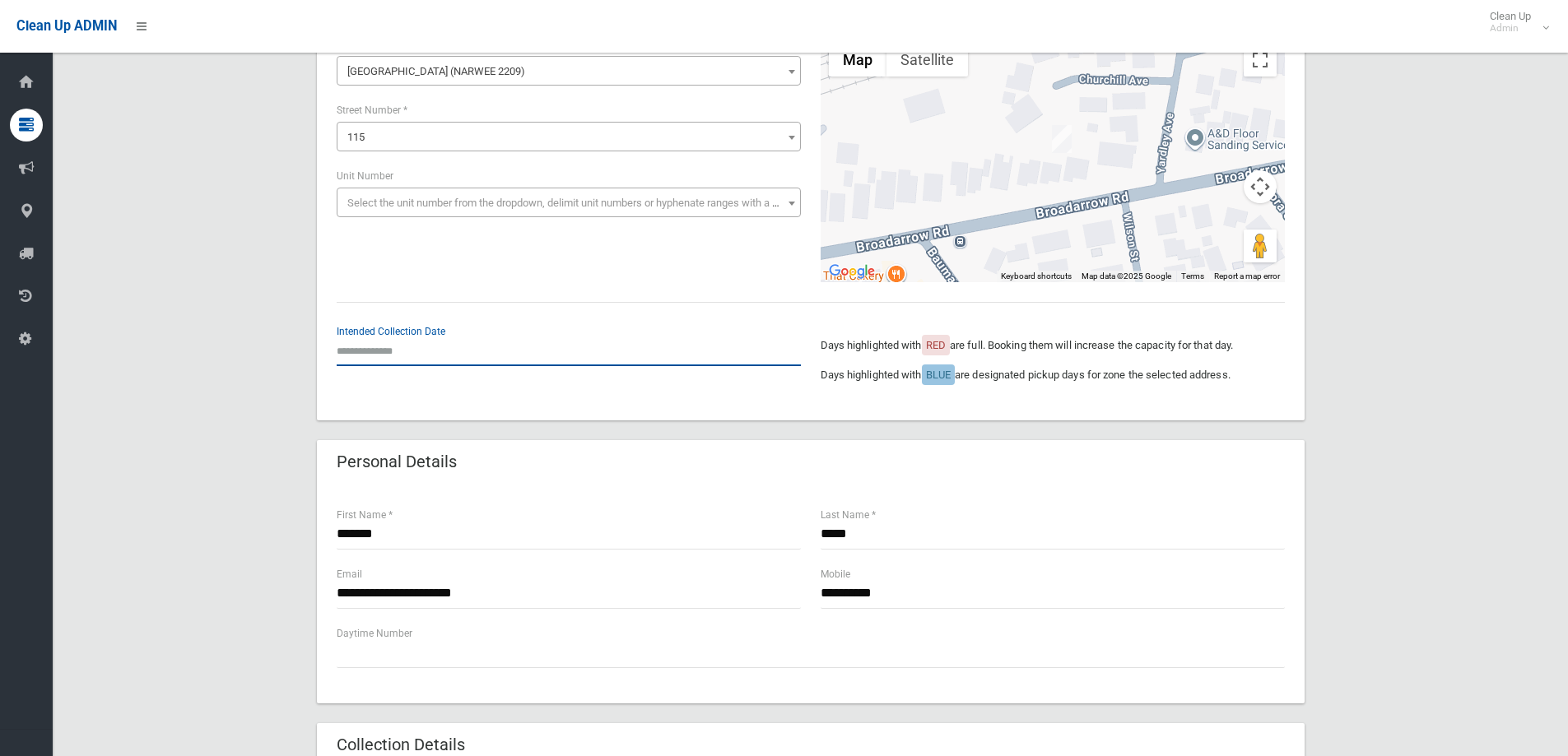
click at [390, 344] on input "text" at bounding box center [569, 350] width 464 height 31
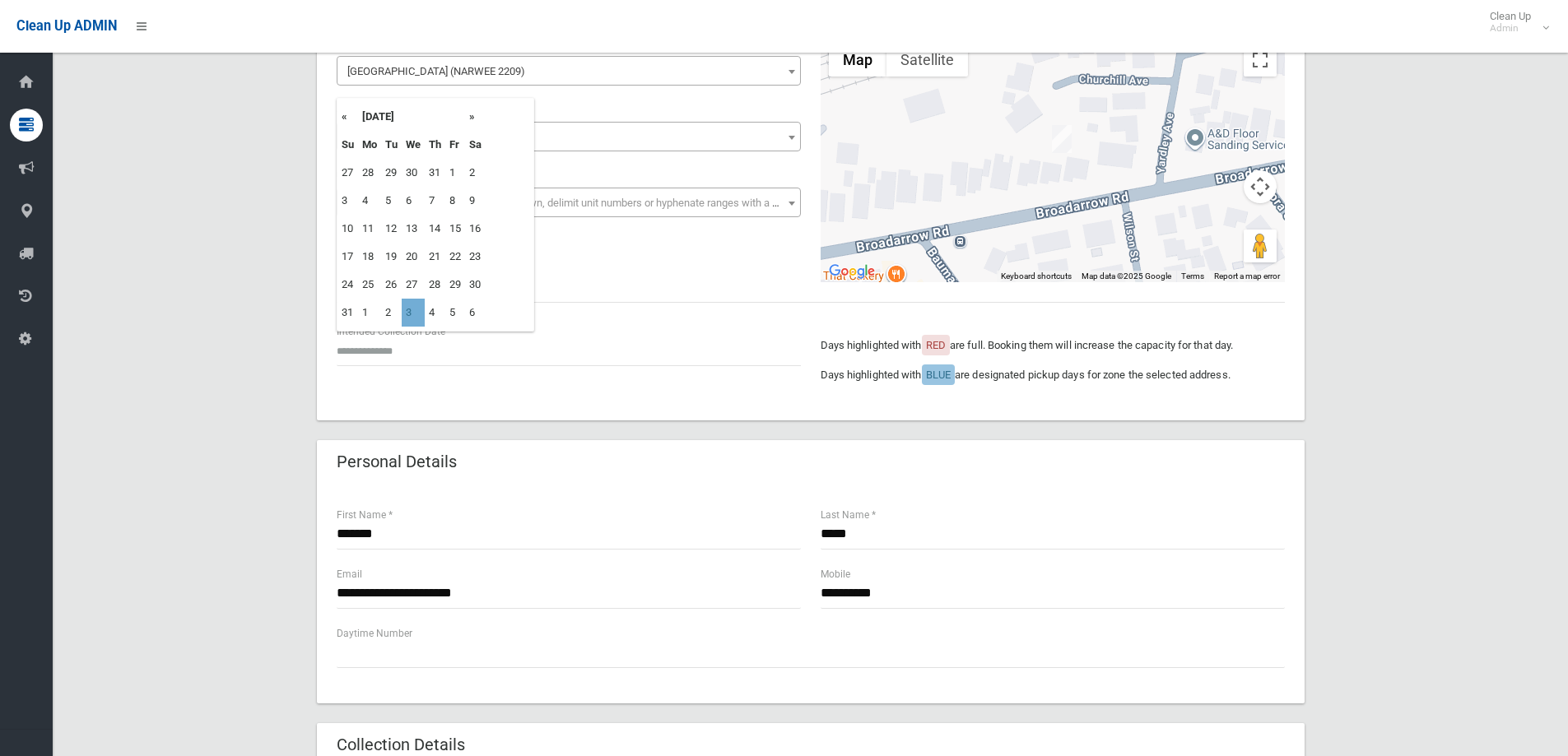
click at [410, 311] on td "3" at bounding box center [413, 313] width 23 height 28
type input "**********"
click at [1393, 209] on div "**********" at bounding box center [810, 687] width 1476 height 1435
click at [1403, 188] on div "**********" at bounding box center [810, 687] width 1476 height 1435
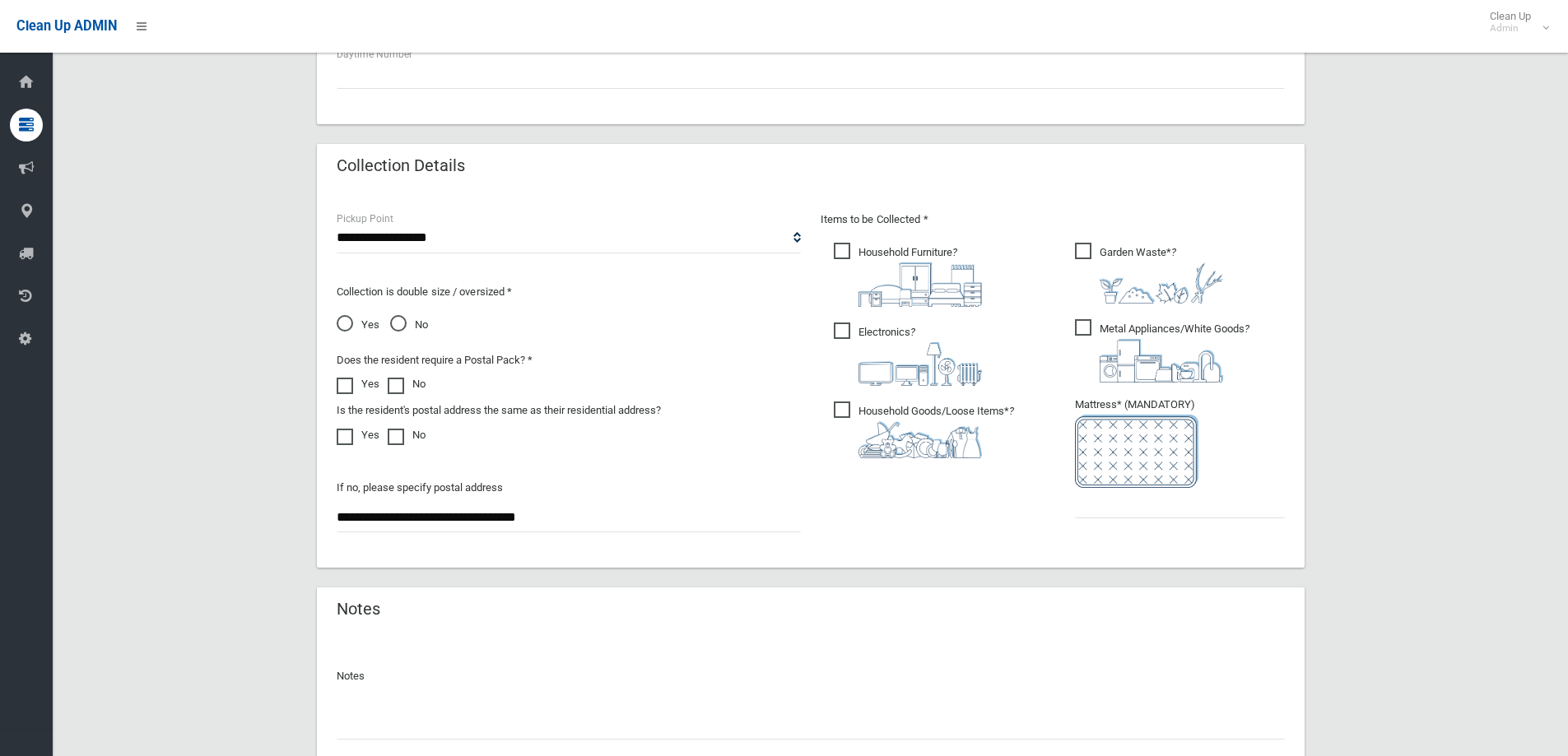
scroll to position [822, 0]
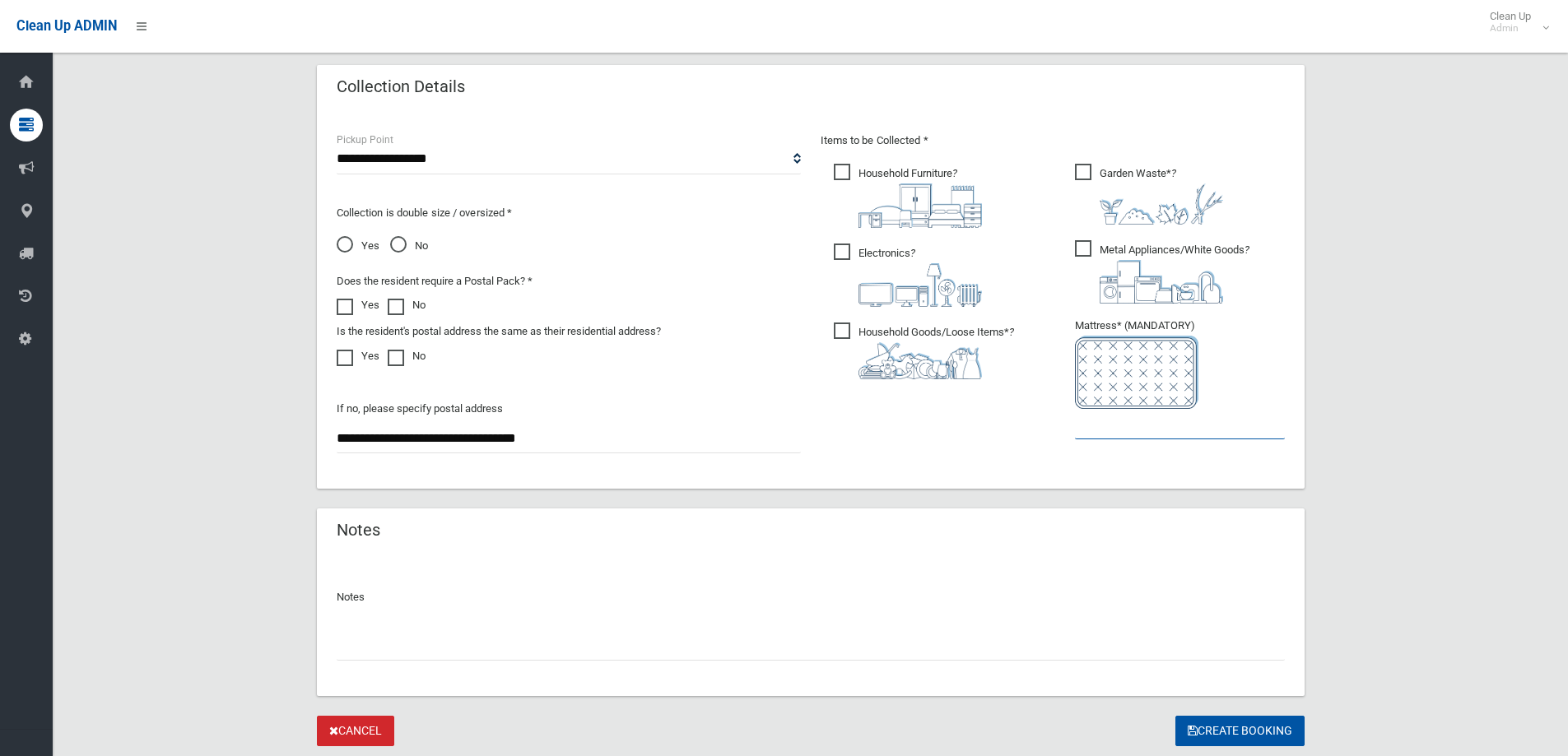
click at [1126, 430] on input "text" at bounding box center [1179, 424] width 209 height 31
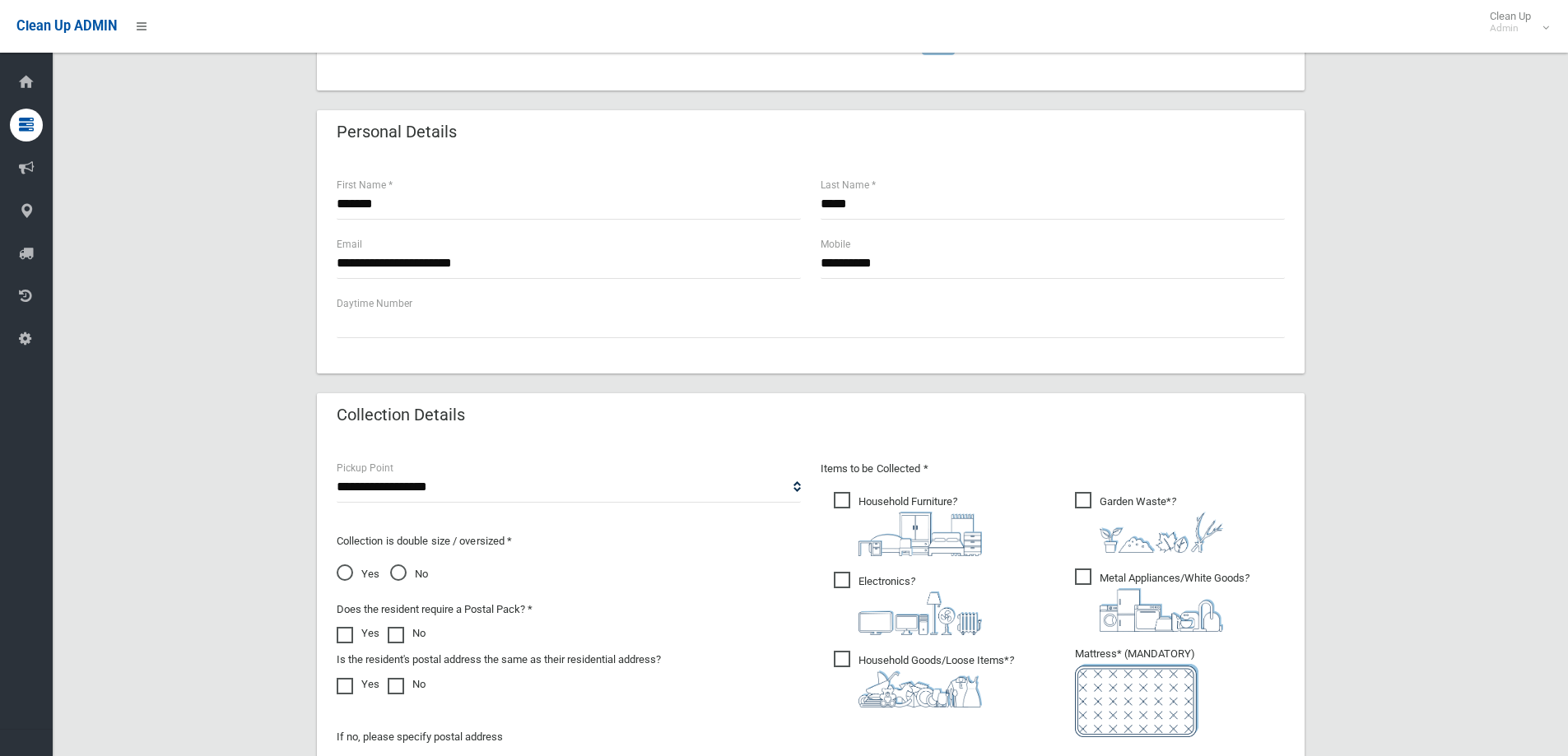
scroll to position [494, 0]
click at [550, 263] on input "**********" at bounding box center [569, 264] width 464 height 31
drag, startPoint x: 256, startPoint y: 263, endPoint x: 157, endPoint y: 265, distance: 99.0
click at [158, 265] on div "**********" at bounding box center [810, 358] width 1476 height 1435
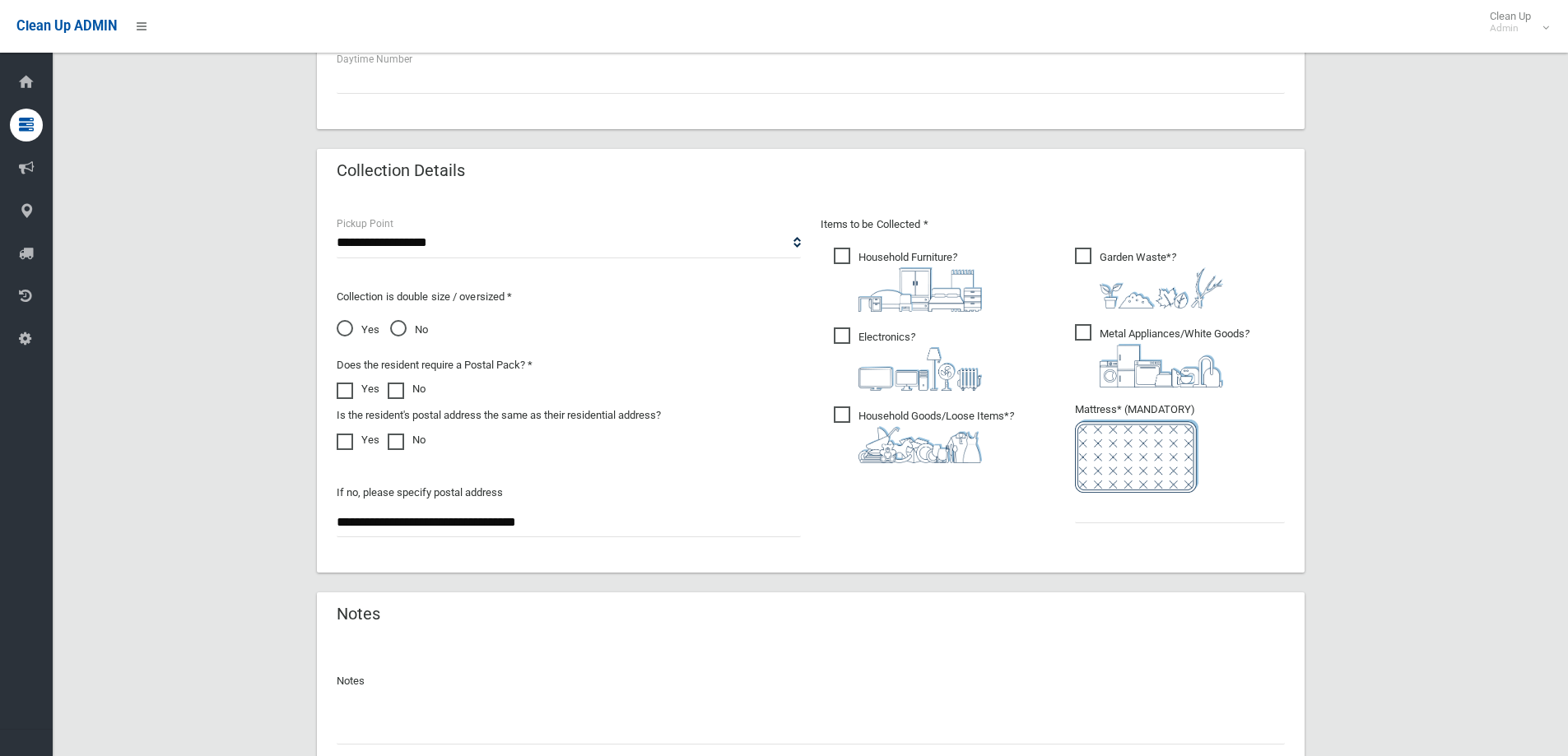
scroll to position [740, 0]
type input "**********"
click at [1164, 513] on input "text" at bounding box center [1179, 506] width 209 height 31
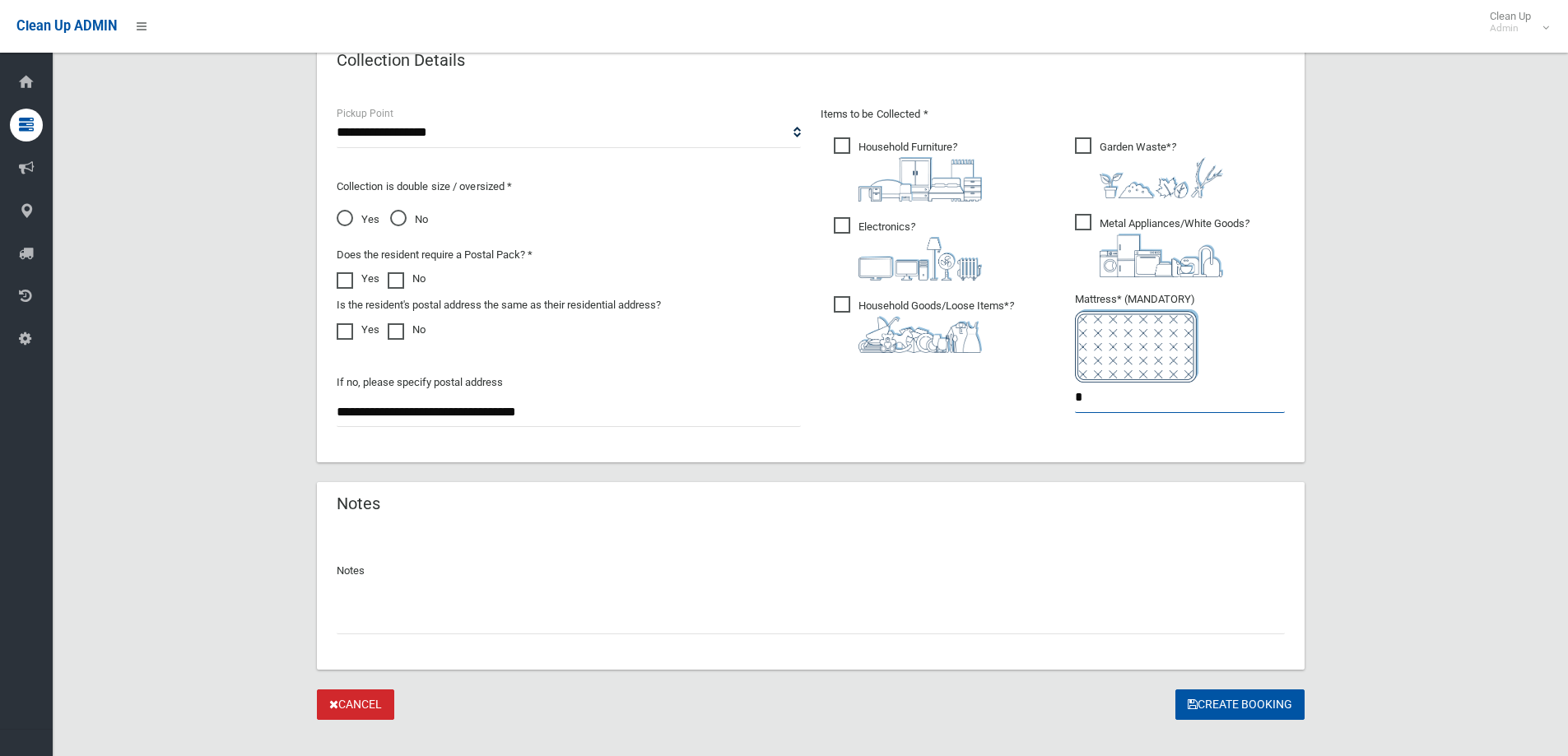
scroll to position [872, 0]
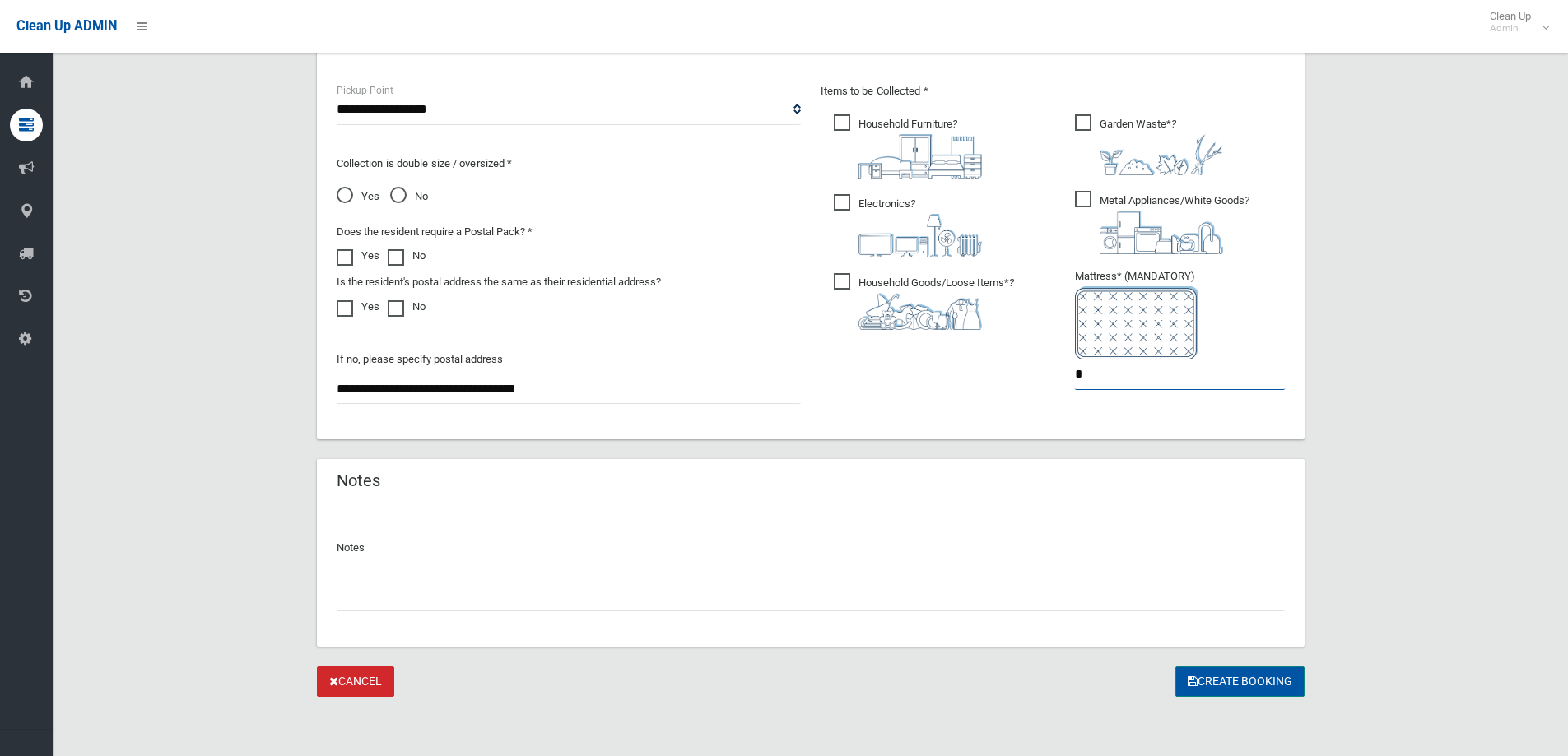
type input "*"
click at [1211, 687] on button "Create Booking" at bounding box center [1240, 682] width 129 height 31
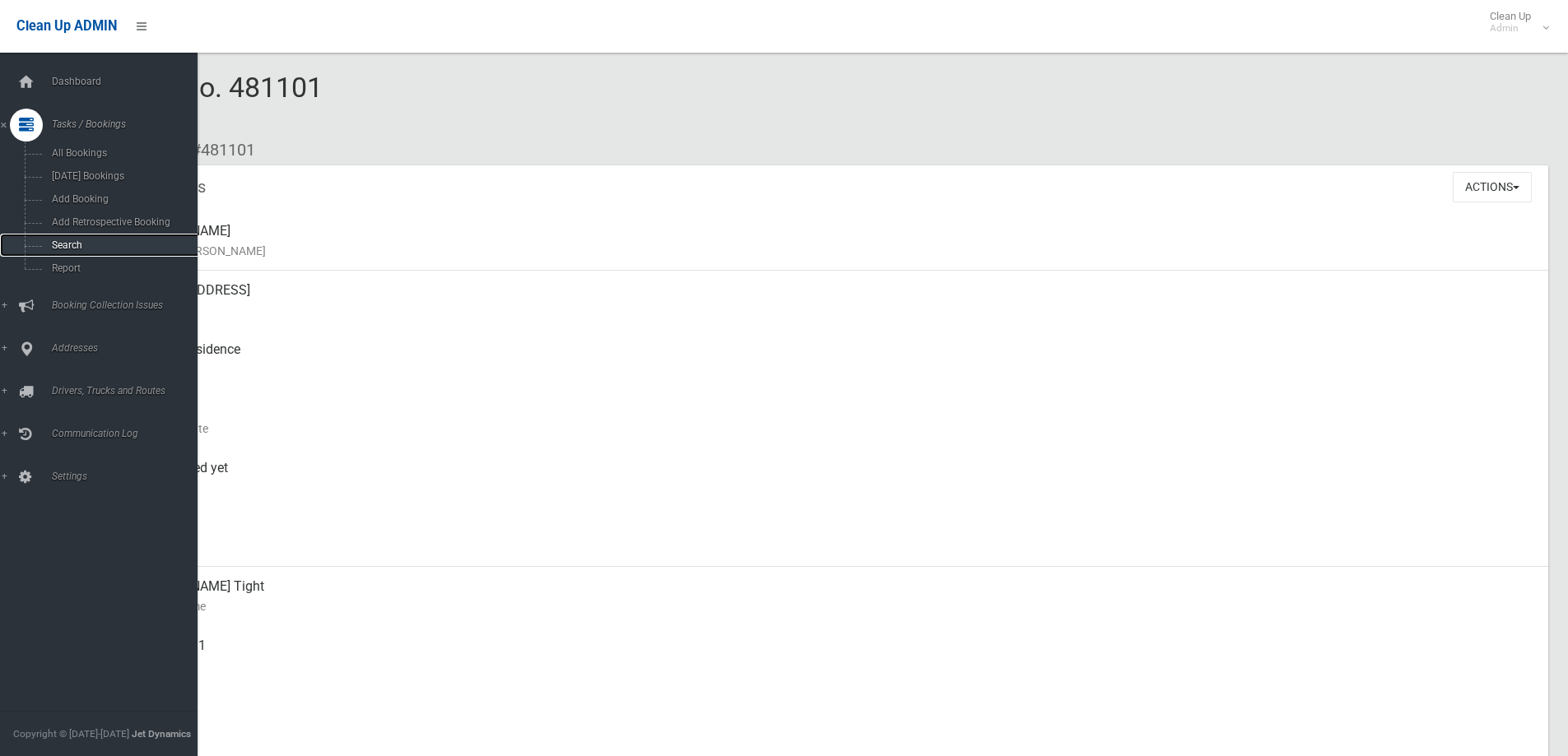
click at [58, 250] on span "Search" at bounding box center [121, 245] width 149 height 12
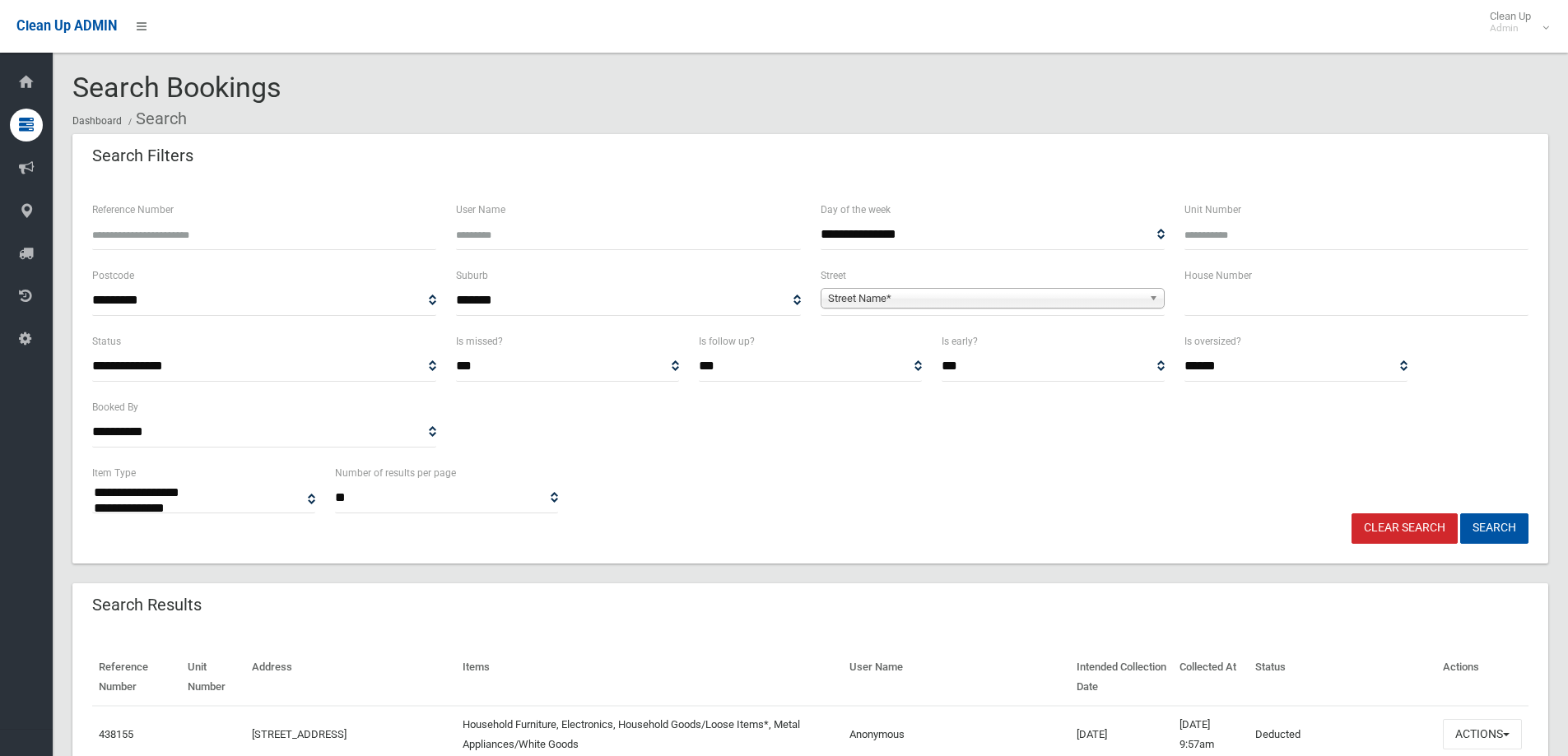
select select
click at [1248, 307] on input "text" at bounding box center [1356, 301] width 344 height 31
type input "***"
click at [1141, 298] on span "Street Name*" at bounding box center [984, 299] width 315 height 20
type input "******"
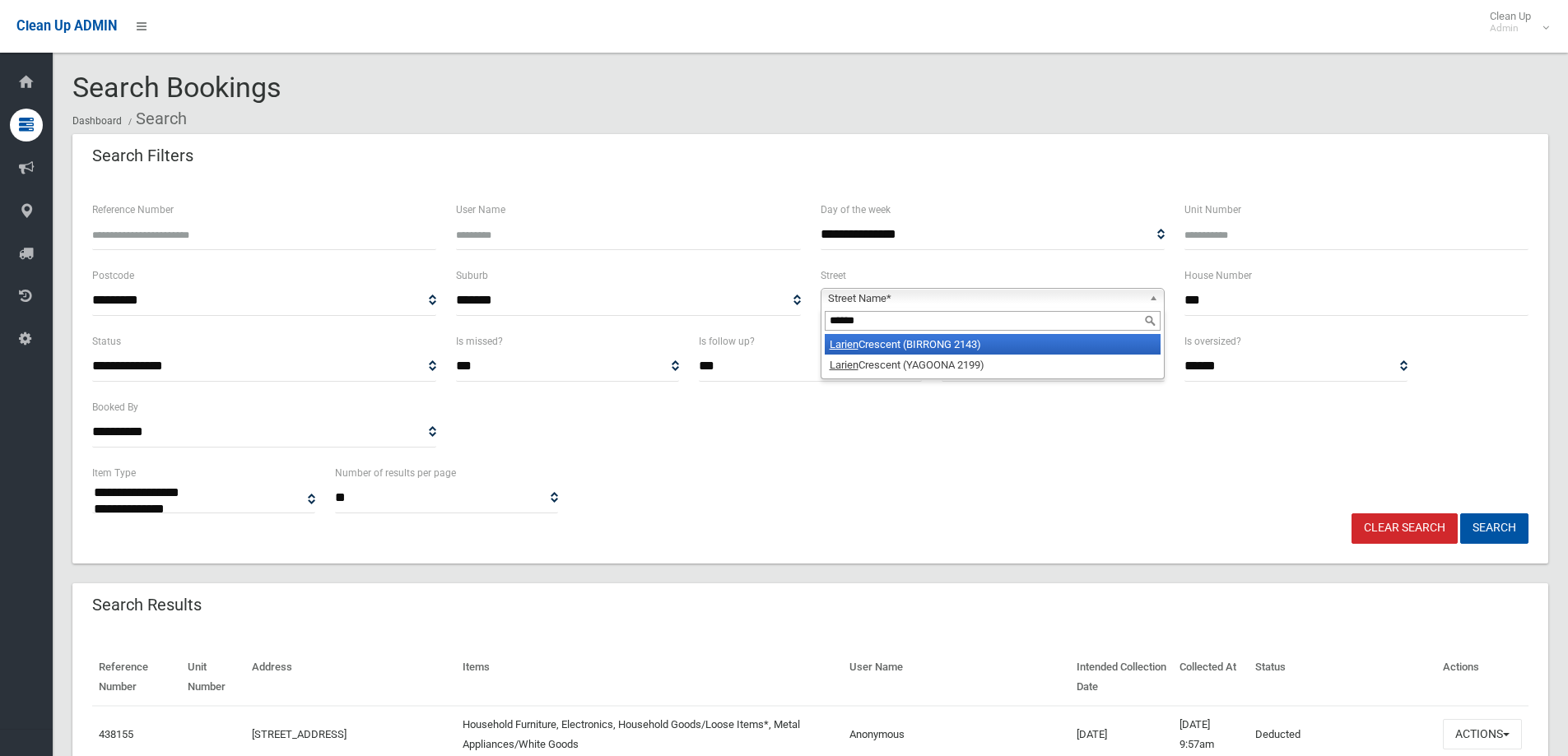
click at [1040, 350] on li "Larien Crescent (BIRRONG 2143)" at bounding box center [992, 344] width 335 height 21
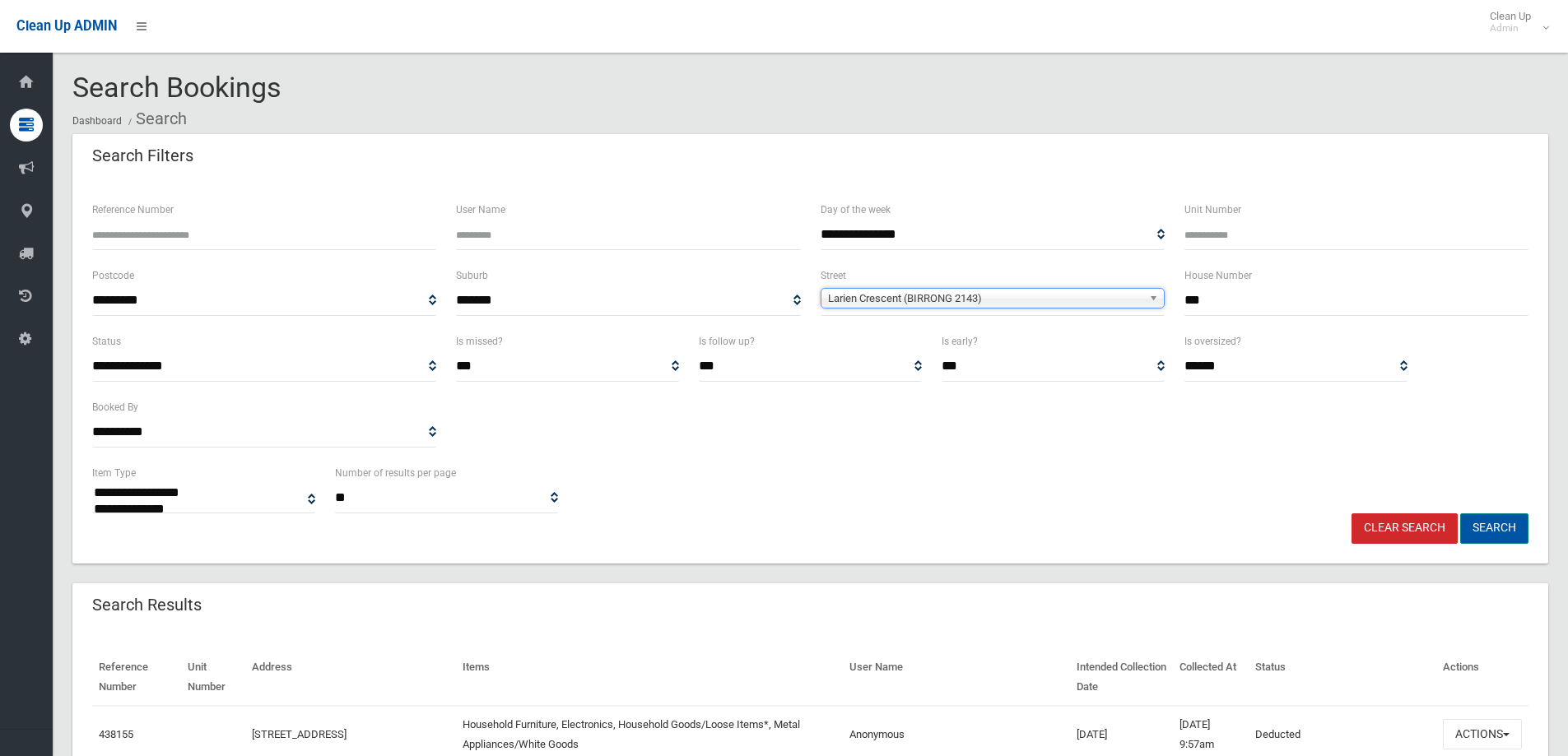
click at [1498, 519] on button "Search" at bounding box center [1494, 528] width 68 height 31
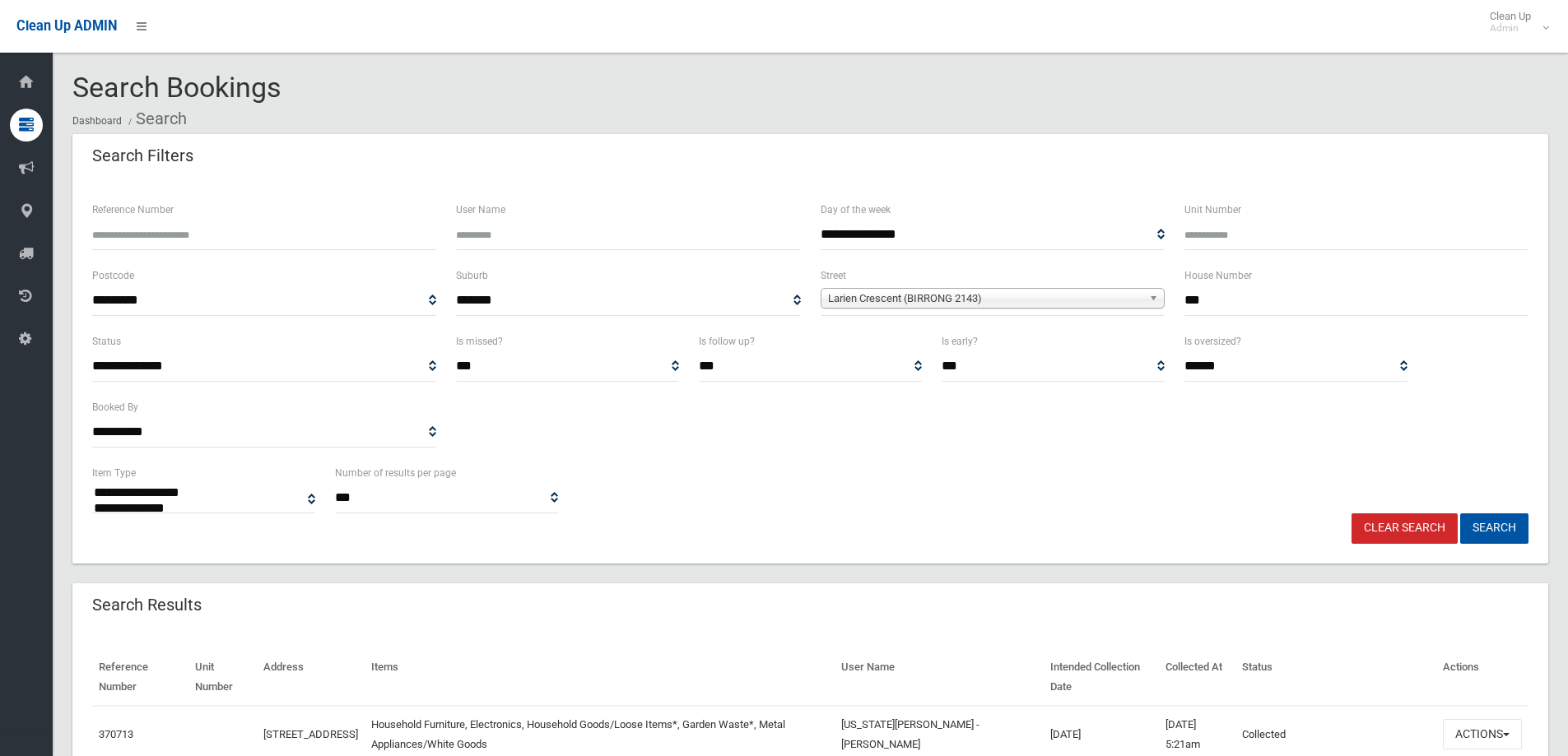
select select
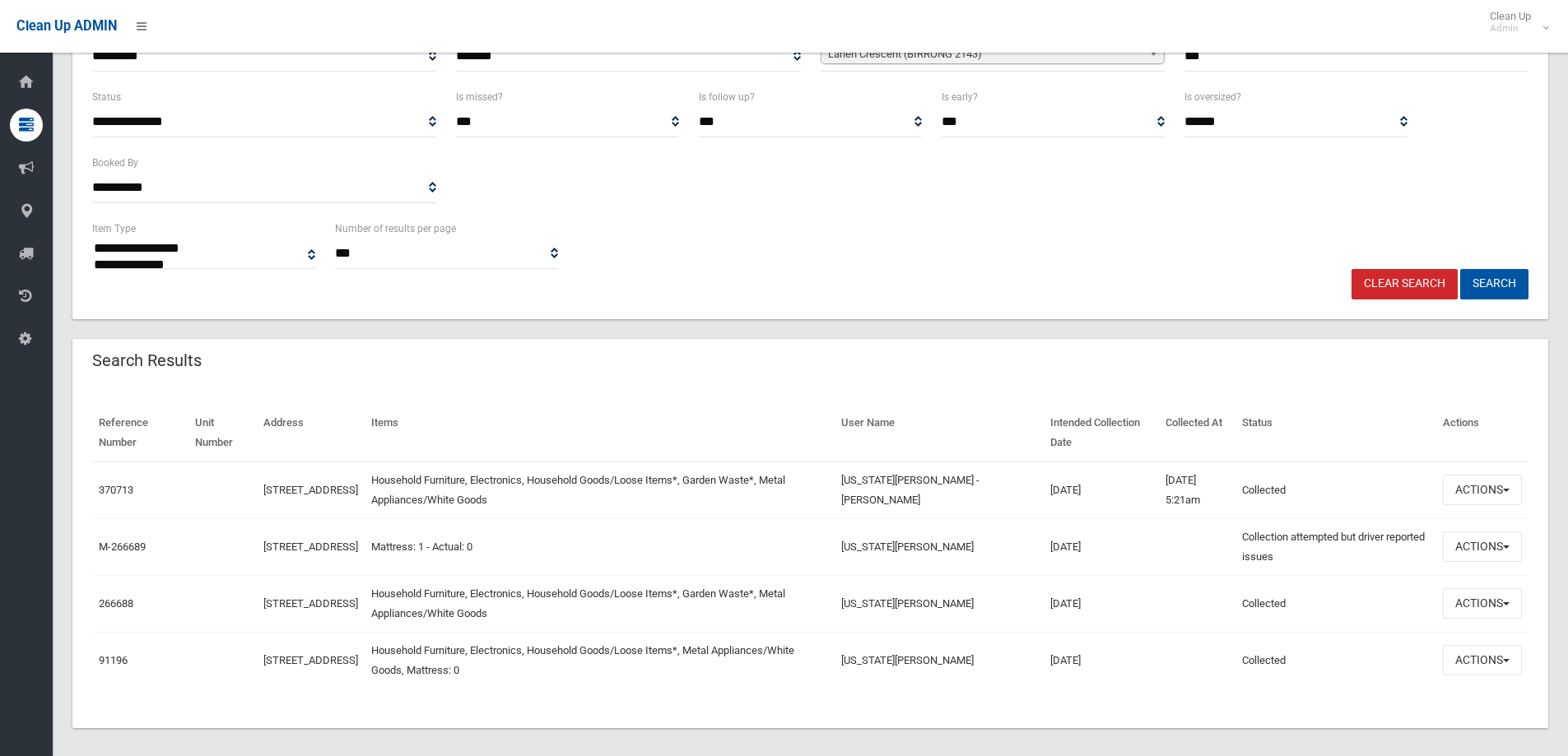
scroll to position [247, 0]
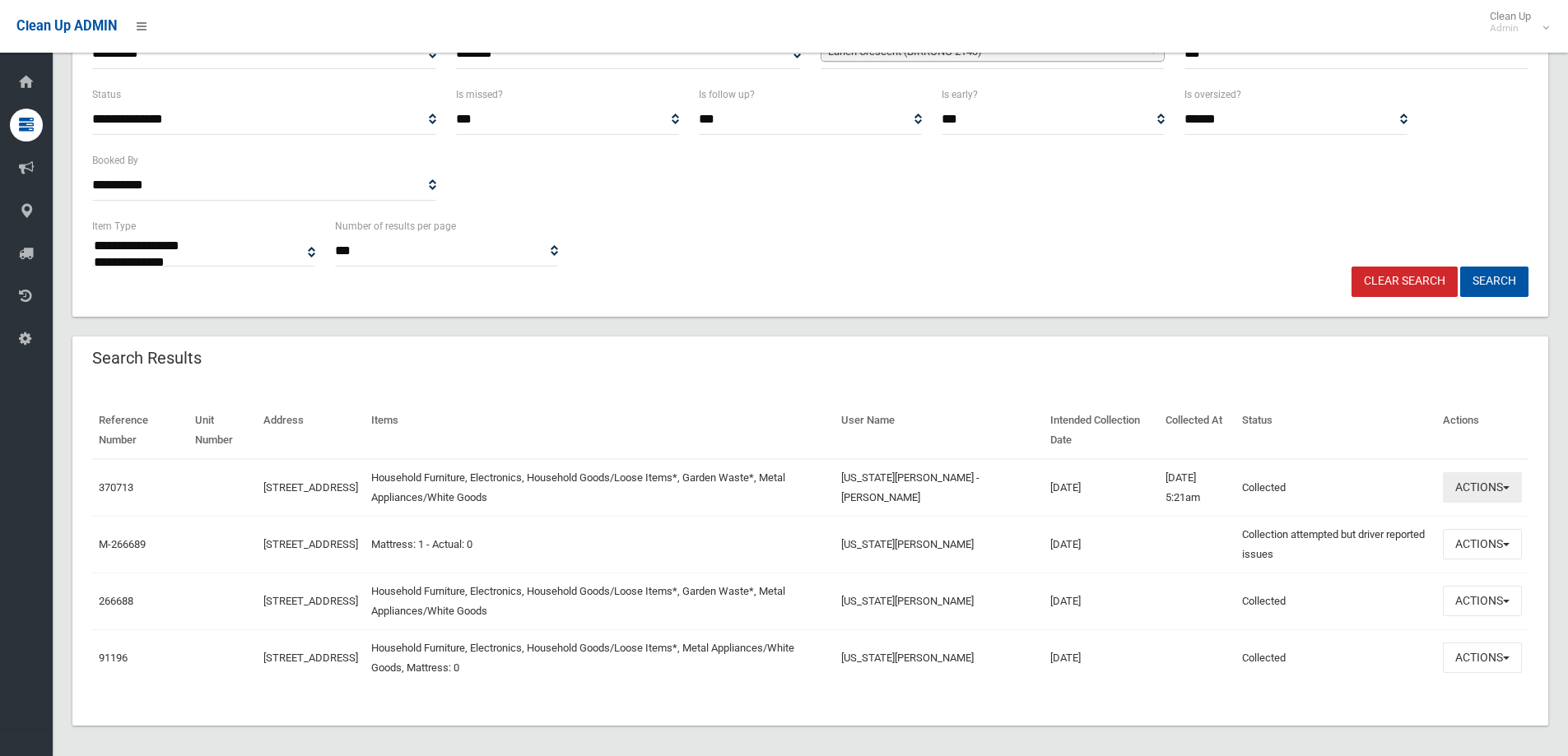
click at [1463, 484] on button "Actions" at bounding box center [1483, 487] width 79 height 31
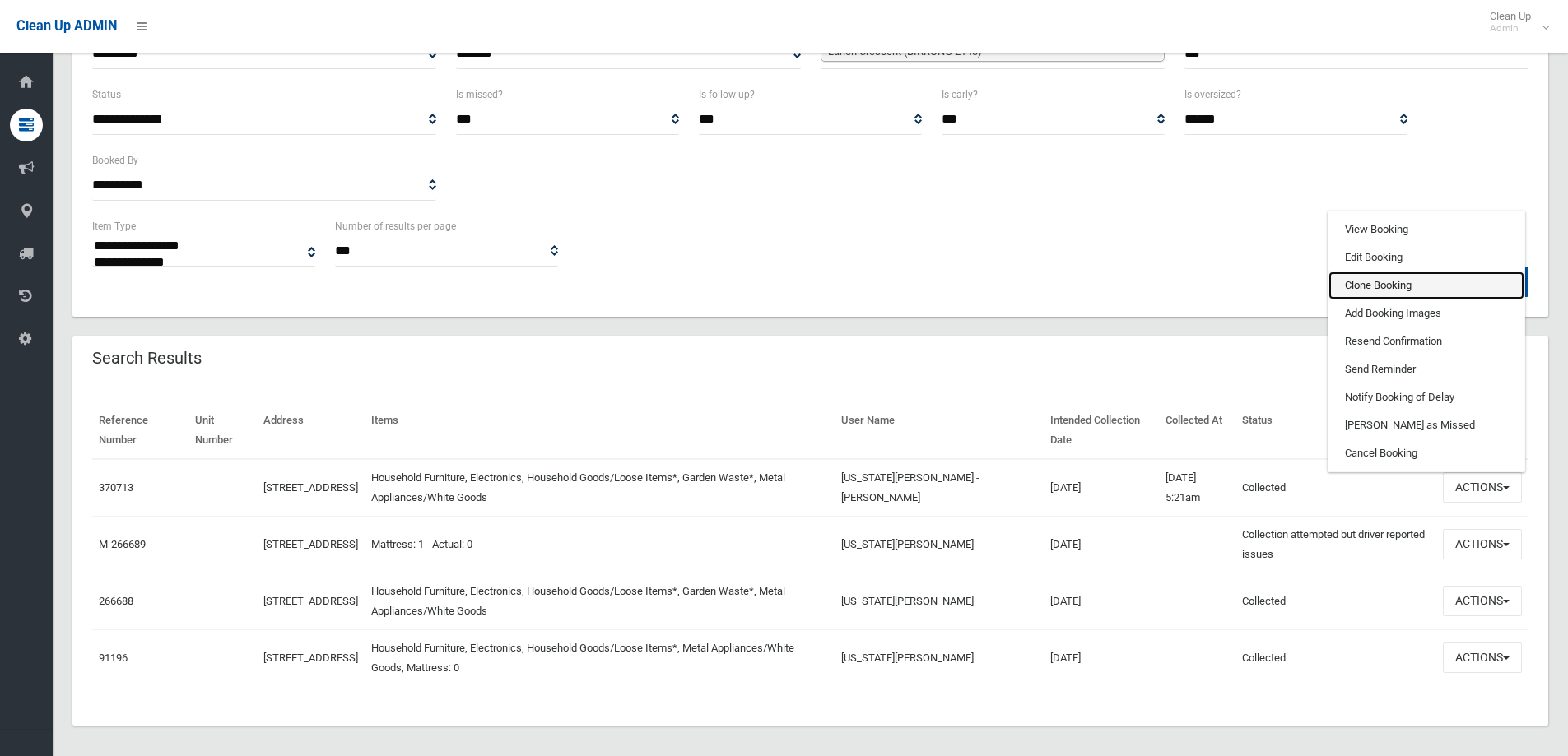
click at [1394, 282] on link "Clone Booking" at bounding box center [1426, 286] width 196 height 28
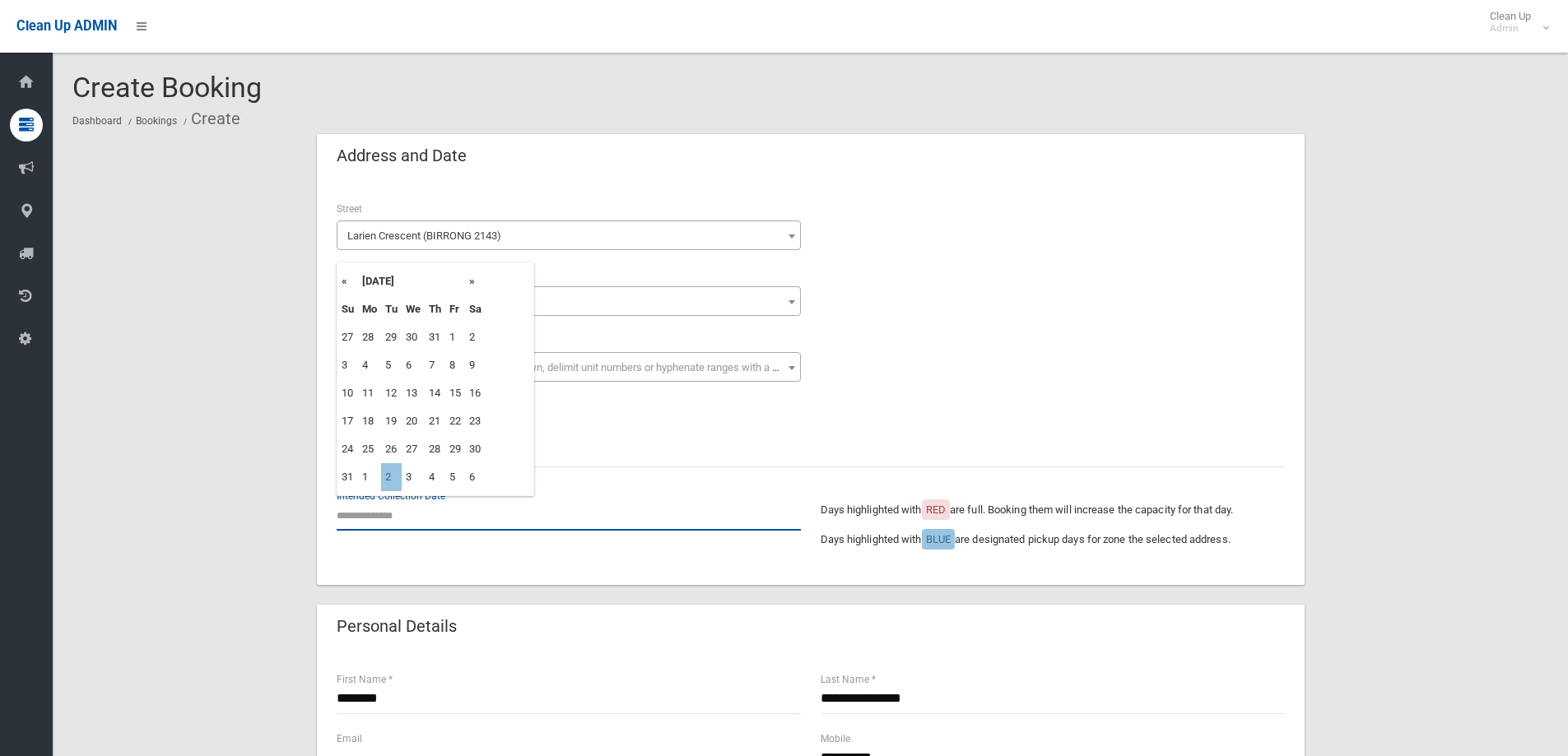
click at [387, 519] on input "text" at bounding box center [569, 515] width 464 height 31
click at [394, 473] on td "2" at bounding box center [391, 477] width 21 height 28
type input "**********"
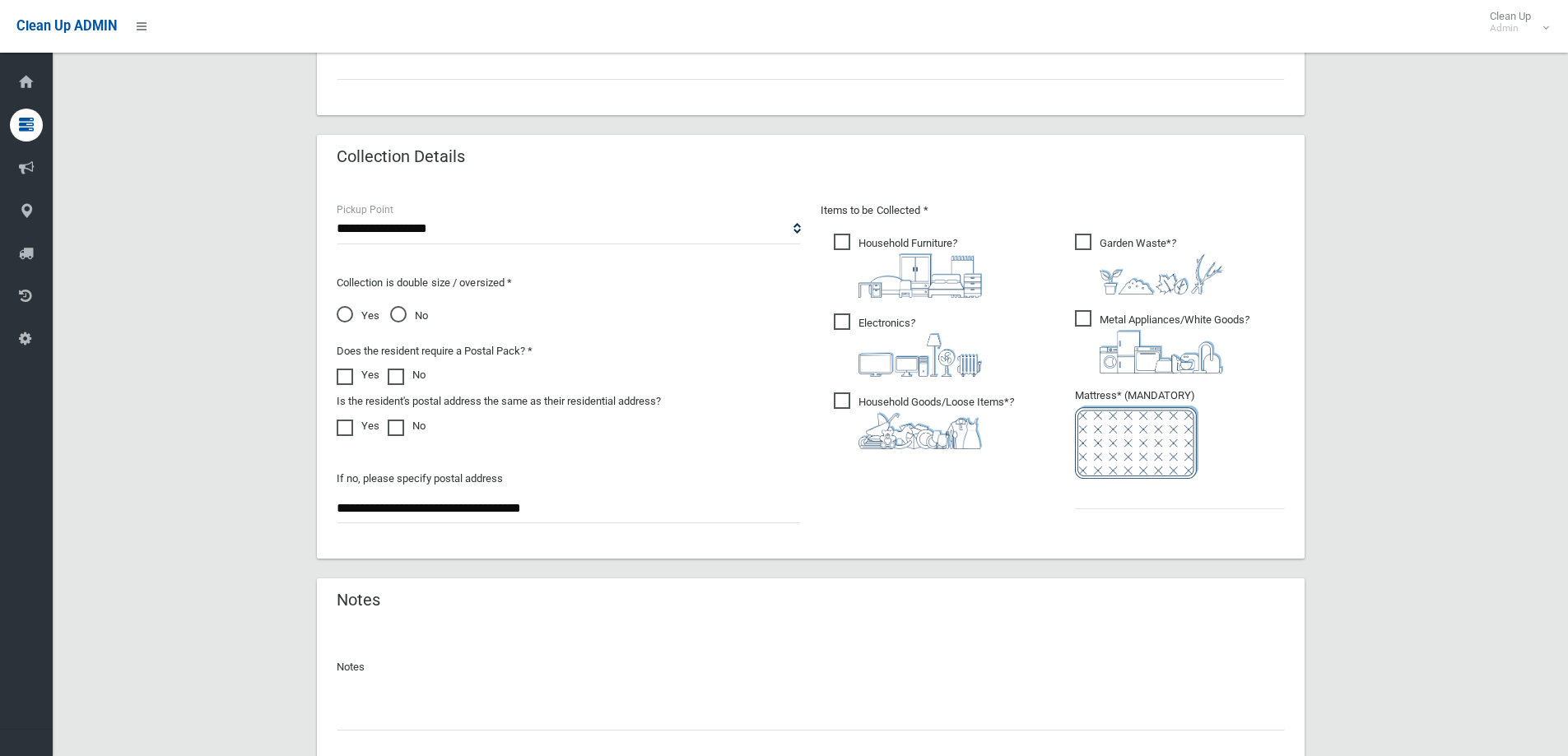
scroll to position [872, 0]
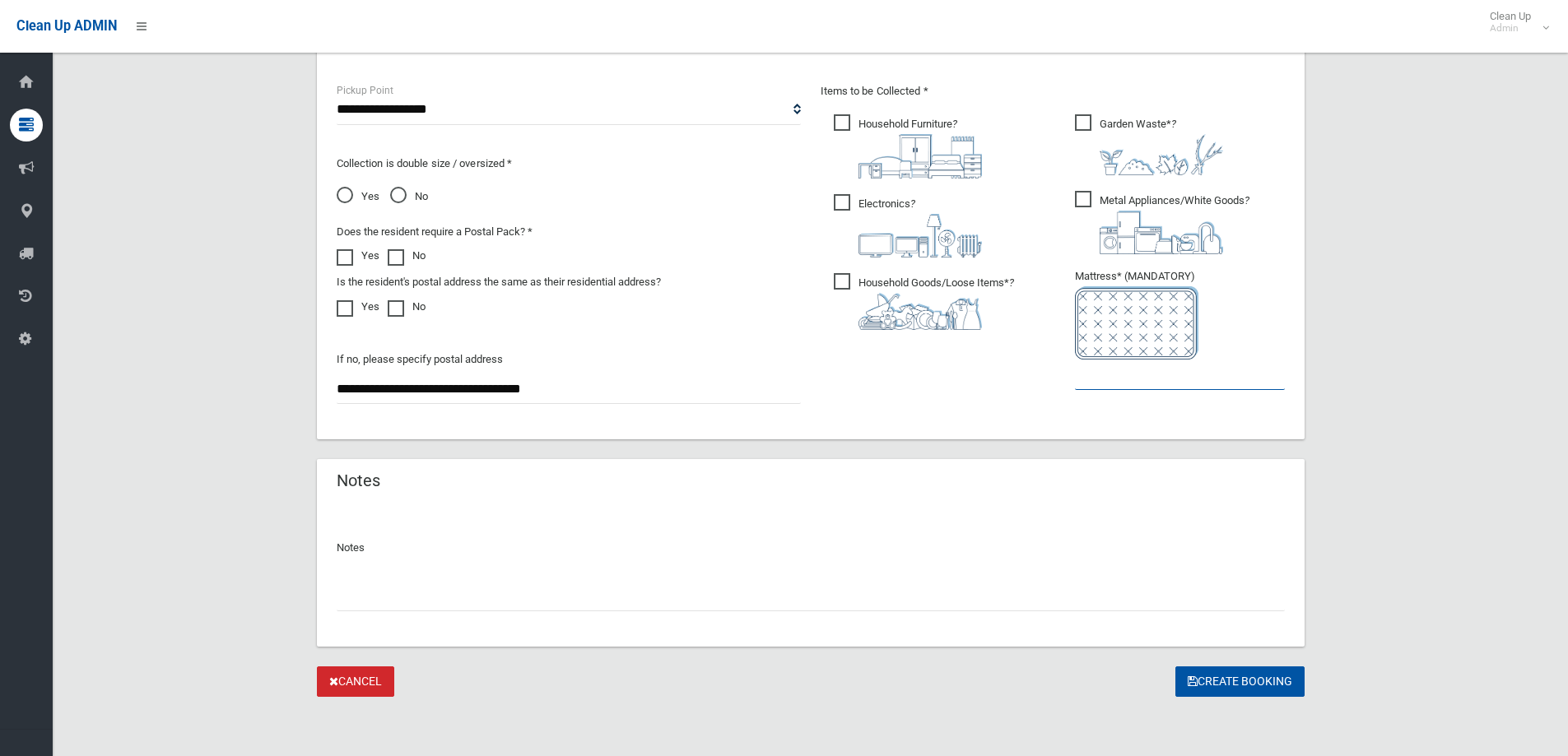
click at [1126, 363] on input "text" at bounding box center [1179, 374] width 209 height 31
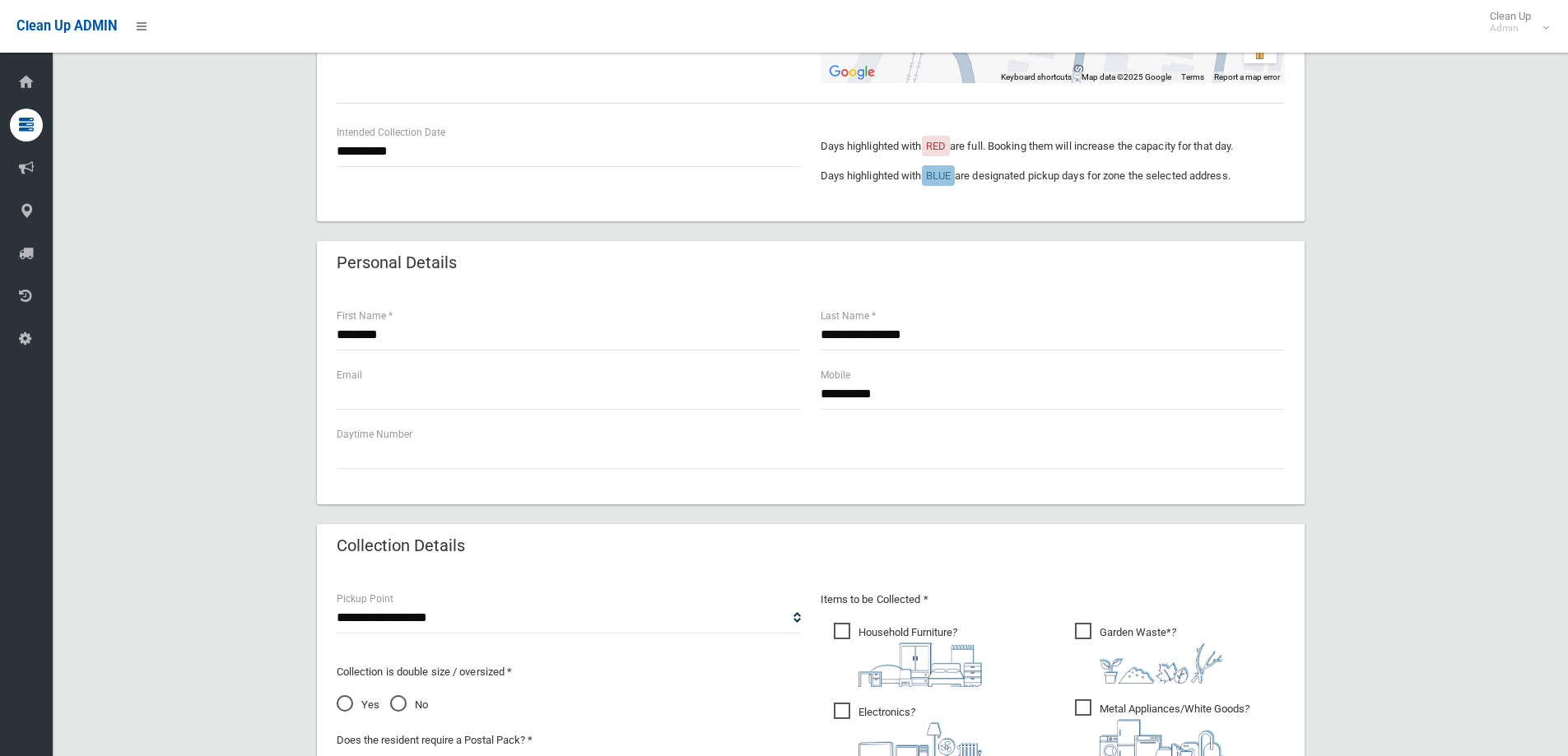
scroll to position [214, 0]
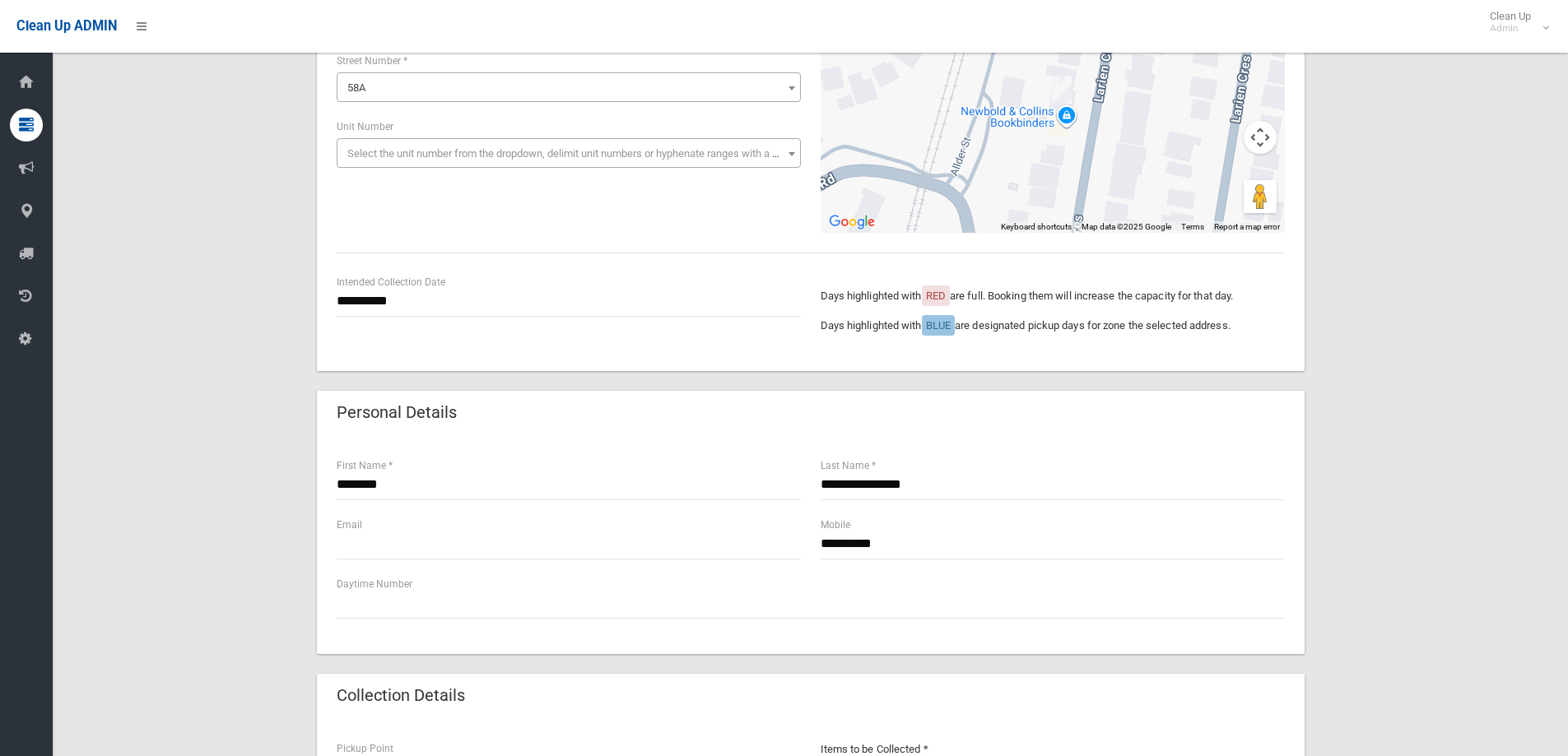
type input "*"
click at [722, 496] on input "********" at bounding box center [569, 485] width 464 height 31
click at [1008, 550] on input "**********" at bounding box center [1053, 544] width 464 height 31
click at [634, 550] on input "text" at bounding box center [569, 544] width 464 height 31
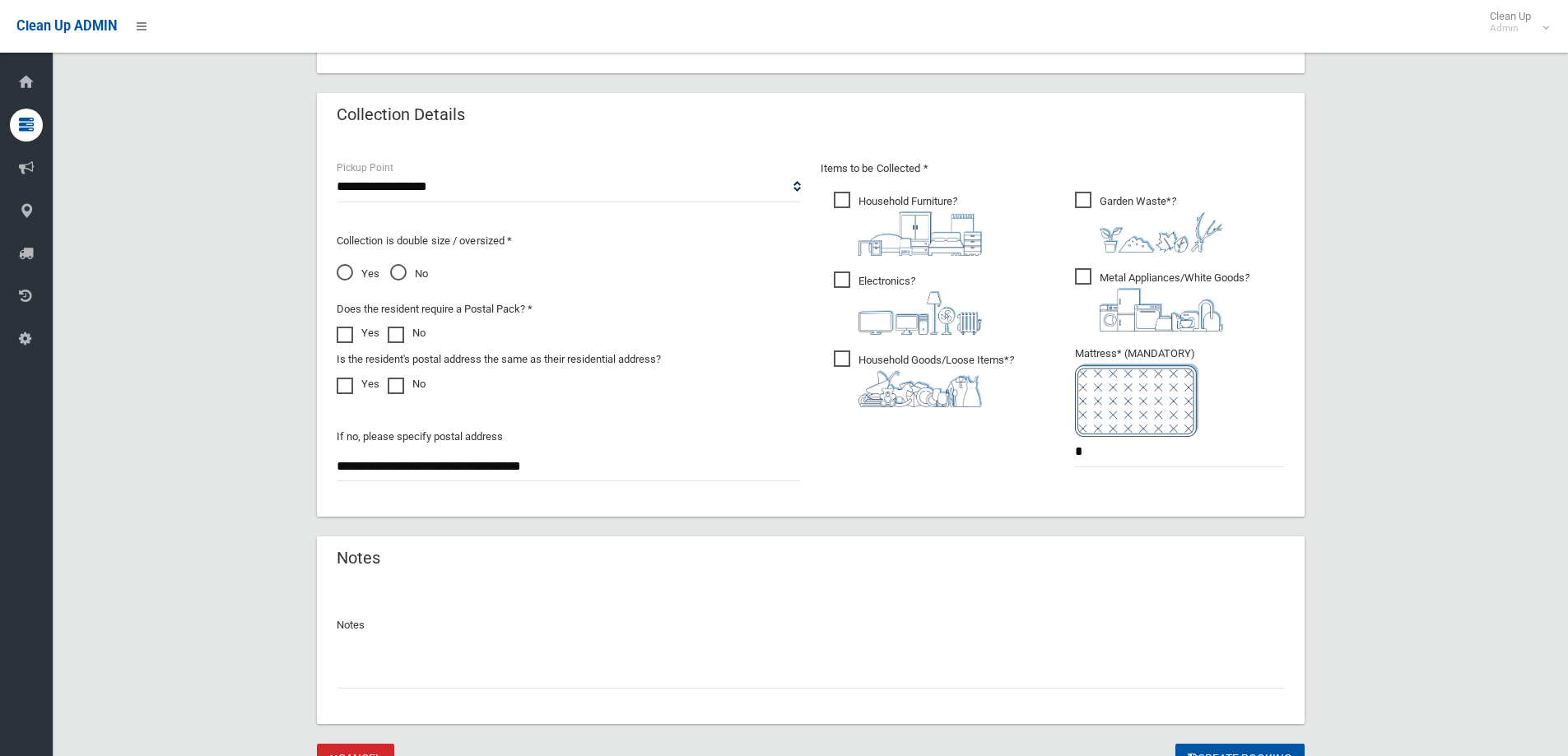
scroll to position [822, 0]
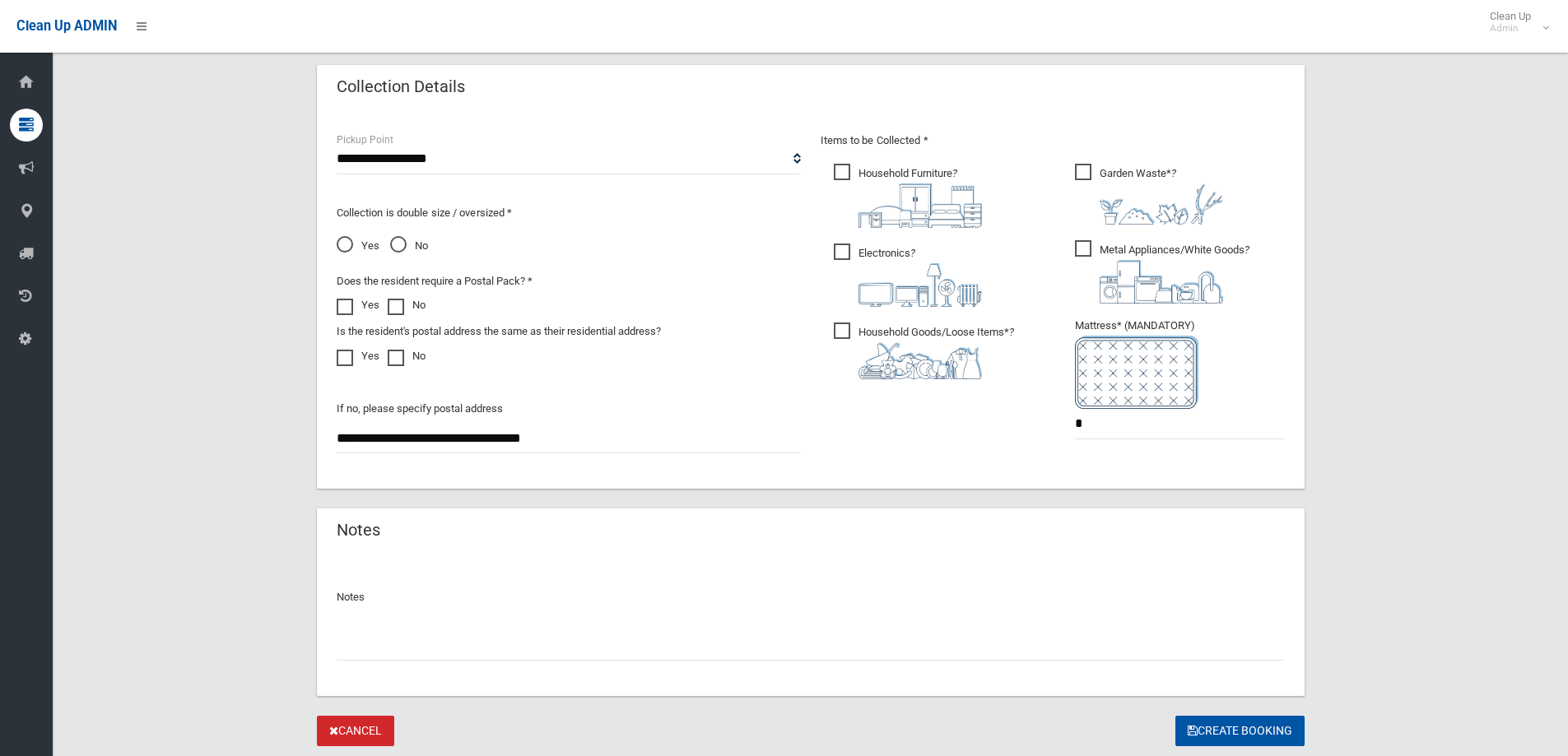
click at [571, 644] on input "text" at bounding box center [810, 645] width 948 height 31
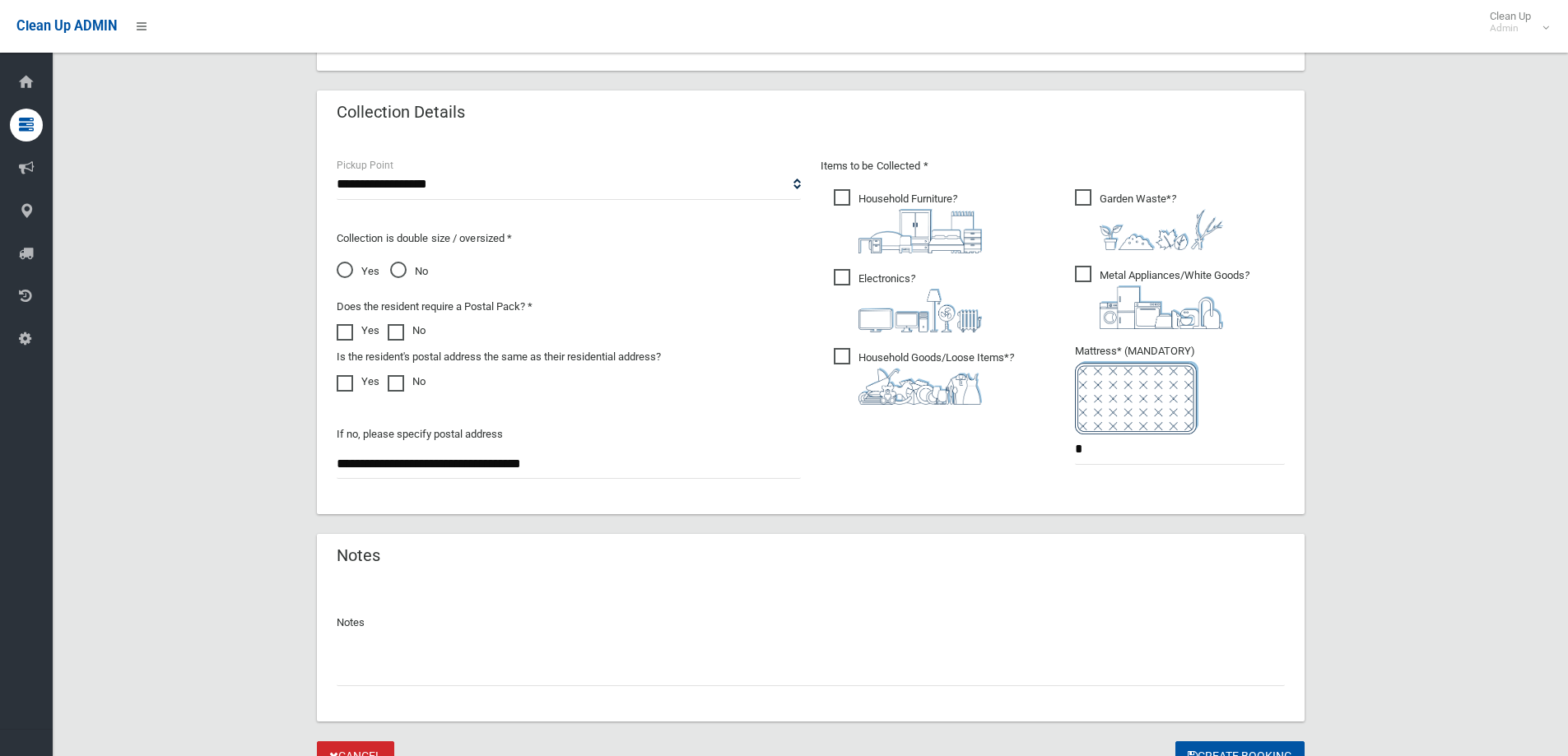
scroll to position [872, 0]
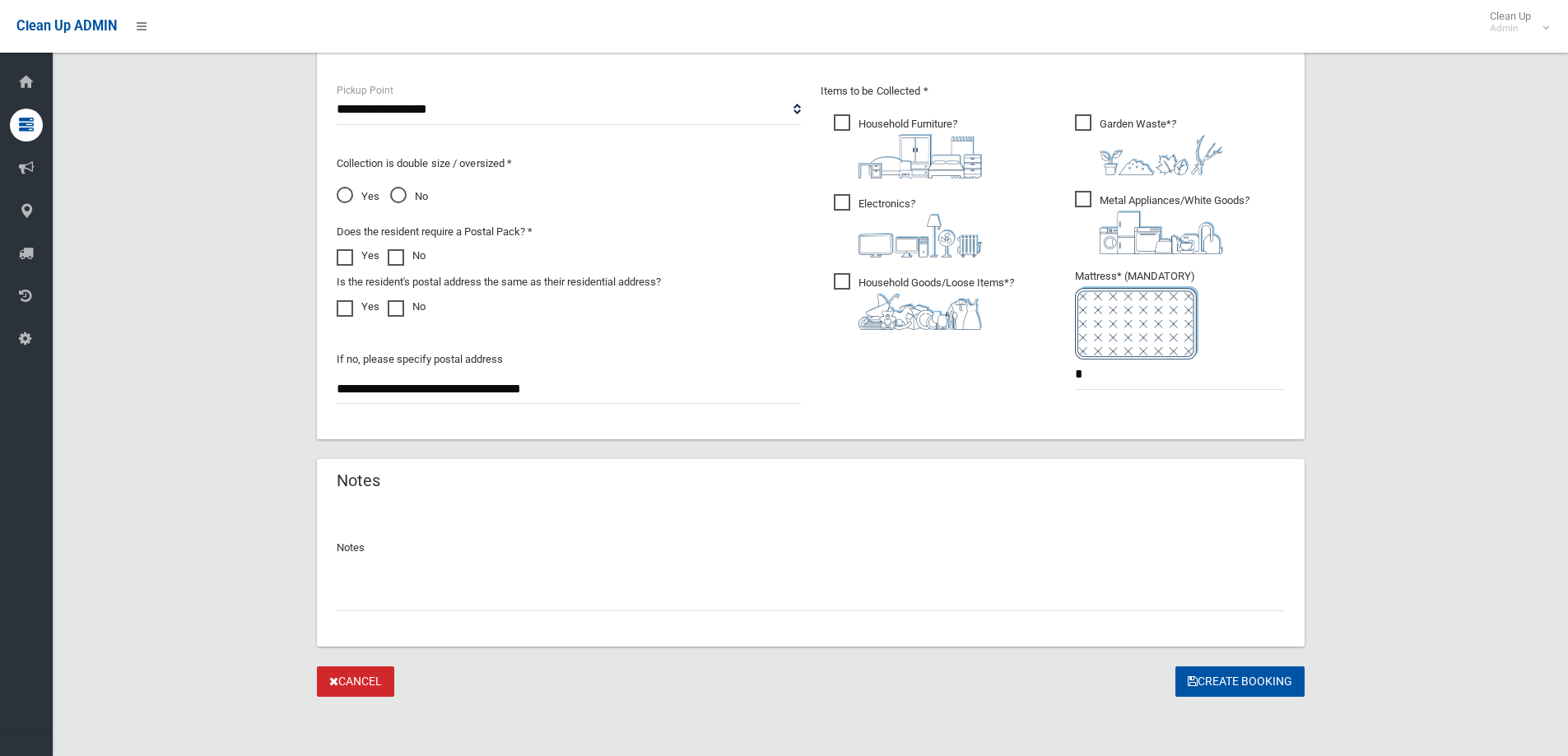
click at [551, 579] on div at bounding box center [810, 589] width 948 height 44
click at [547, 590] on input "text" at bounding box center [810, 595] width 948 height 31
click at [1218, 683] on button "Create Booking" at bounding box center [1240, 682] width 129 height 31
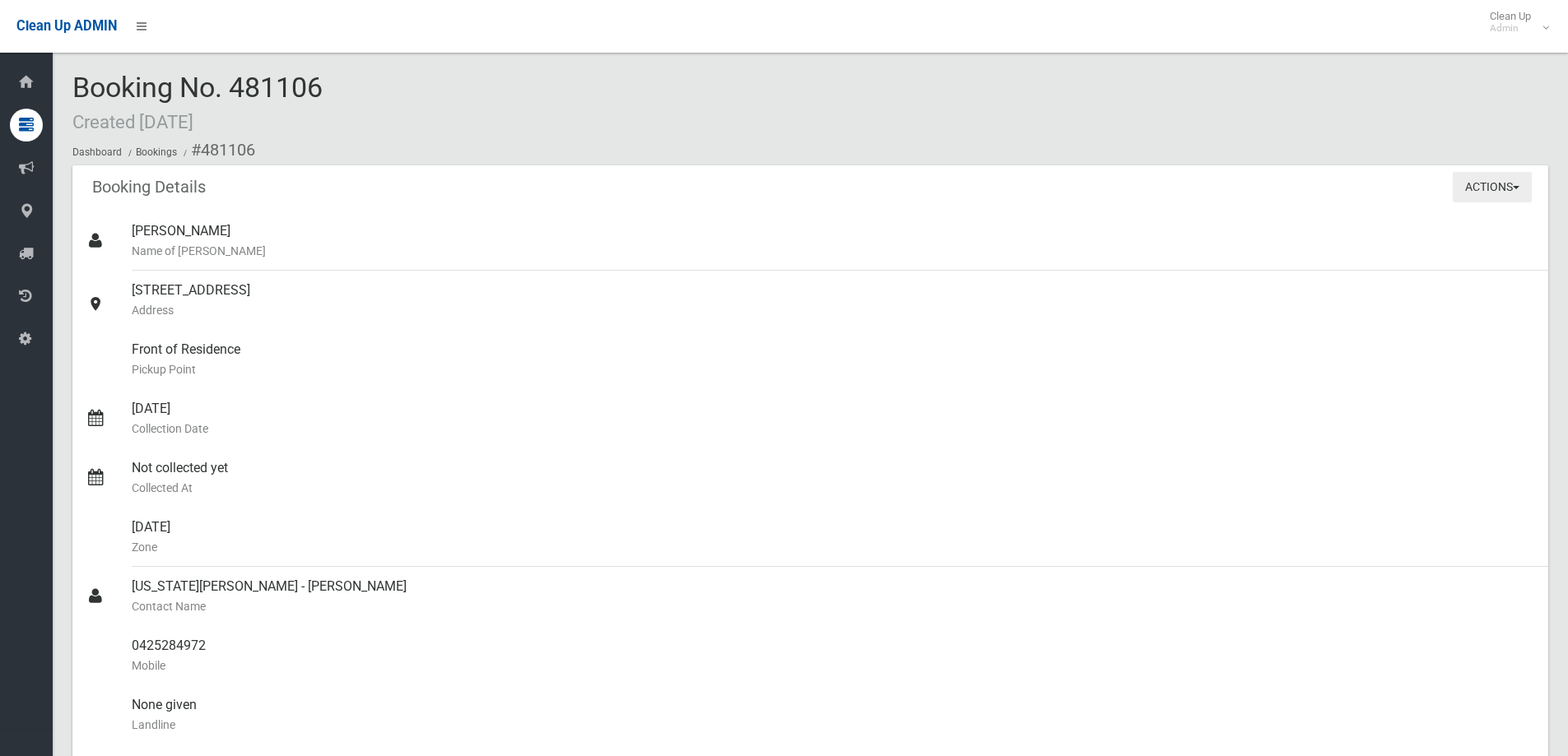
click at [1498, 179] on button "Actions" at bounding box center [1493, 187] width 79 height 31
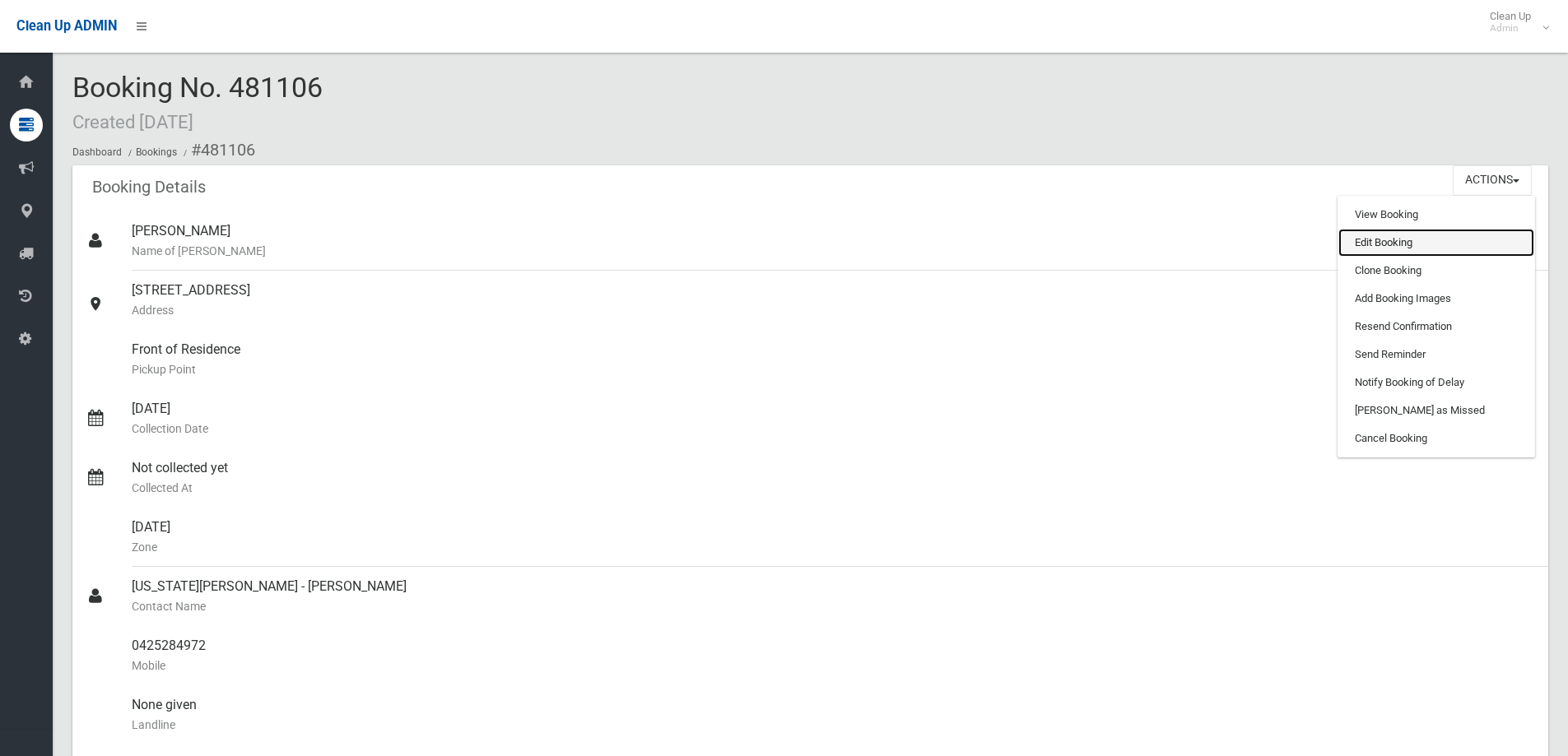
click at [1450, 248] on link "Edit Booking" at bounding box center [1435, 243] width 196 height 28
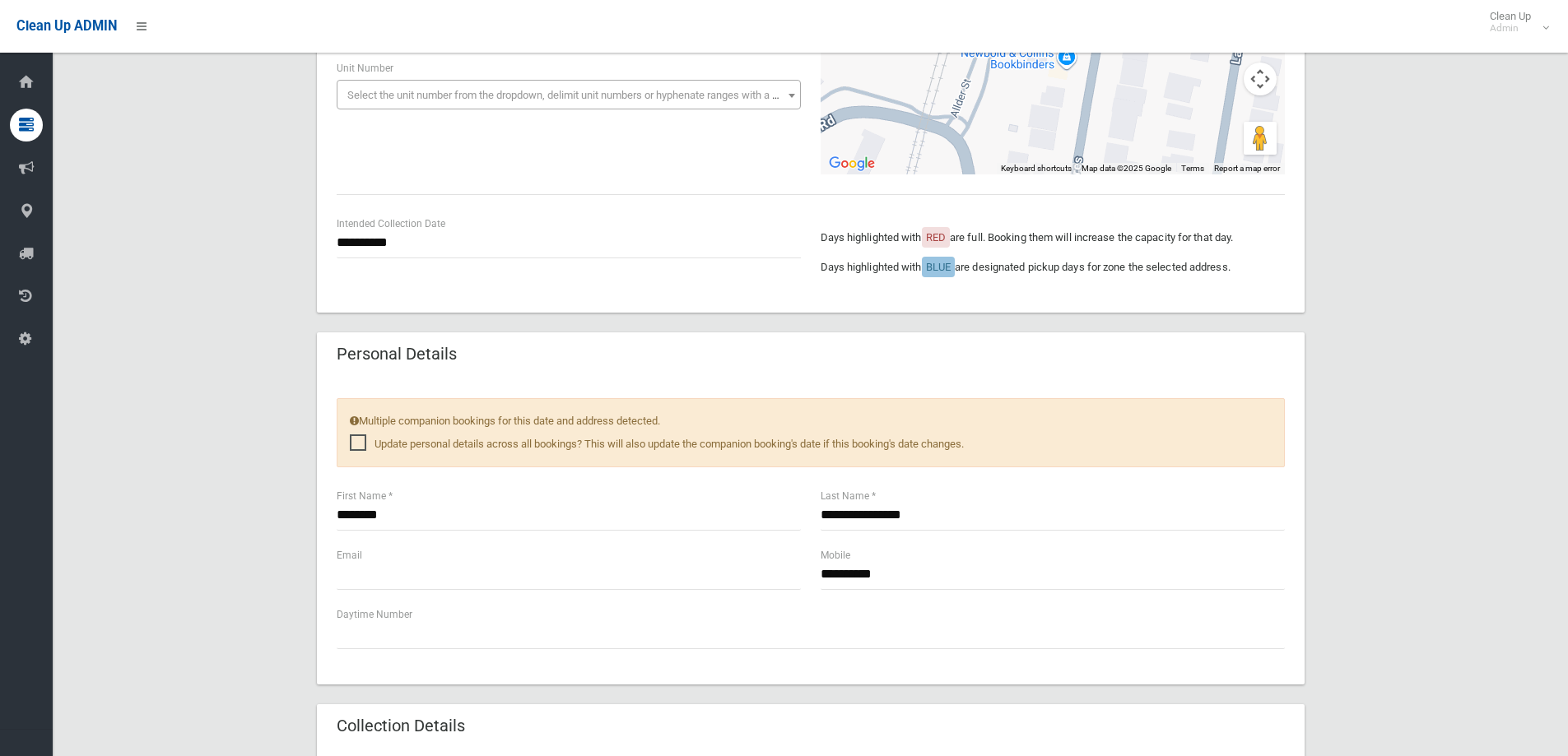
scroll to position [412, 0]
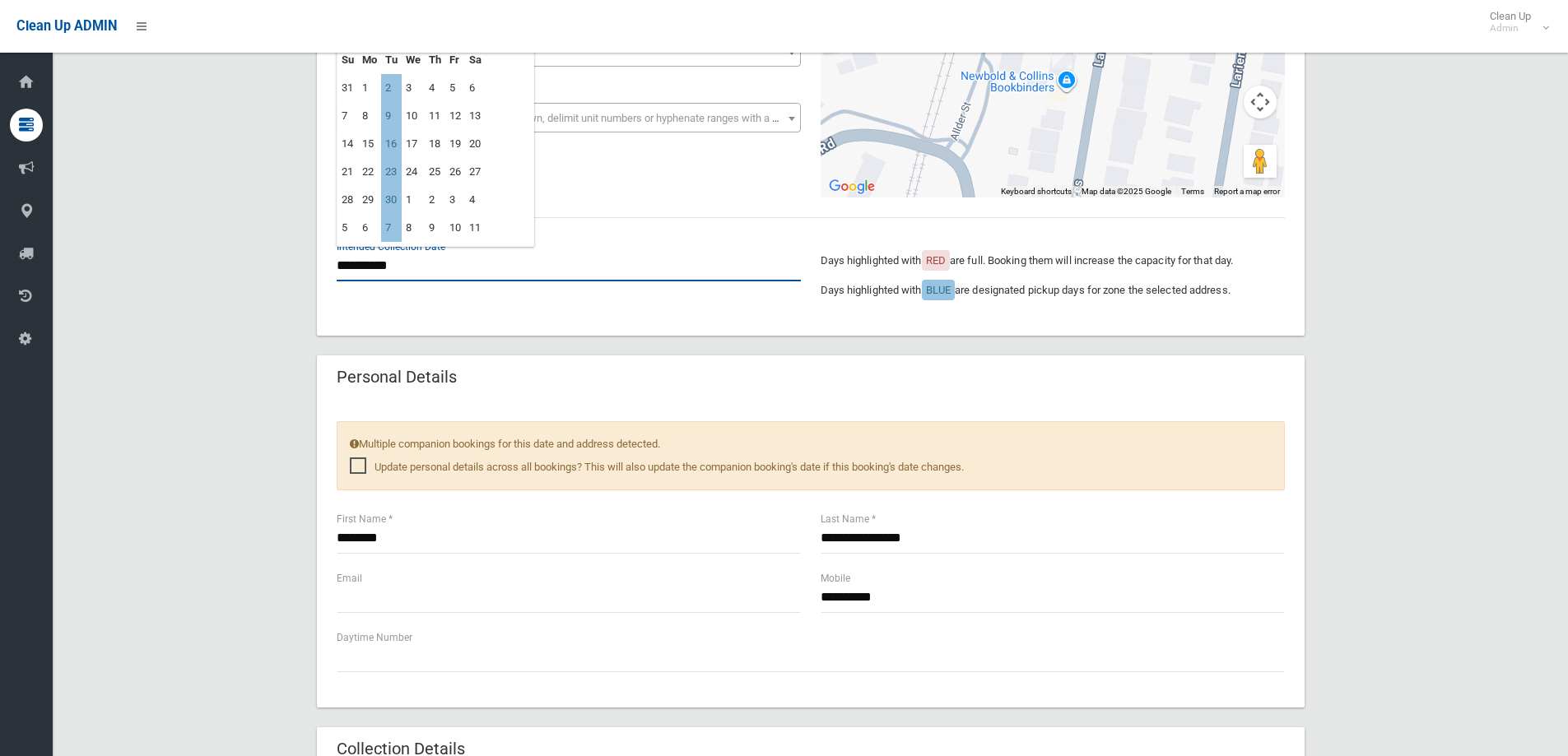
click at [385, 273] on input "**********" at bounding box center [569, 266] width 464 height 31
click at [388, 116] on td "9" at bounding box center [391, 116] width 21 height 28
type input "**********"
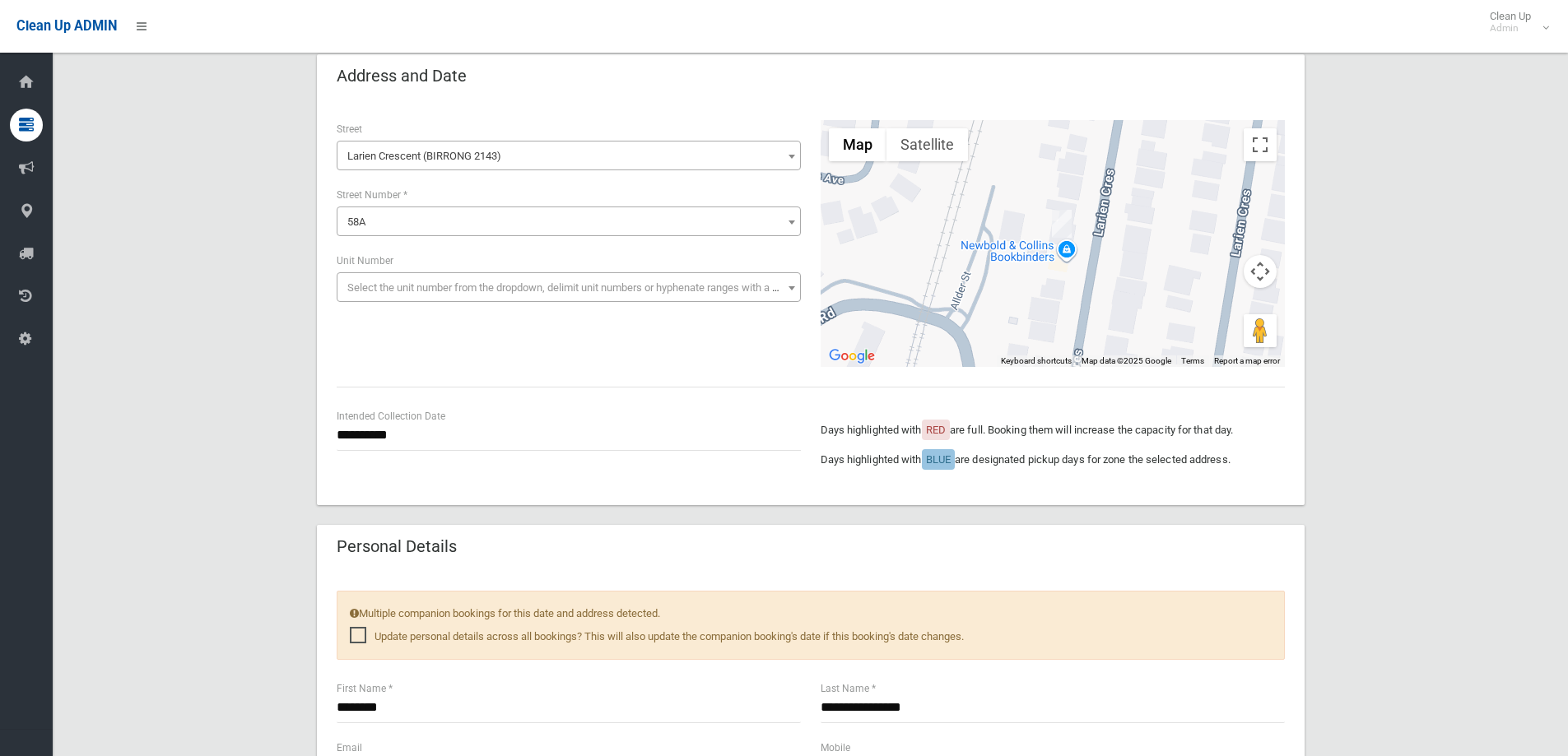
scroll to position [233, 0]
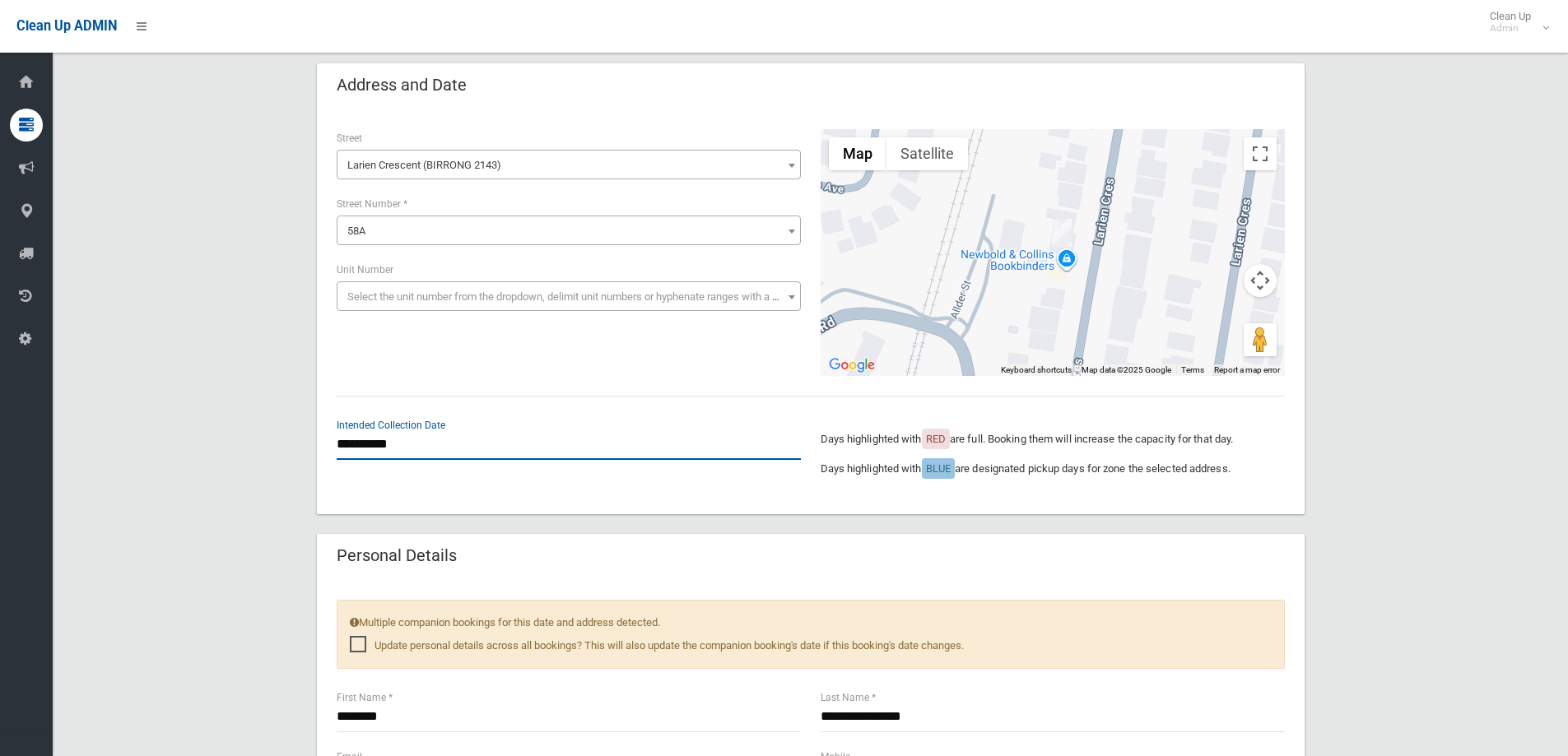
click at [386, 440] on input "**********" at bounding box center [569, 444] width 464 height 31
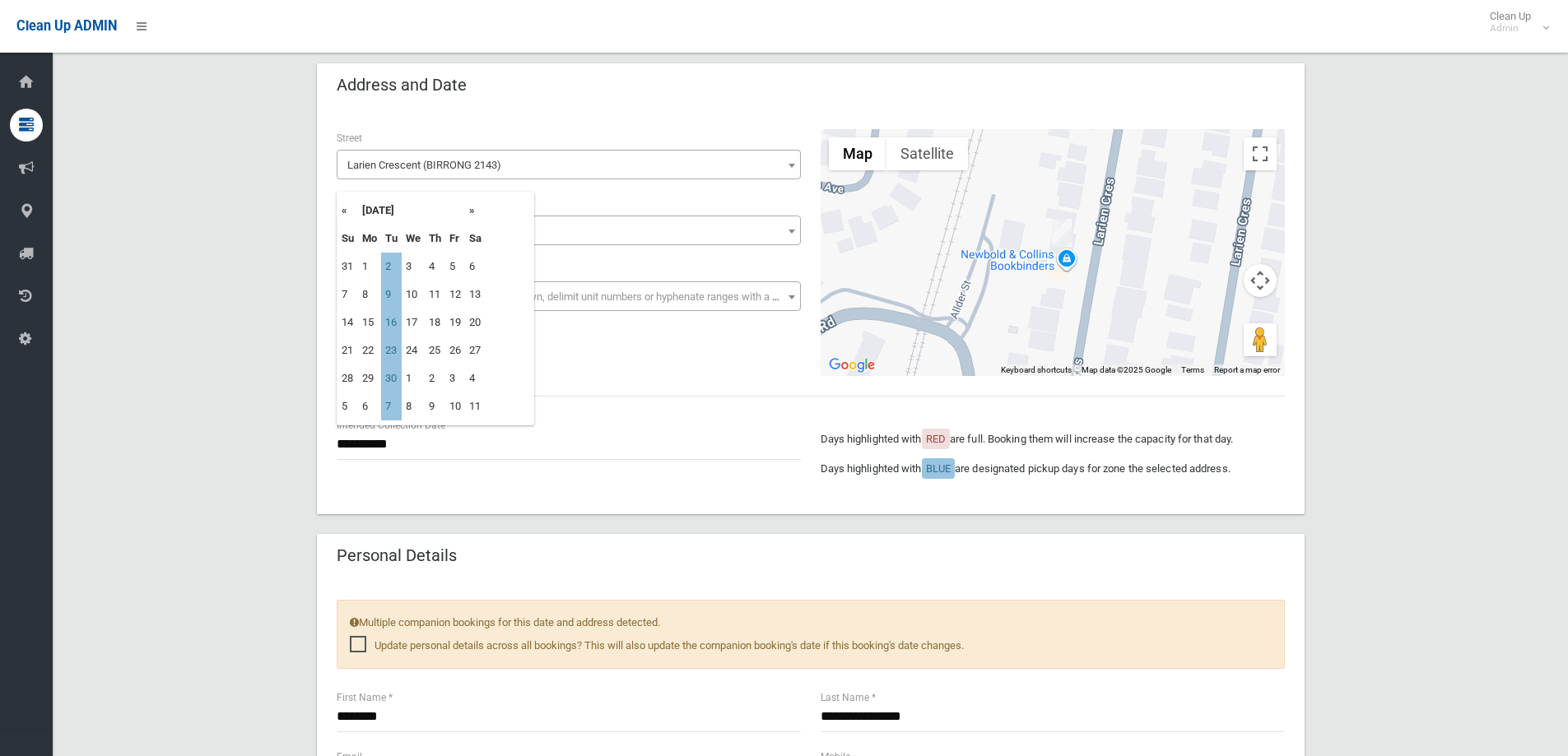
click at [649, 338] on div "**********" at bounding box center [810, 252] width 968 height 247
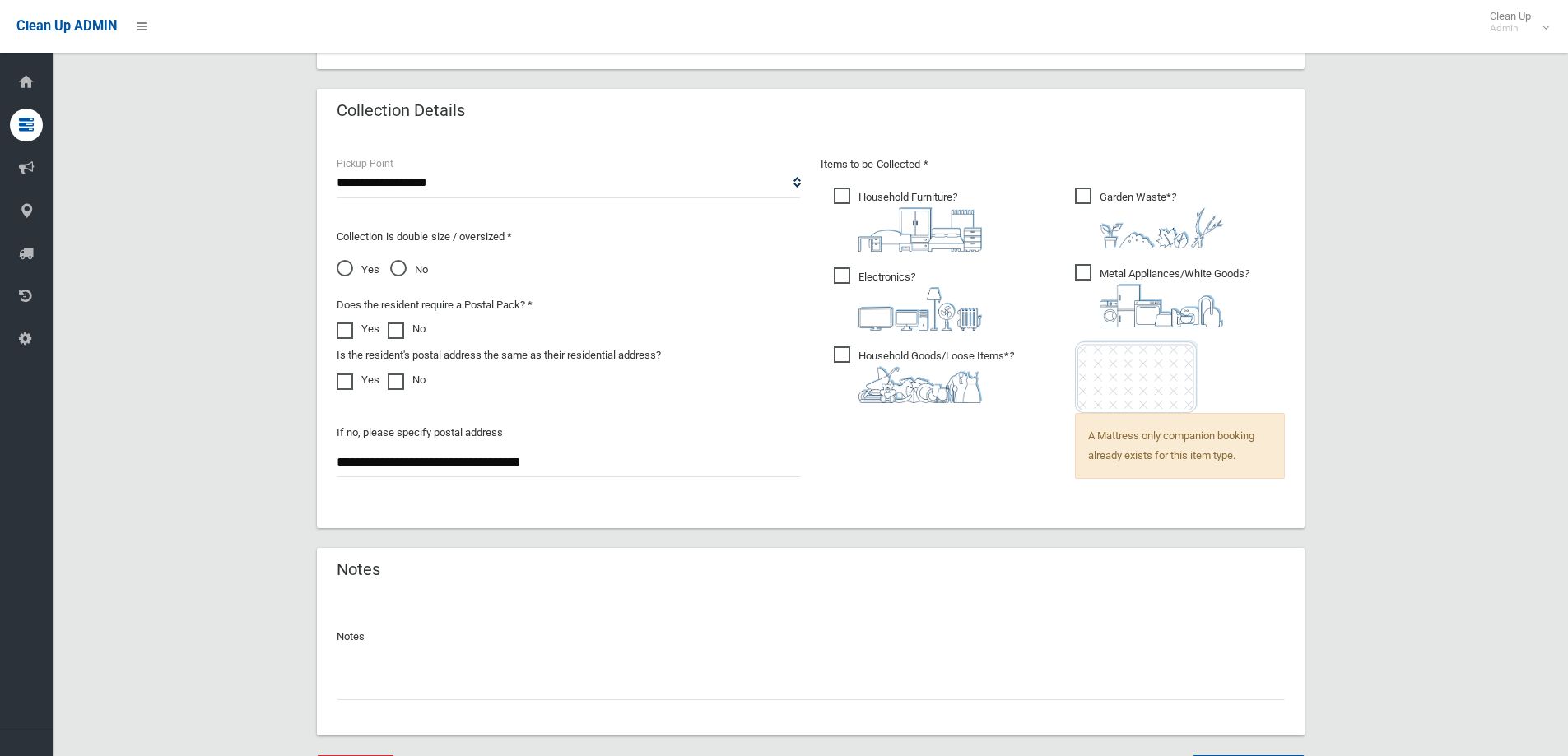
scroll to position [1138, 0]
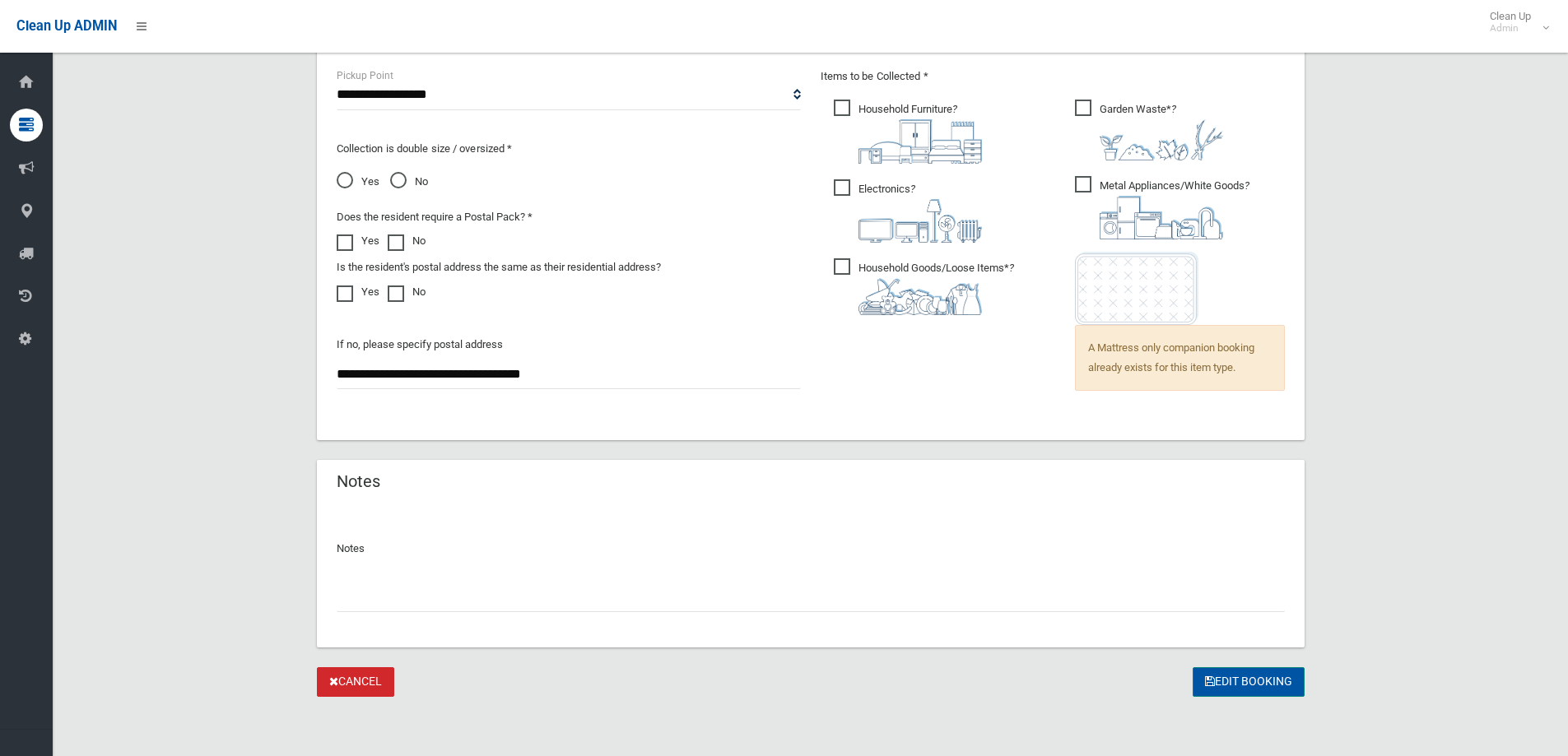
click at [1264, 688] on button "Edit Booking" at bounding box center [1248, 683] width 112 height 31
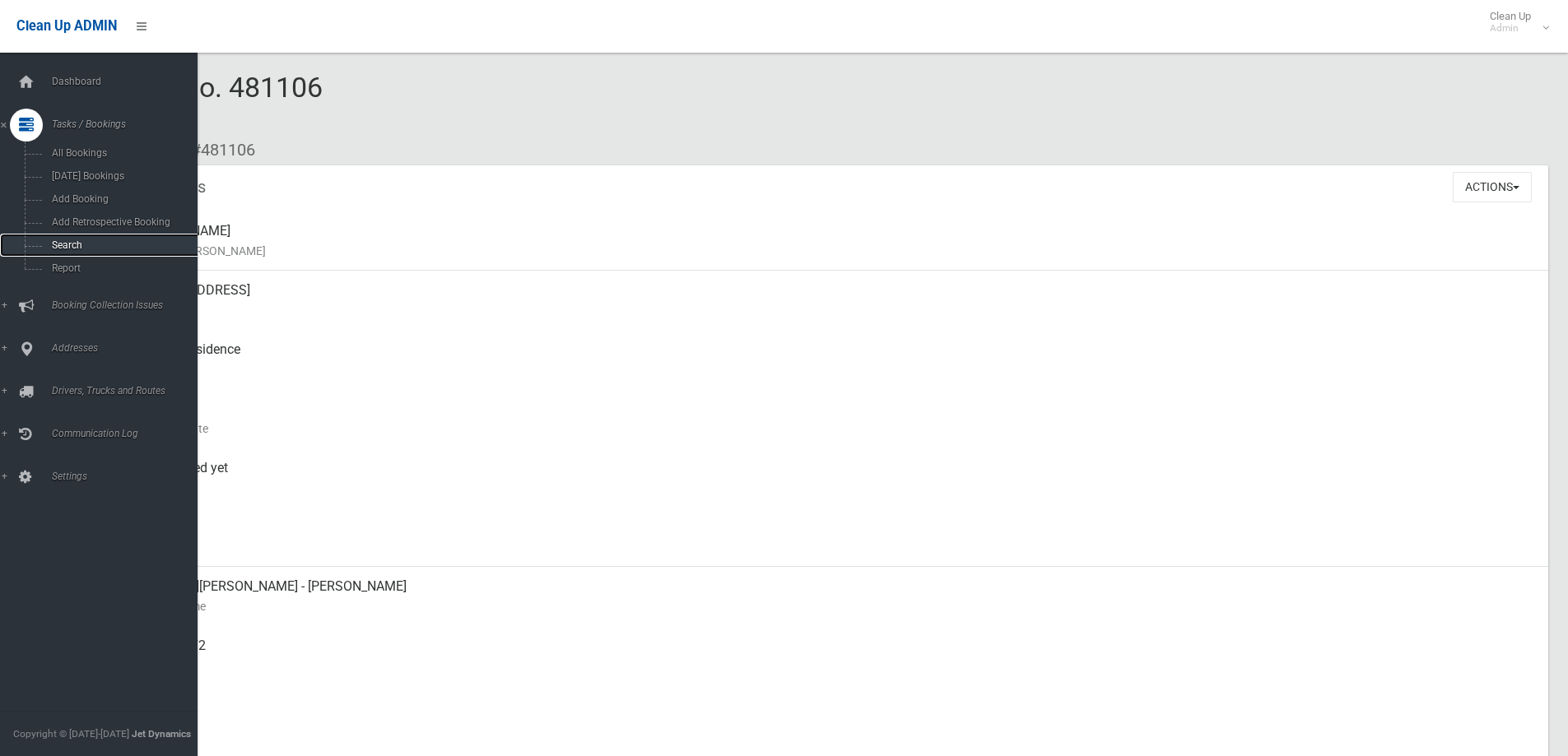
click at [73, 242] on span "Search" at bounding box center [121, 245] width 149 height 12
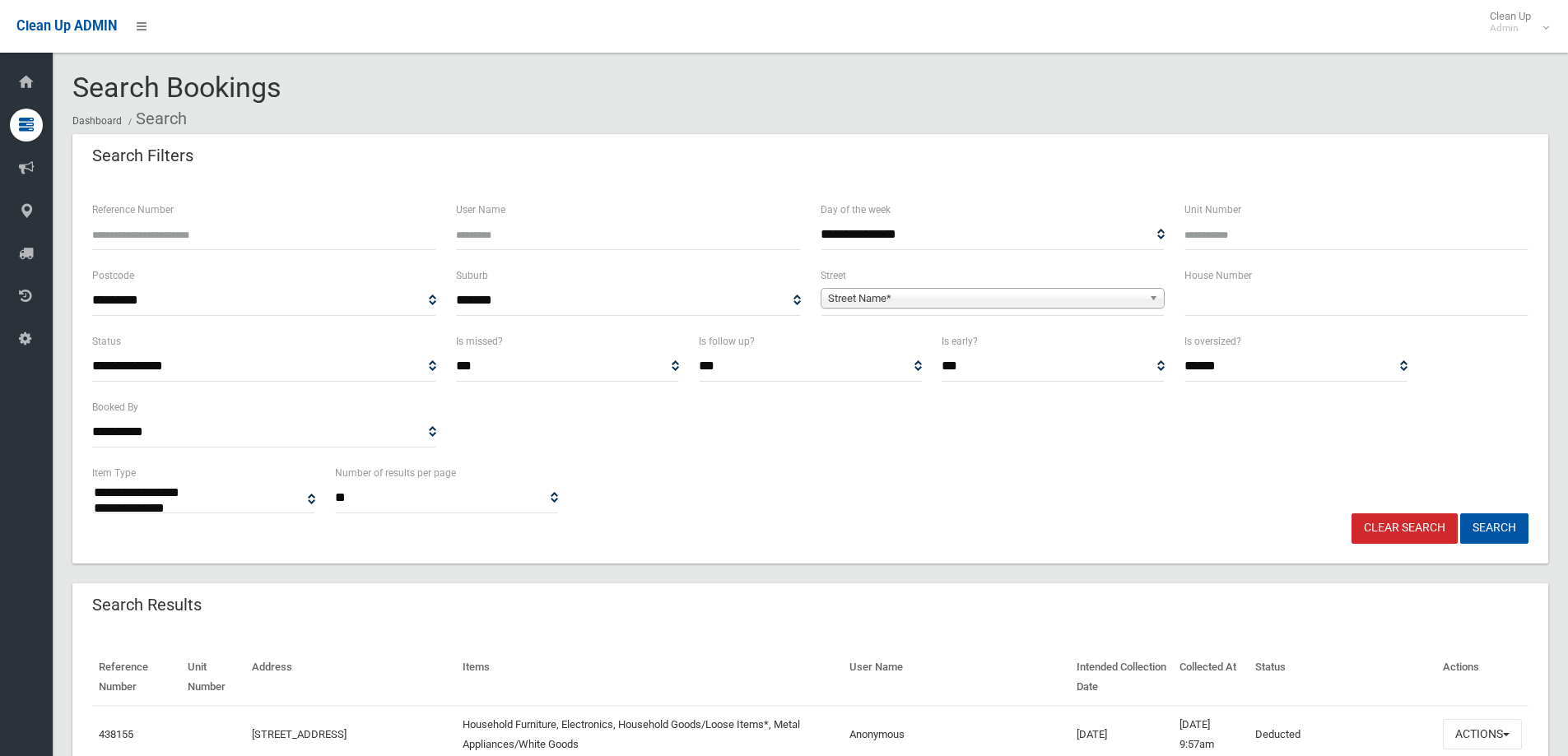
select select
click at [1248, 304] on input "text" at bounding box center [1356, 301] width 344 height 31
type input "**"
click at [1093, 292] on span "Street Name*" at bounding box center [984, 299] width 315 height 20
type input "****"
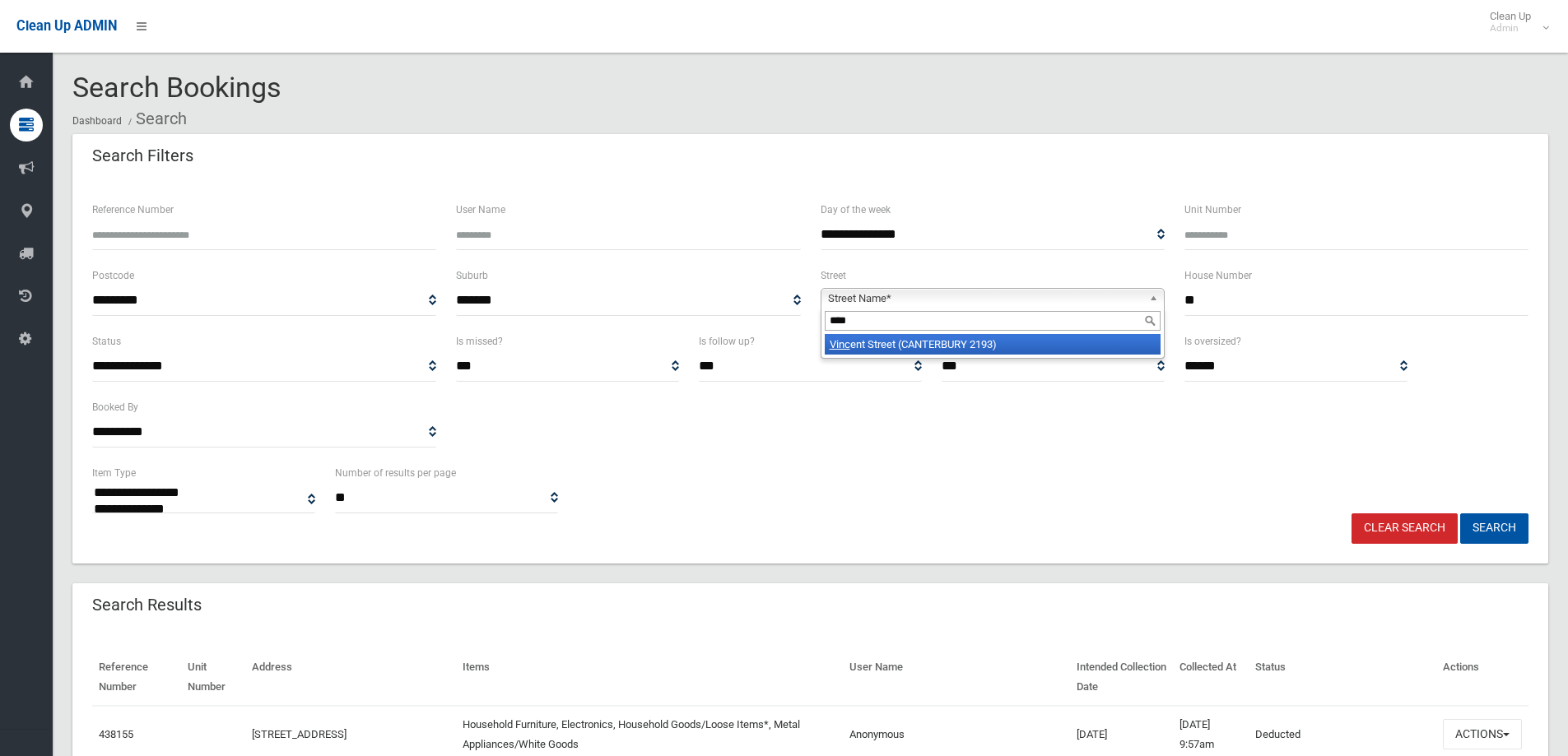
click at [1010, 350] on li "Vinc ent Street (CANTERBURY 2193)" at bounding box center [992, 344] width 335 height 21
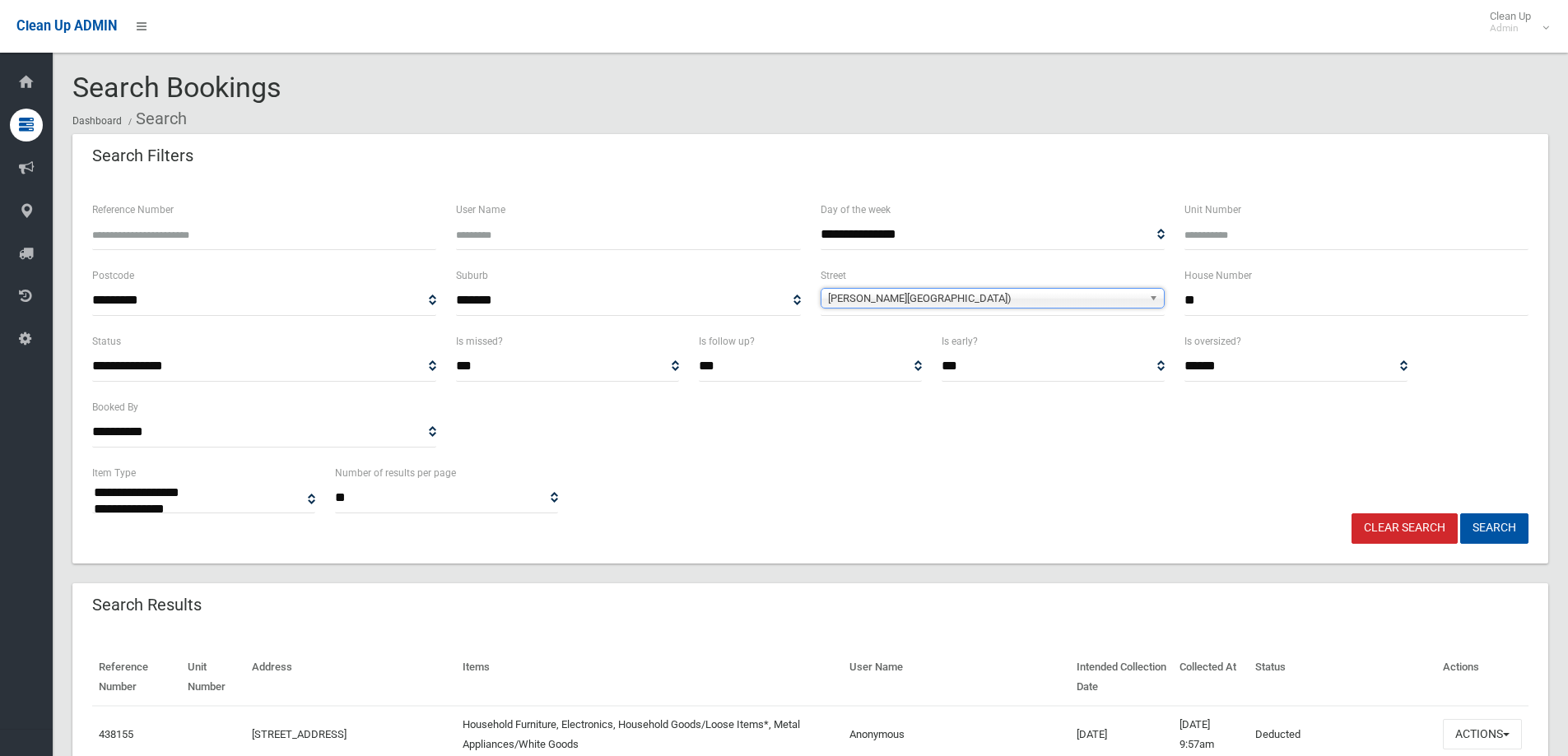
click at [1509, 494] on div "**********" at bounding box center [810, 488] width 1456 height 51
click at [1502, 538] on button "Search" at bounding box center [1494, 528] width 68 height 31
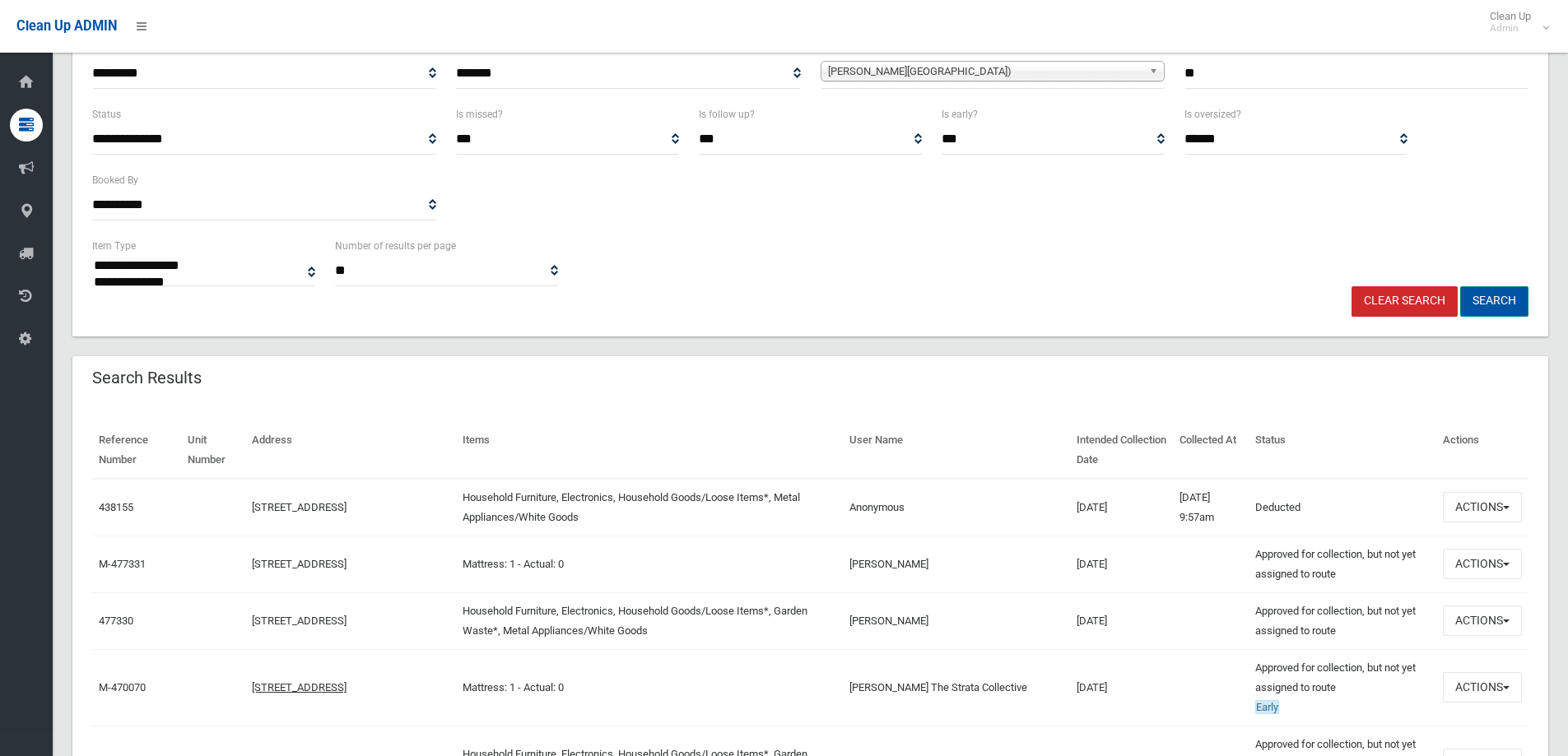
scroll to position [247, 0]
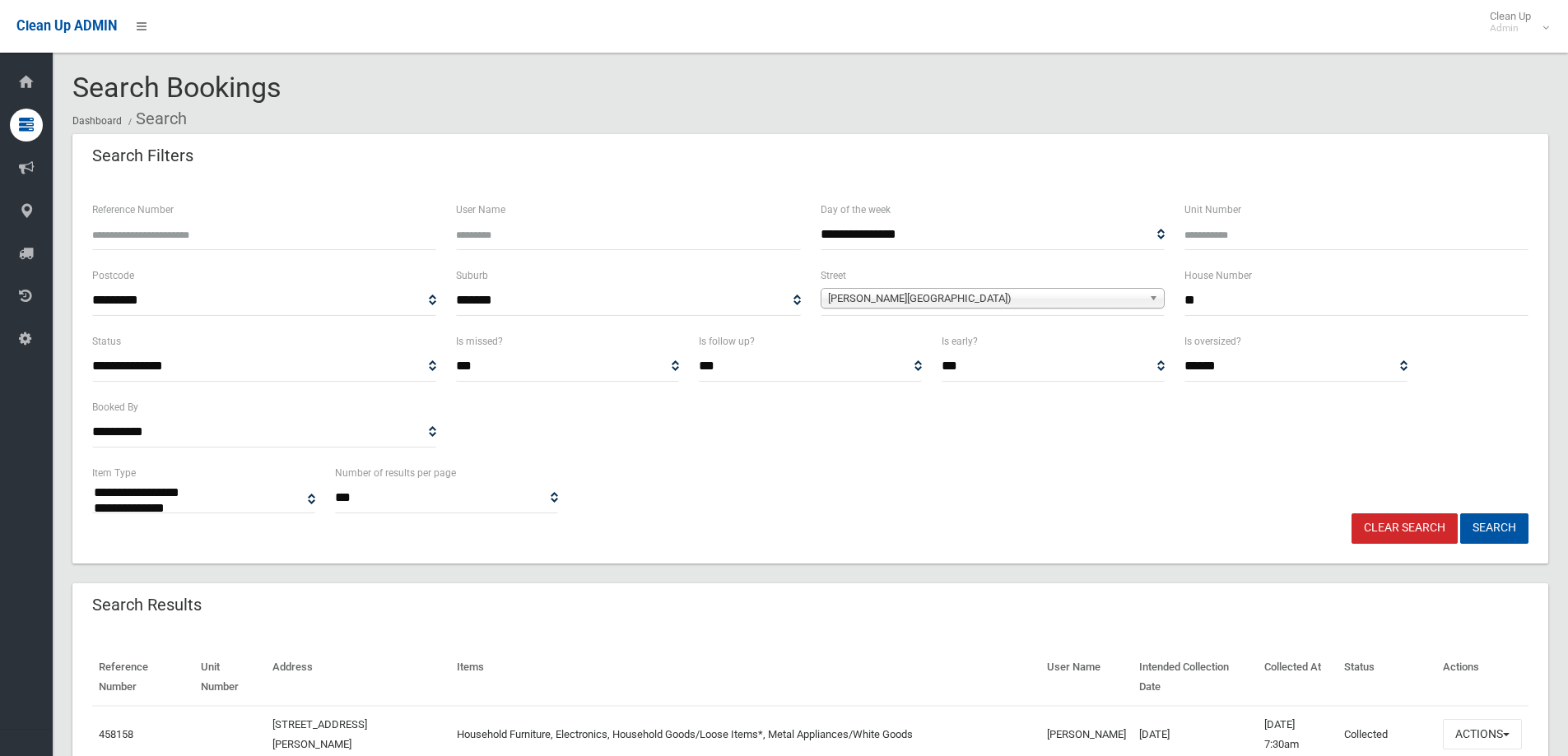
select select
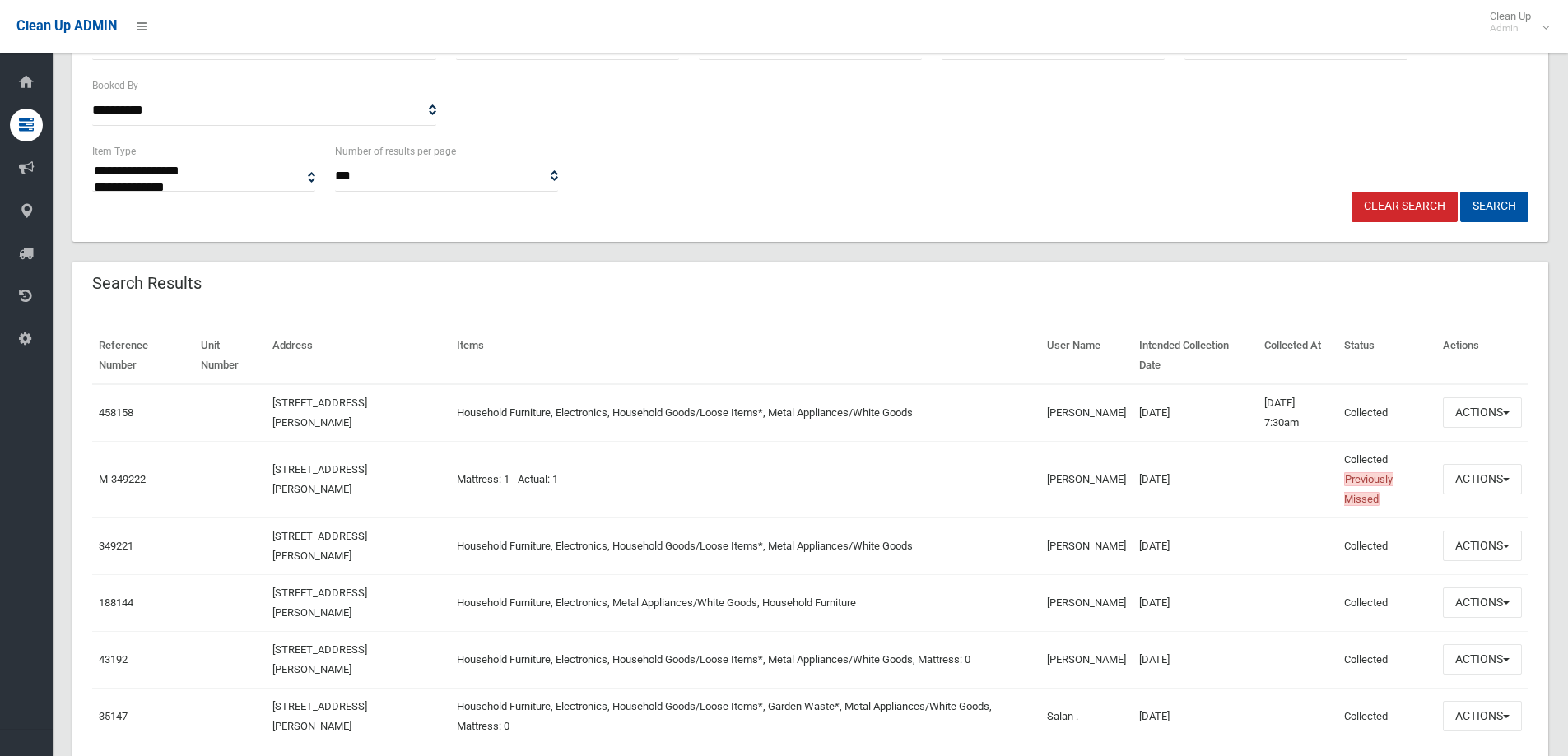
scroll to position [329, 0]
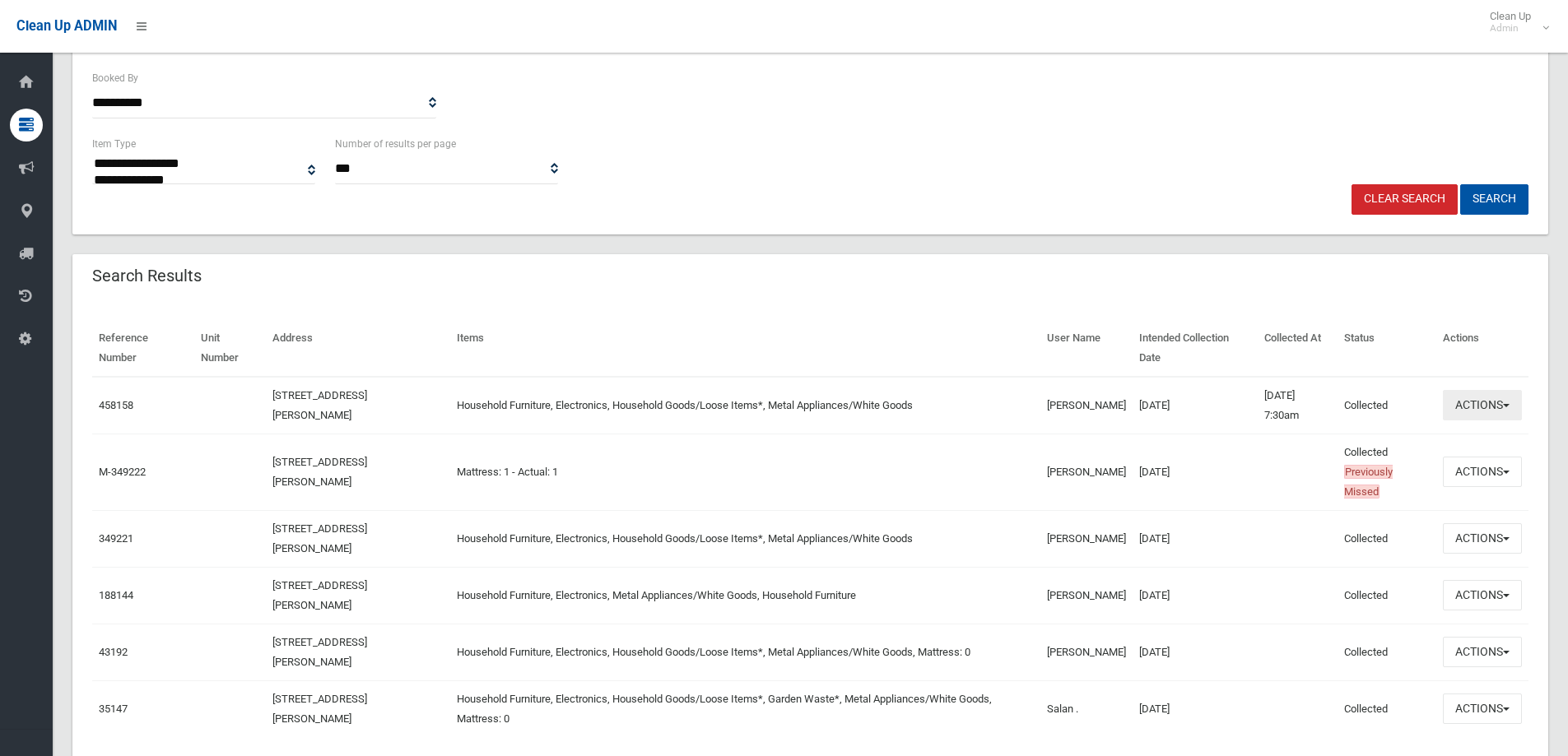
click at [1503, 399] on button "Actions" at bounding box center [1483, 405] width 79 height 31
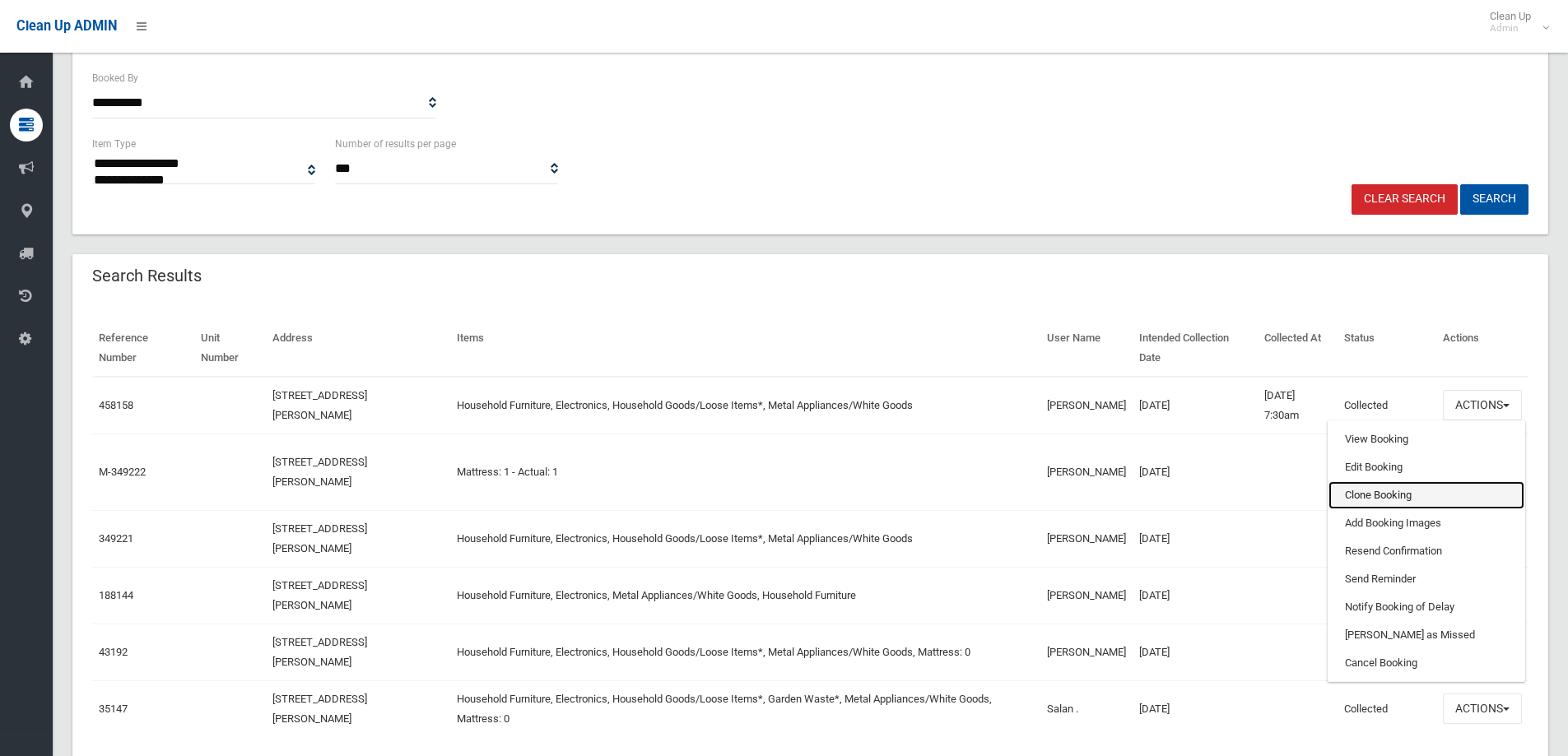
click at [1369, 496] on link "Clone Booking" at bounding box center [1426, 495] width 196 height 28
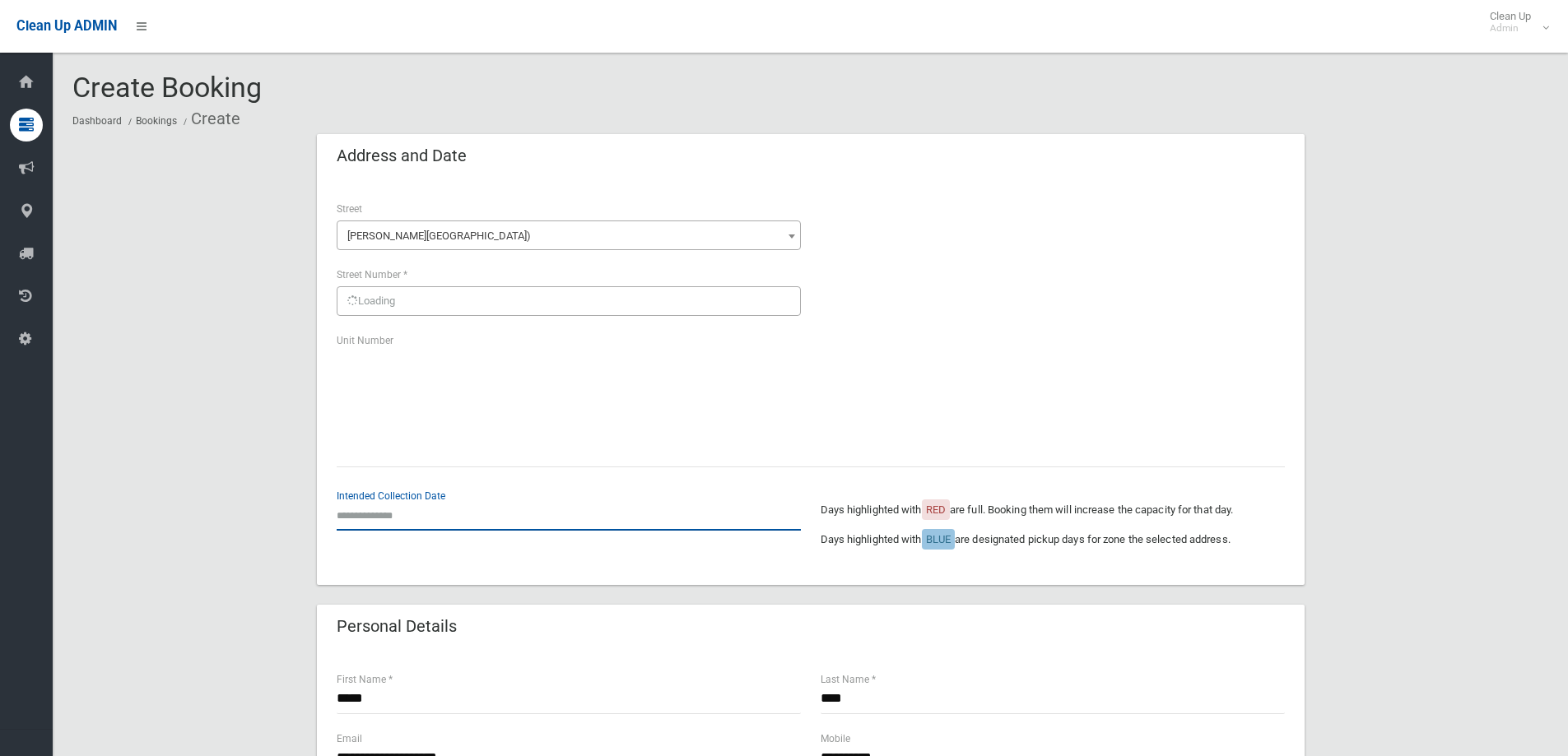
click at [419, 518] on input "text" at bounding box center [569, 515] width 464 height 31
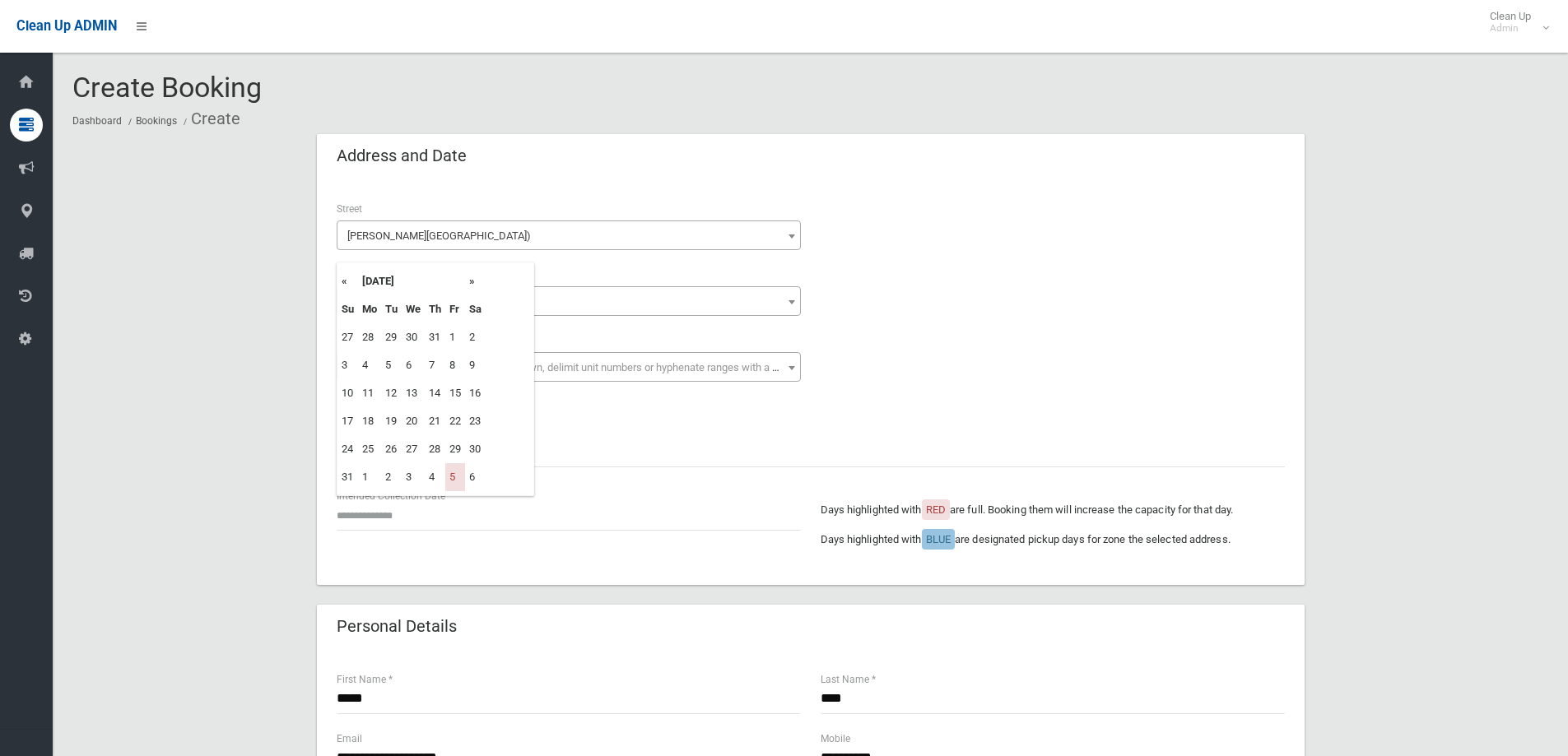
click at [473, 281] on th "»" at bounding box center [475, 282] width 21 height 28
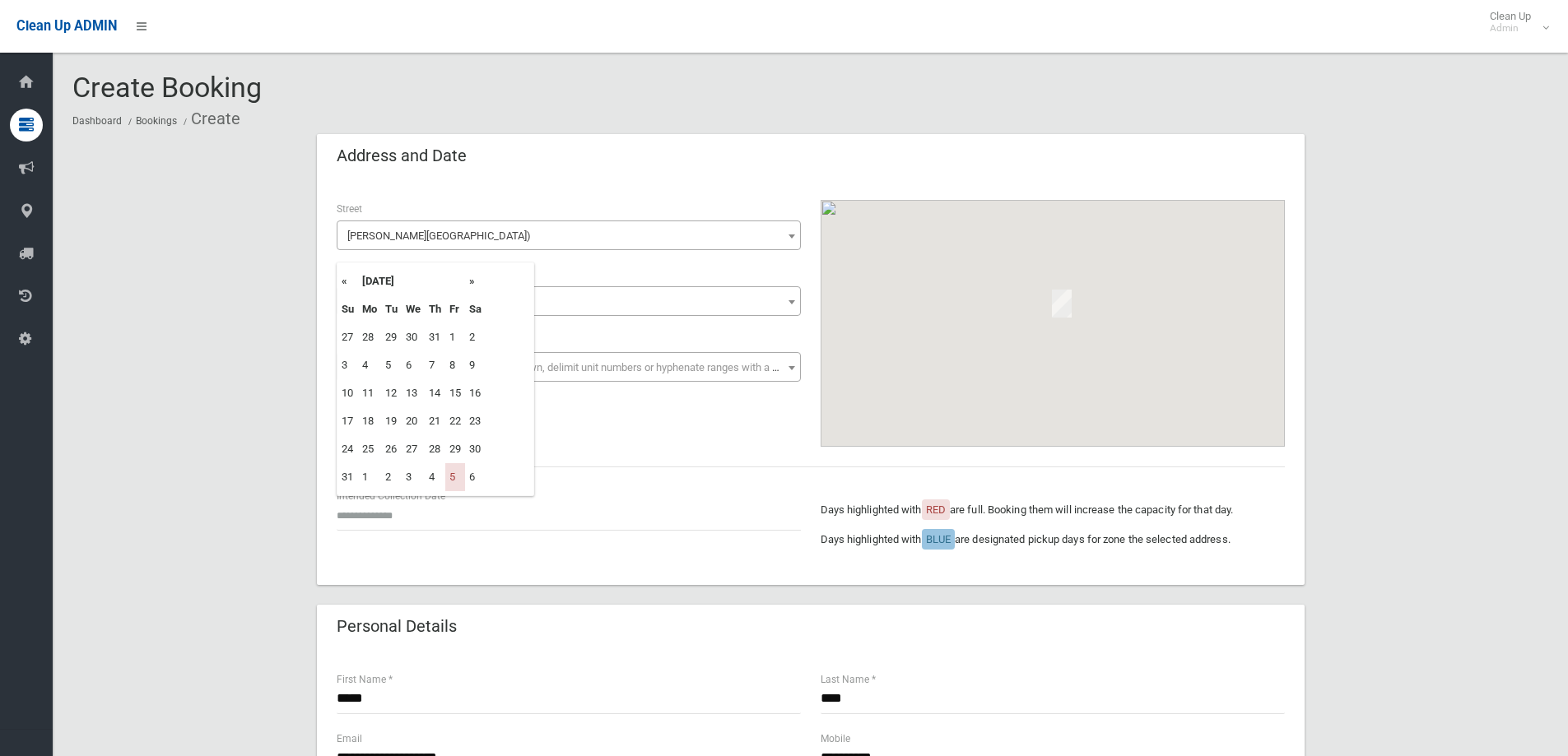
click at [468, 278] on th "»" at bounding box center [475, 282] width 21 height 28
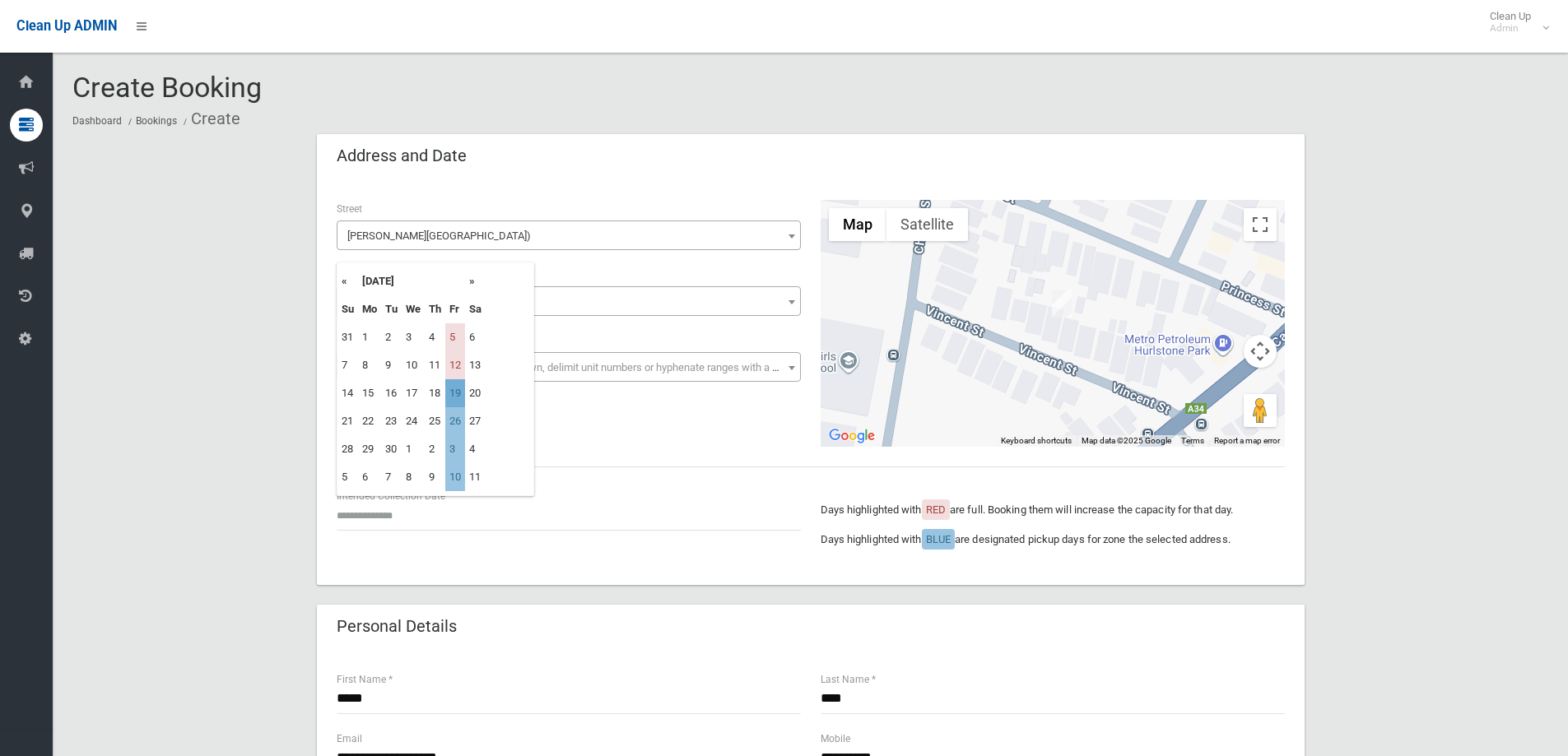
click at [458, 388] on td "19" at bounding box center [456, 393] width 20 height 28
type input "**********"
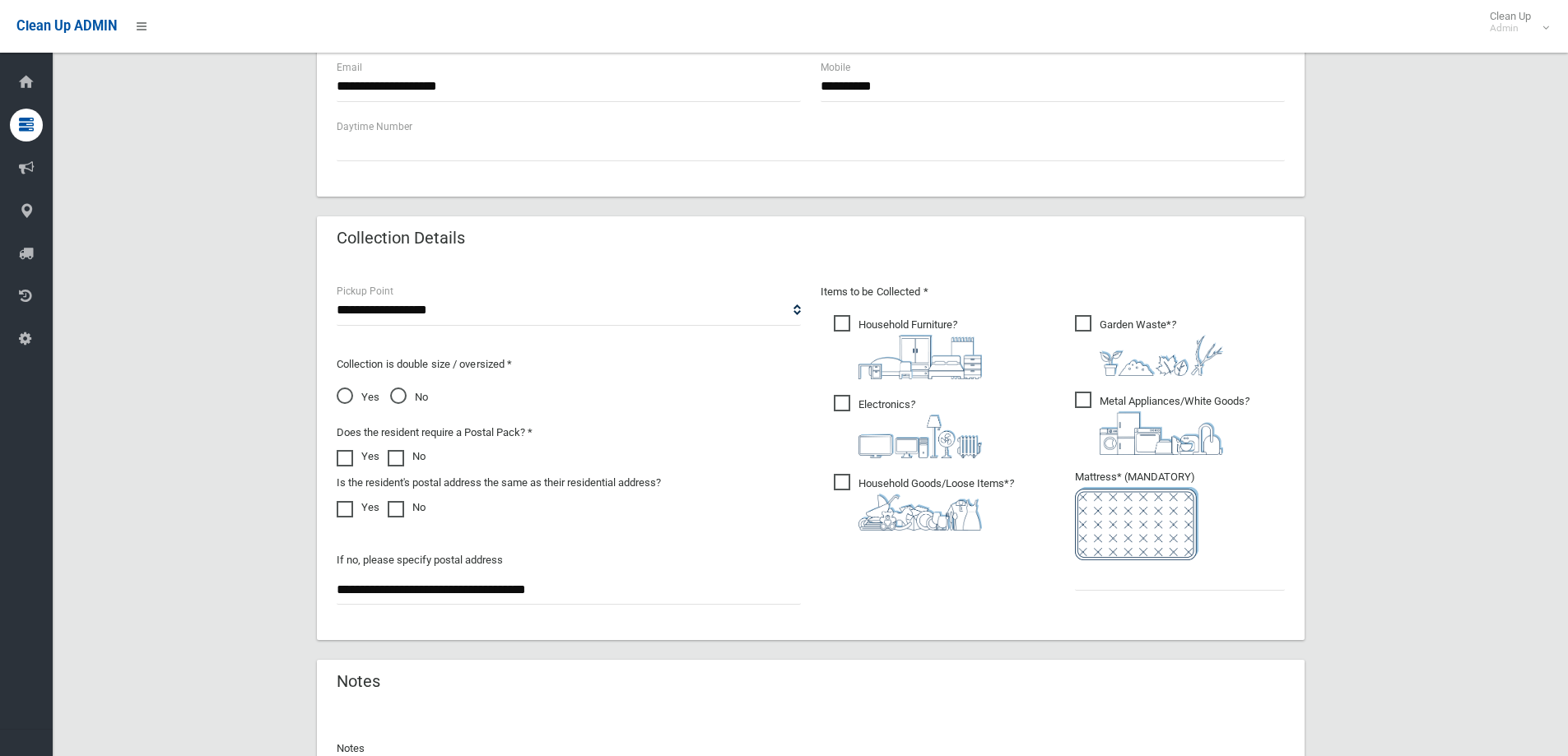
scroll to position [822, 0]
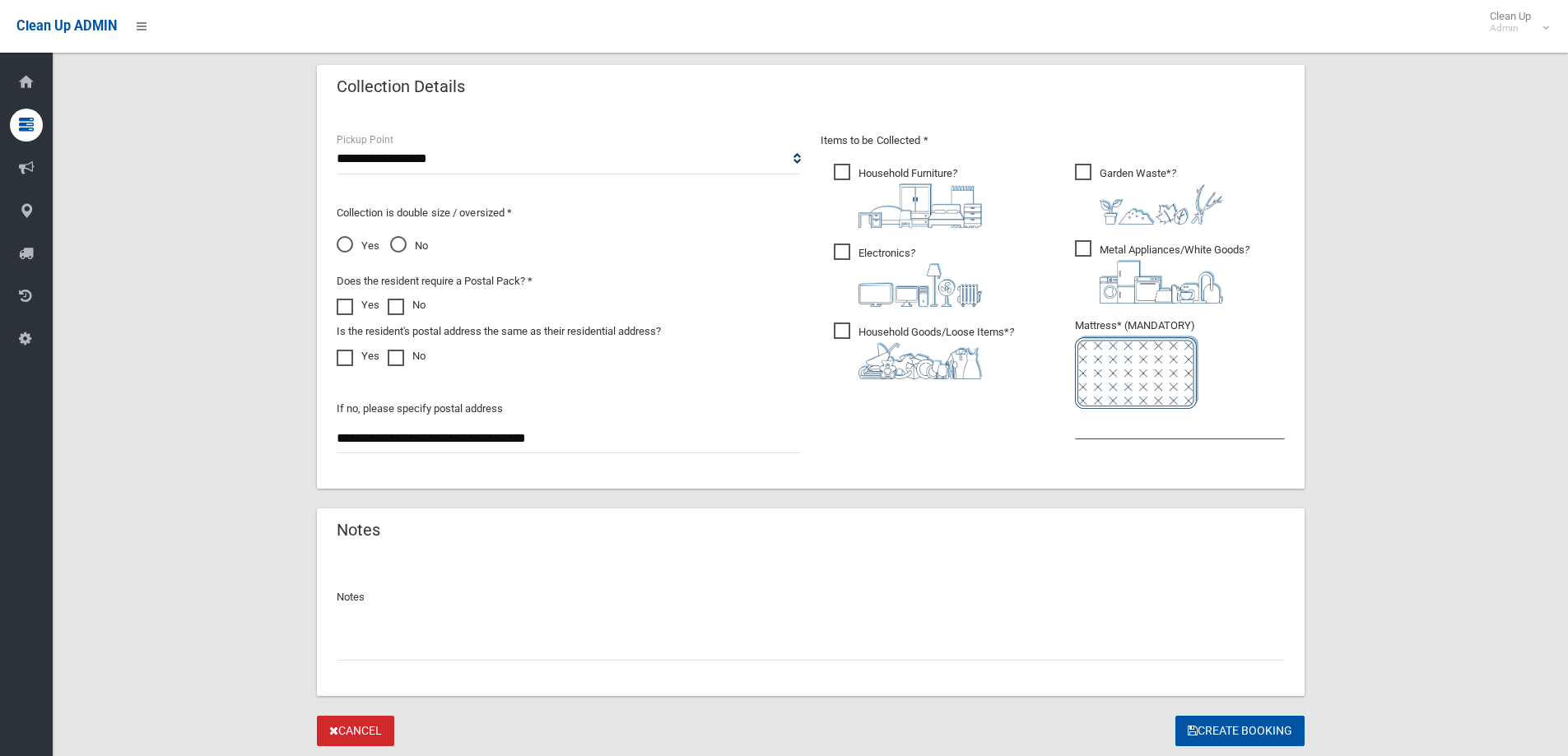
click at [1137, 434] on input "text" at bounding box center [1179, 424] width 209 height 31
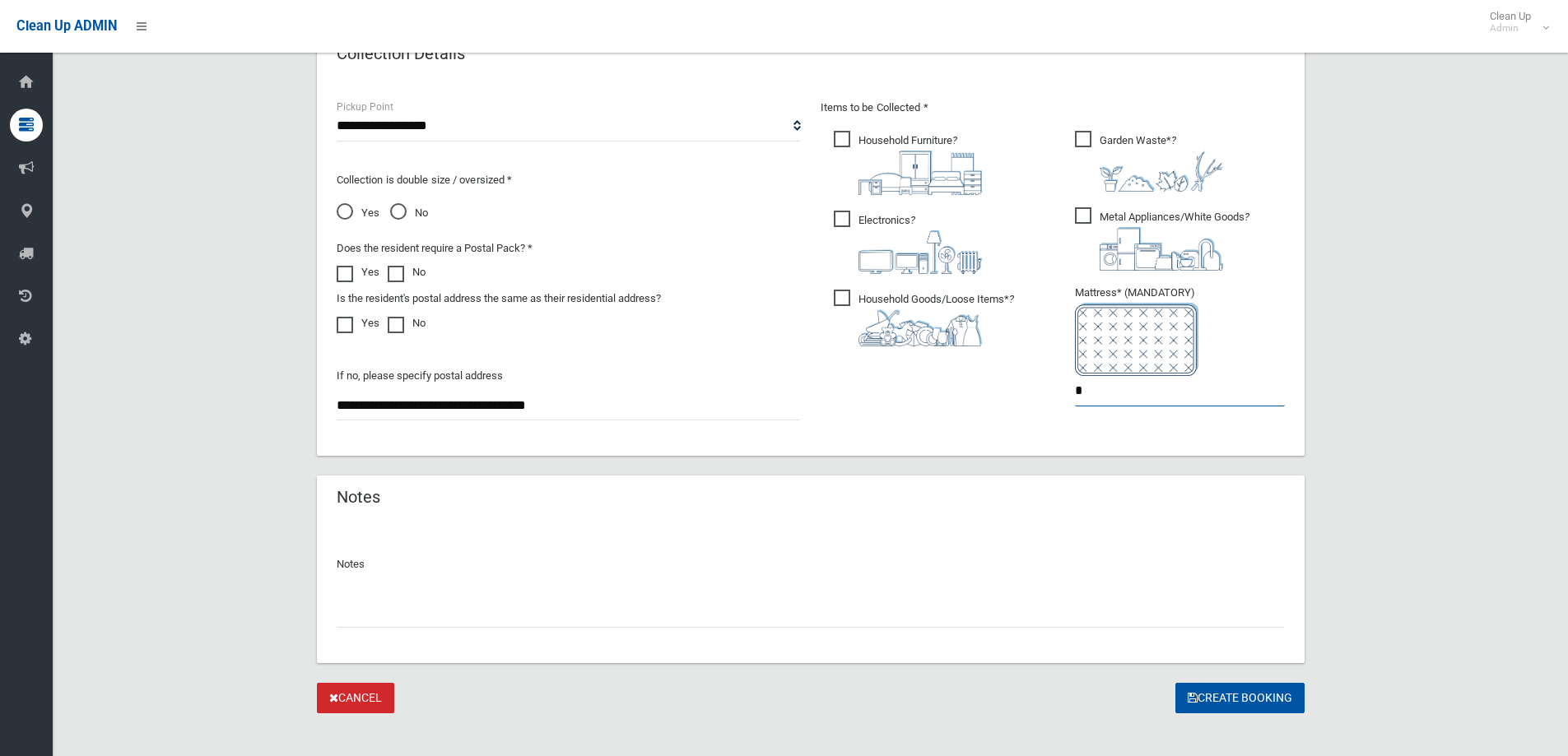
scroll to position [872, 0]
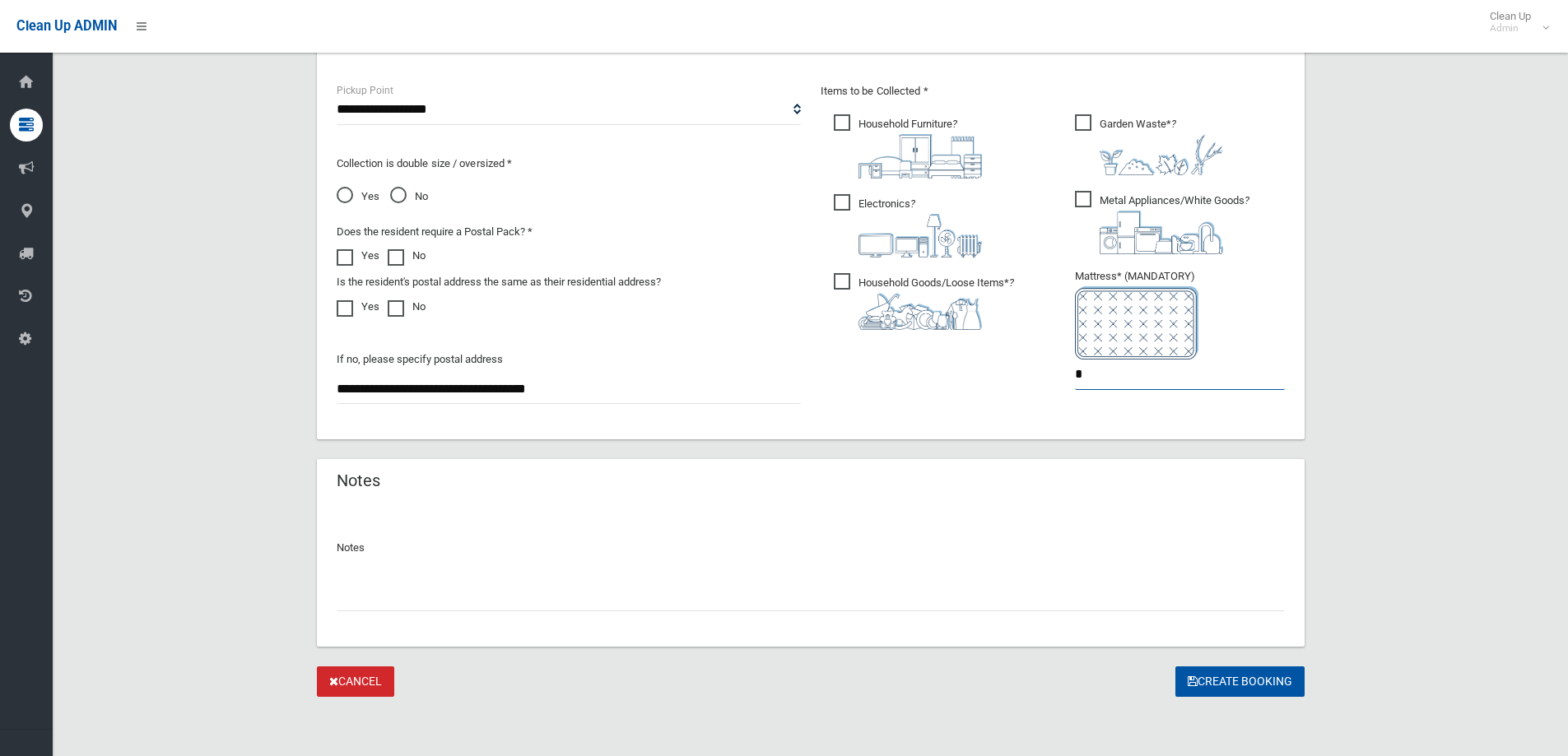
type input "*"
click at [398, 201] on span "No" at bounding box center [409, 196] width 38 height 20
click at [1241, 678] on button "Create Booking" at bounding box center [1240, 682] width 129 height 31
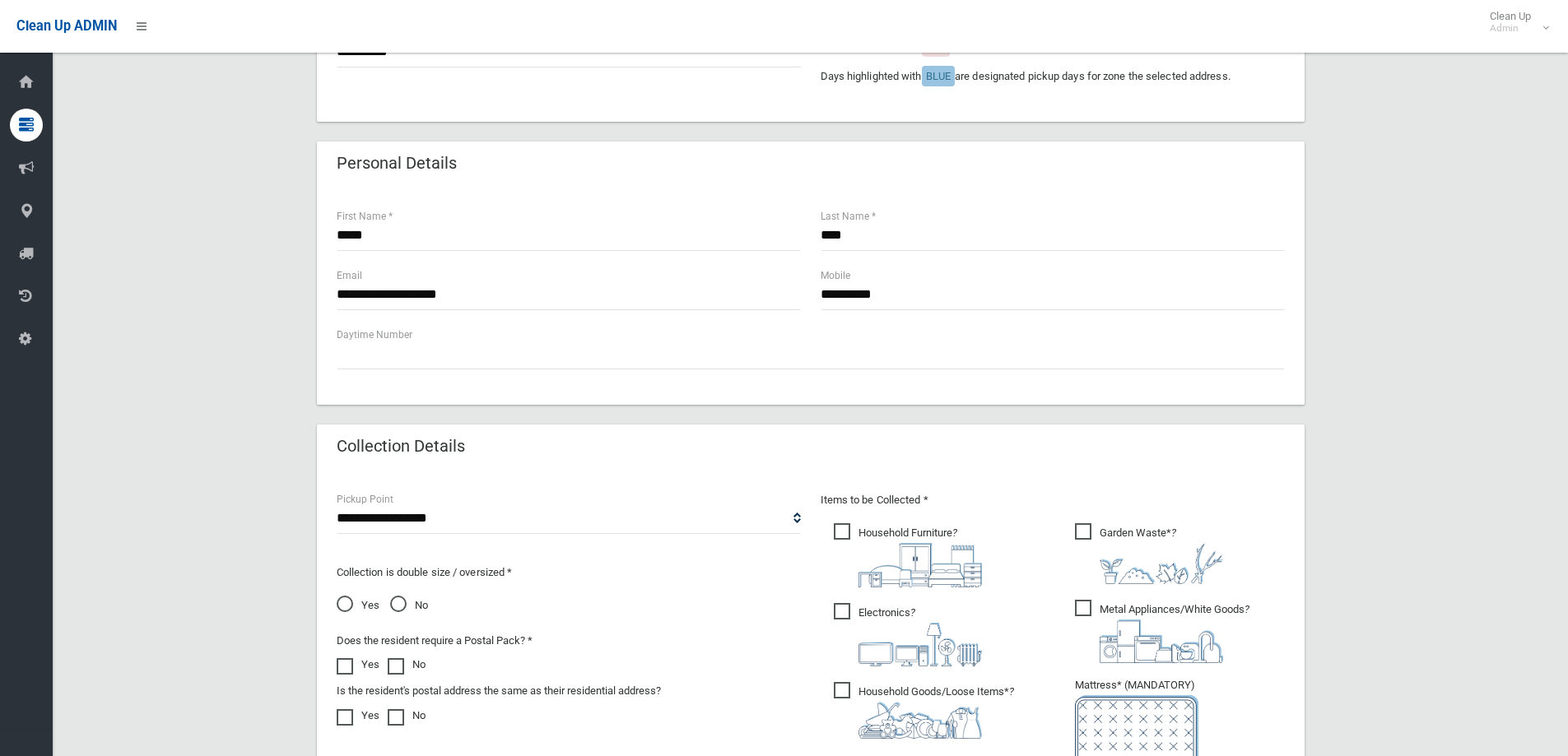
scroll to position [460, 0]
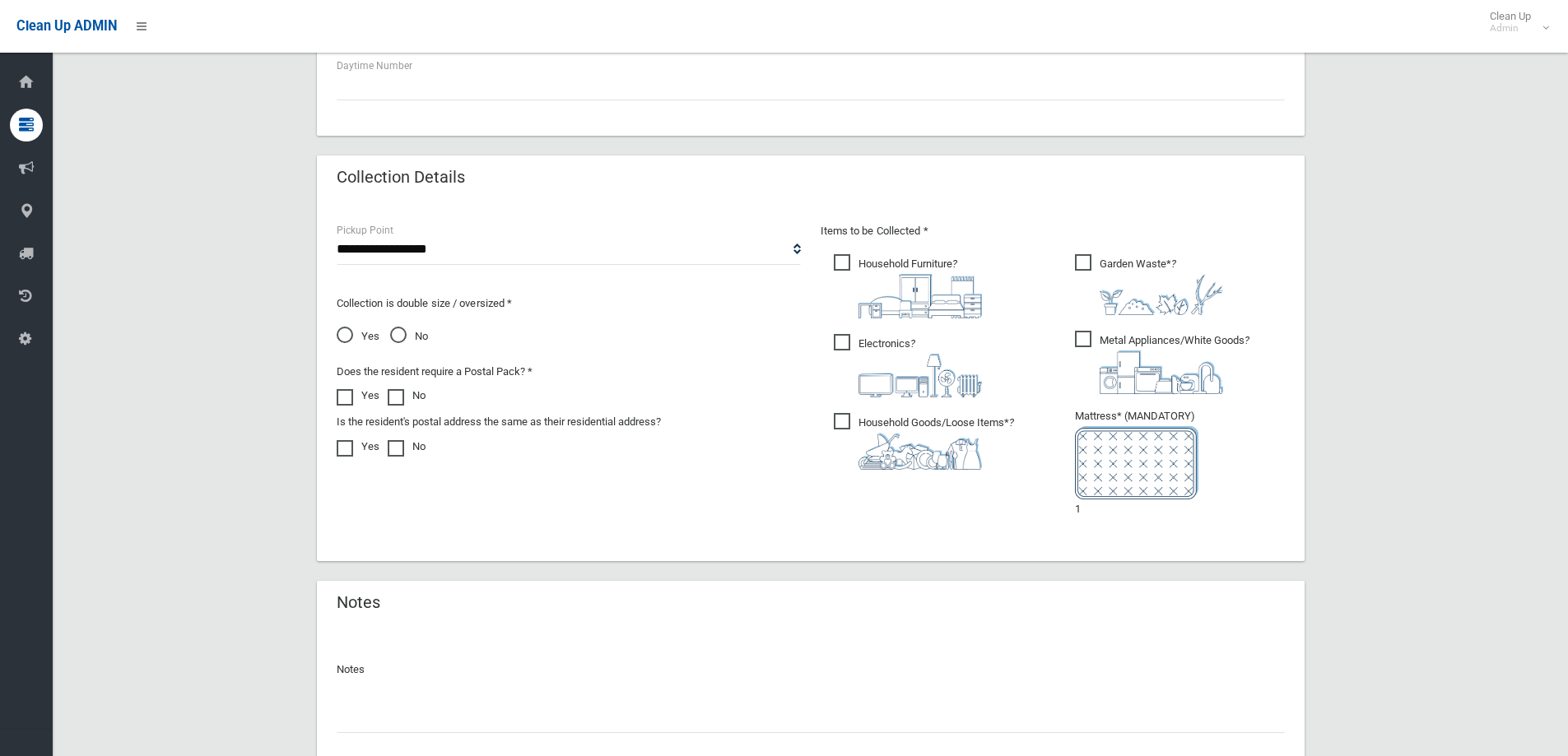
scroll to position [939, 0]
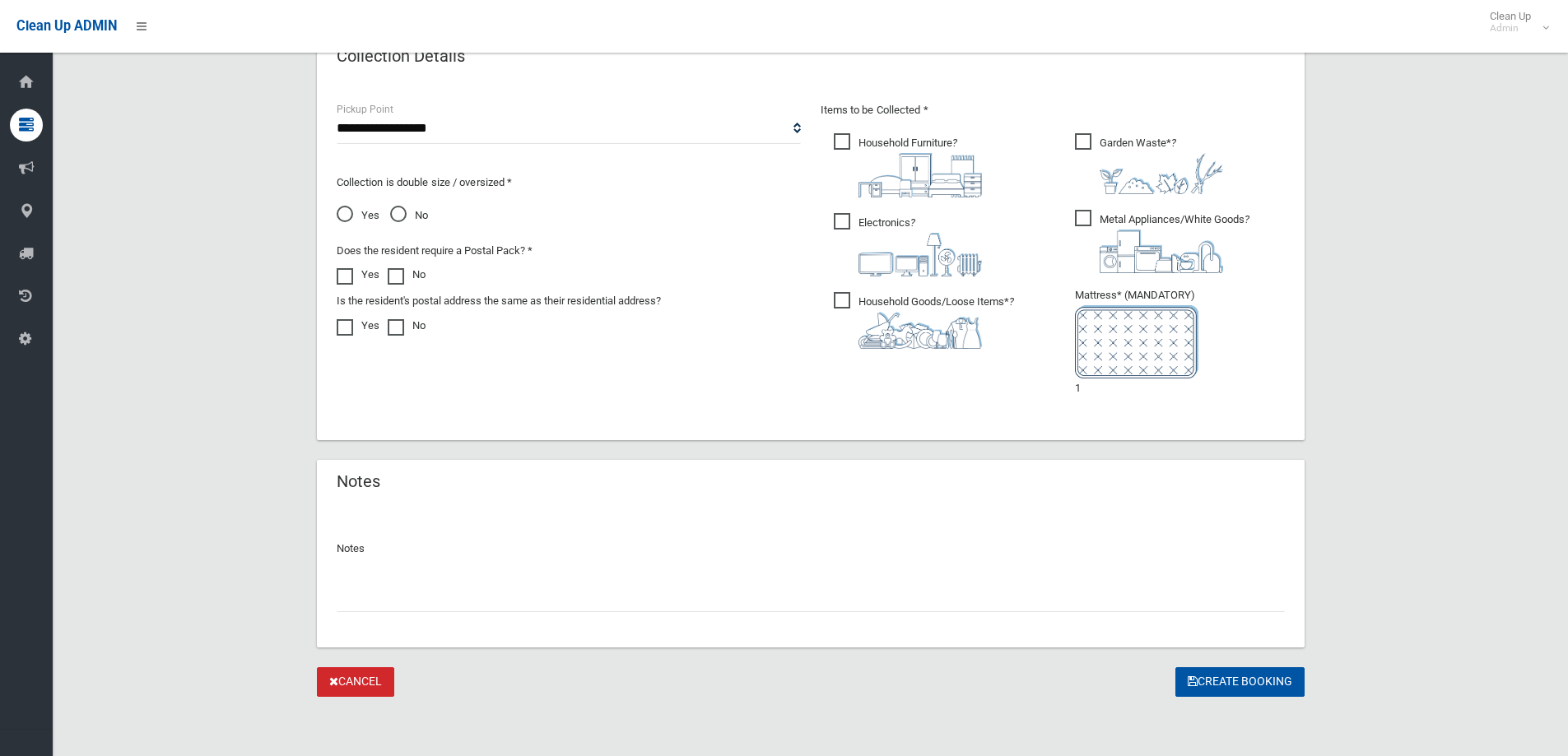
click at [1097, 613] on div "Notes" at bounding box center [810, 576] width 987 height 142
click at [1100, 601] on input "text" at bounding box center [810, 596] width 948 height 31
click at [1145, 414] on div "Items to be Collected * Household Furniture ?" at bounding box center [1053, 260] width 484 height 320
click at [1218, 687] on button "Create Booking" at bounding box center [1240, 683] width 129 height 31
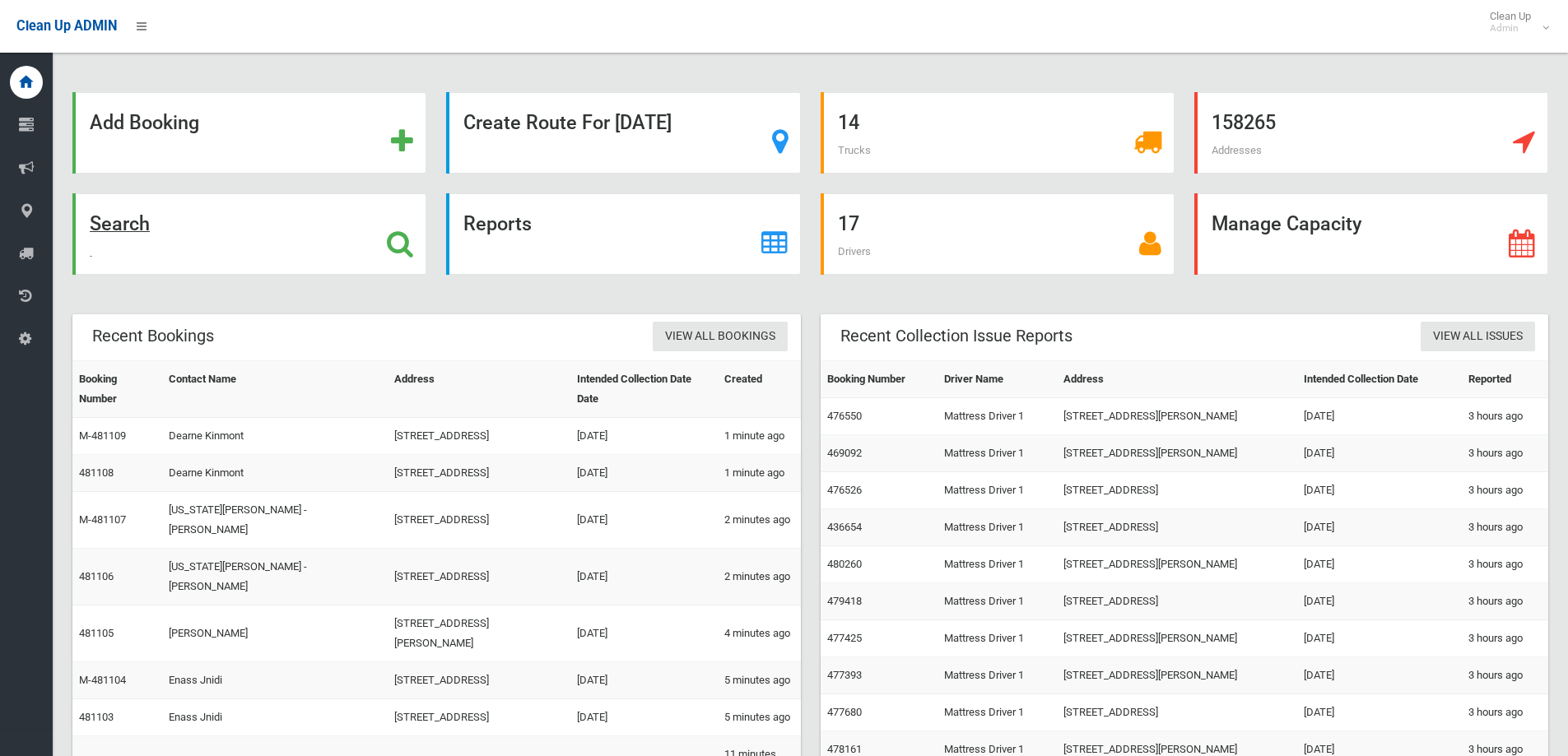
click at [211, 236] on div "Search" at bounding box center [249, 234] width 354 height 81
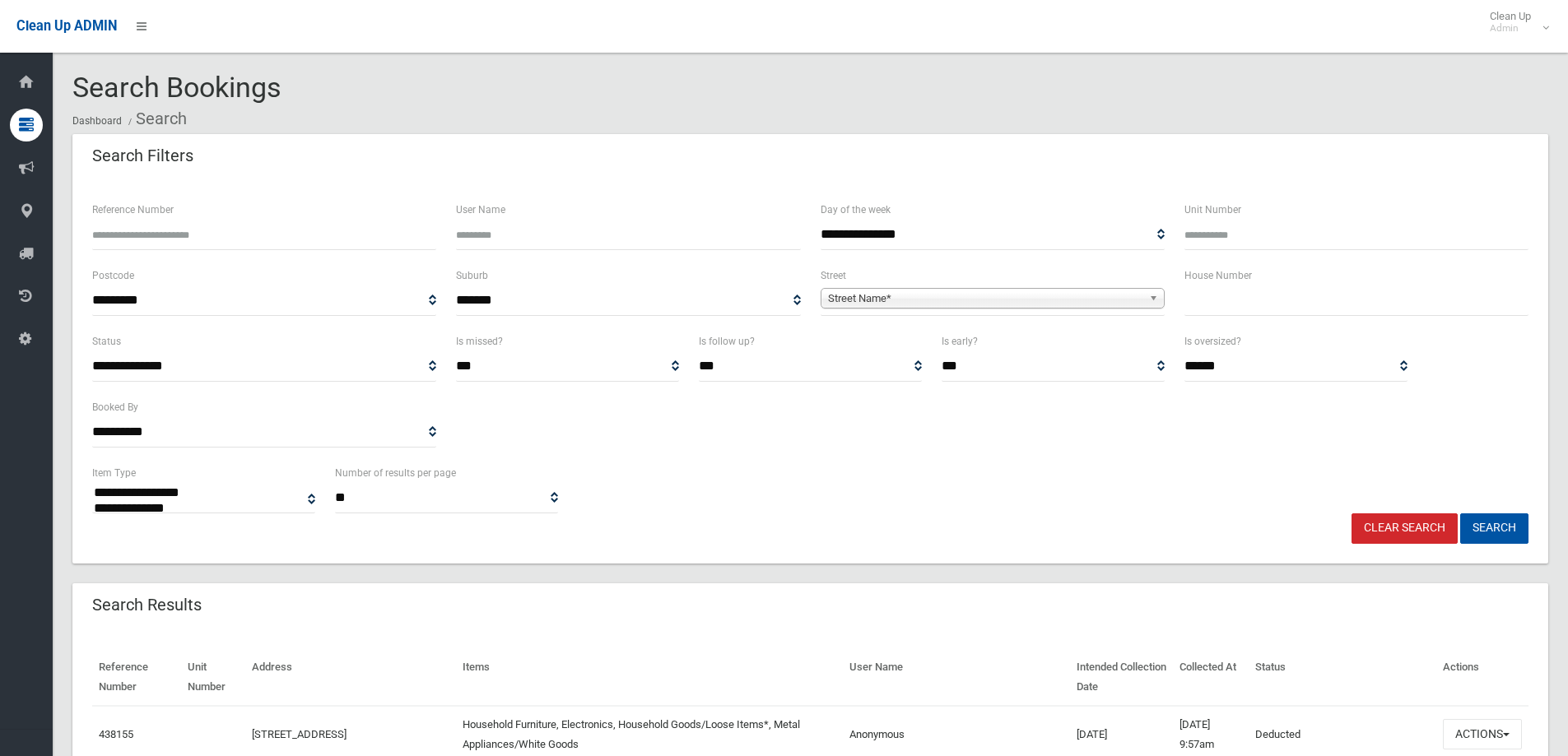
select select
click at [1237, 305] on input "text" at bounding box center [1356, 301] width 344 height 31
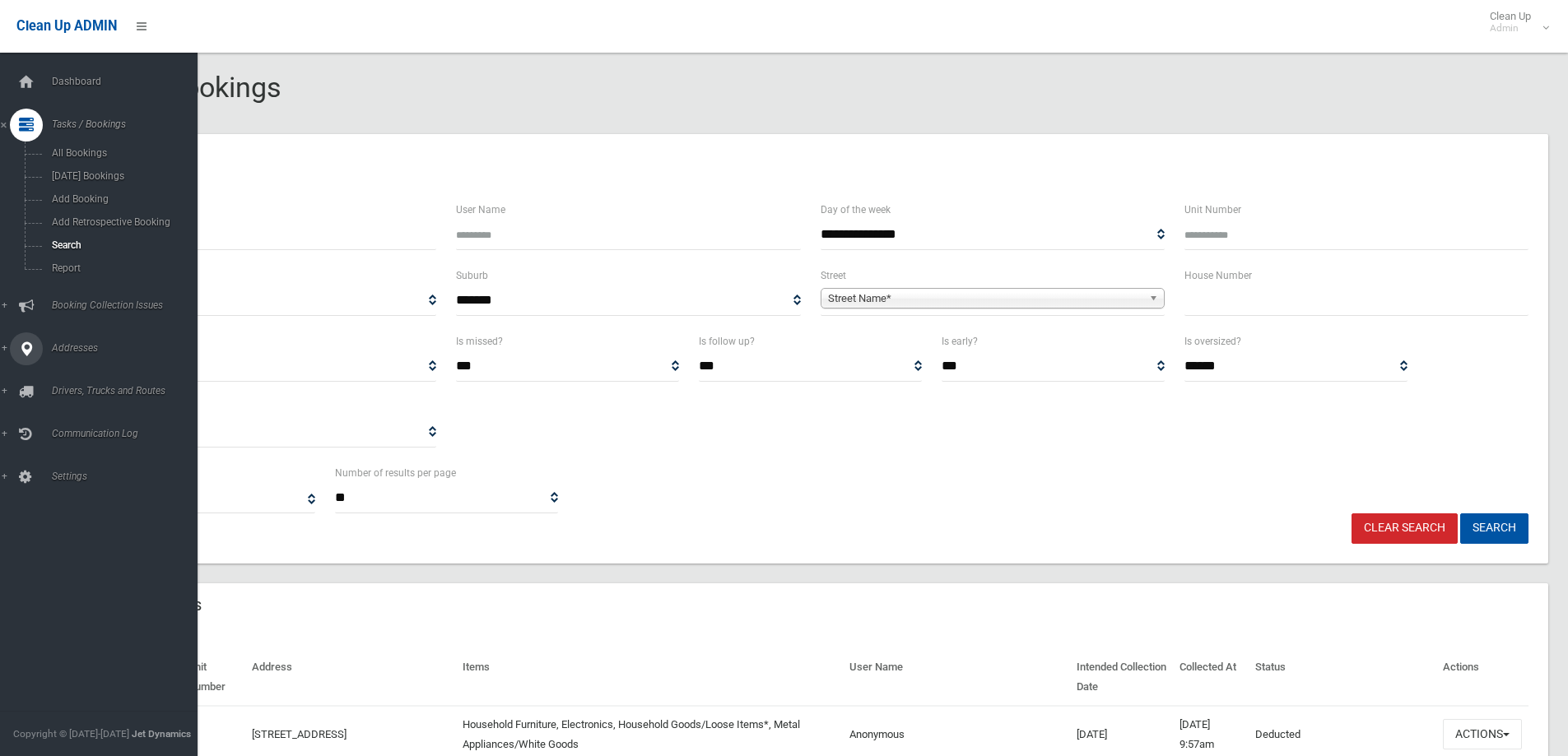
click at [46, 343] on link "Addresses" at bounding box center [104, 348] width 209 height 33
click at [69, 238] on span "All Addresses" at bounding box center [121, 239] width 149 height 12
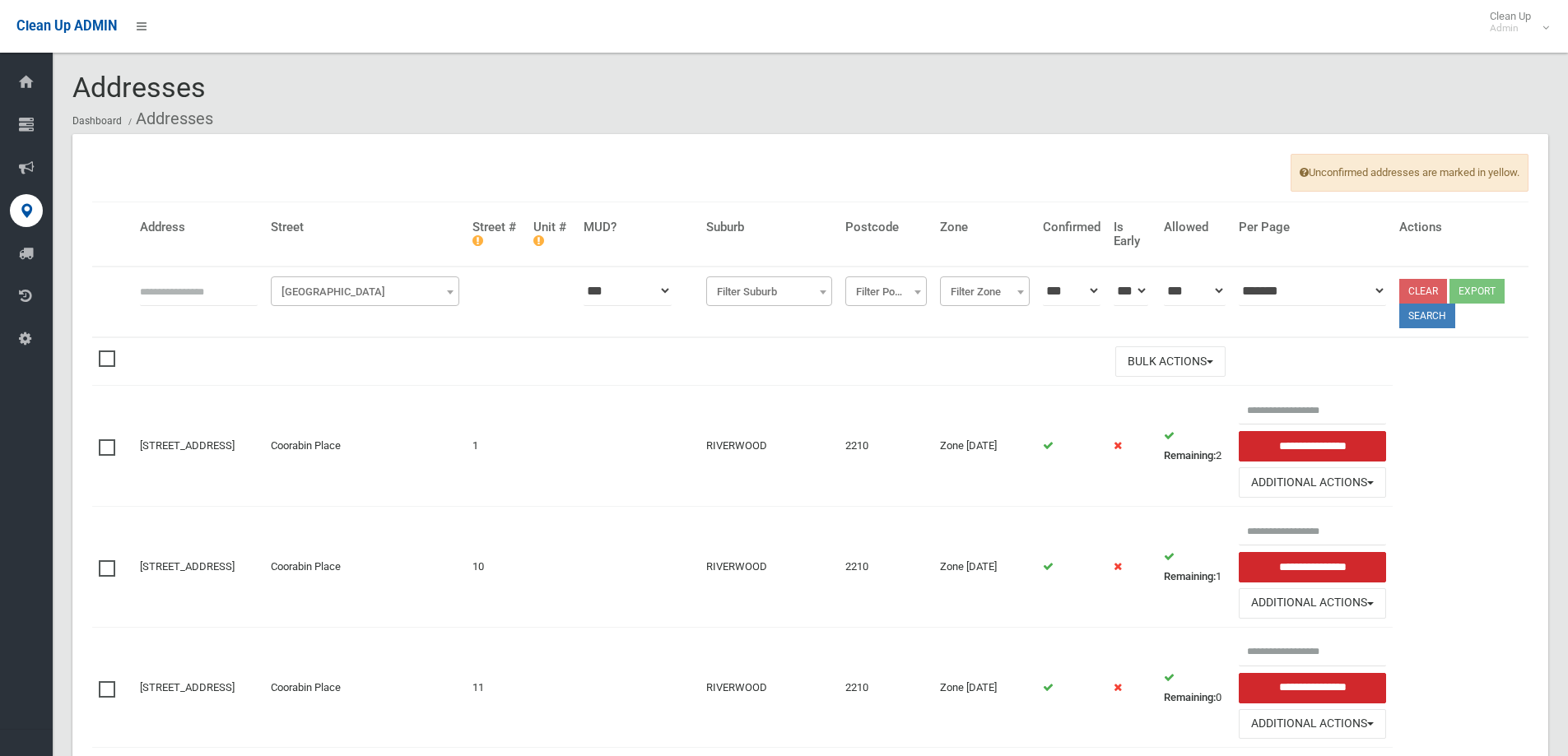
click at [208, 288] on input "text" at bounding box center [198, 291] width 118 height 31
type input "**"
click at [316, 287] on span "Filter Street" at bounding box center [365, 292] width 181 height 23
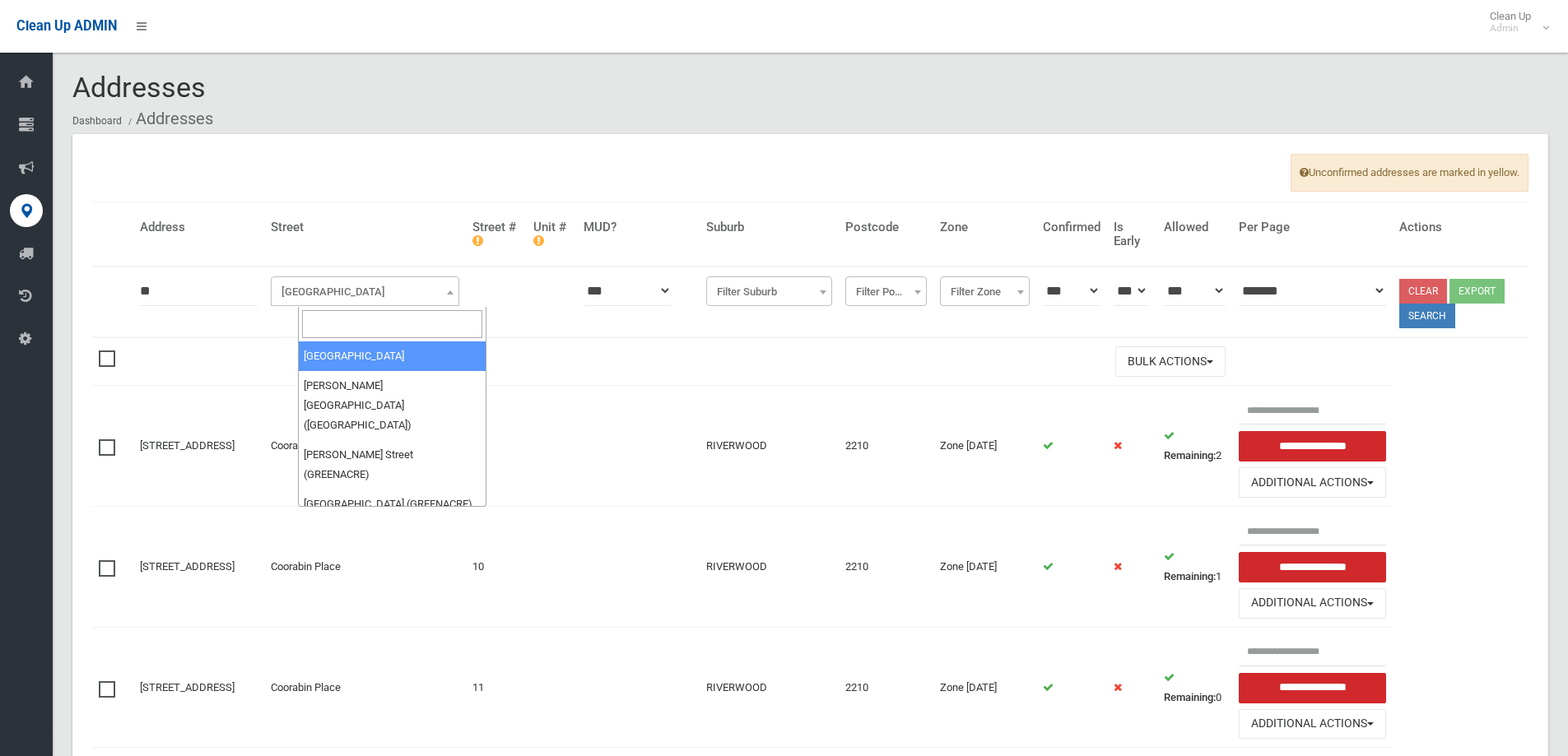
click at [358, 324] on input "search" at bounding box center [392, 324] width 181 height 28
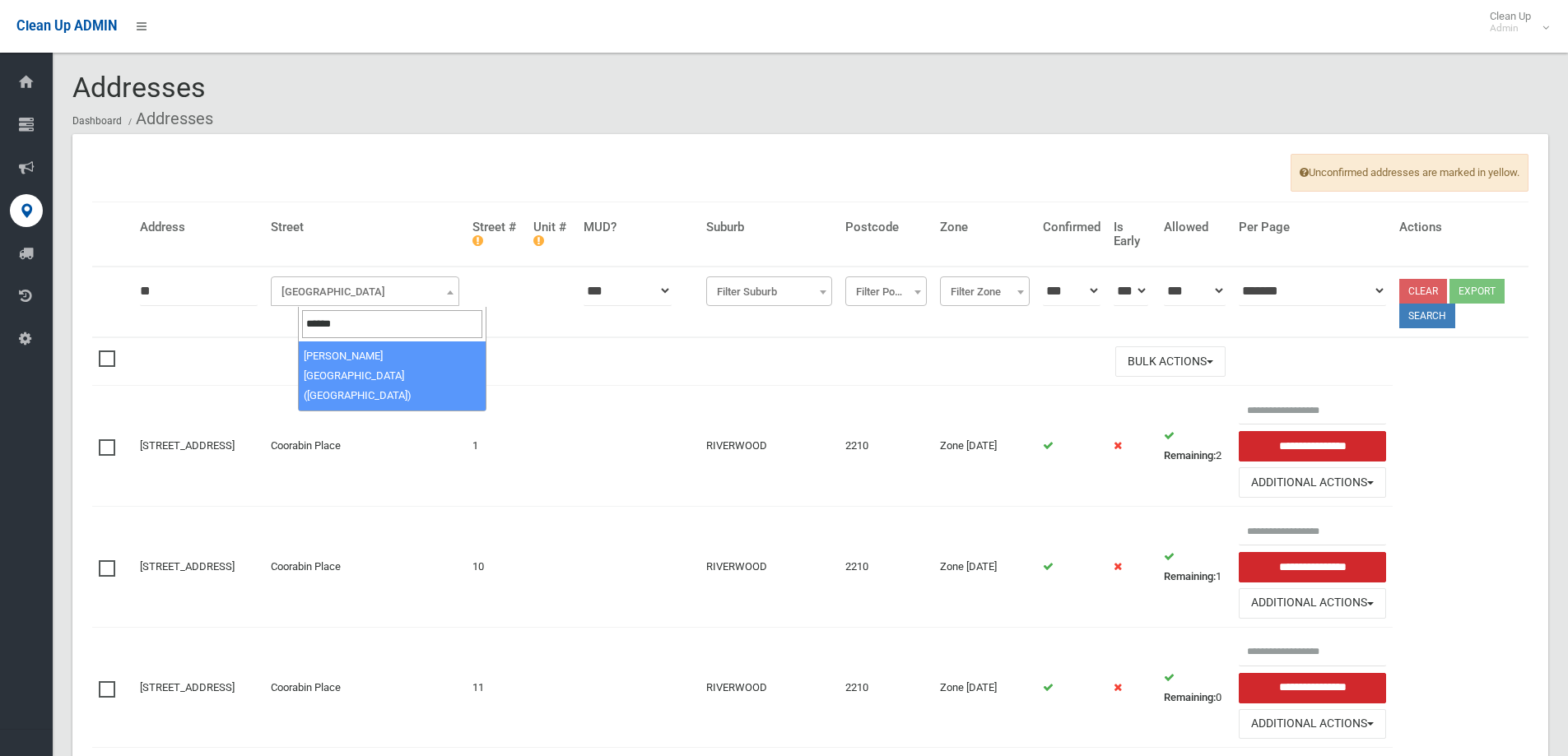
type input "******"
select select "***"
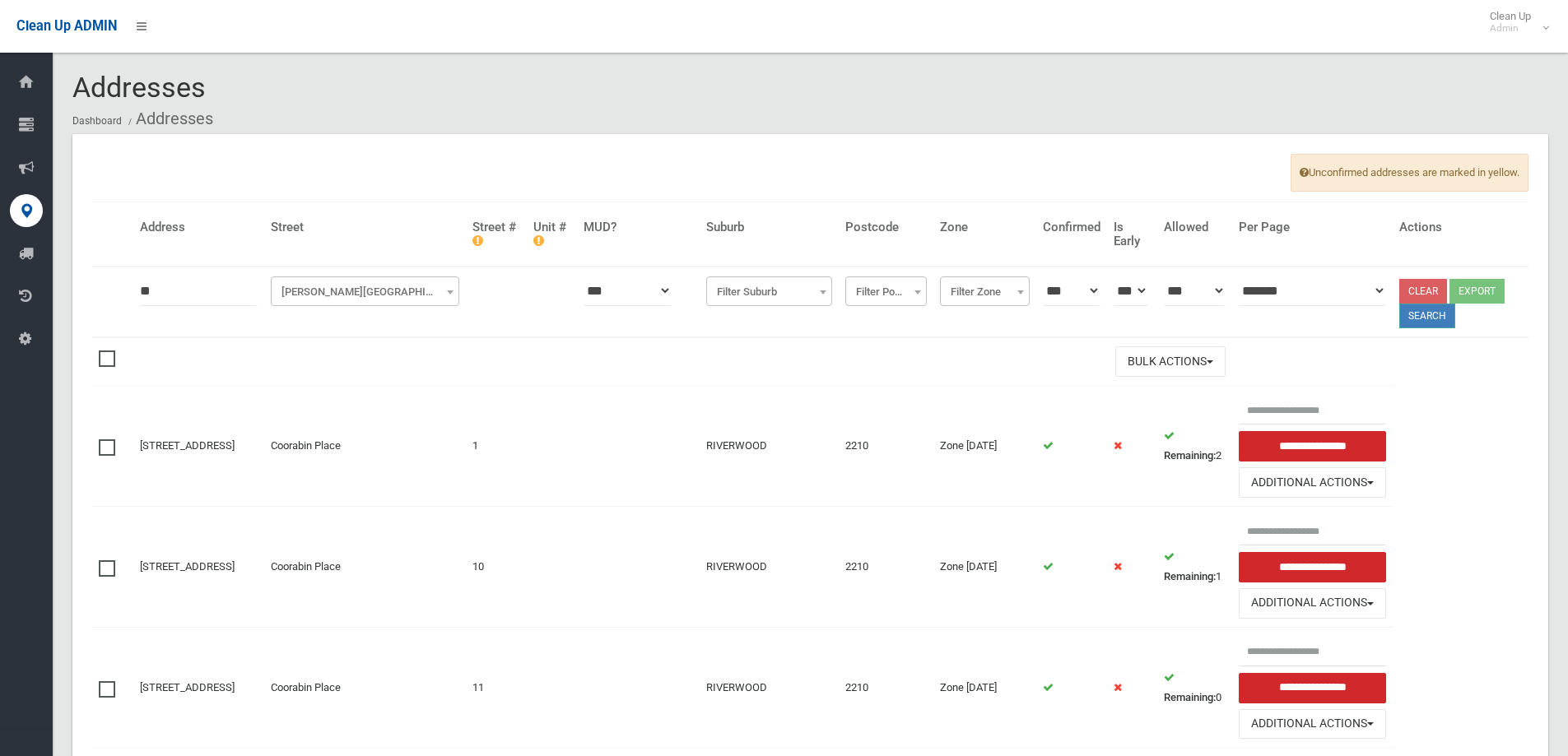
click at [1416, 315] on button "Search" at bounding box center [1427, 315] width 56 height 25
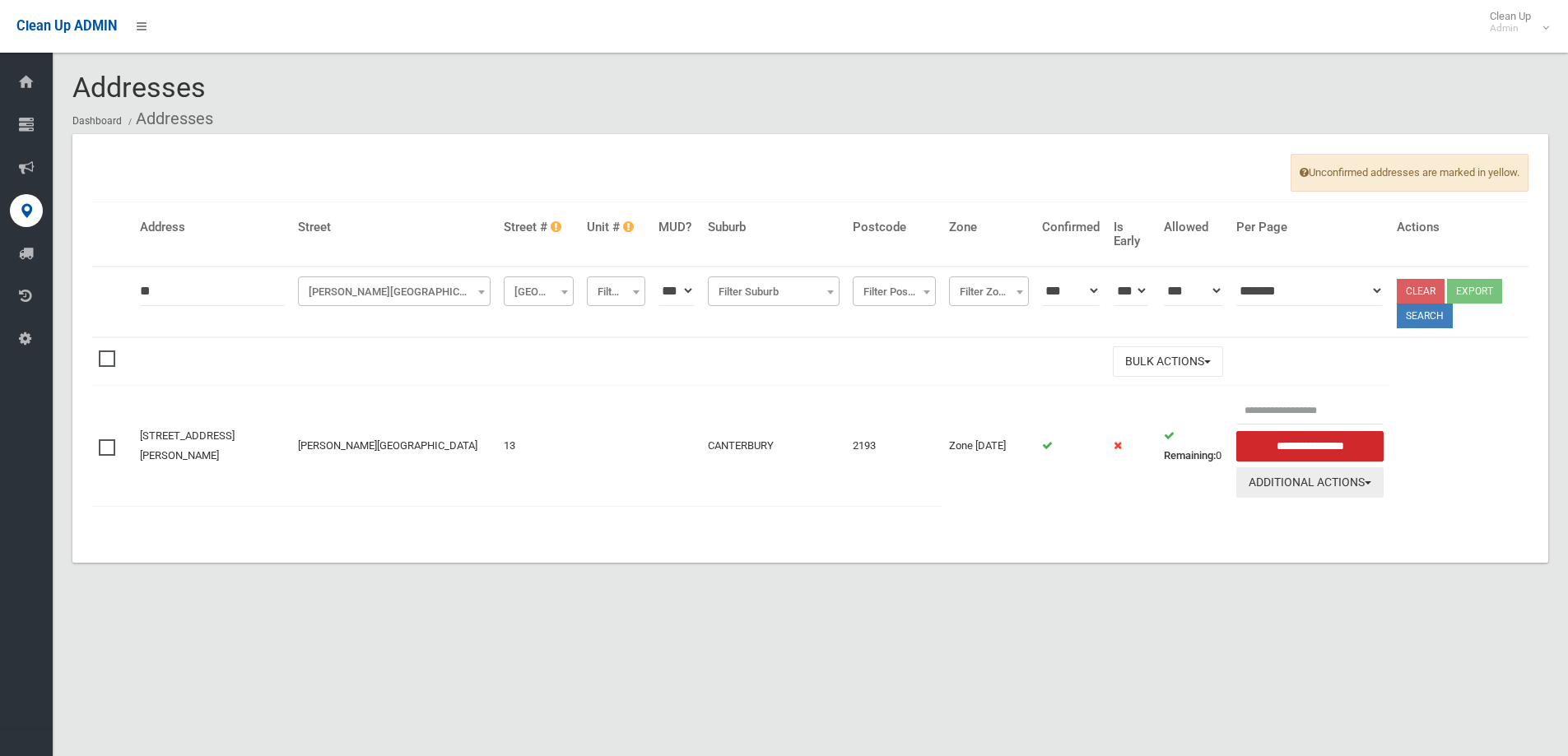
click at [1319, 482] on button "Additional Actions" at bounding box center [1310, 482] width 148 height 31
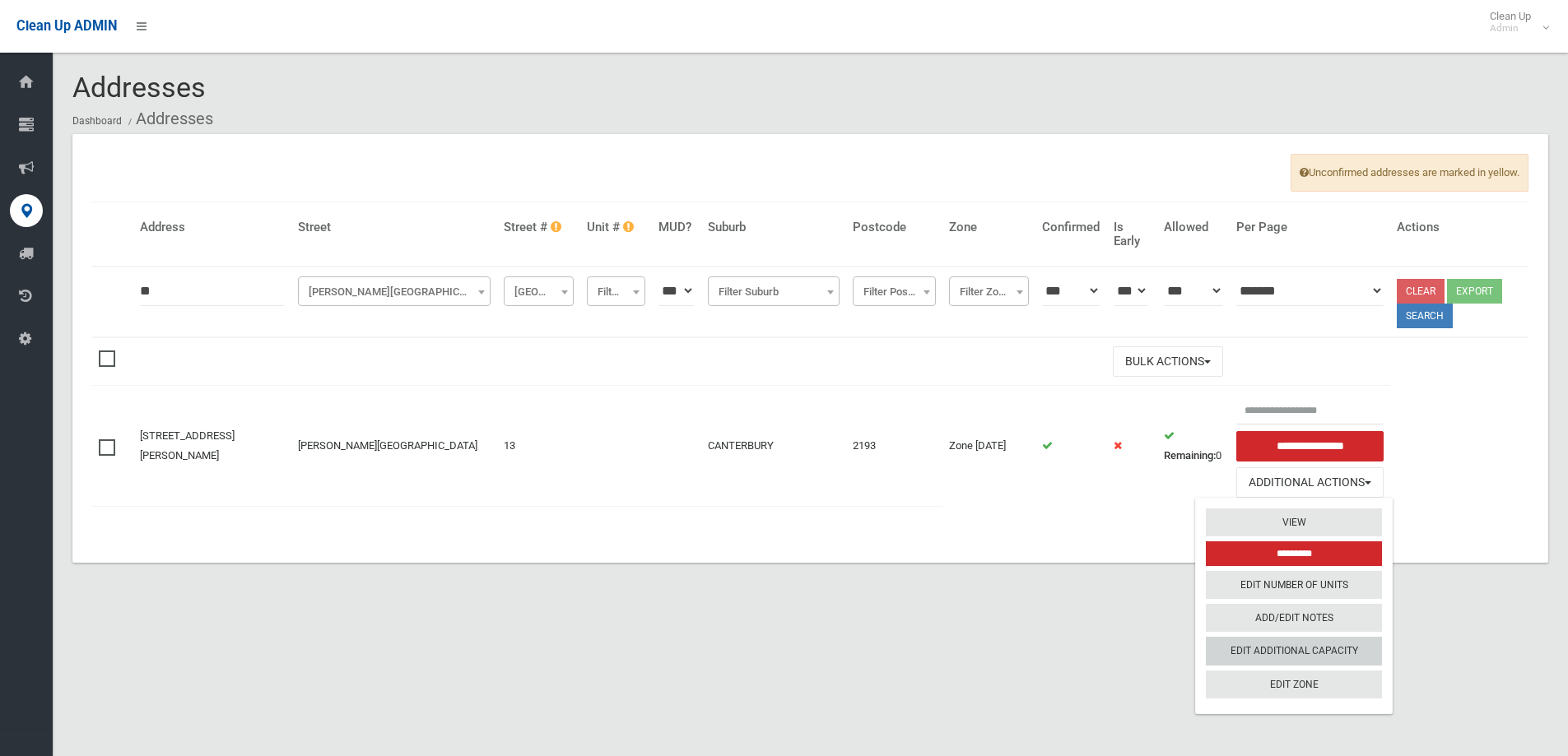
click at [1327, 652] on link "Edit Additional Capacity" at bounding box center [1293, 652] width 176 height 28
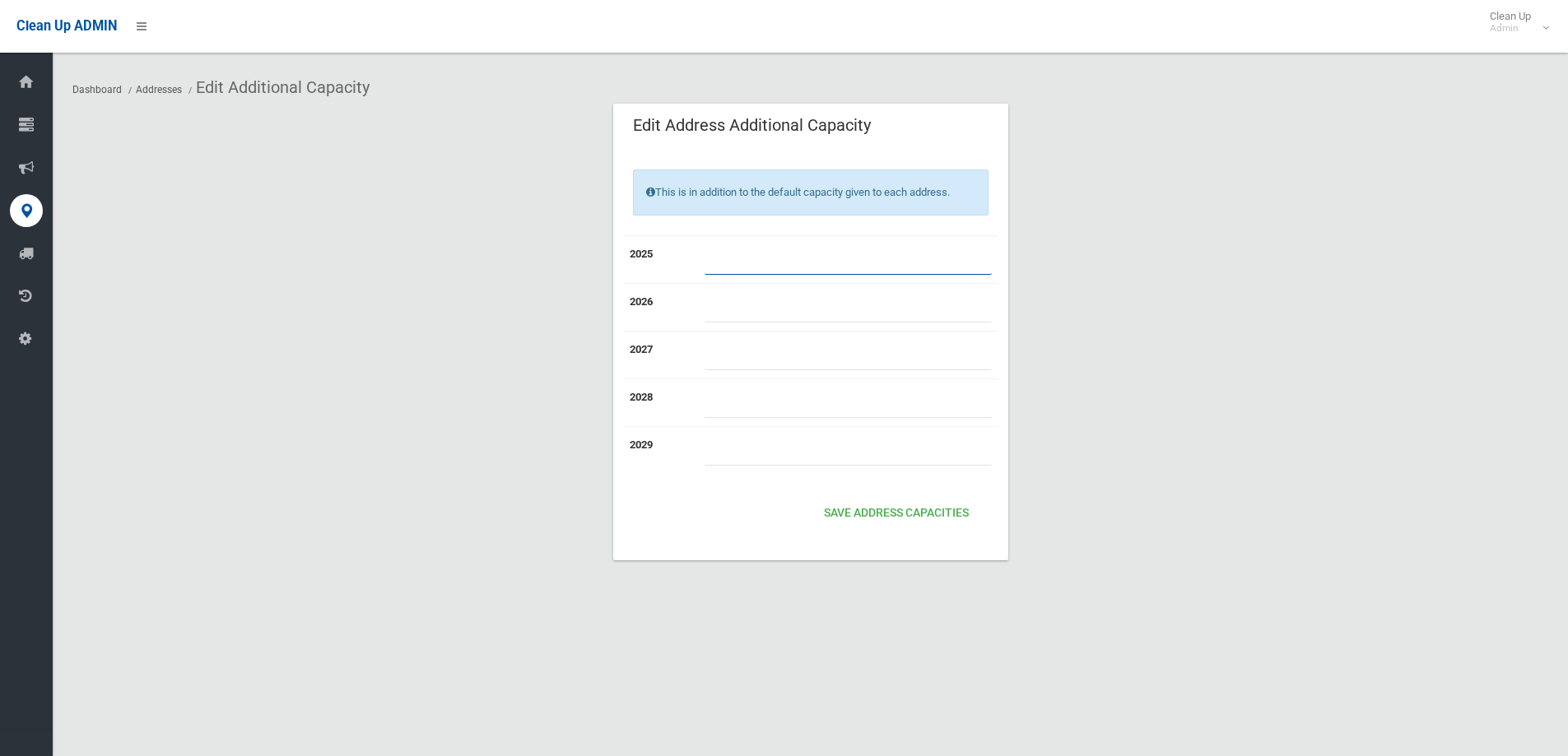
click at [726, 263] on input "number" at bounding box center [848, 259] width 287 height 31
type input "*"
click at [910, 515] on button "Save Address capacities" at bounding box center [896, 514] width 158 height 31
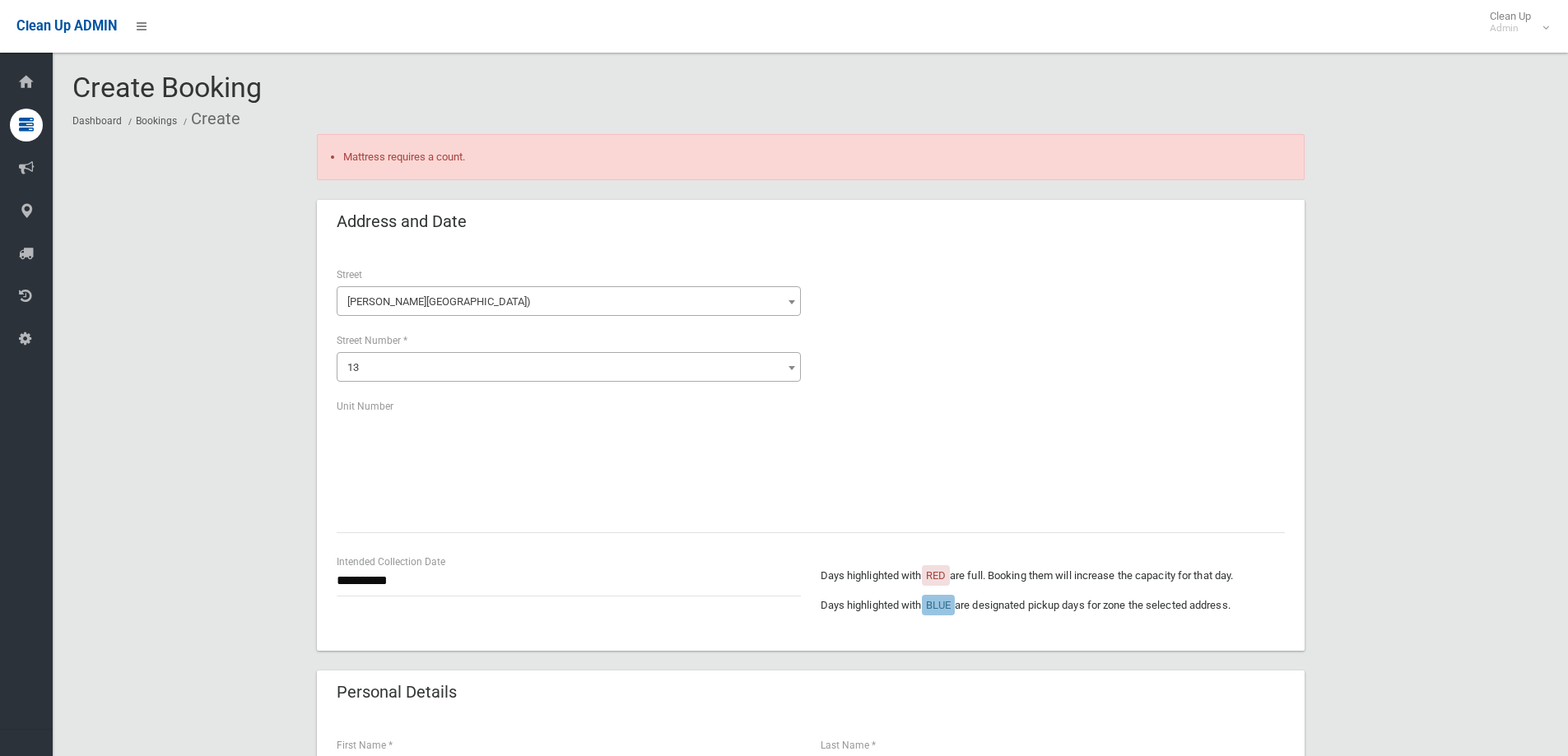
scroll to position [822, 0]
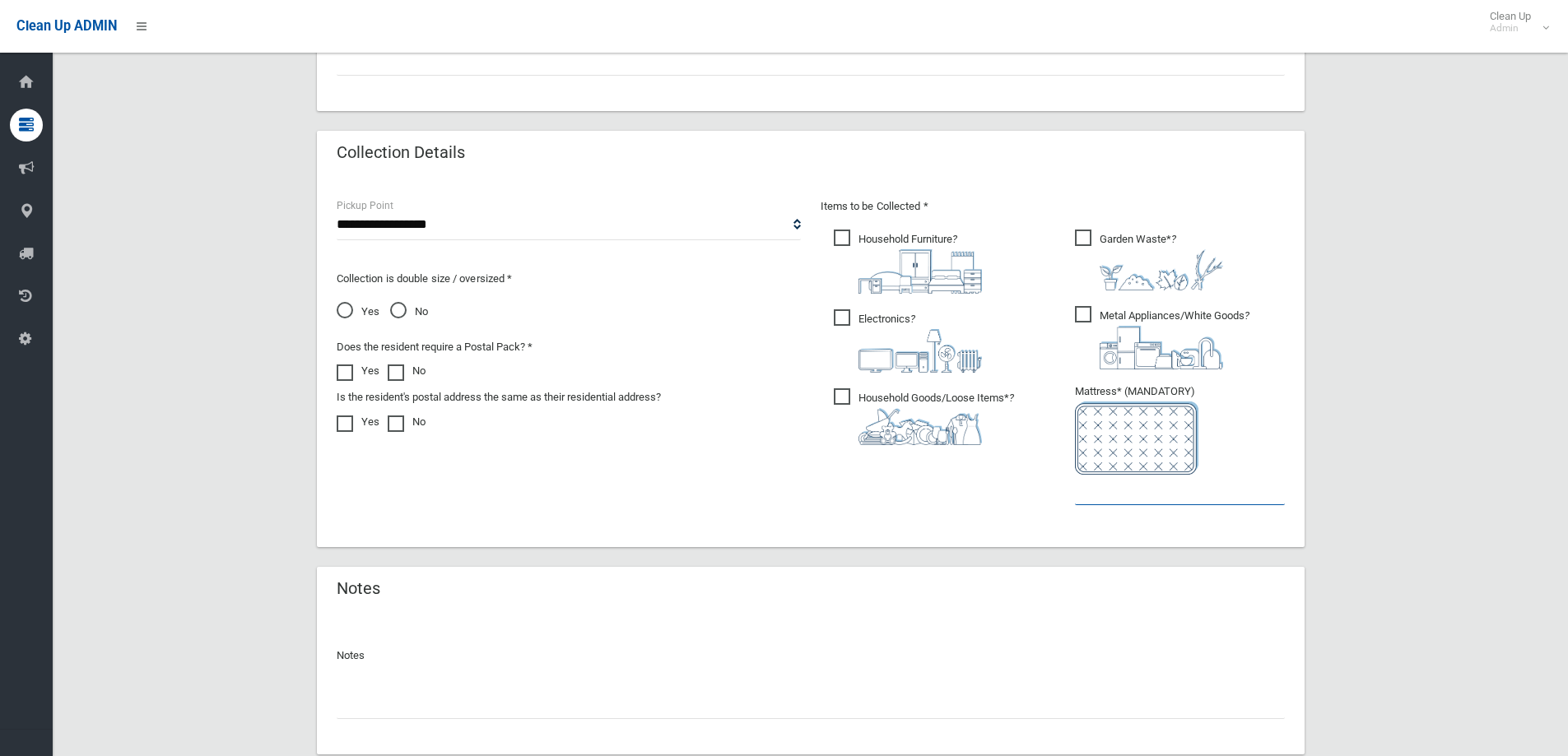
click at [1093, 487] on input "text" at bounding box center [1179, 490] width 209 height 31
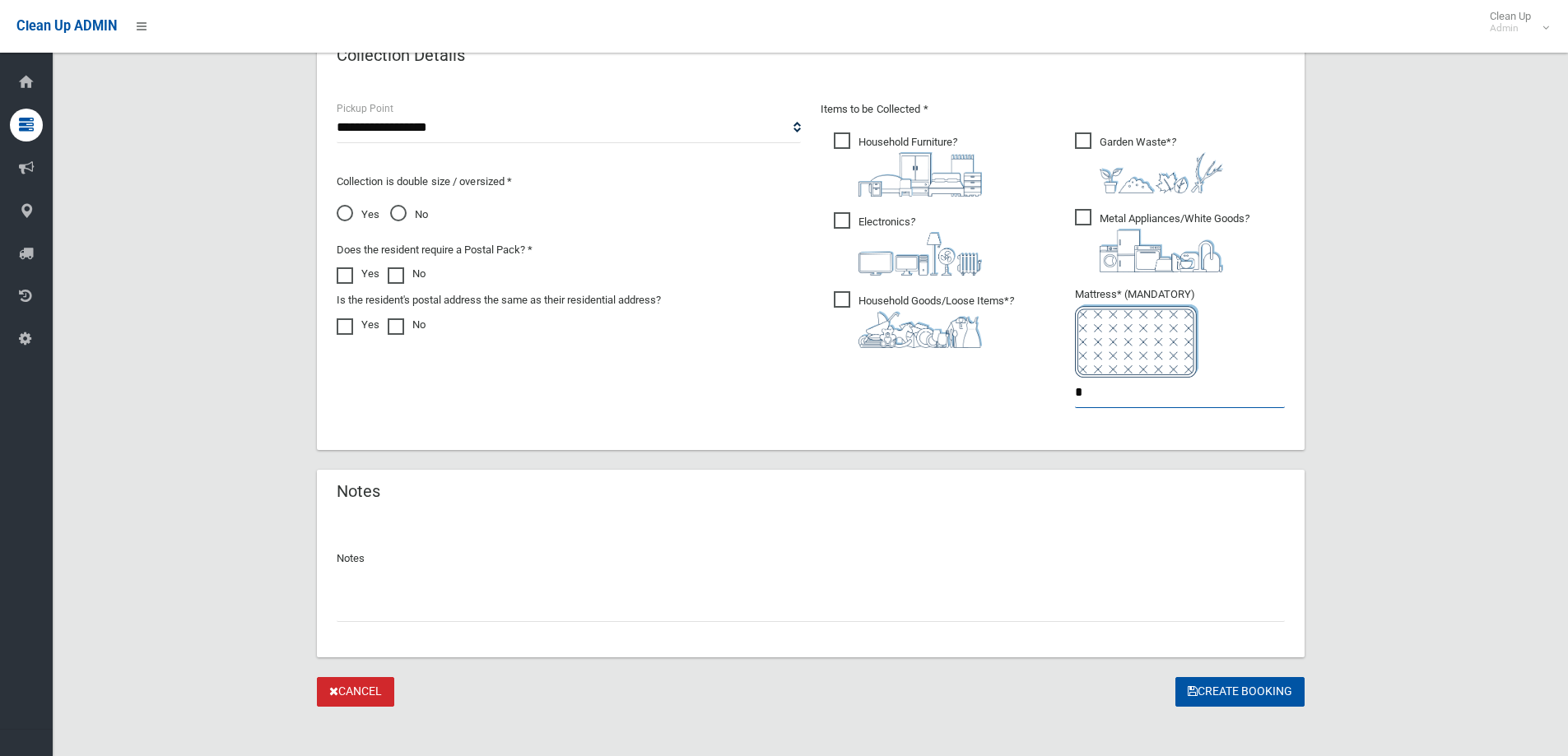
scroll to position [930, 0]
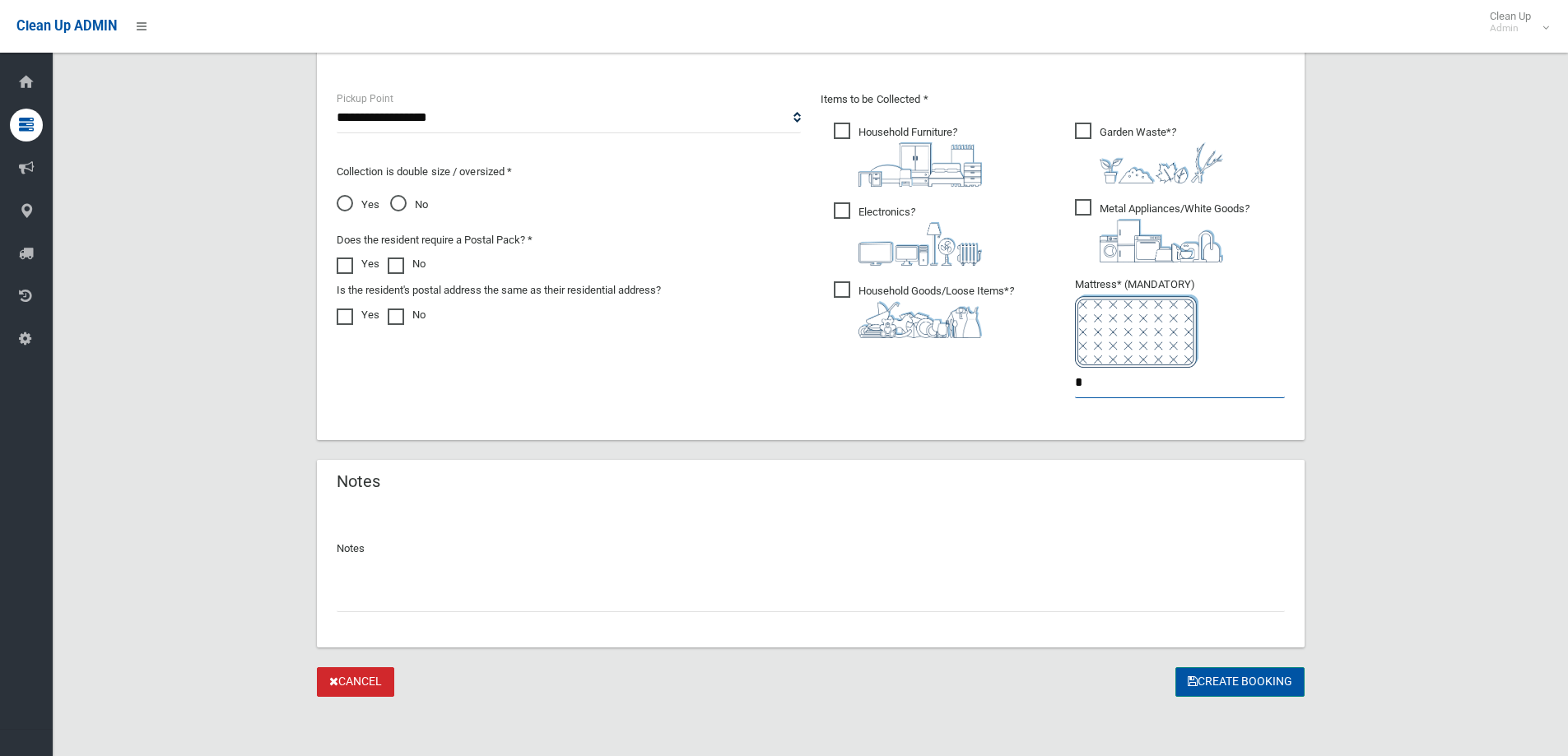
type input "*"
click at [1217, 683] on button "Create Booking" at bounding box center [1240, 683] width 129 height 31
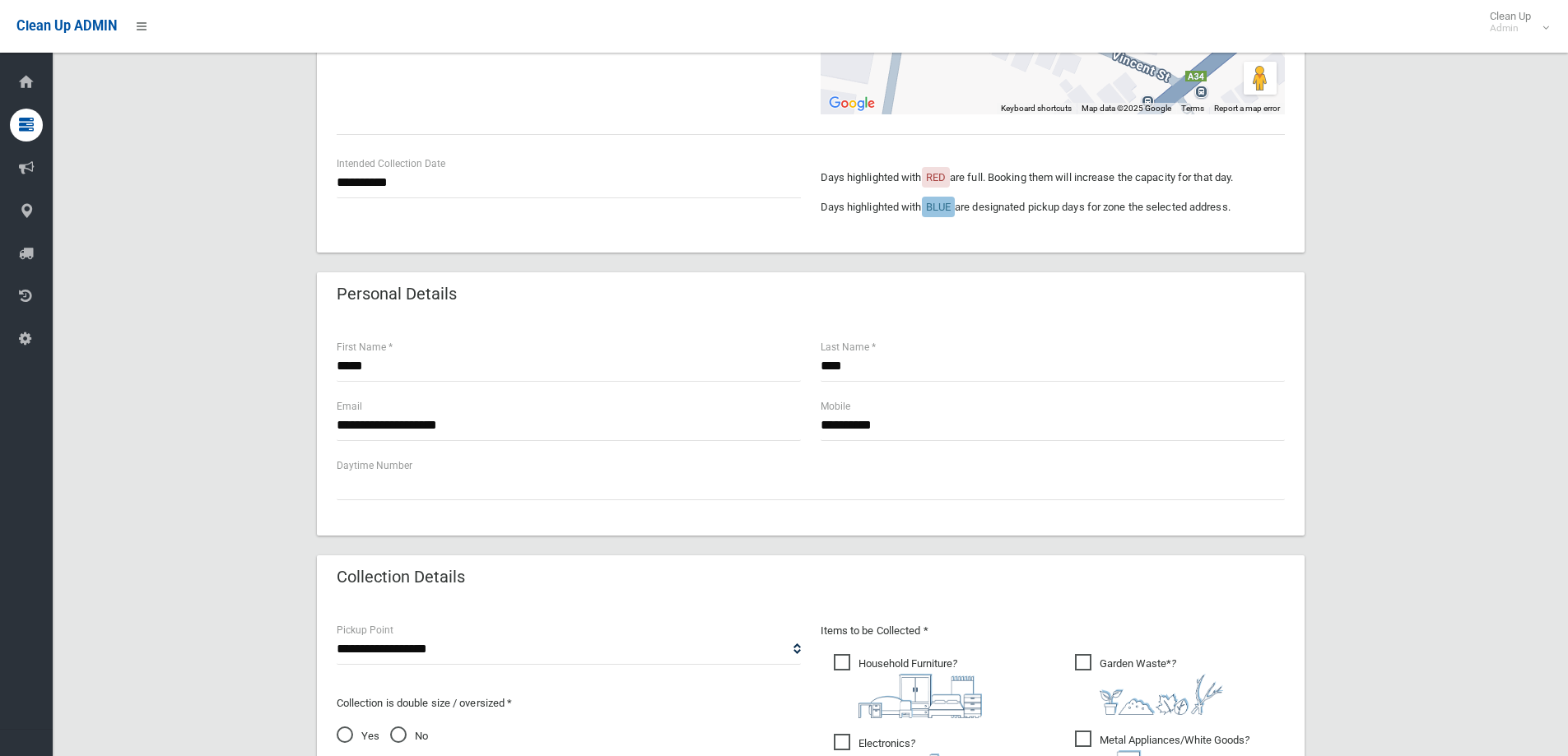
scroll to position [354, 0]
